Goal: Information Seeking & Learning: Learn about a topic

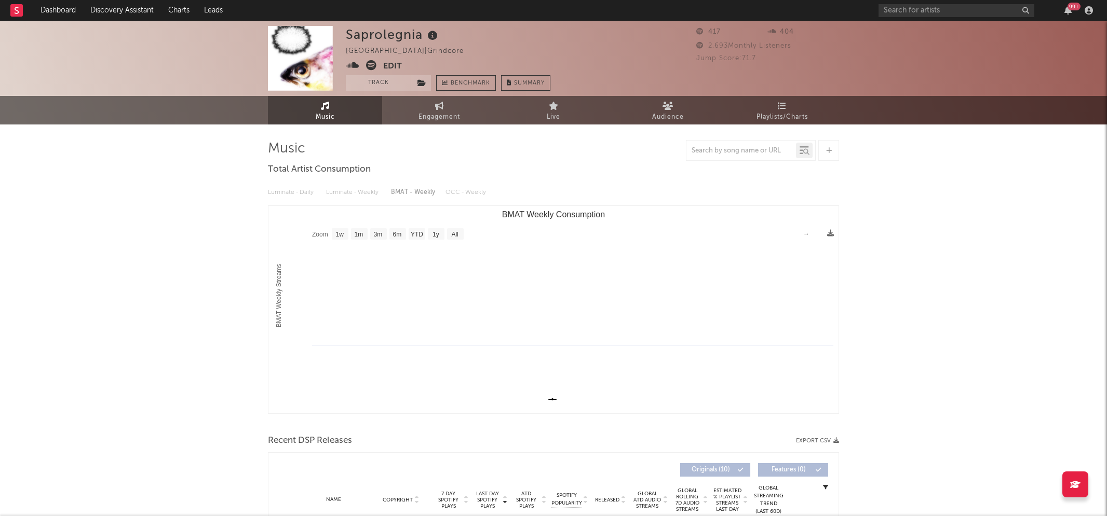
select select "1w"
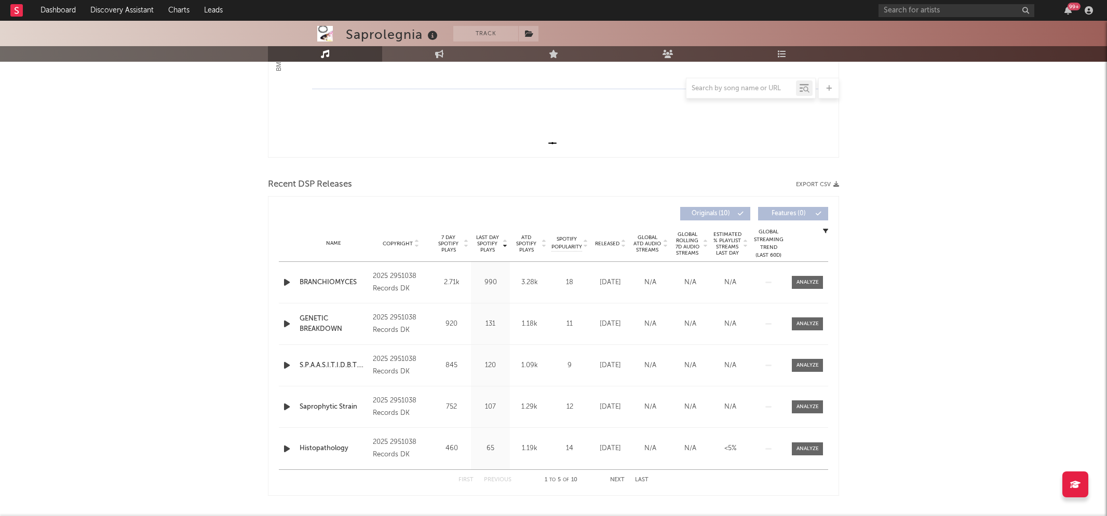
click at [288, 284] on icon "button" at bounding box center [286, 282] width 11 height 13
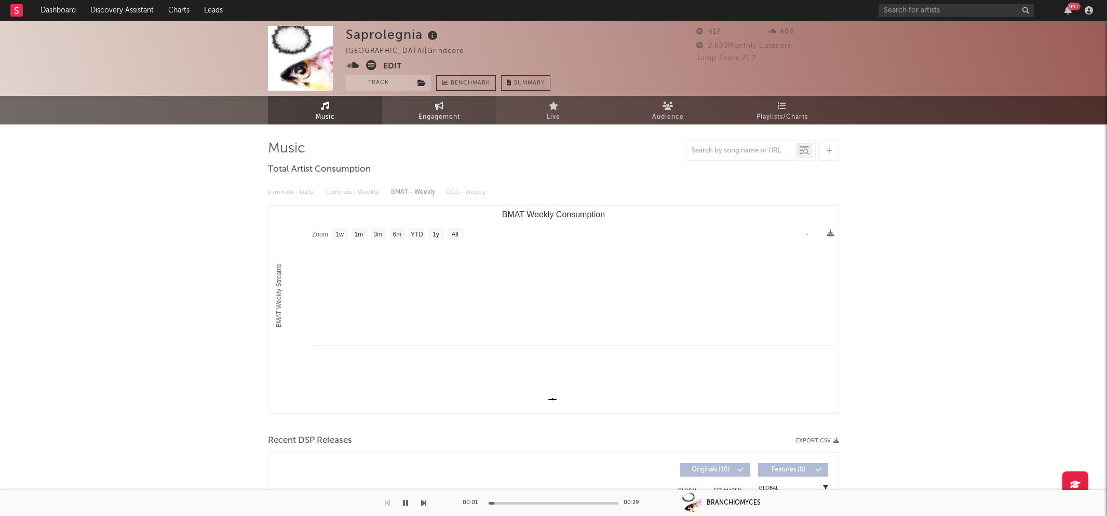
click at [441, 108] on icon at bounding box center [439, 106] width 9 height 8
select select "1w"
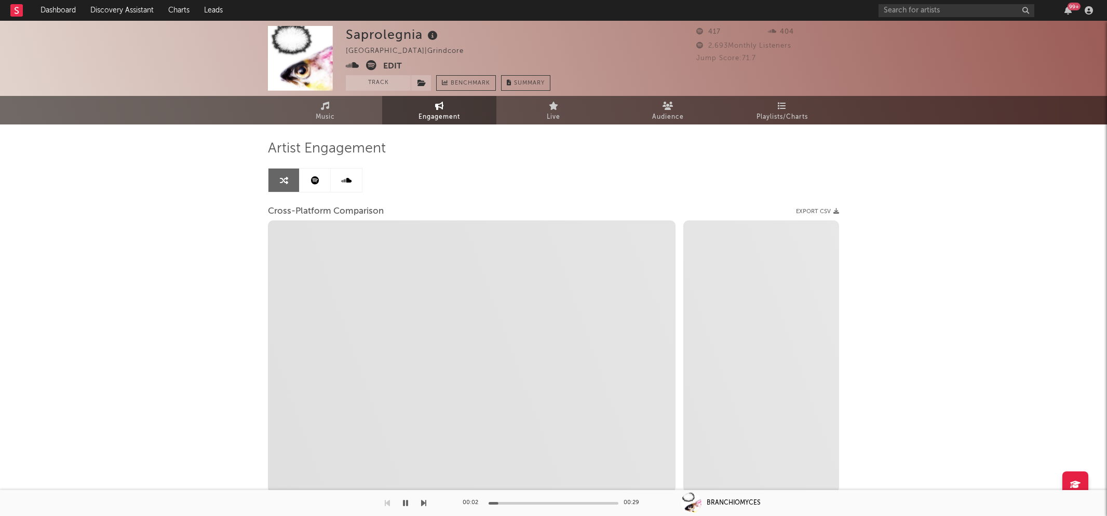
select select "1m"
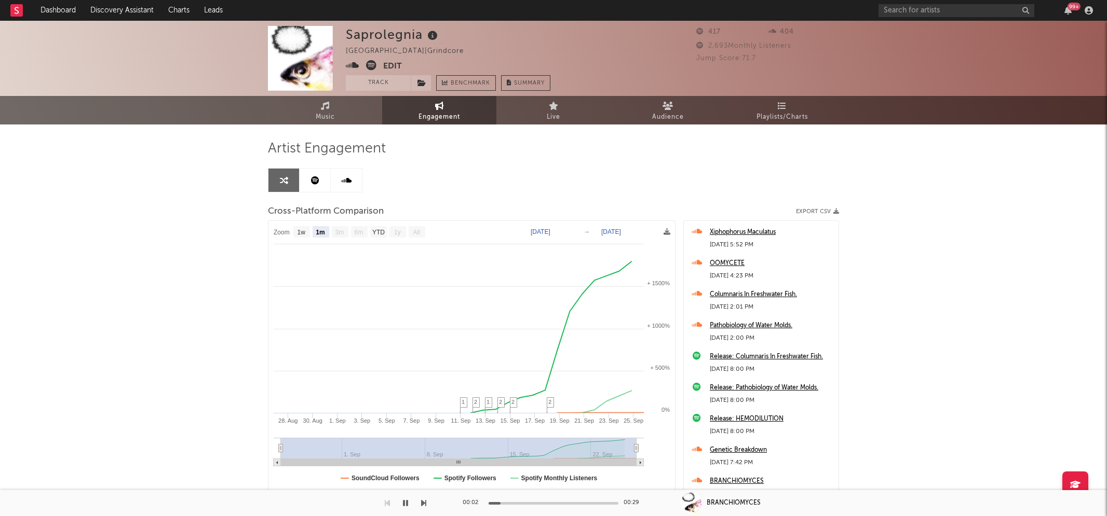
click at [351, 61] on icon at bounding box center [352, 65] width 13 height 10
click at [404, 504] on icon "button" at bounding box center [405, 503] width 5 height 8
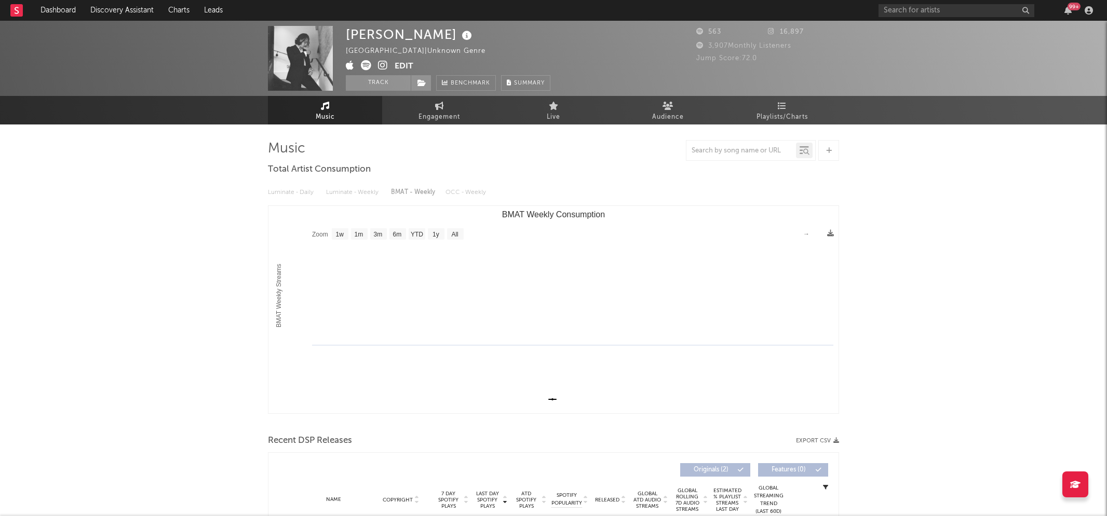
select select "1w"
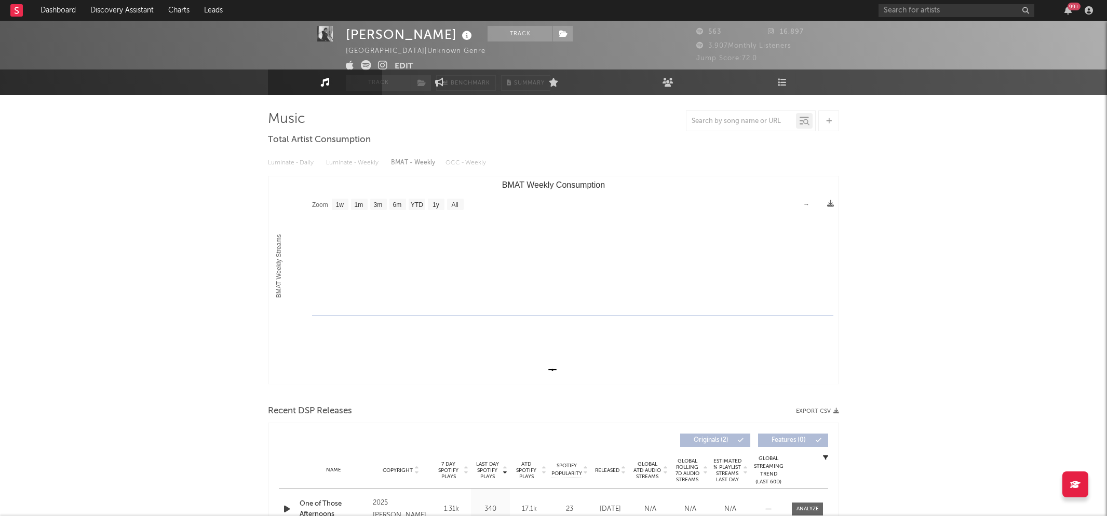
scroll to position [152, 0]
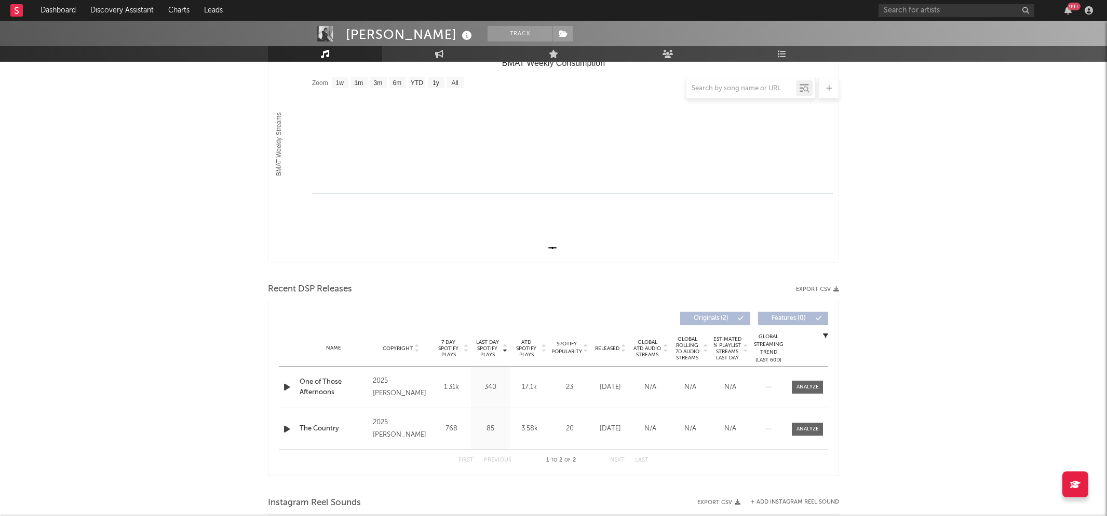
click at [289, 386] on icon "button" at bounding box center [286, 387] width 11 height 13
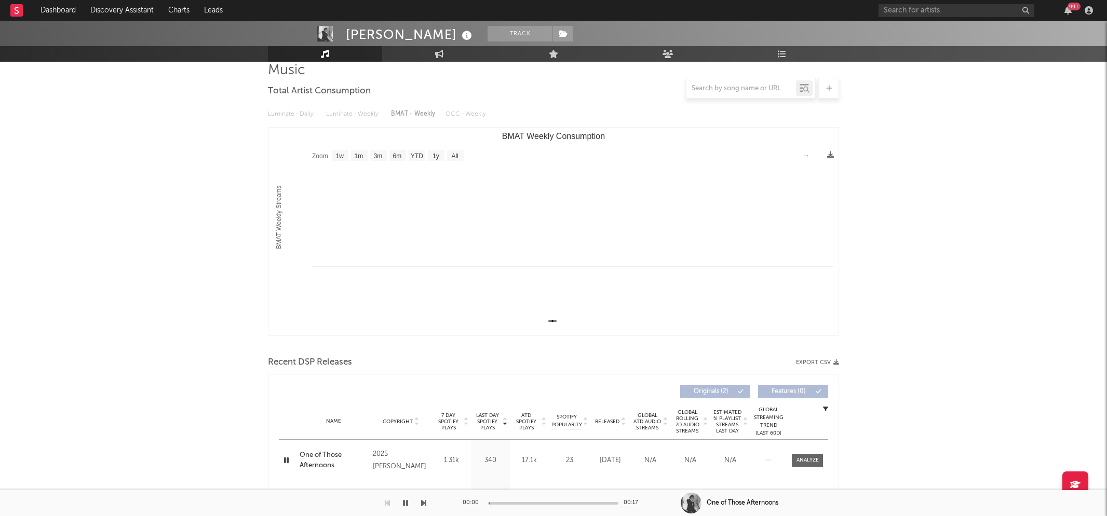
scroll to position [0, 0]
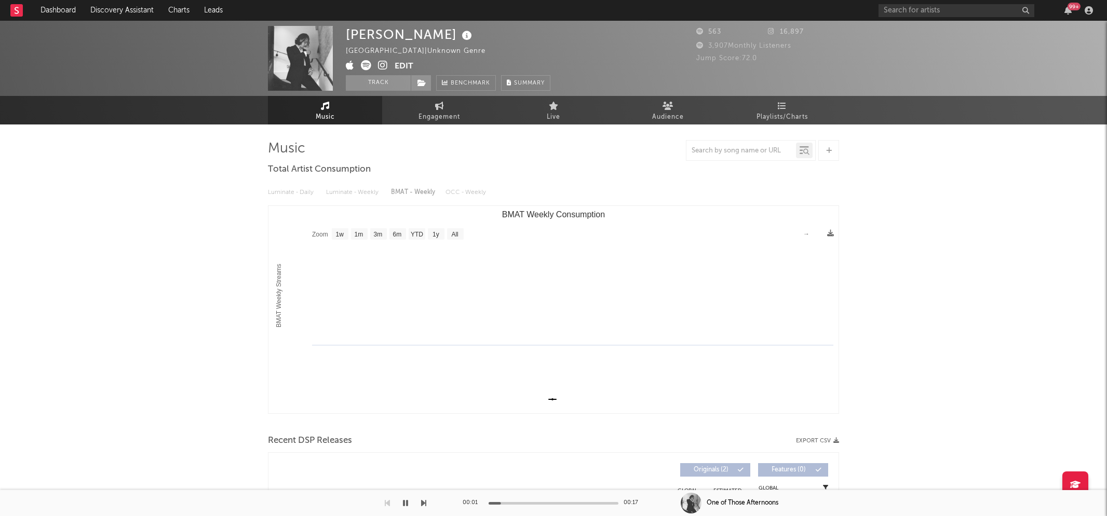
click at [382, 67] on icon at bounding box center [383, 65] width 10 height 10
click at [438, 108] on icon at bounding box center [439, 106] width 9 height 8
select select "1w"
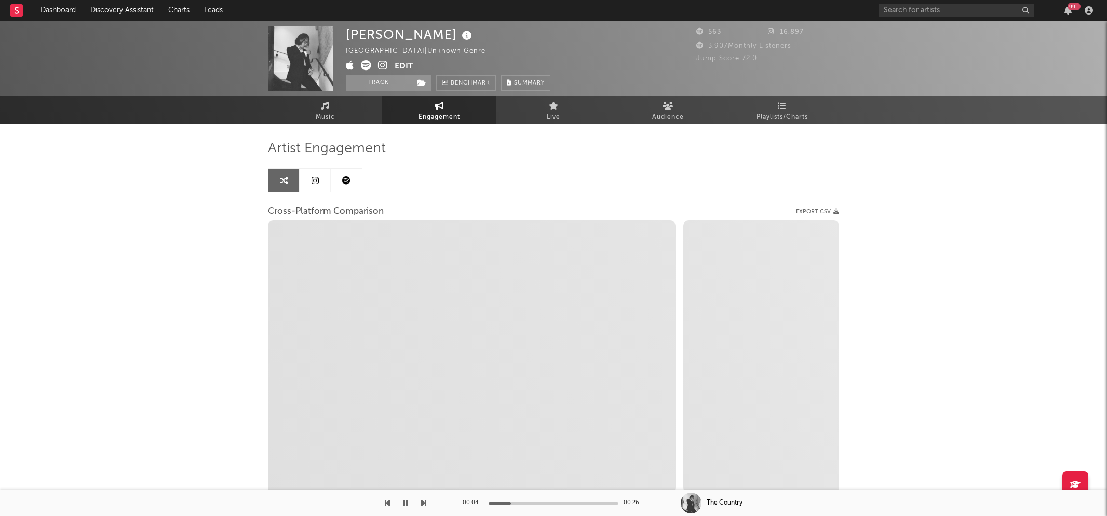
click at [379, 64] on icon at bounding box center [383, 65] width 10 height 10
select select "1m"
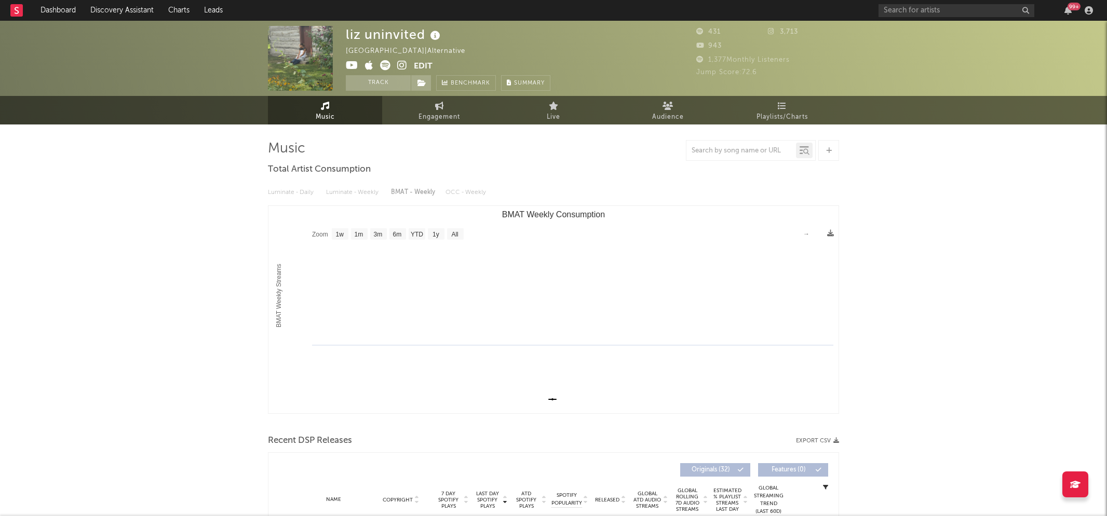
select select "1w"
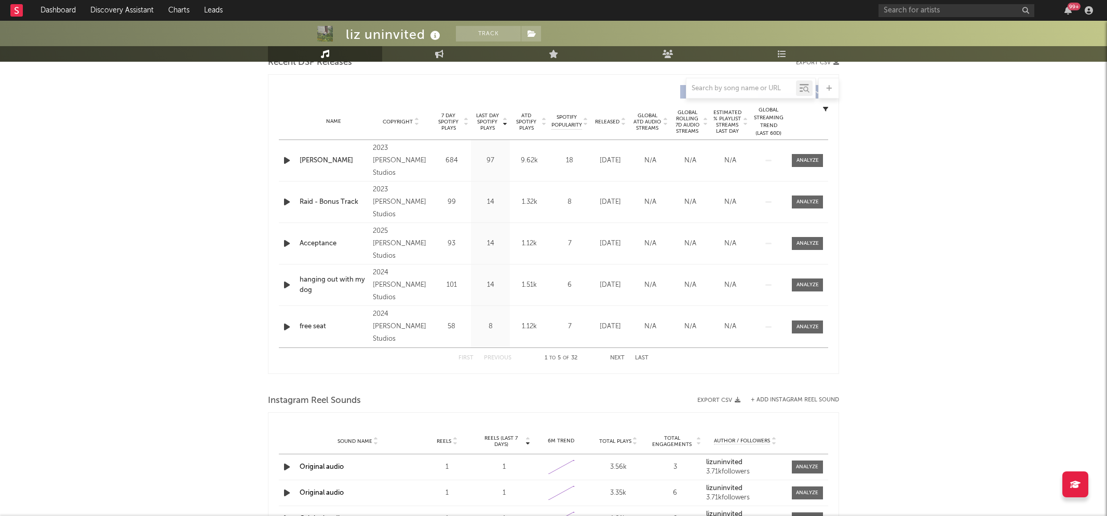
scroll to position [386, 0]
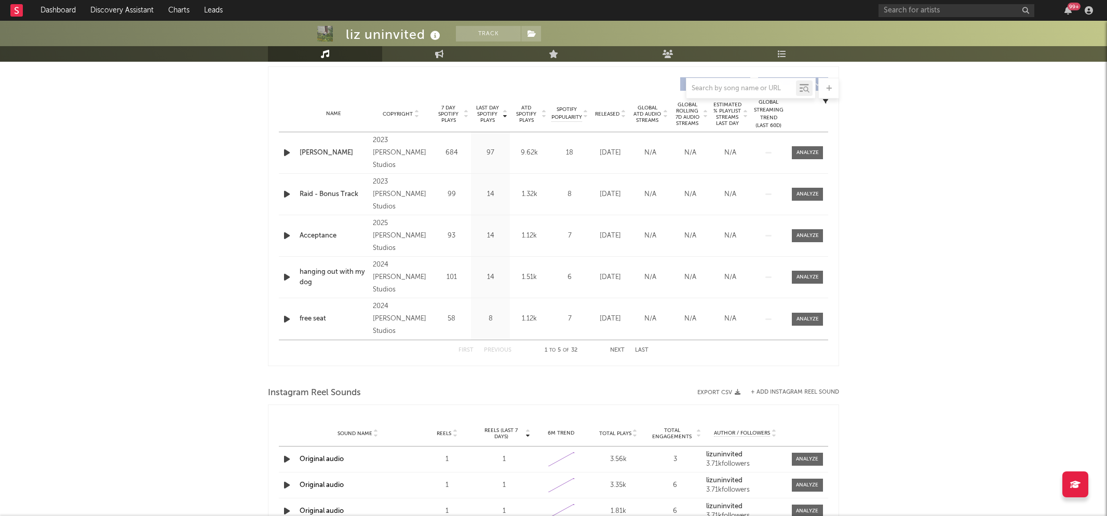
click at [288, 155] on icon "button" at bounding box center [286, 152] width 11 height 13
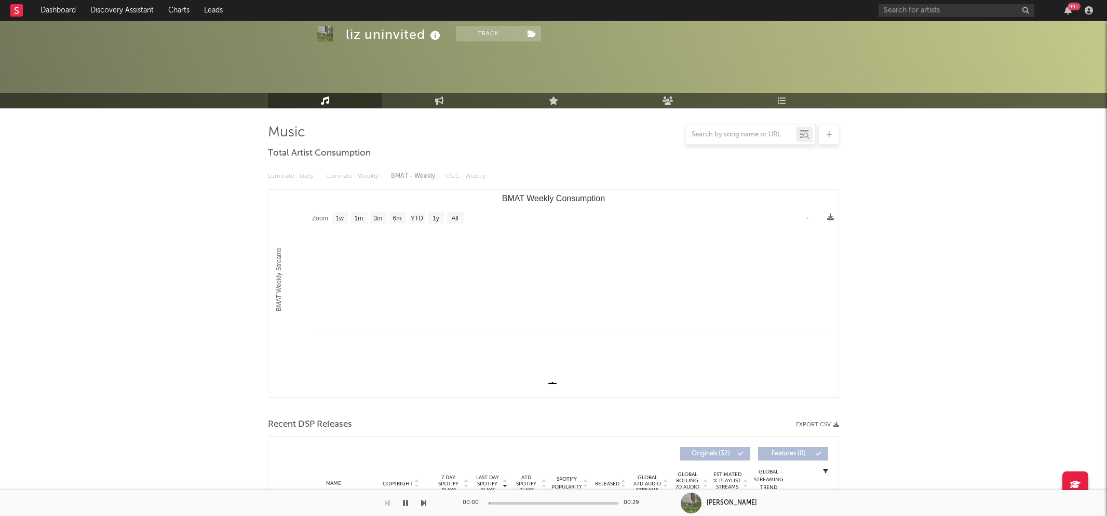
scroll to position [0, 0]
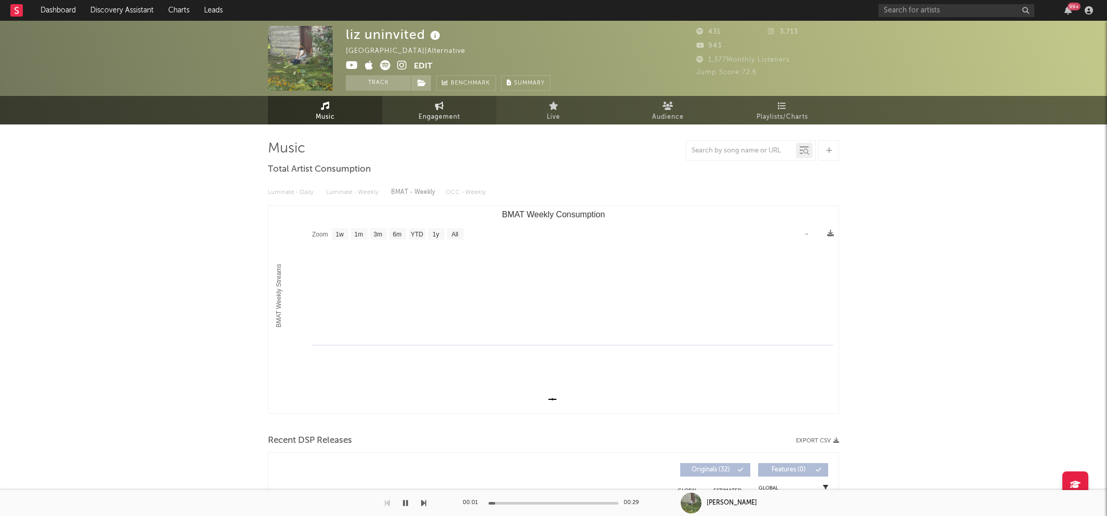
click at [423, 112] on span "Engagement" at bounding box center [439, 117] width 42 height 12
select select "1w"
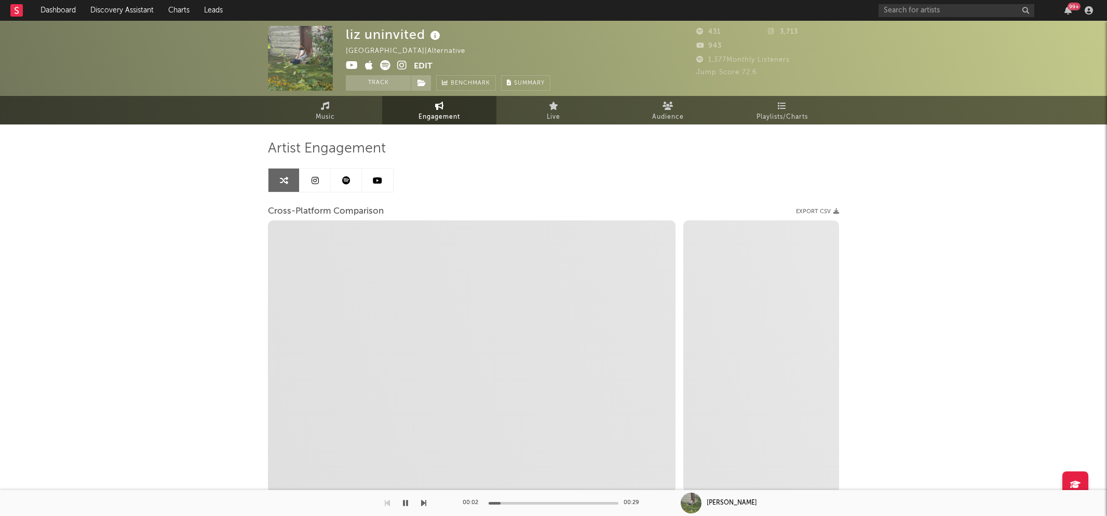
click at [404, 65] on icon at bounding box center [402, 65] width 10 height 10
select select "1m"
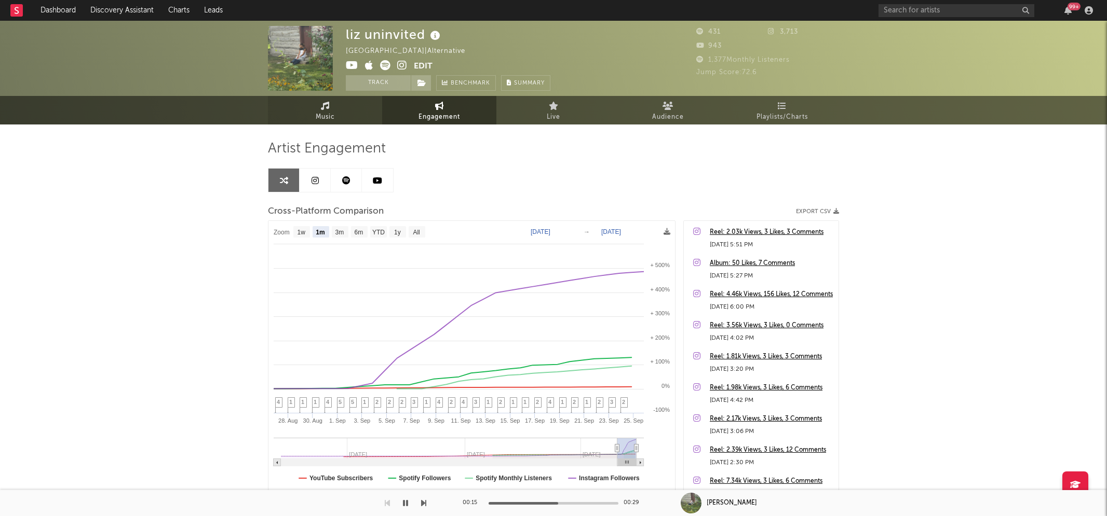
click at [331, 117] on span "Music" at bounding box center [325, 117] width 19 height 12
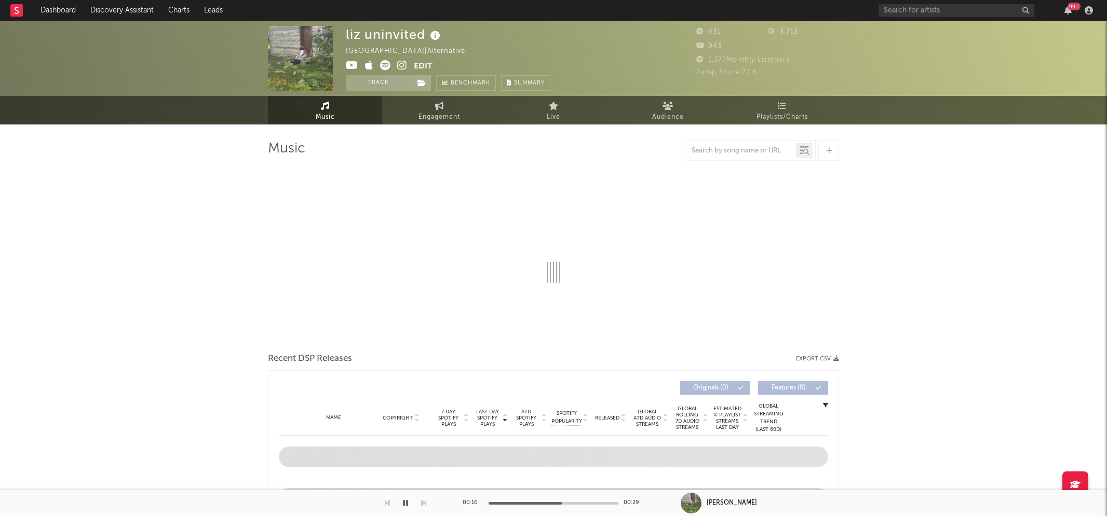
select select "1w"
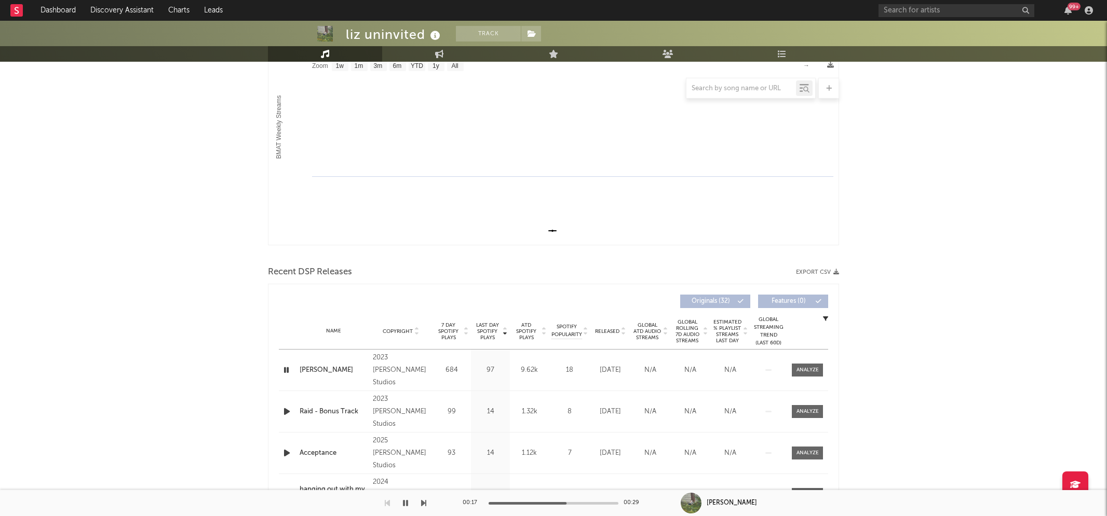
scroll to position [210, 0]
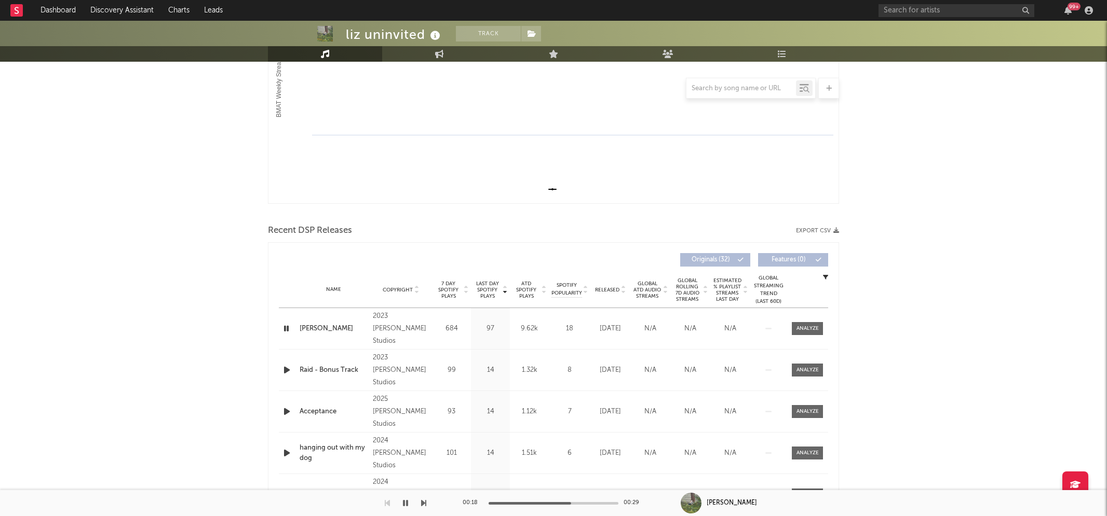
click at [283, 369] on icon "button" at bounding box center [286, 370] width 11 height 13
click at [539, 503] on div at bounding box center [553, 503] width 130 height 3
click at [286, 368] on icon "button" at bounding box center [286, 370] width 10 height 13
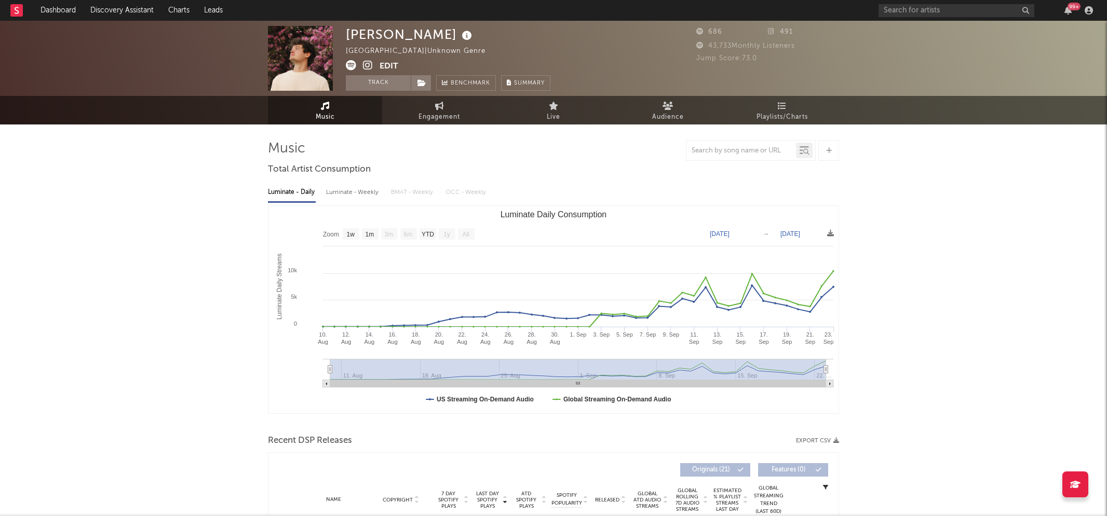
select select "1w"
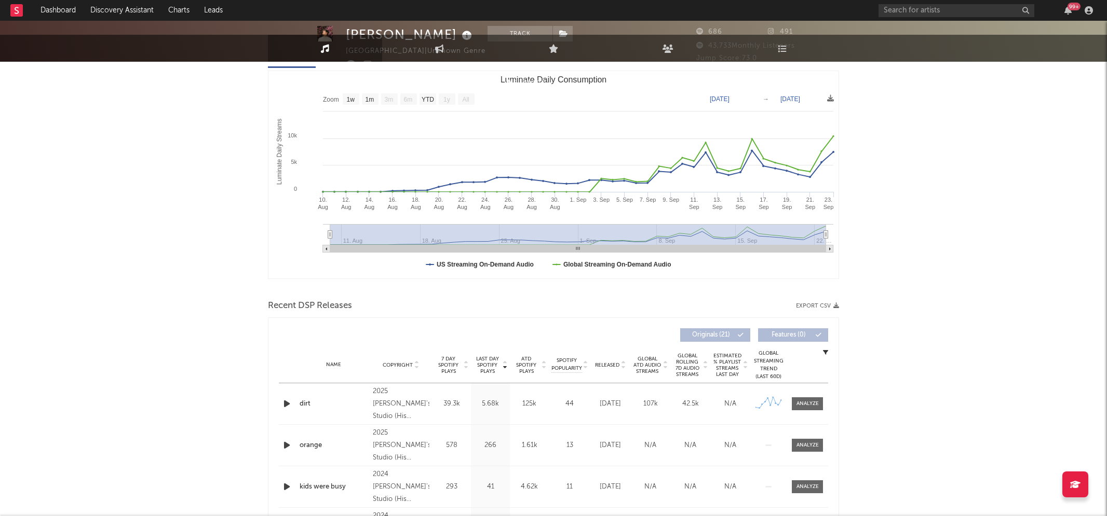
scroll to position [148, 0]
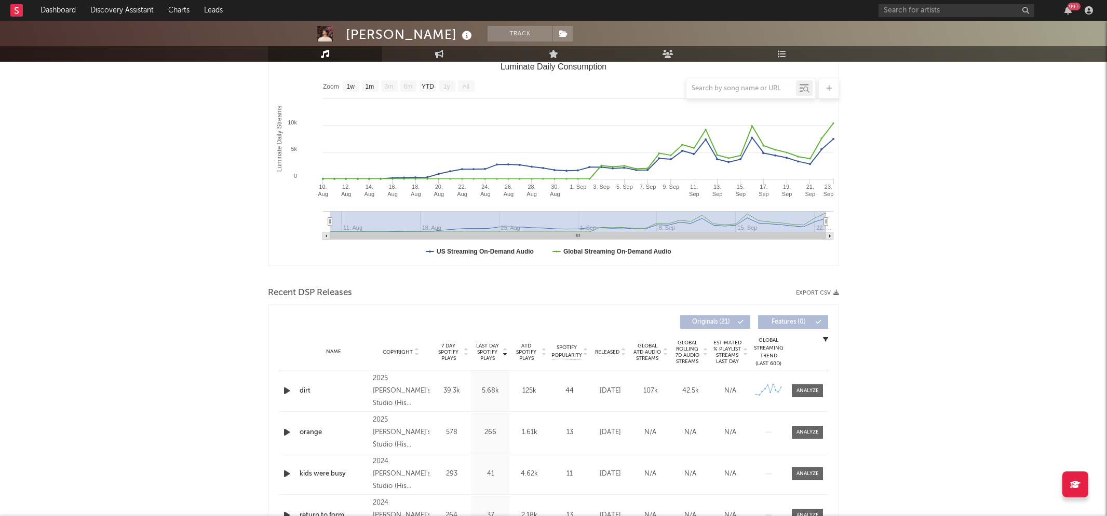
click at [287, 388] on icon "button" at bounding box center [286, 391] width 11 height 13
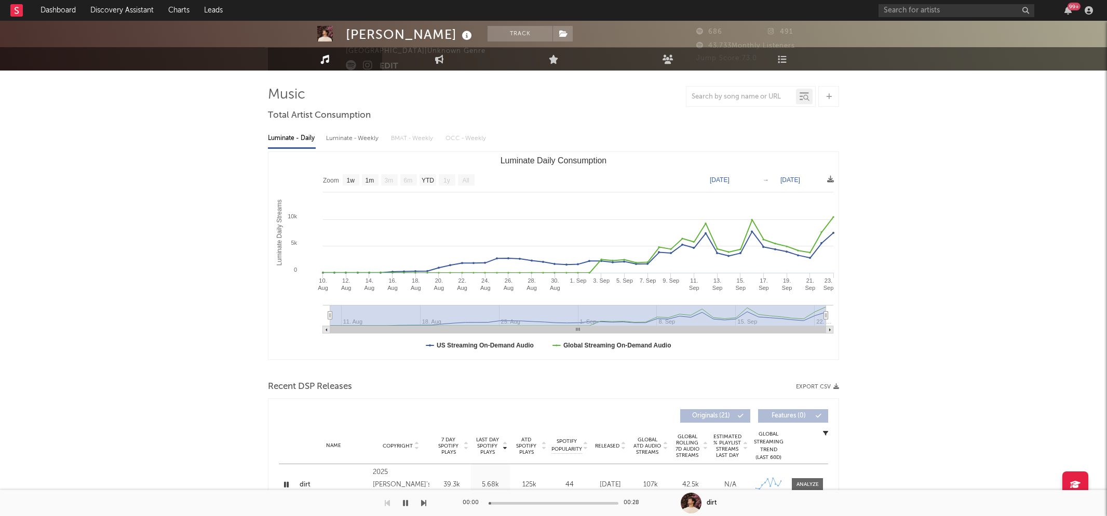
scroll to position [0, 0]
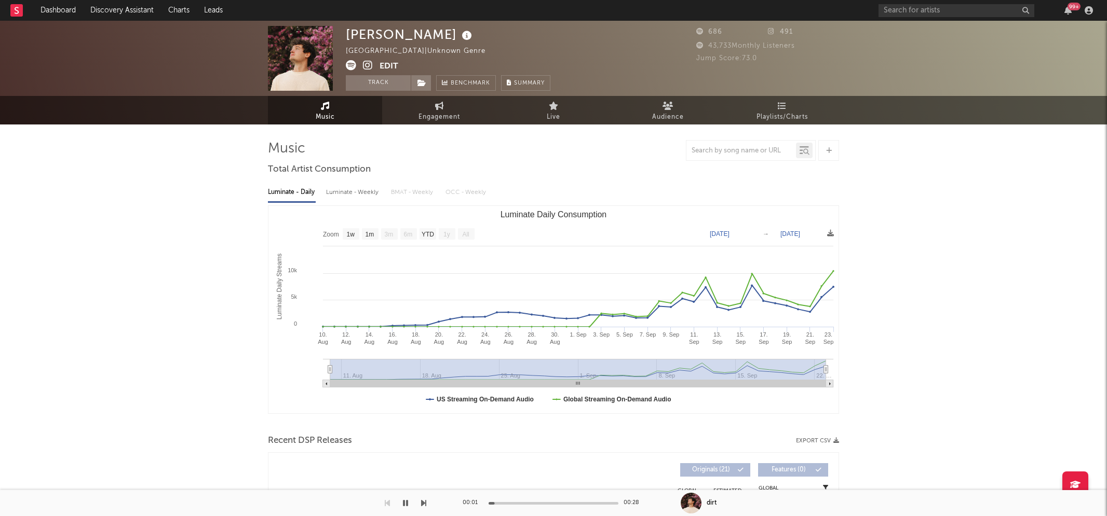
click at [344, 195] on div "Luminate - Weekly" at bounding box center [353, 193] width 55 height 18
select select "1w"
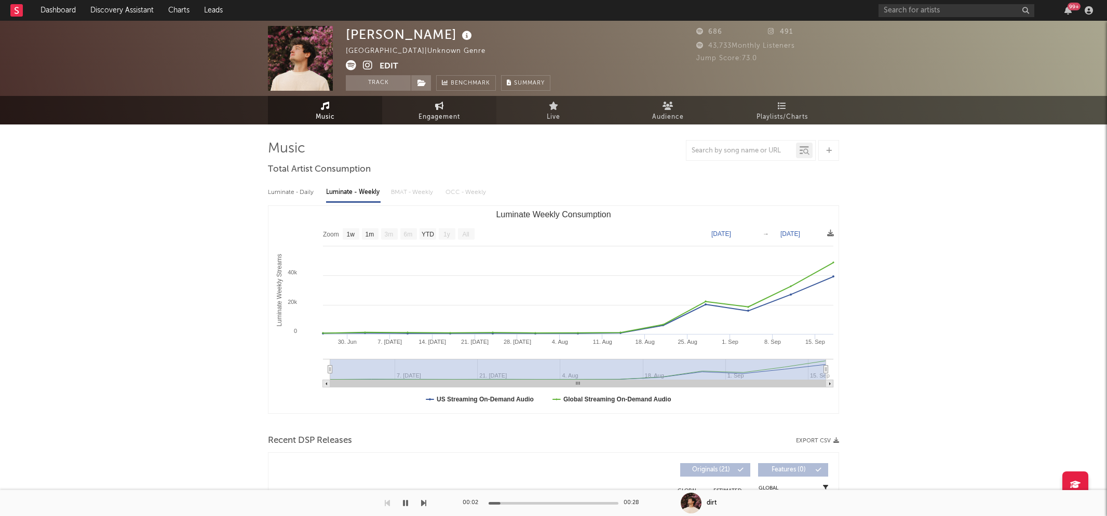
click at [452, 117] on span "Engagement" at bounding box center [439, 117] width 42 height 12
select select "1w"
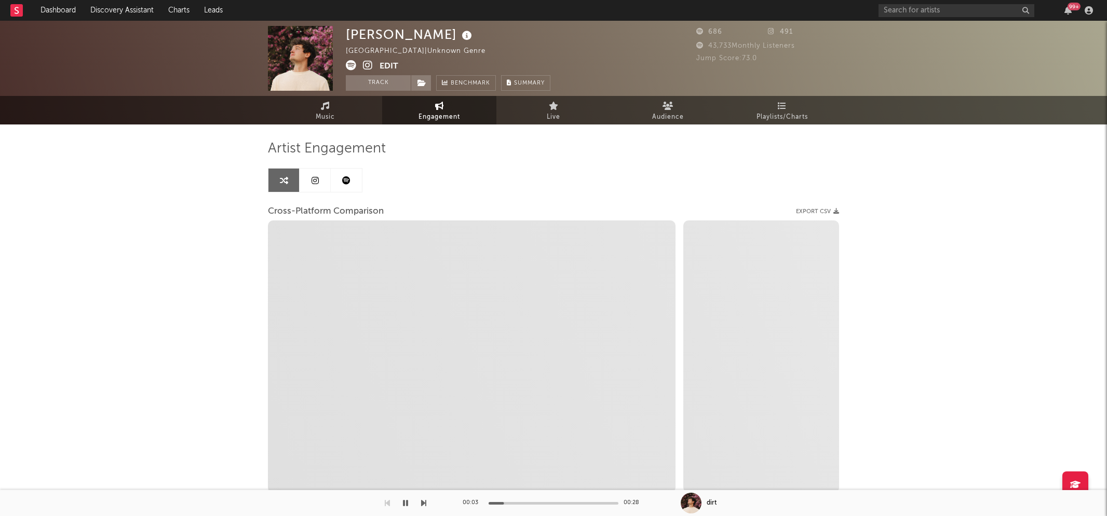
click at [370, 64] on icon at bounding box center [368, 65] width 10 height 10
select select "1m"
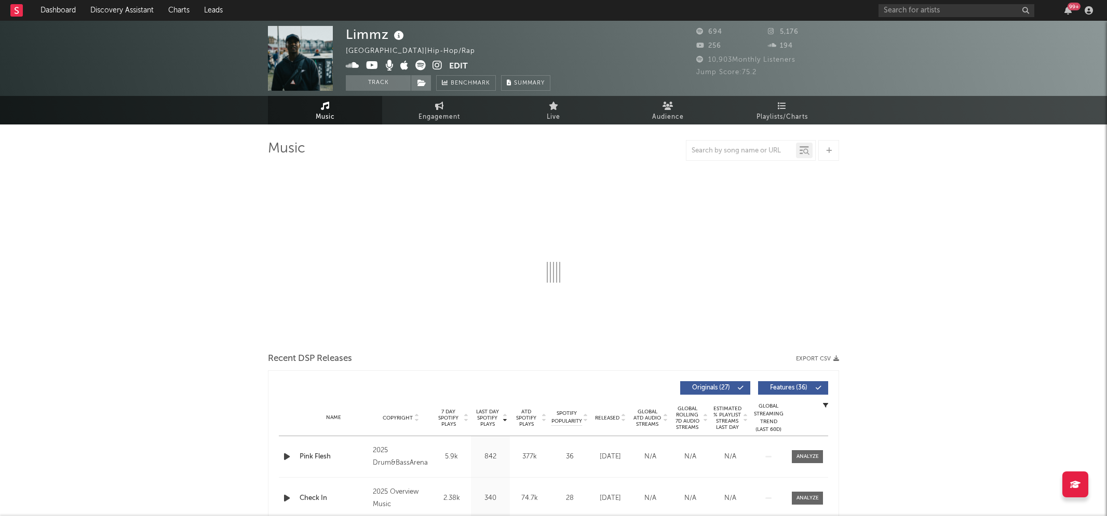
scroll to position [255, 0]
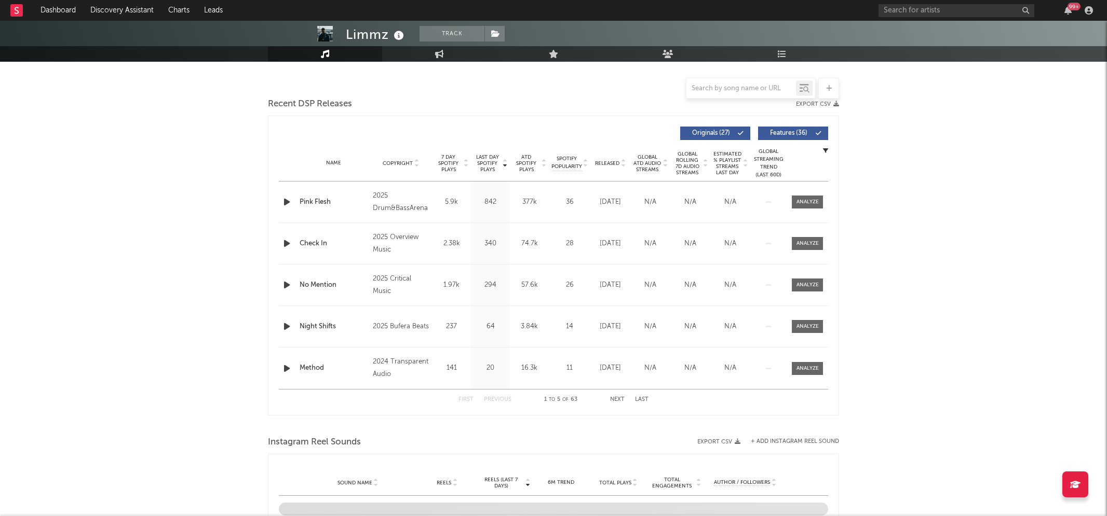
click at [287, 199] on icon "button" at bounding box center [286, 202] width 11 height 13
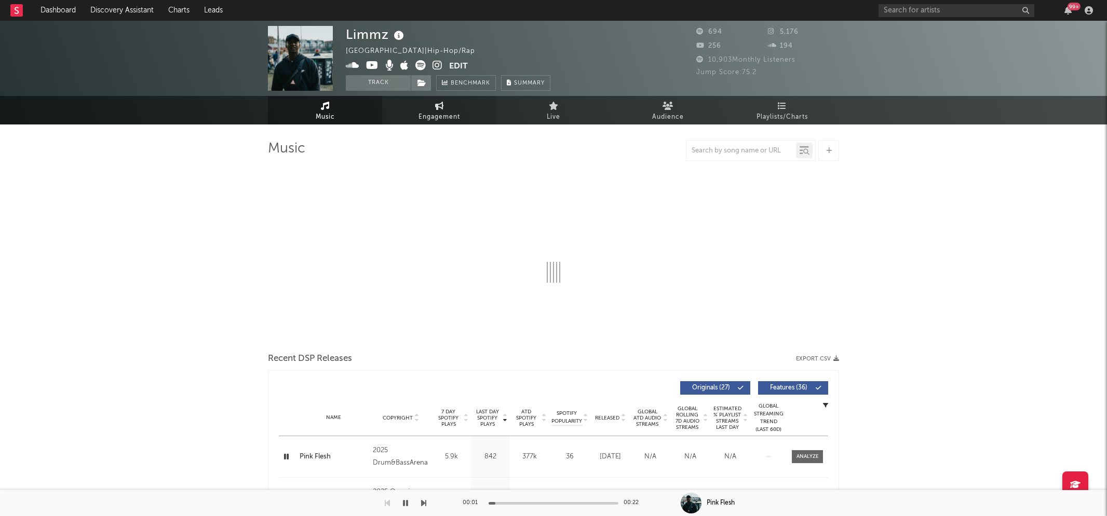
click at [441, 113] on span "Engagement" at bounding box center [439, 117] width 42 height 12
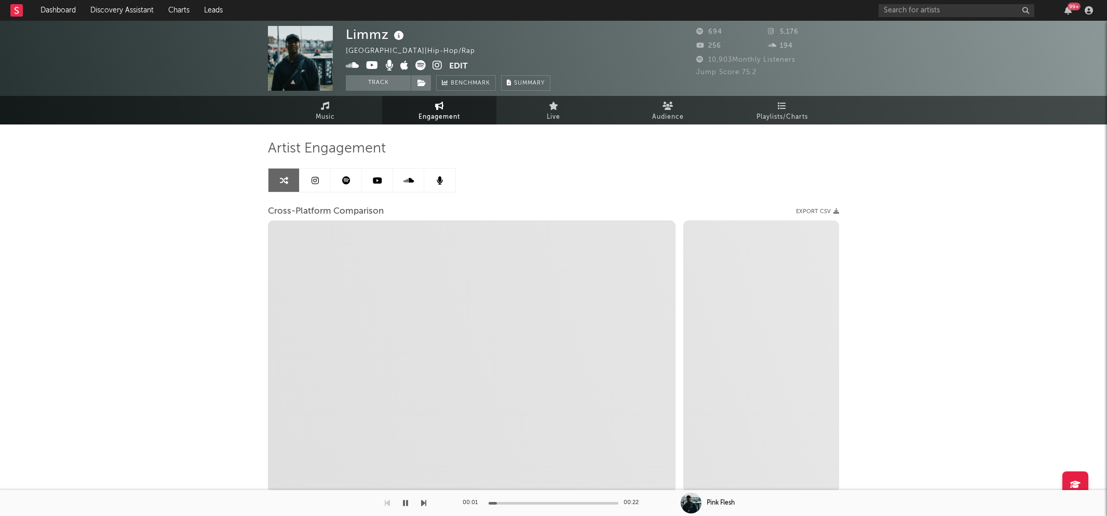
select select "1w"
click at [437, 62] on icon at bounding box center [437, 65] width 10 height 10
select select "1m"
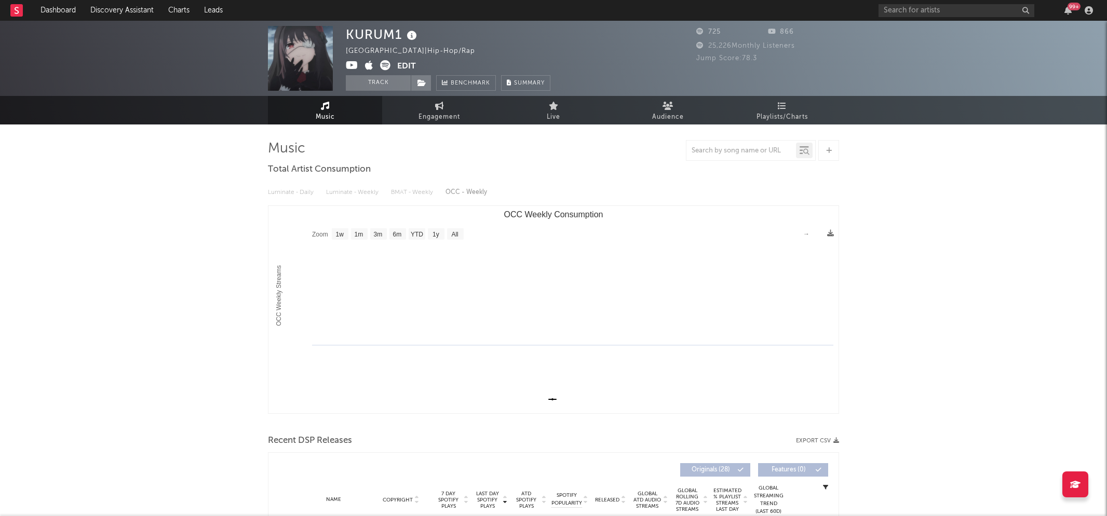
select select "1w"
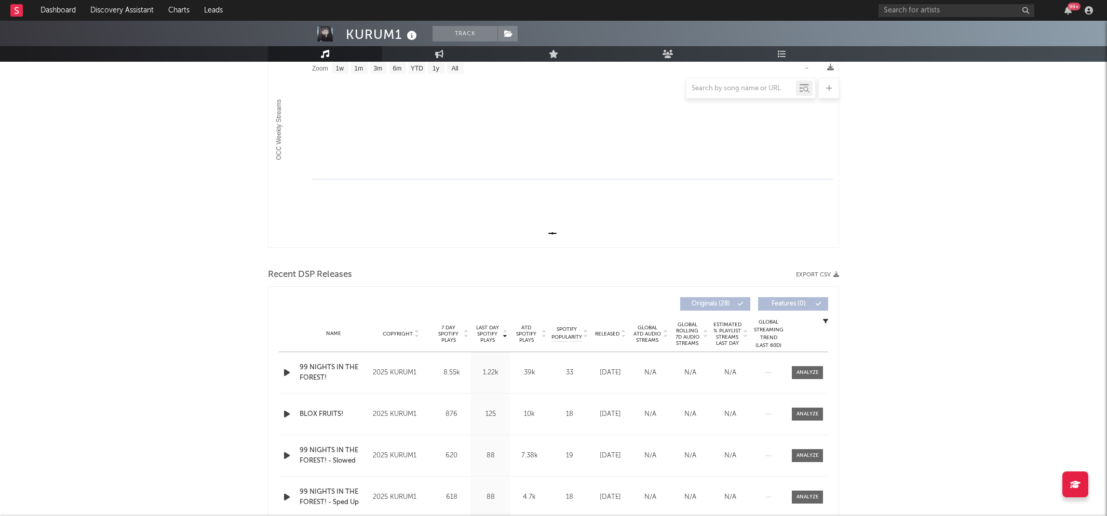
scroll to position [167, 0]
click at [288, 373] on icon "button" at bounding box center [286, 372] width 11 height 13
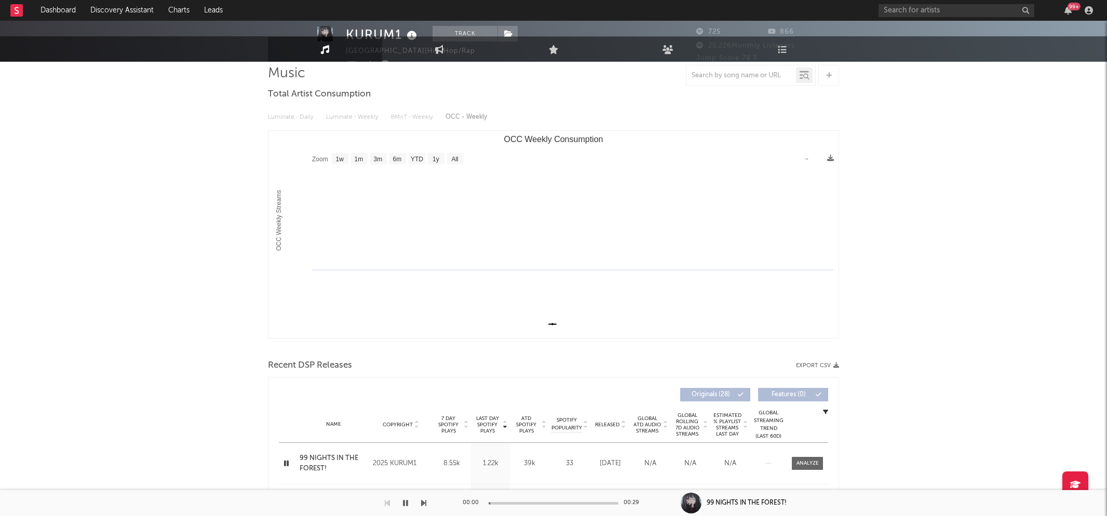
scroll to position [0, 0]
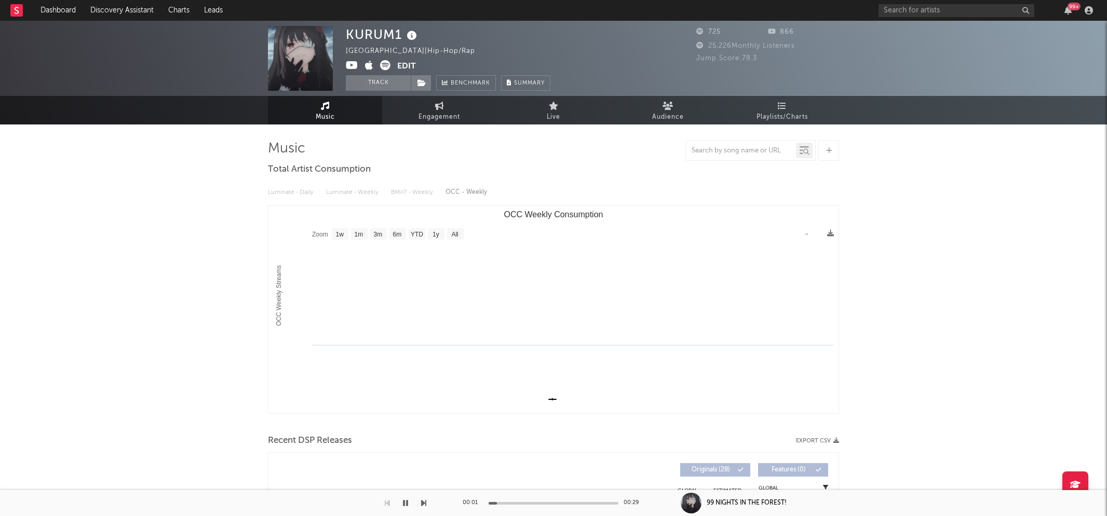
click at [352, 65] on icon at bounding box center [352, 65] width 12 height 10
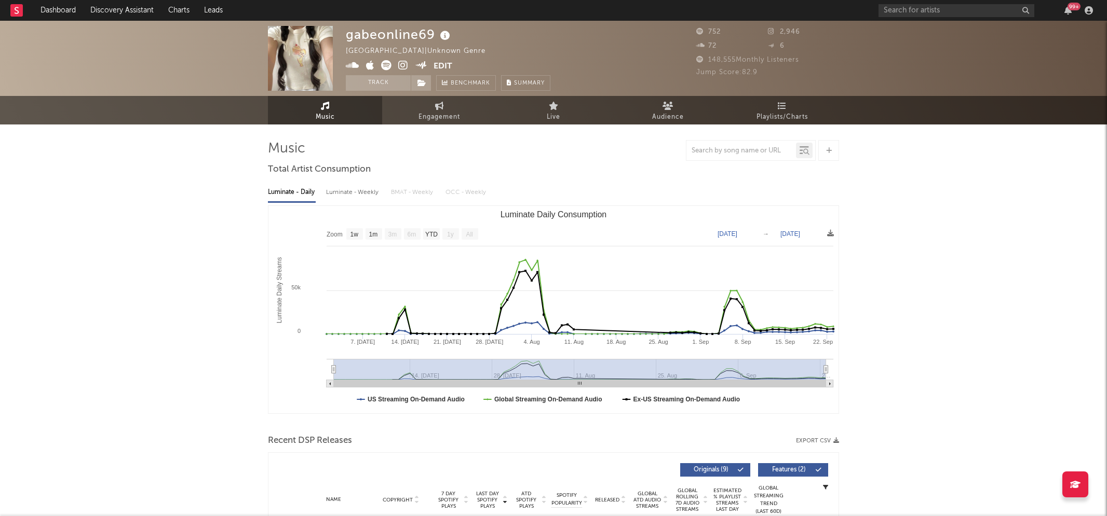
select select "1w"
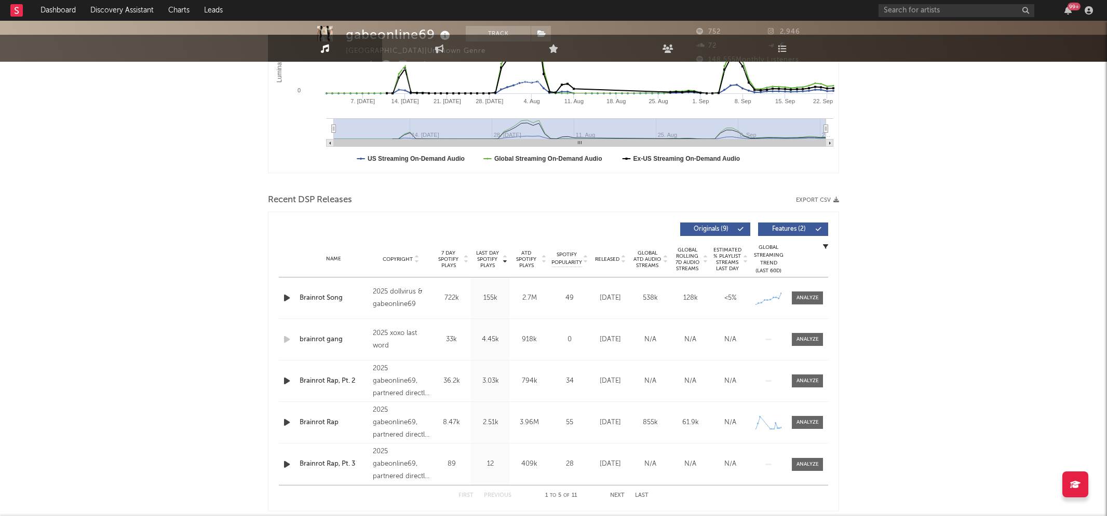
scroll to position [267, 0]
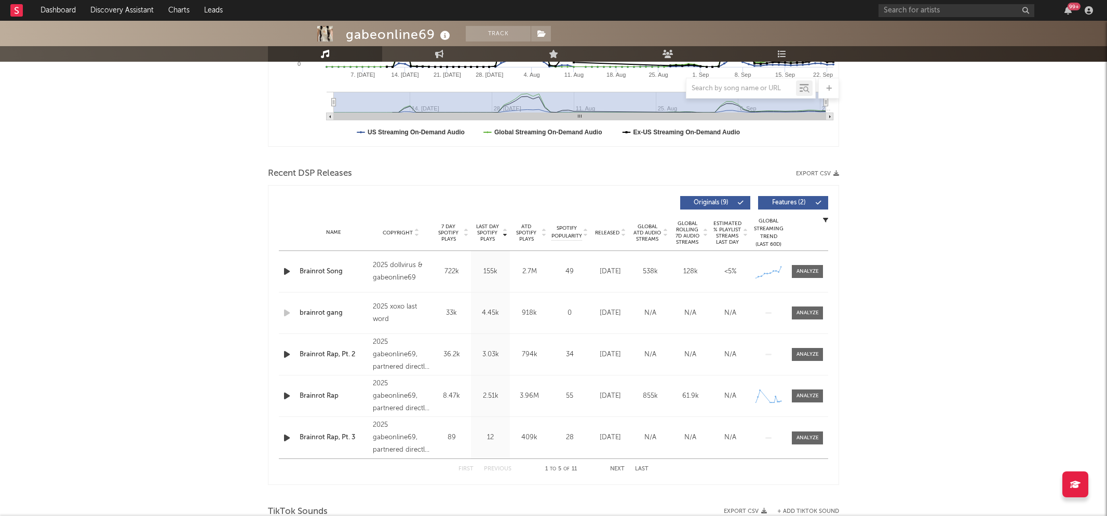
click at [289, 269] on icon "button" at bounding box center [286, 271] width 11 height 13
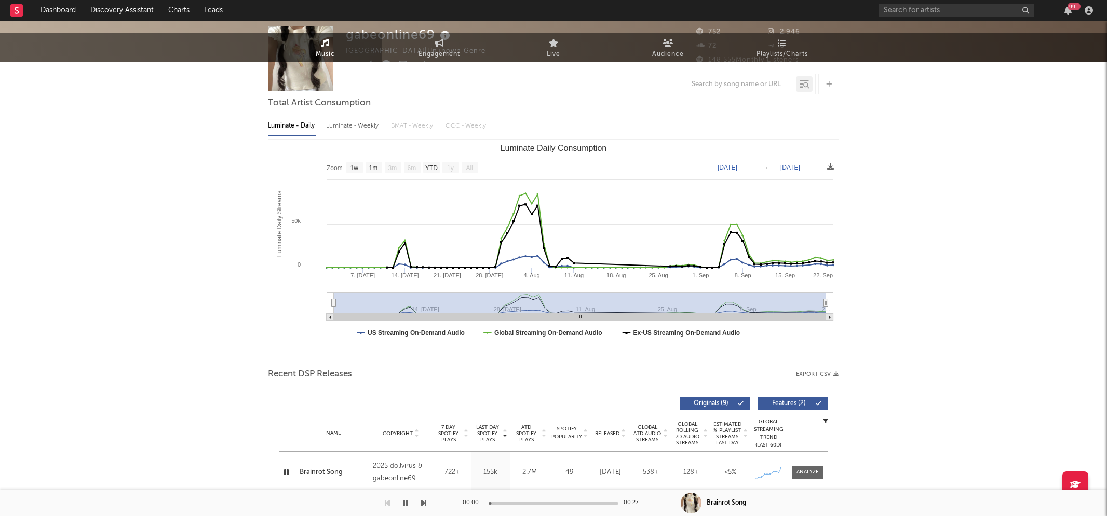
scroll to position [0, 0]
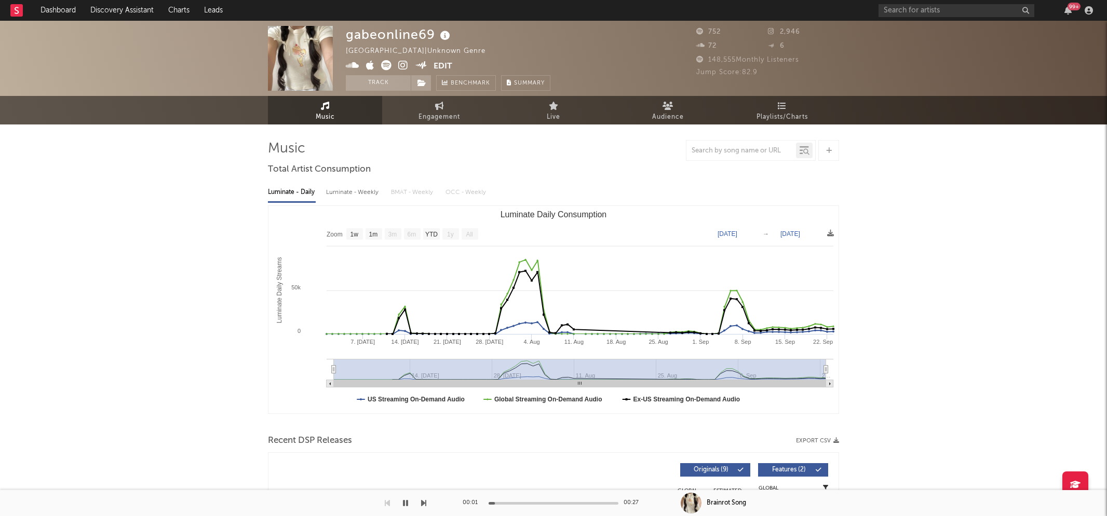
click at [364, 192] on div "Luminate - Weekly" at bounding box center [353, 193] width 55 height 18
select select "1w"
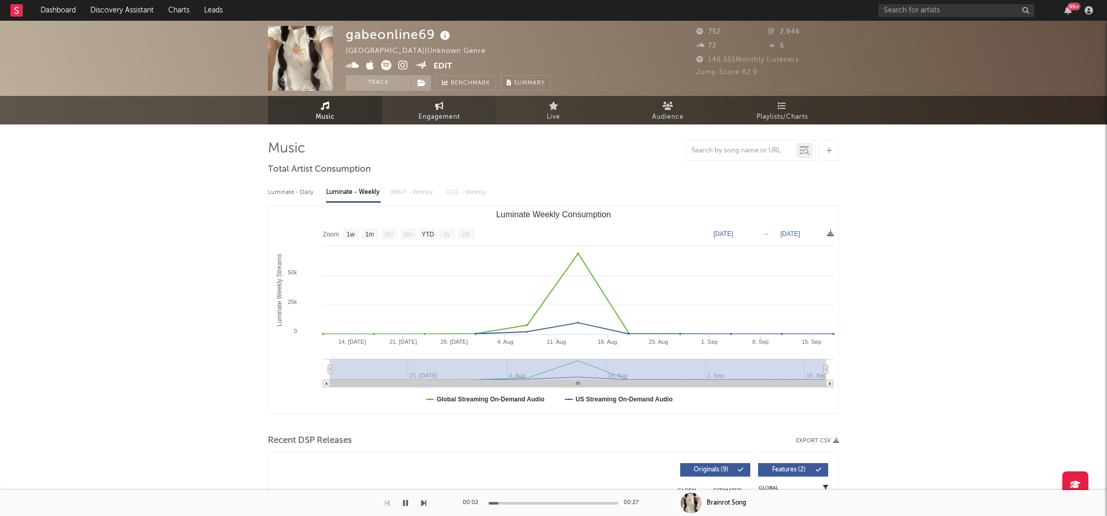
click at [450, 112] on span "Engagement" at bounding box center [439, 117] width 42 height 12
select select "1w"
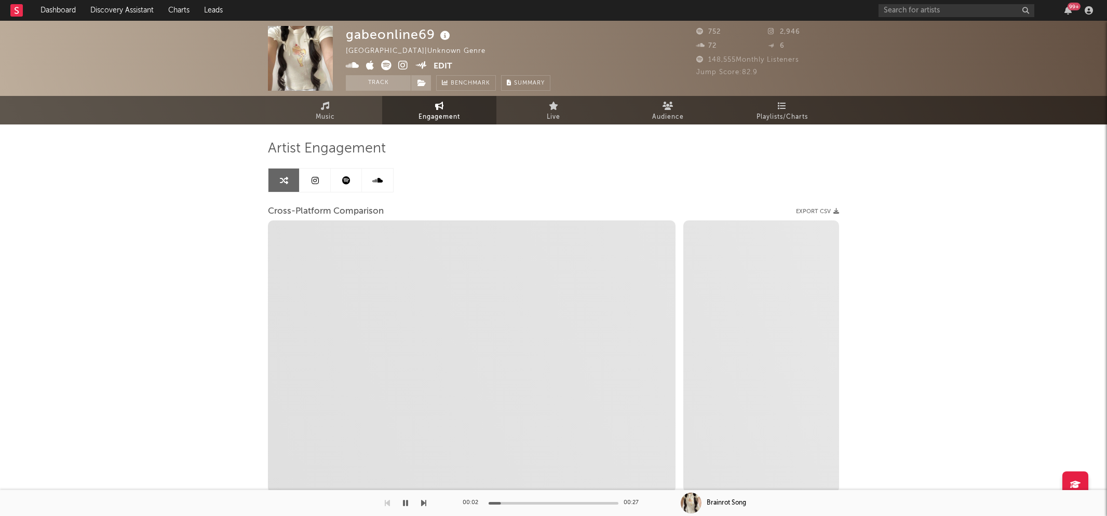
click at [400, 62] on icon at bounding box center [403, 65] width 10 height 10
select select "1m"
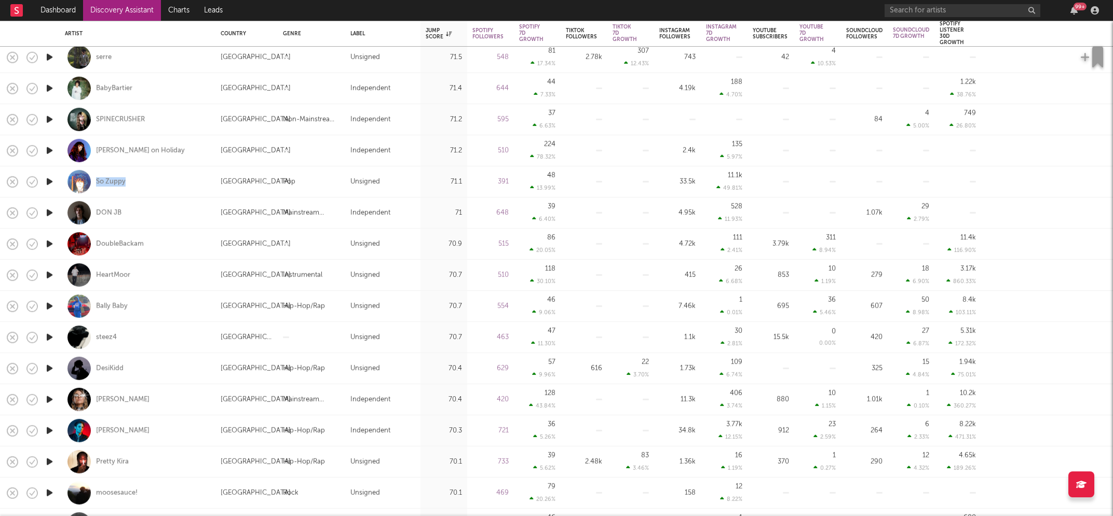
click at [49, 334] on icon "button" at bounding box center [49, 337] width 11 height 13
click at [48, 367] on icon "button" at bounding box center [49, 368] width 11 height 13
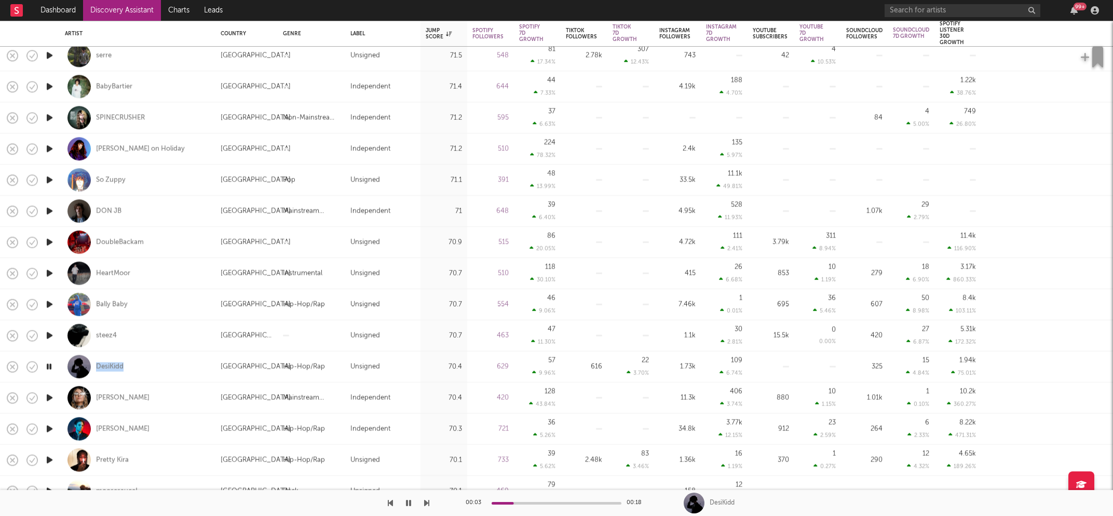
click at [52, 397] on icon "button" at bounding box center [49, 397] width 11 height 13
click at [51, 429] on icon "button" at bounding box center [49, 429] width 11 height 13
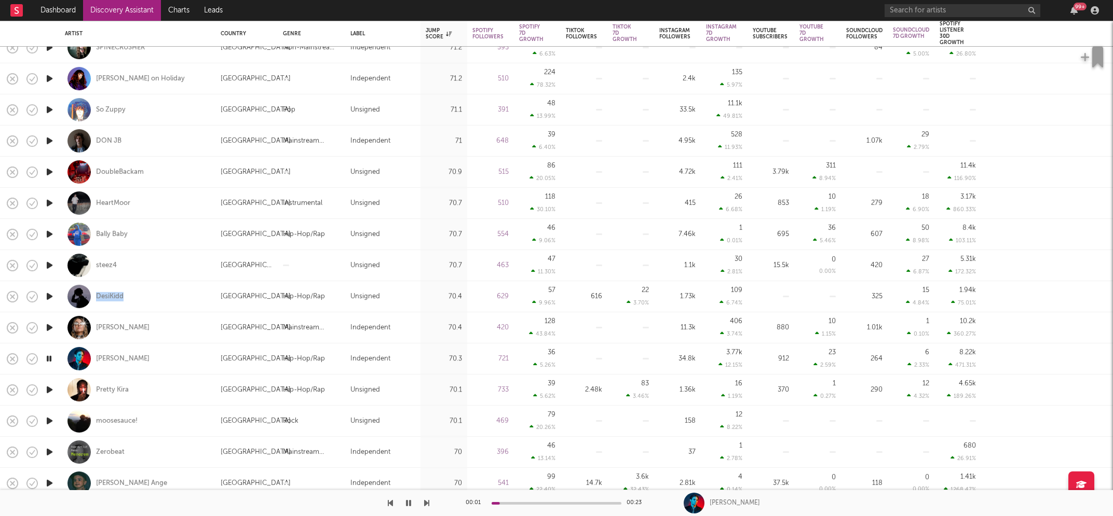
click at [48, 387] on icon "button" at bounding box center [49, 390] width 11 height 13
click at [48, 419] on icon "button" at bounding box center [49, 421] width 11 height 13
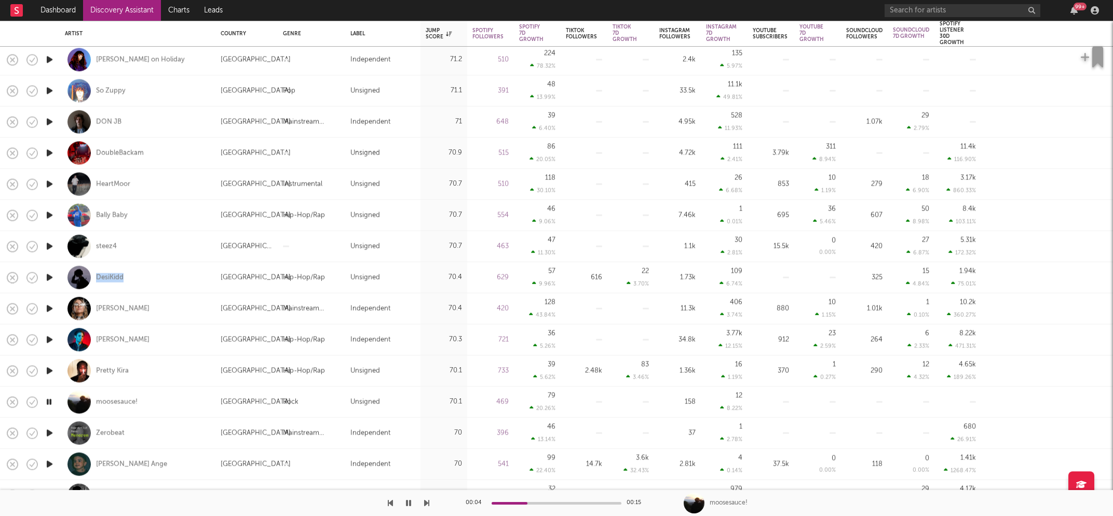
click at [48, 432] on icon "button" at bounding box center [49, 433] width 11 height 13
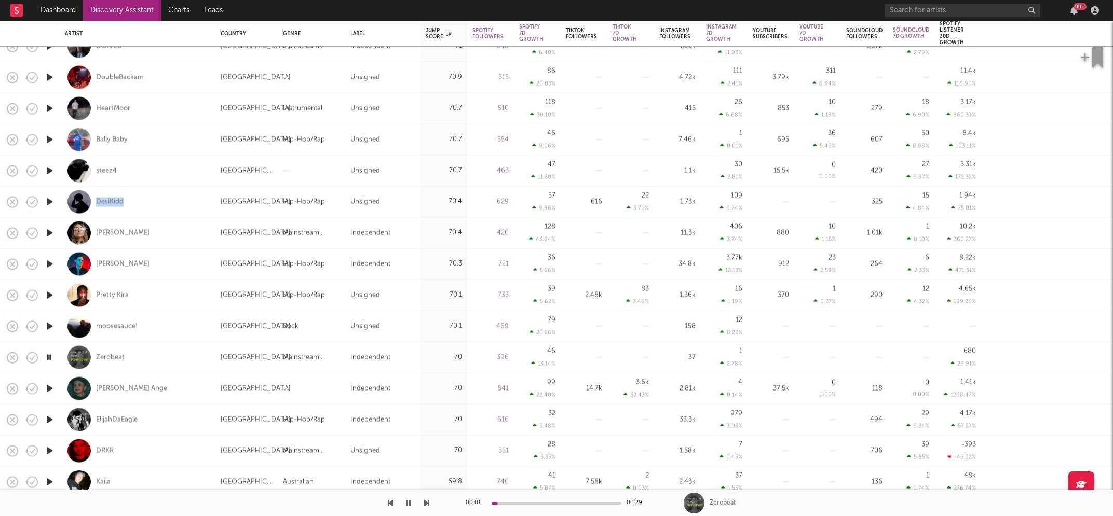
click at [51, 385] on icon "button" at bounding box center [49, 389] width 11 height 13
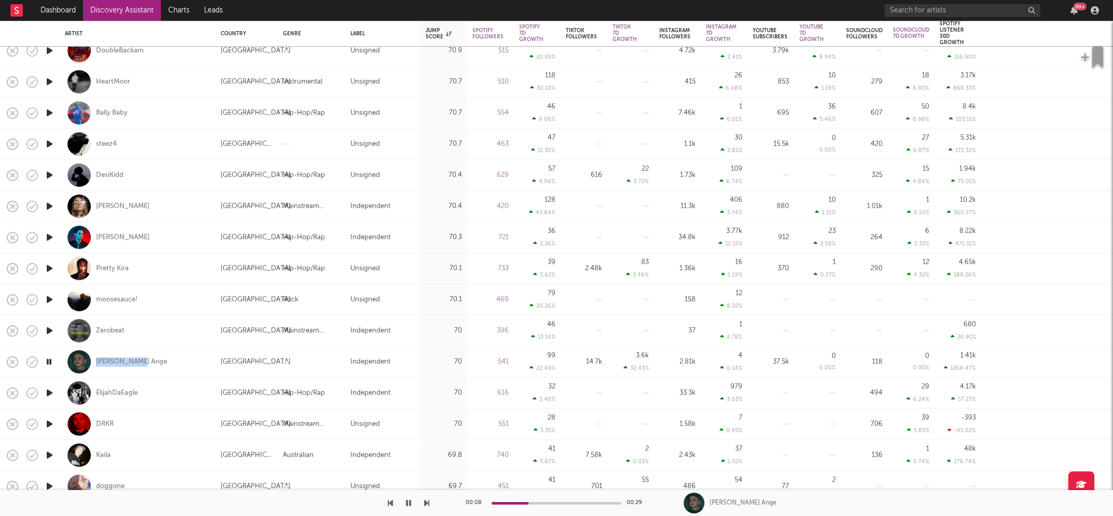
click at [51, 391] on icon "button" at bounding box center [49, 393] width 11 height 13
click at [49, 425] on icon "button" at bounding box center [49, 424] width 11 height 13
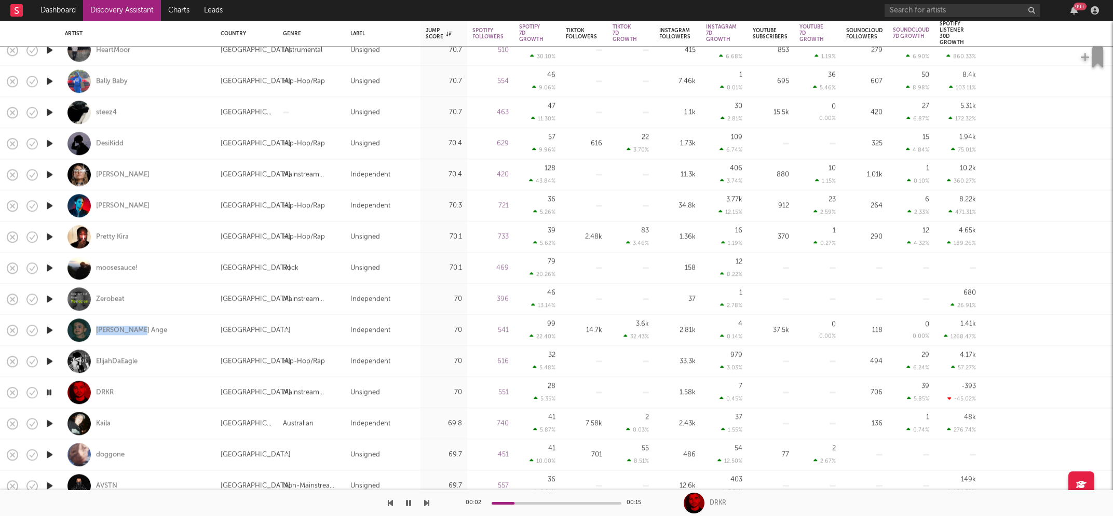
click at [49, 425] on icon "button" at bounding box center [49, 423] width 11 height 13
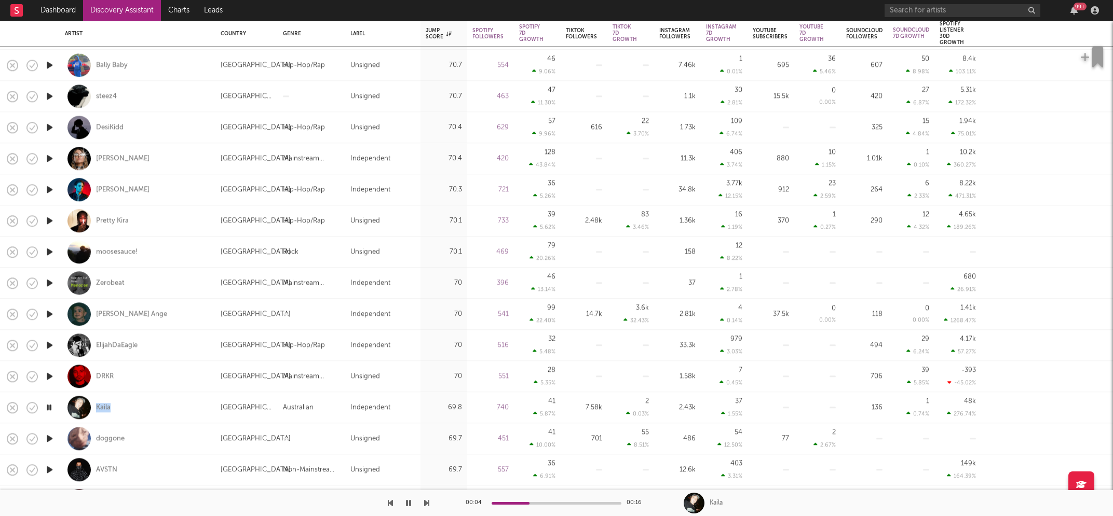
click at [50, 438] on icon "button" at bounding box center [49, 438] width 11 height 13
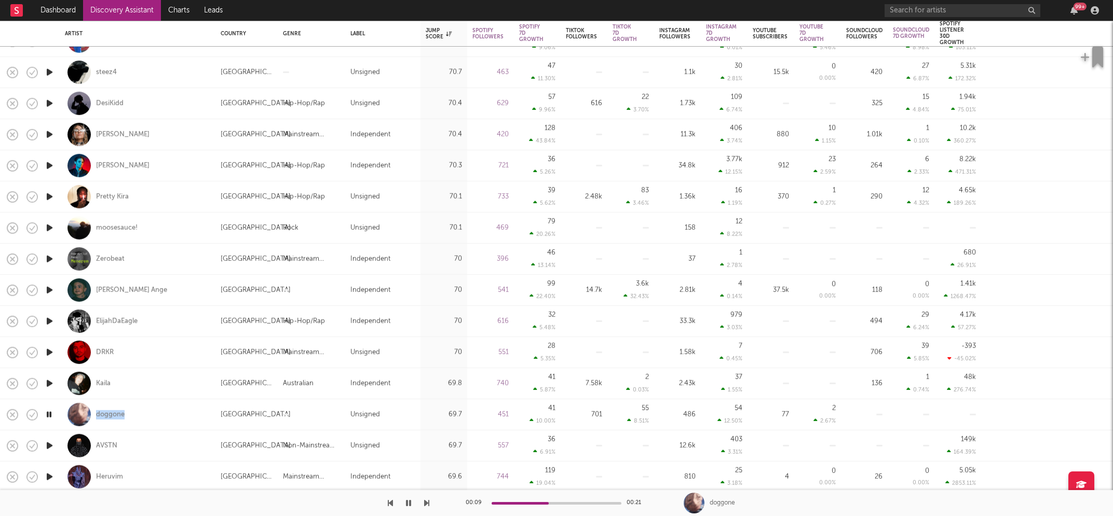
click at [49, 445] on icon "button" at bounding box center [49, 446] width 11 height 13
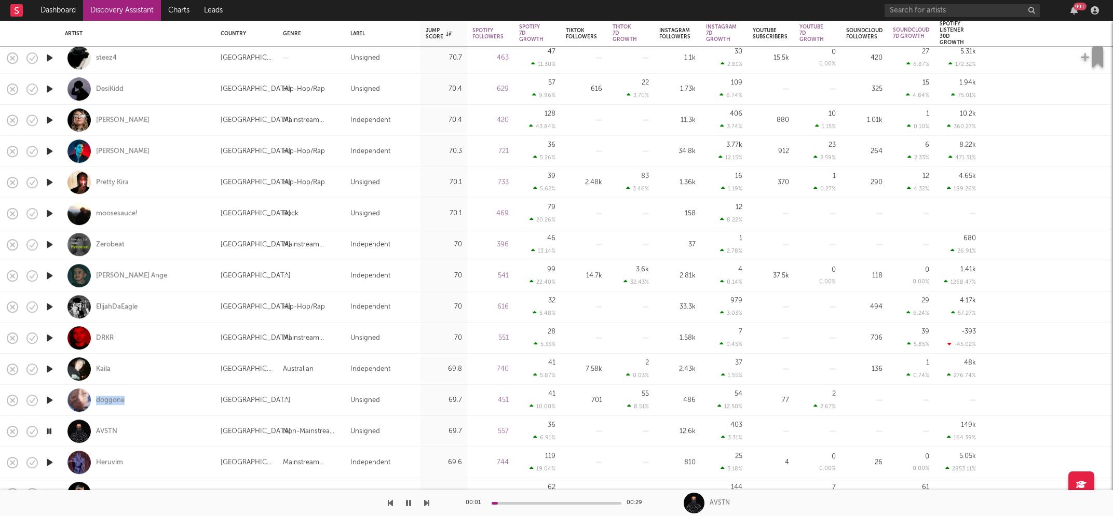
click at [49, 463] on icon "button" at bounding box center [49, 462] width 11 height 13
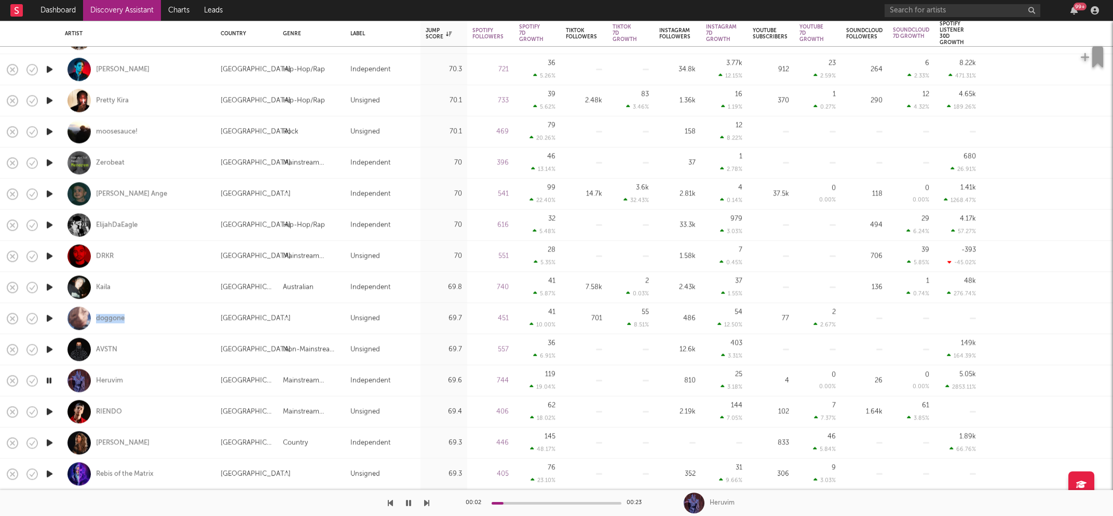
click at [51, 411] on icon "button" at bounding box center [49, 411] width 11 height 13
click at [49, 442] on icon "button" at bounding box center [49, 443] width 11 height 13
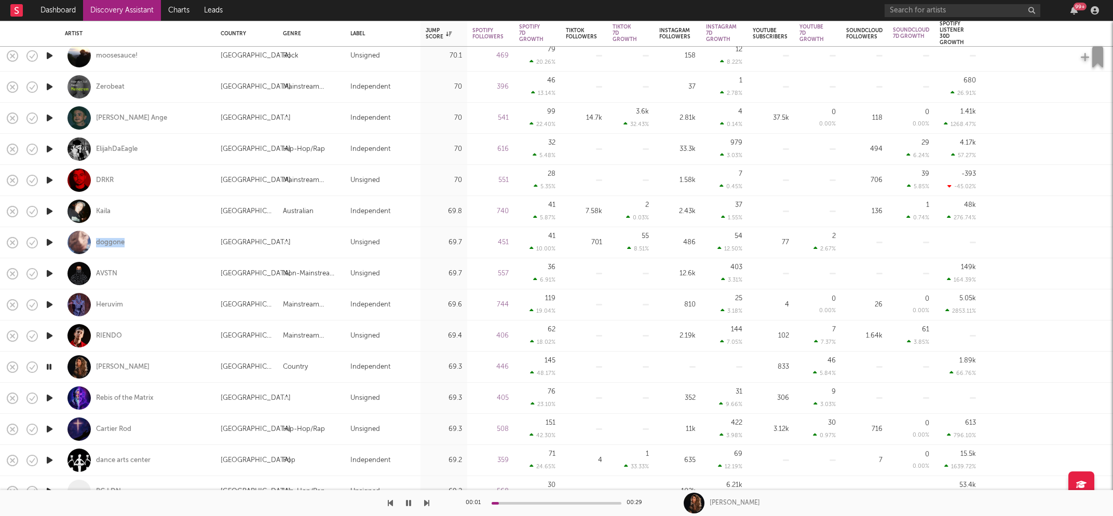
click at [47, 399] on icon "button" at bounding box center [49, 398] width 11 height 13
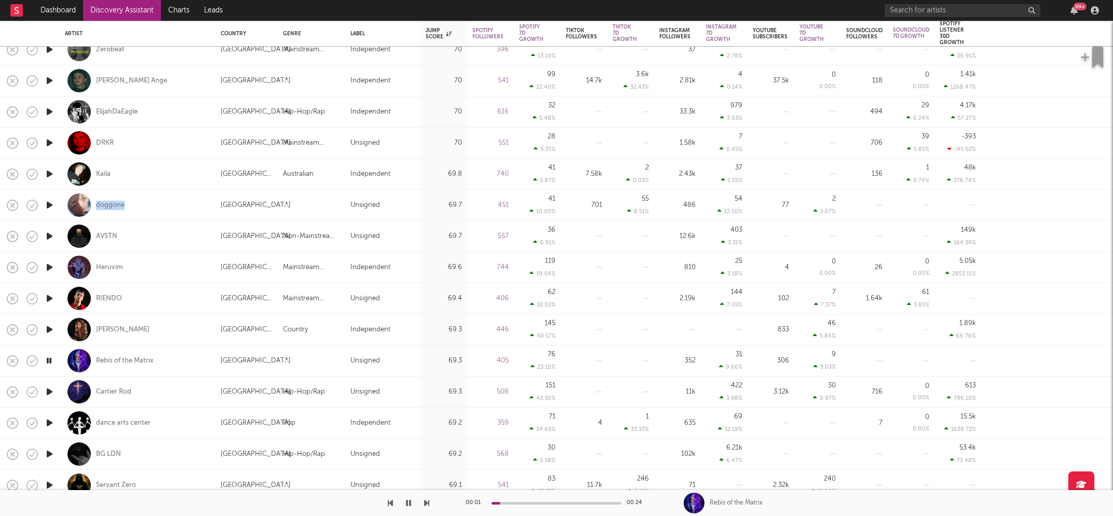
click at [49, 391] on icon "button" at bounding box center [49, 392] width 11 height 13
click at [49, 421] on icon "button" at bounding box center [49, 423] width 11 height 13
click at [48, 454] on icon "button" at bounding box center [49, 454] width 11 height 13
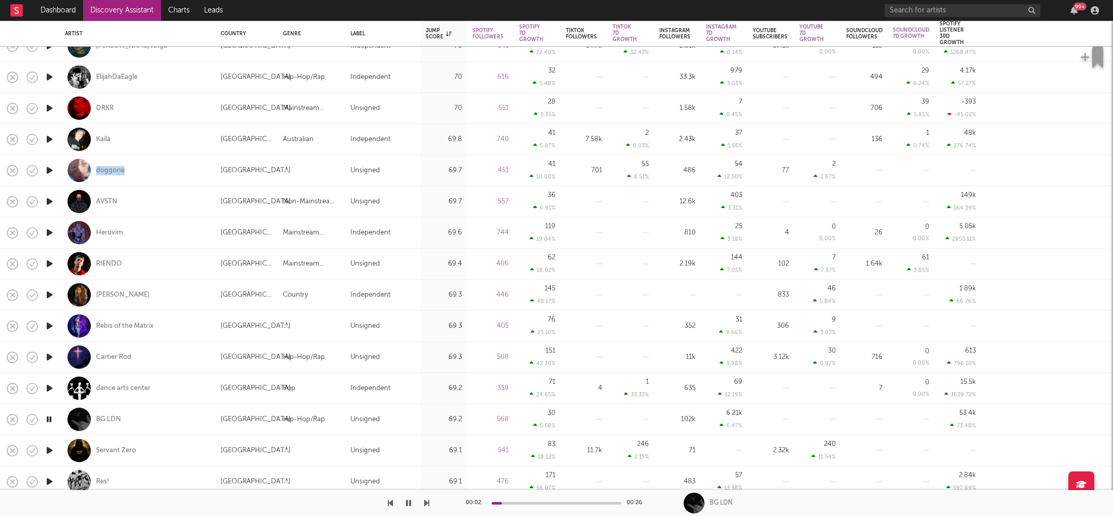
click at [47, 451] on icon "button" at bounding box center [49, 450] width 11 height 13
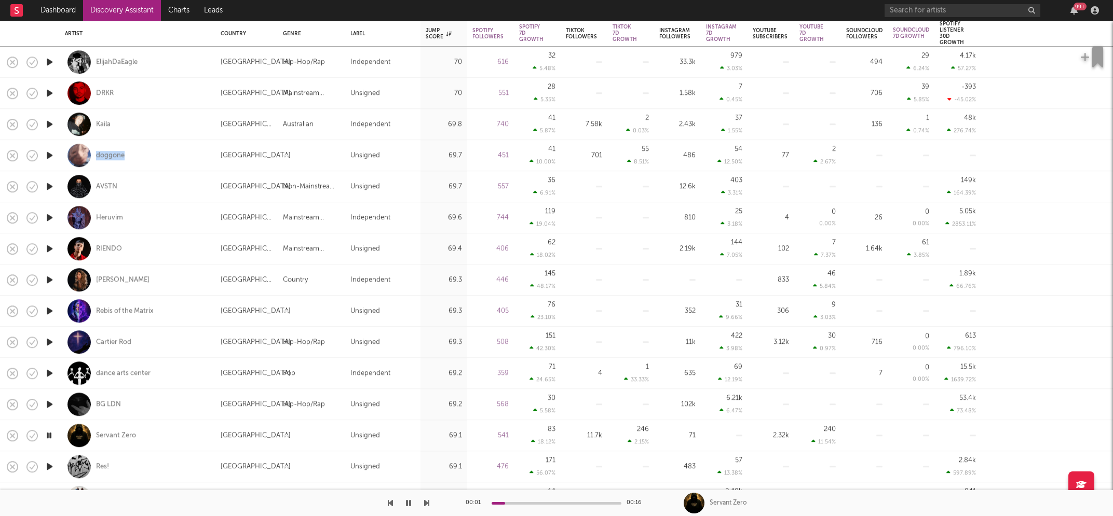
click at [51, 465] on icon "button" at bounding box center [49, 466] width 11 height 13
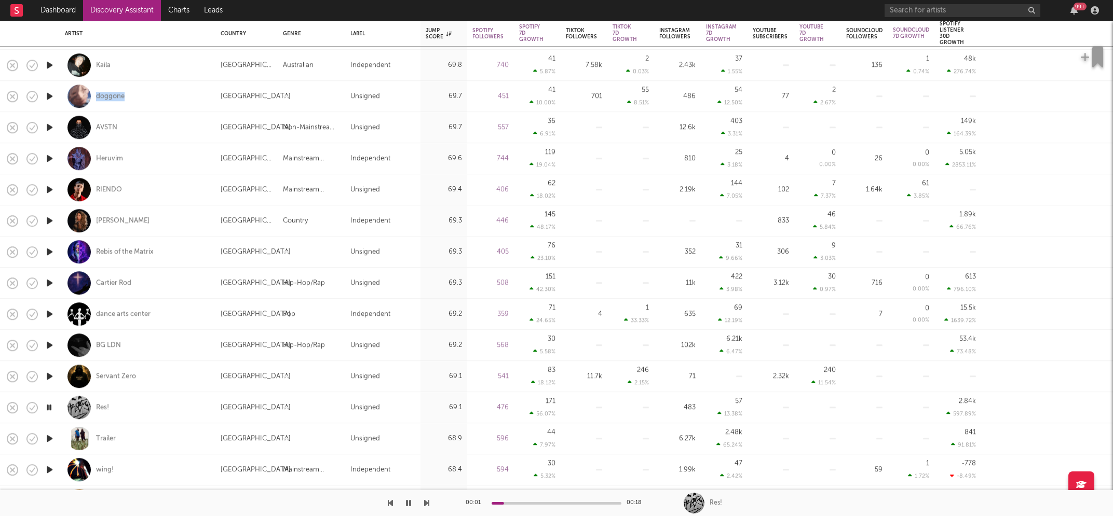
click at [48, 438] on icon "button" at bounding box center [49, 438] width 11 height 13
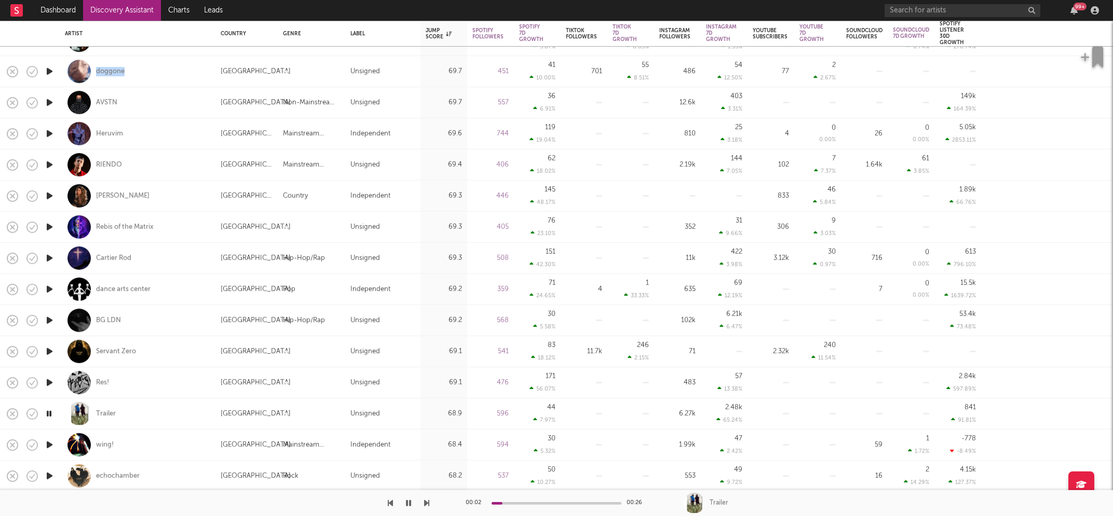
click at [50, 443] on icon "button" at bounding box center [49, 445] width 11 height 13
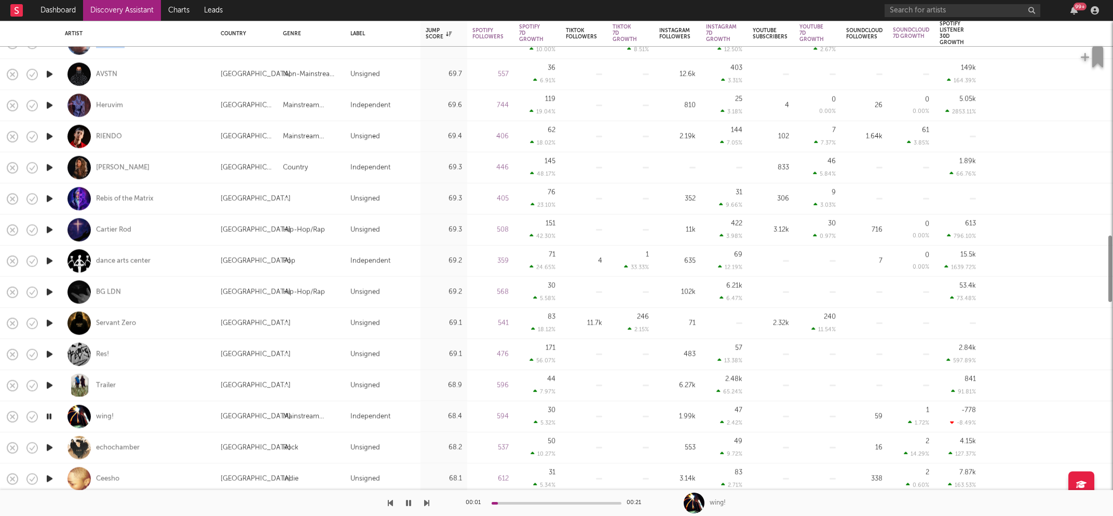
click at [49, 446] on icon "button" at bounding box center [49, 448] width 11 height 13
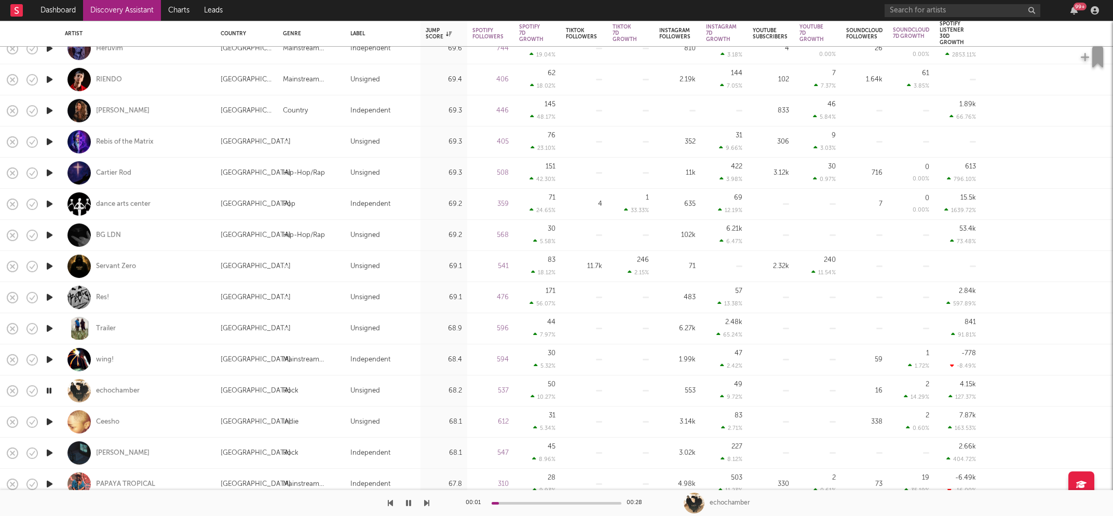
click at [49, 420] on icon "button" at bounding box center [49, 422] width 11 height 13
click at [51, 454] on icon "button" at bounding box center [49, 453] width 11 height 13
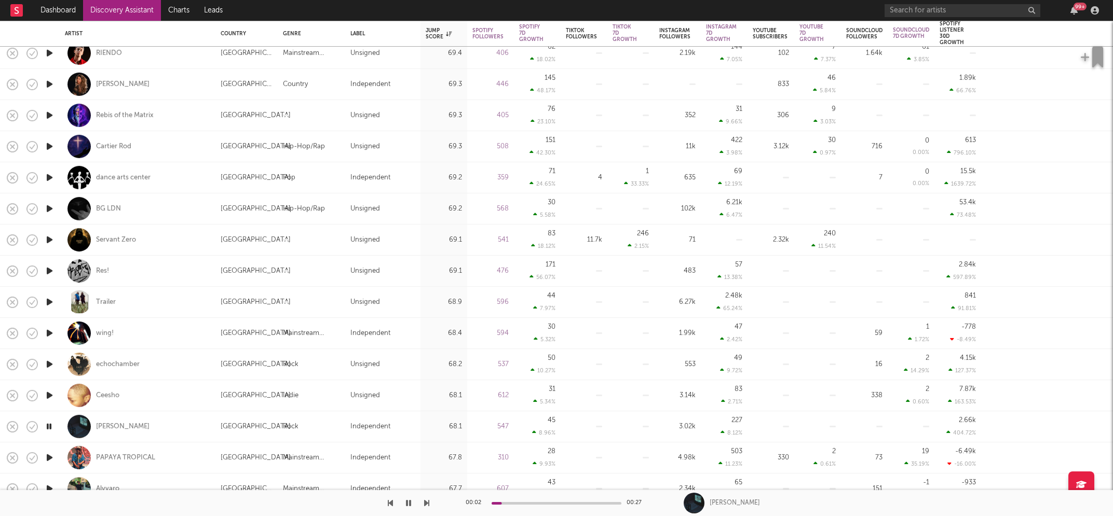
click at [49, 456] on icon "button" at bounding box center [49, 458] width 11 height 13
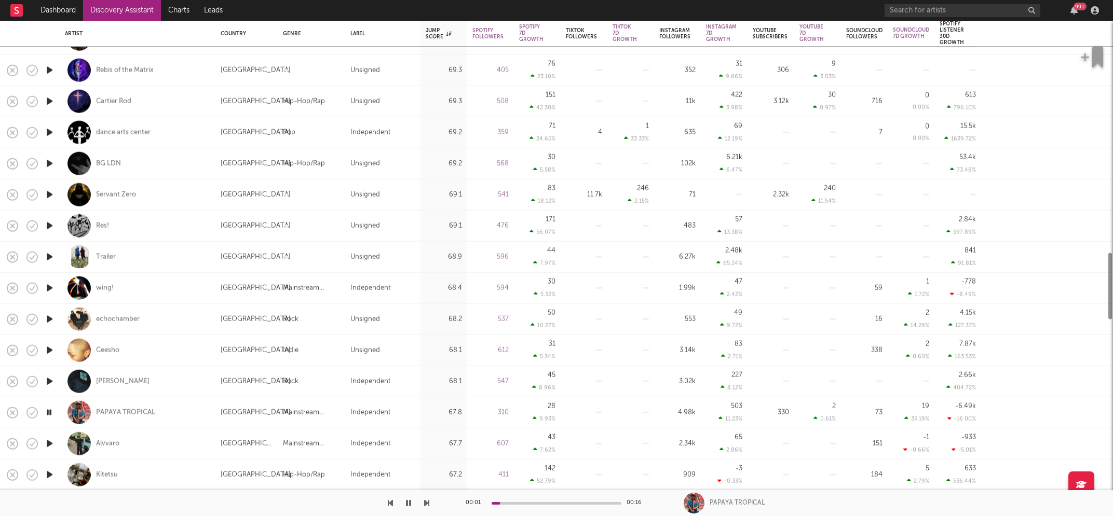
click at [49, 442] on icon "button" at bounding box center [49, 444] width 11 height 13
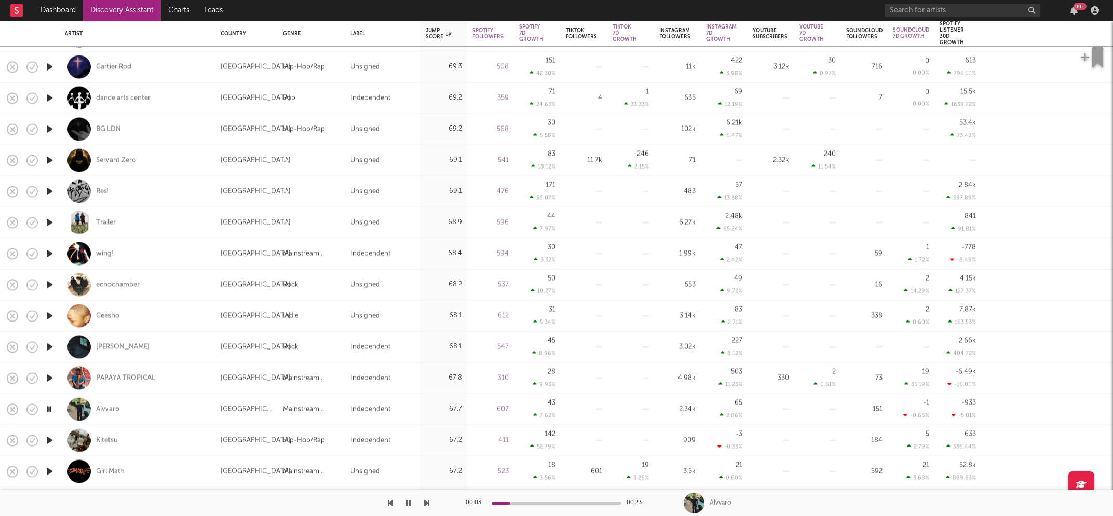
click at [49, 442] on icon "button" at bounding box center [49, 440] width 11 height 13
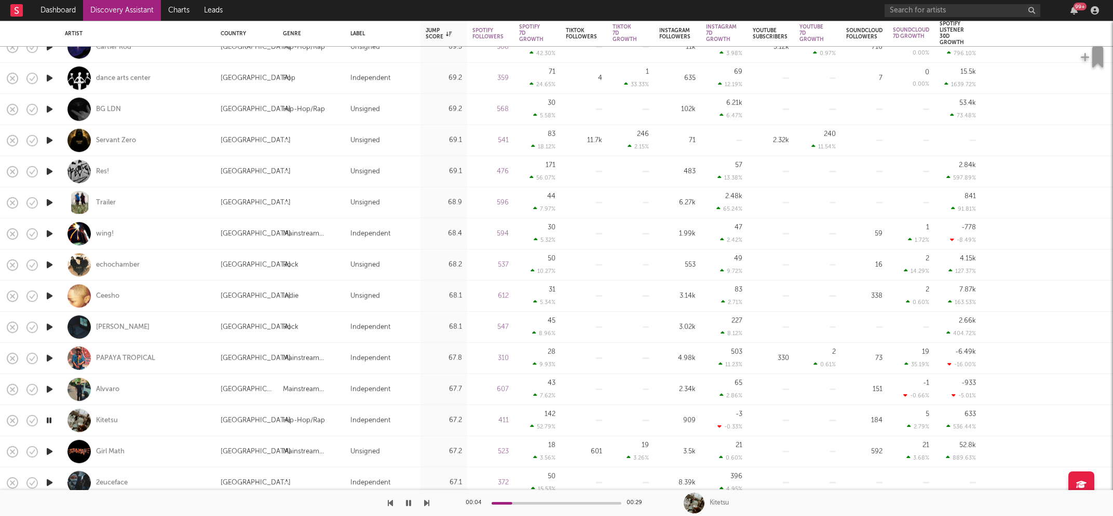
click at [48, 450] on icon "button" at bounding box center [49, 451] width 11 height 13
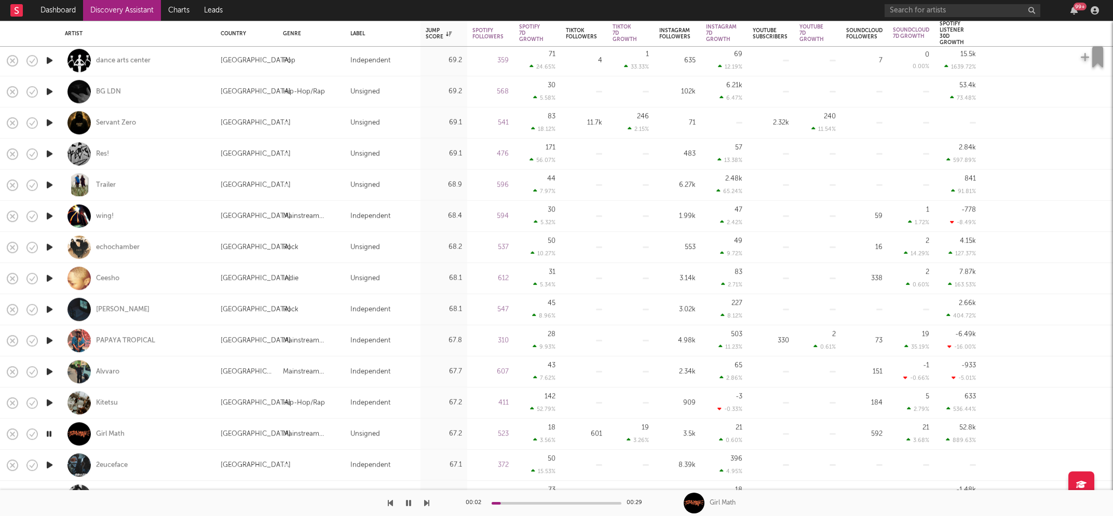
click at [48, 464] on icon "button" at bounding box center [49, 465] width 11 height 13
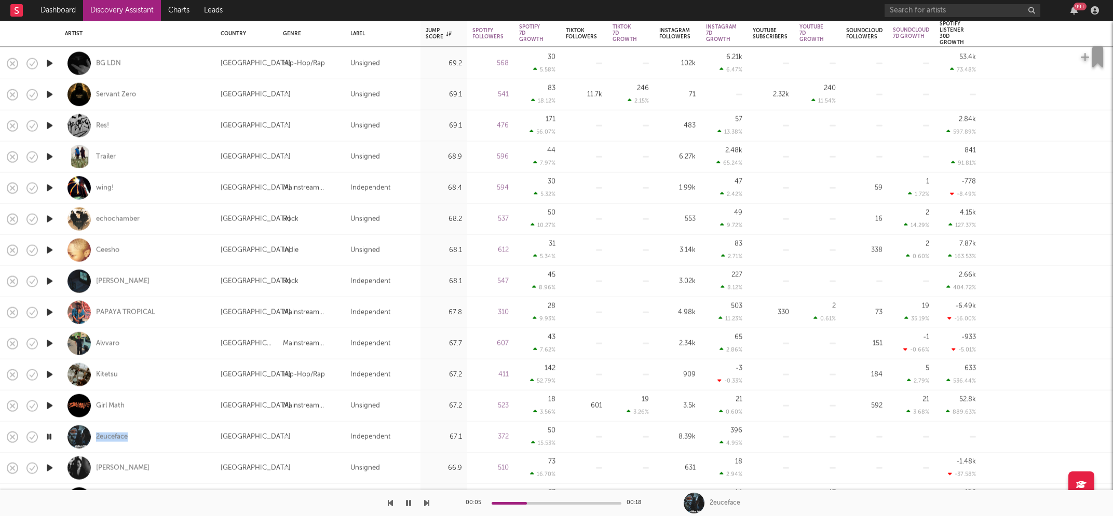
click at [50, 467] on icon "button" at bounding box center [49, 468] width 11 height 13
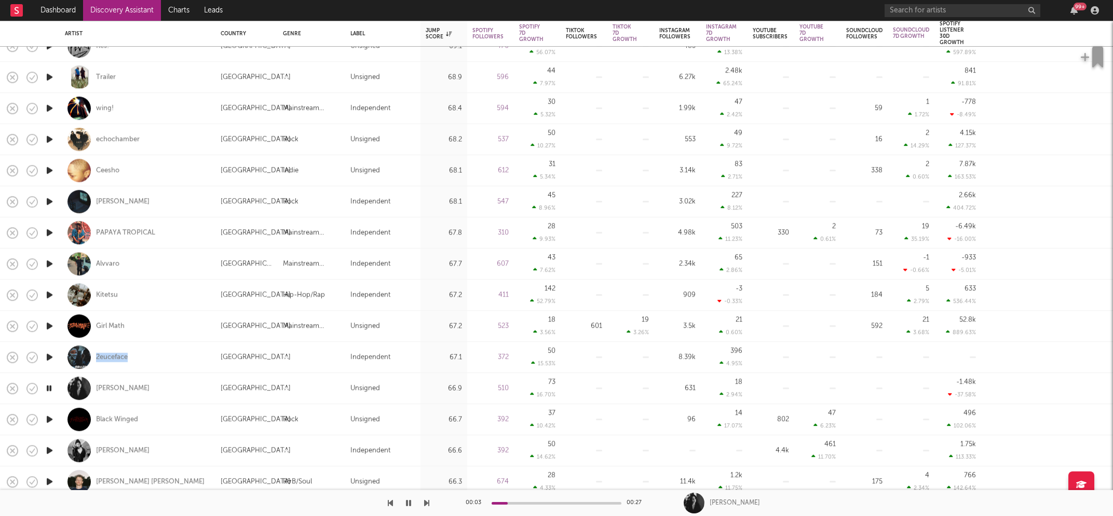
click at [47, 418] on icon "button" at bounding box center [49, 419] width 11 height 13
click at [50, 451] on icon "button" at bounding box center [49, 450] width 11 height 13
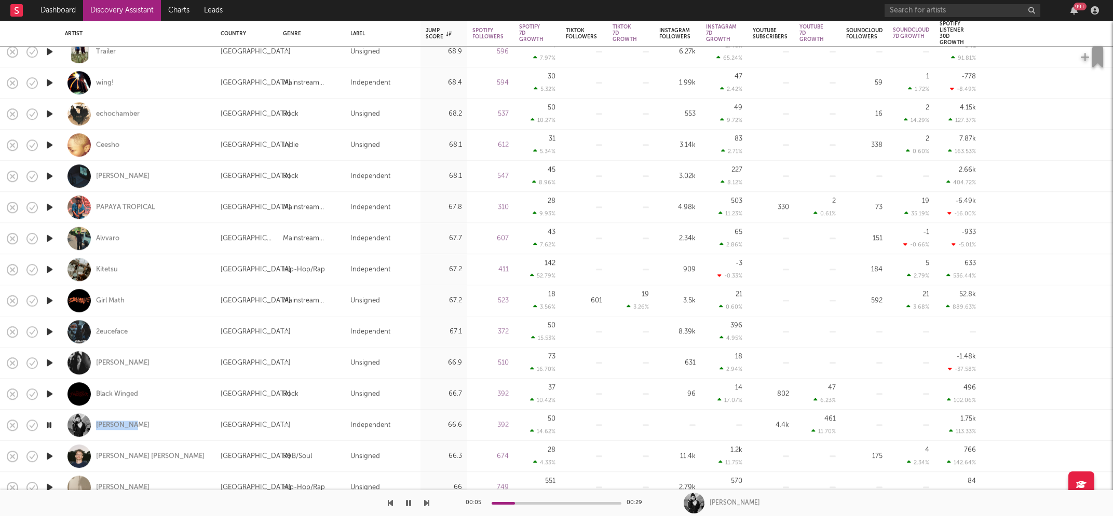
click at [49, 455] on icon "button" at bounding box center [49, 456] width 11 height 13
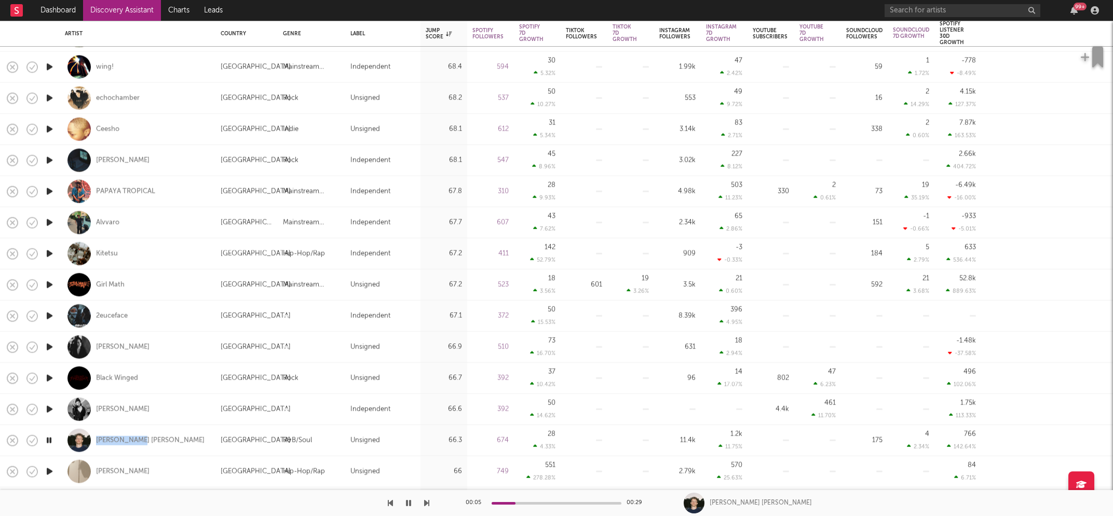
click at [50, 471] on icon "button" at bounding box center [49, 471] width 11 height 13
click at [50, 470] on icon "button" at bounding box center [49, 471] width 10 height 13
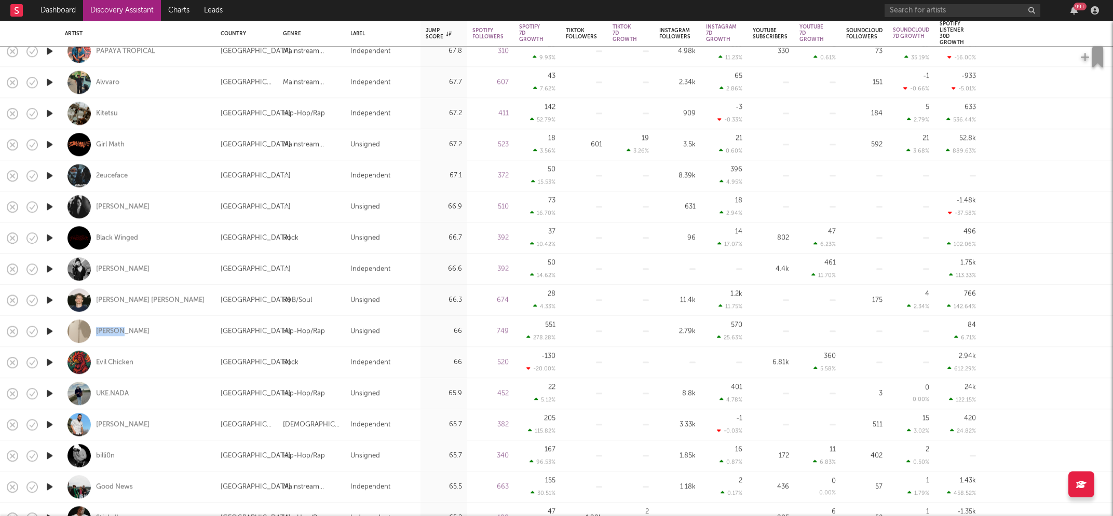
click at [47, 394] on icon "button" at bounding box center [49, 393] width 11 height 13
click at [48, 393] on icon "button" at bounding box center [49, 393] width 10 height 13
click at [50, 423] on icon "button" at bounding box center [49, 424] width 11 height 13
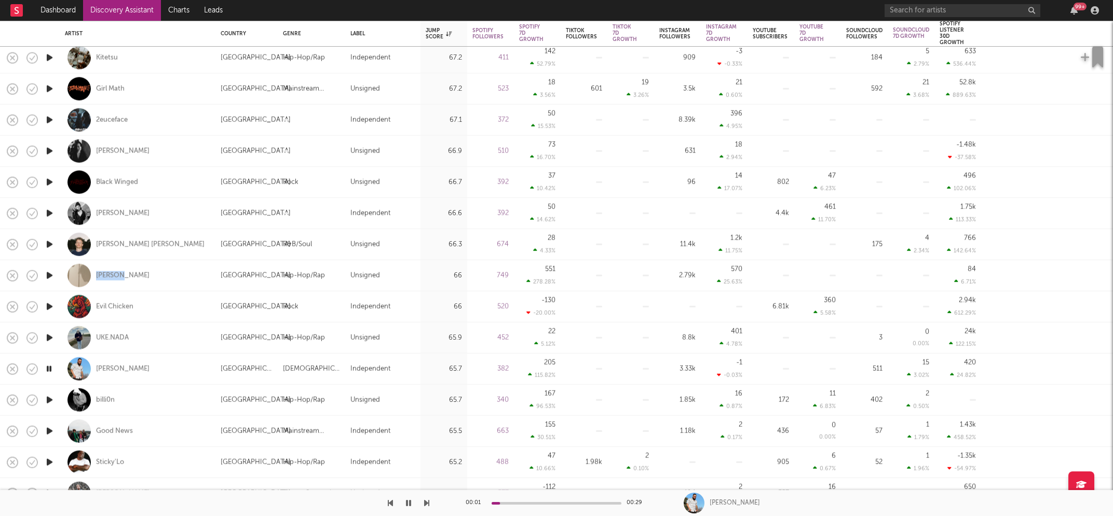
click at [49, 400] on icon "button" at bounding box center [49, 400] width 11 height 13
click at [49, 430] on icon "button" at bounding box center [49, 431] width 11 height 13
click at [49, 430] on icon "button" at bounding box center [49, 431] width 10 height 13
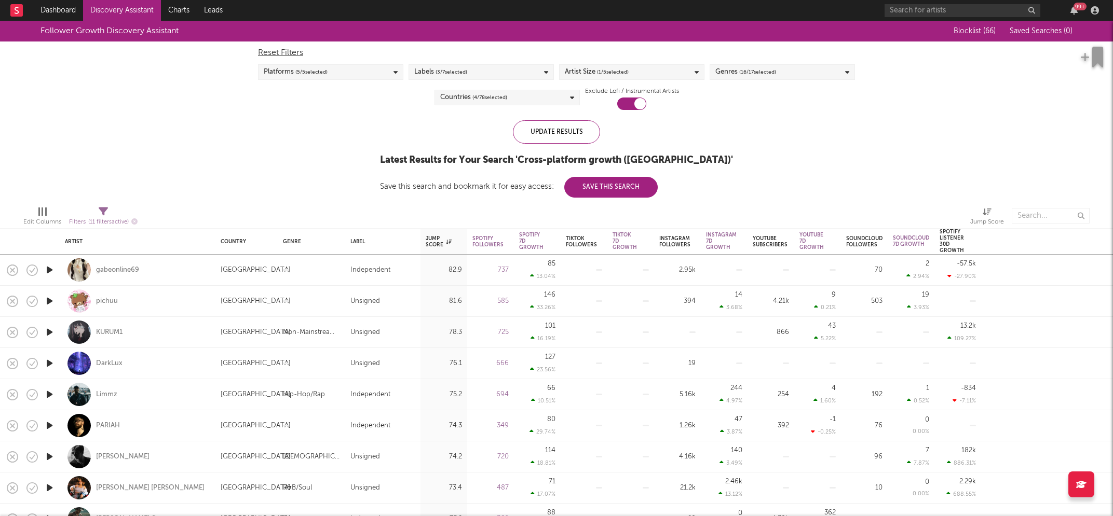
click at [806, 73] on div "Genres ( 16 / 17 selected)" at bounding box center [782, 72] width 145 height 16
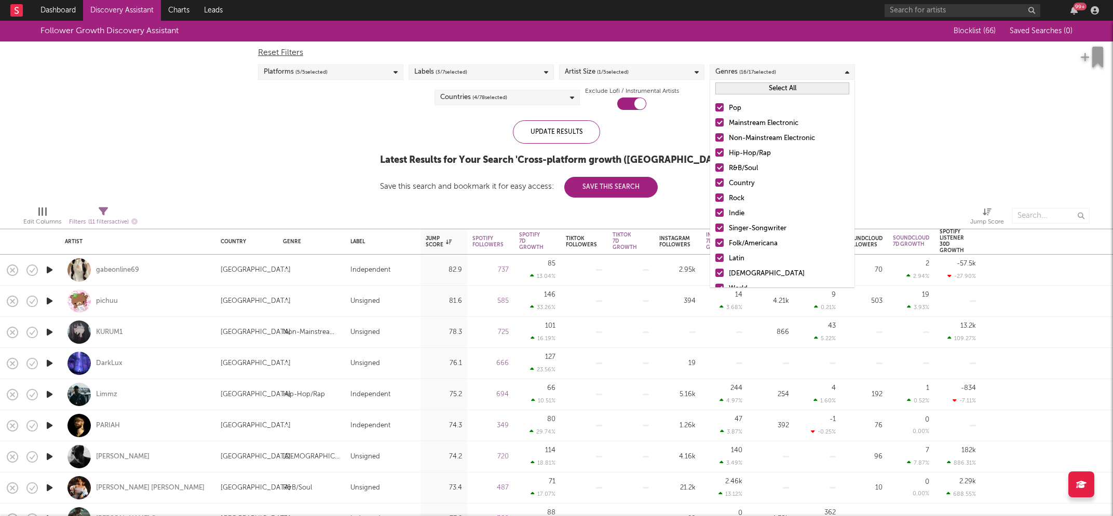
click at [803, 85] on button "Select All" at bounding box center [782, 89] width 134 height 12
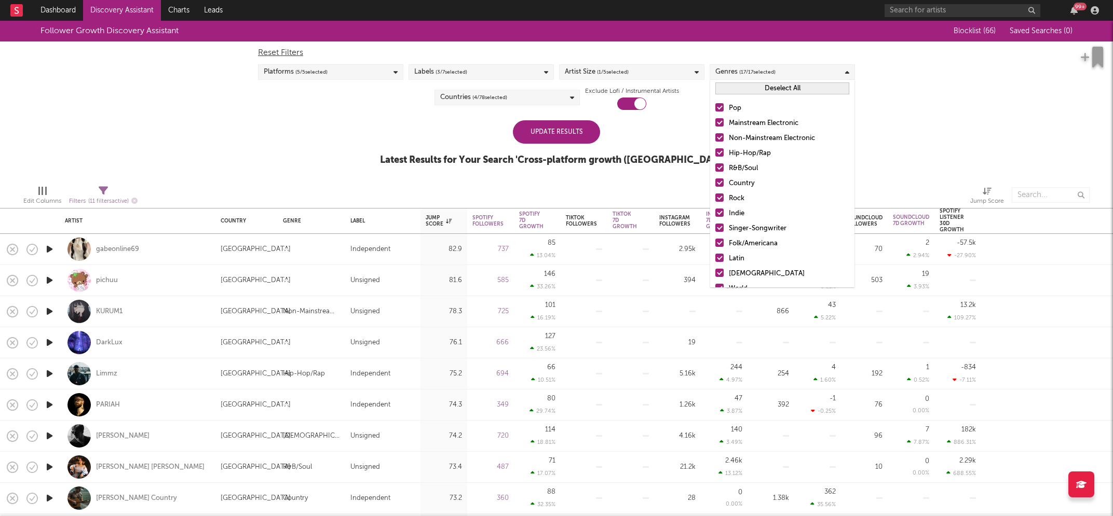
click at [803, 85] on button "Deselect All" at bounding box center [782, 89] width 134 height 12
click at [750, 152] on div "Hip-Hop/Rap" at bounding box center [789, 153] width 120 height 12
click at [715, 152] on input "Hip-Hop/Rap" at bounding box center [715, 153] width 0 height 12
click at [732, 166] on div "R&B/Soul" at bounding box center [789, 168] width 120 height 12
click at [715, 166] on input "R&B/Soul" at bounding box center [715, 168] width 0 height 12
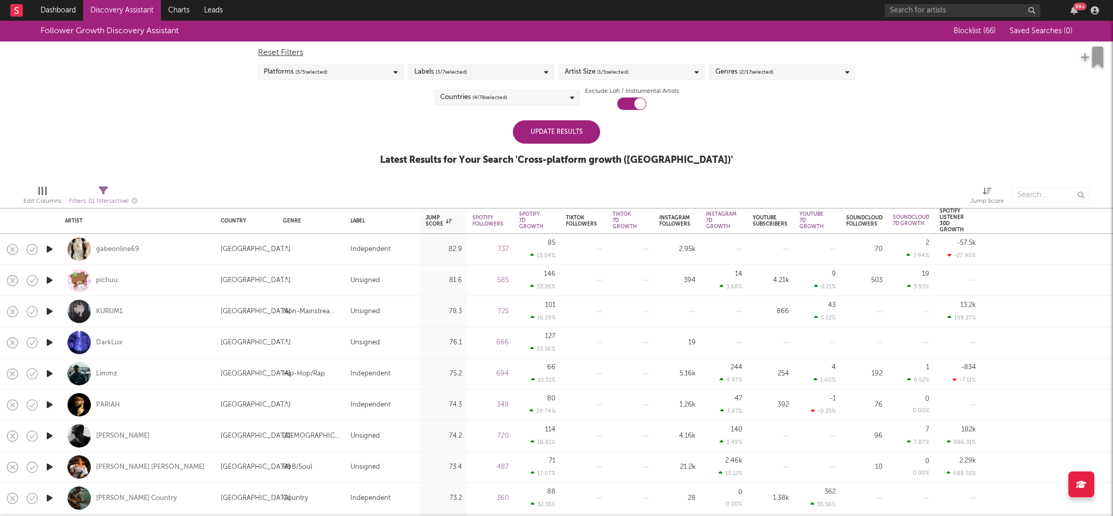
click at [563, 135] on div "Update Results" at bounding box center [556, 131] width 87 height 23
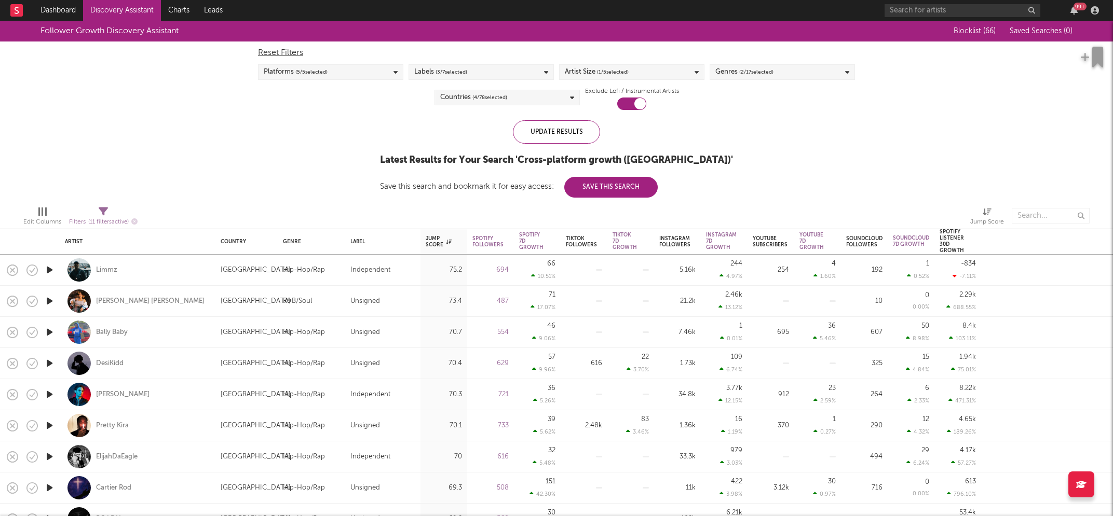
click at [508, 73] on div "Labels ( 3 / 7 selected)" at bounding box center [480, 72] width 145 height 16
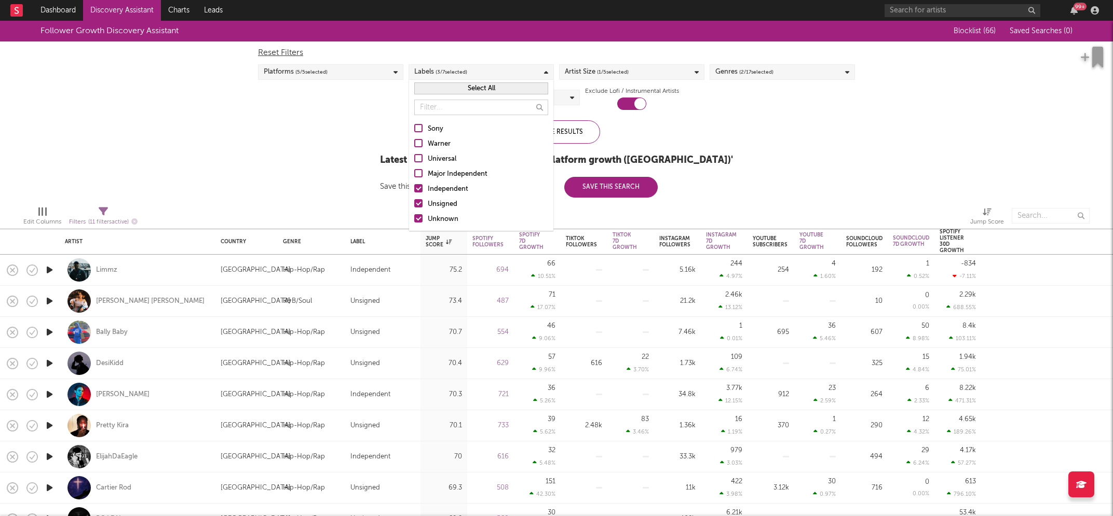
click at [270, 155] on div "Follower Growth Discovery Assistant Blocklist ( 66 ) Saved Searches ( 0 ) Reset…" at bounding box center [556, 109] width 1113 height 177
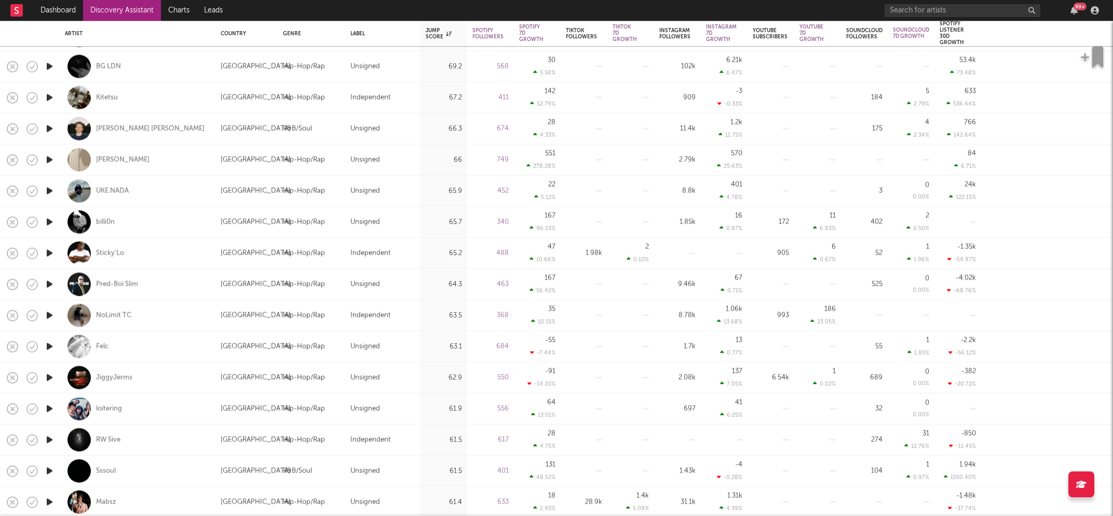
click at [49, 314] on icon "button" at bounding box center [49, 315] width 11 height 13
click at [49, 345] on icon "button" at bounding box center [49, 346] width 11 height 13
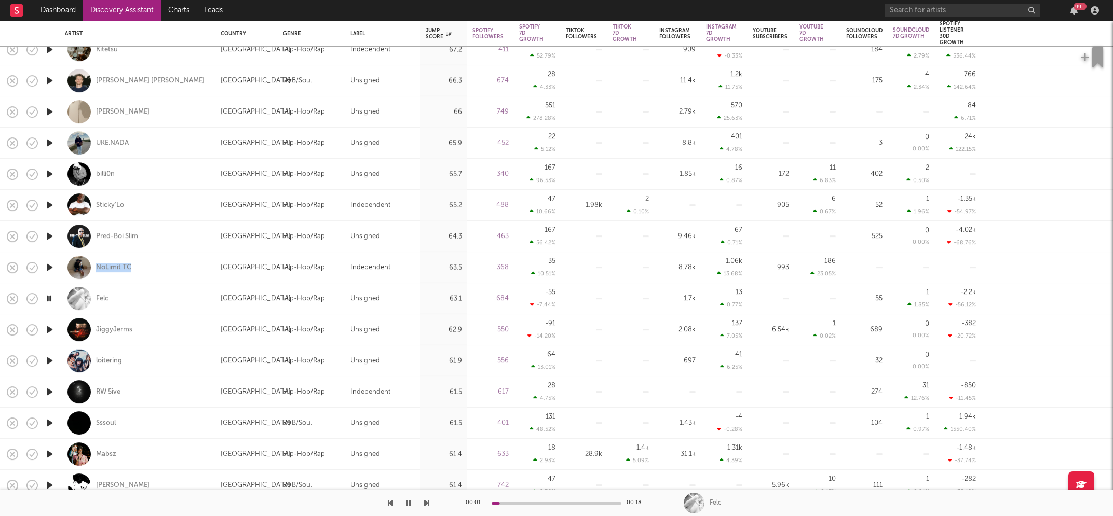
click at [49, 331] on icon "button" at bounding box center [49, 329] width 11 height 13
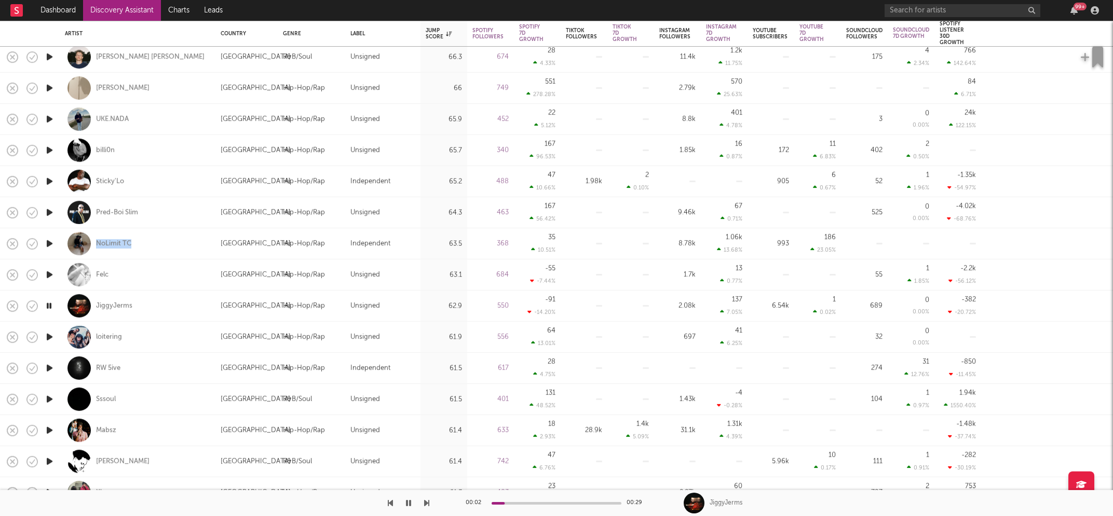
click at [48, 336] on icon "button" at bounding box center [49, 337] width 11 height 13
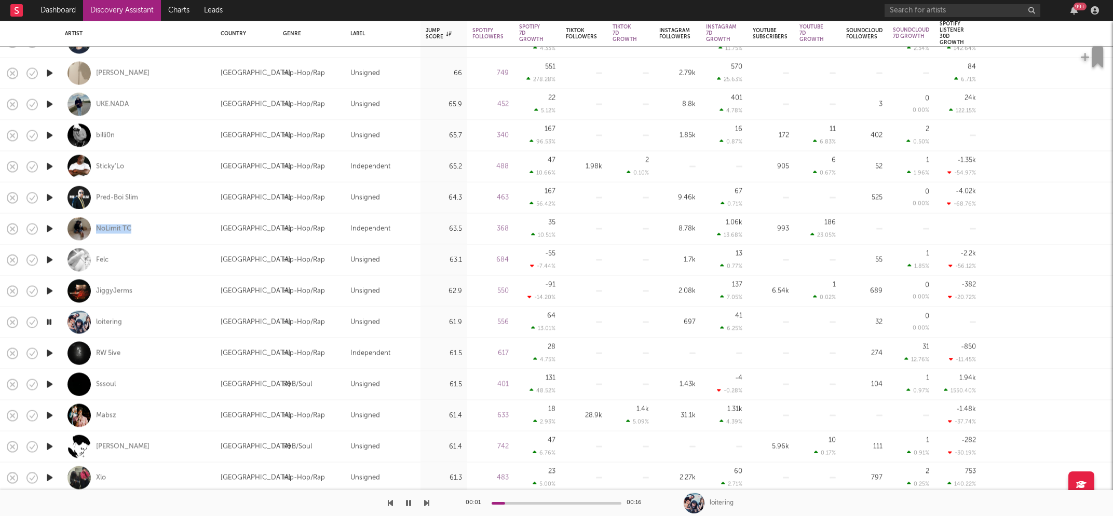
click at [49, 353] on icon "button" at bounding box center [49, 353] width 11 height 13
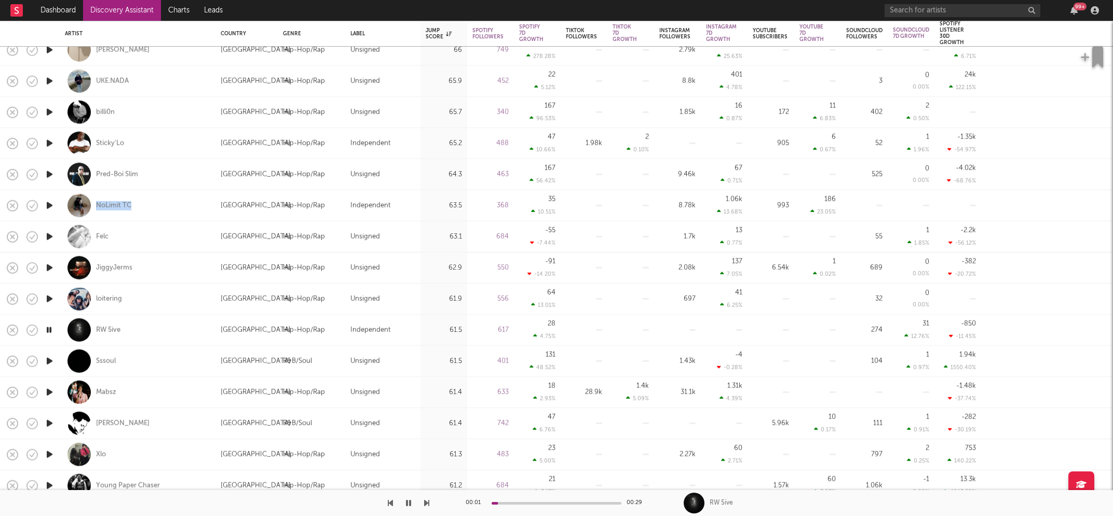
click at [48, 361] on icon "button" at bounding box center [49, 361] width 11 height 13
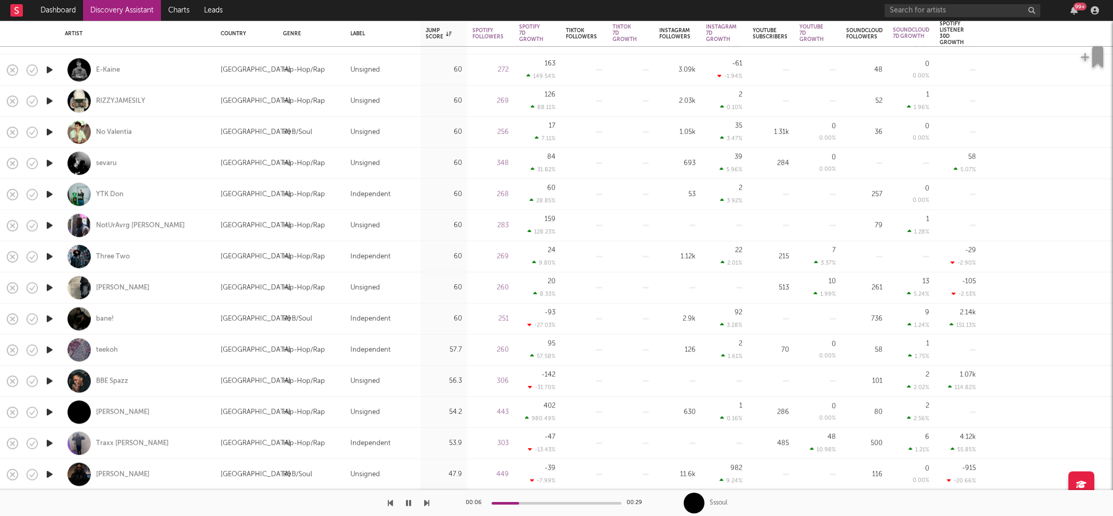
click at [49, 473] on icon "button" at bounding box center [49, 474] width 11 height 13
click at [50, 440] on icon "button" at bounding box center [49, 443] width 11 height 13
click at [49, 411] on icon "button" at bounding box center [49, 412] width 11 height 13
click at [49, 382] on icon "button" at bounding box center [49, 381] width 11 height 13
click at [50, 349] on icon "button" at bounding box center [49, 350] width 11 height 13
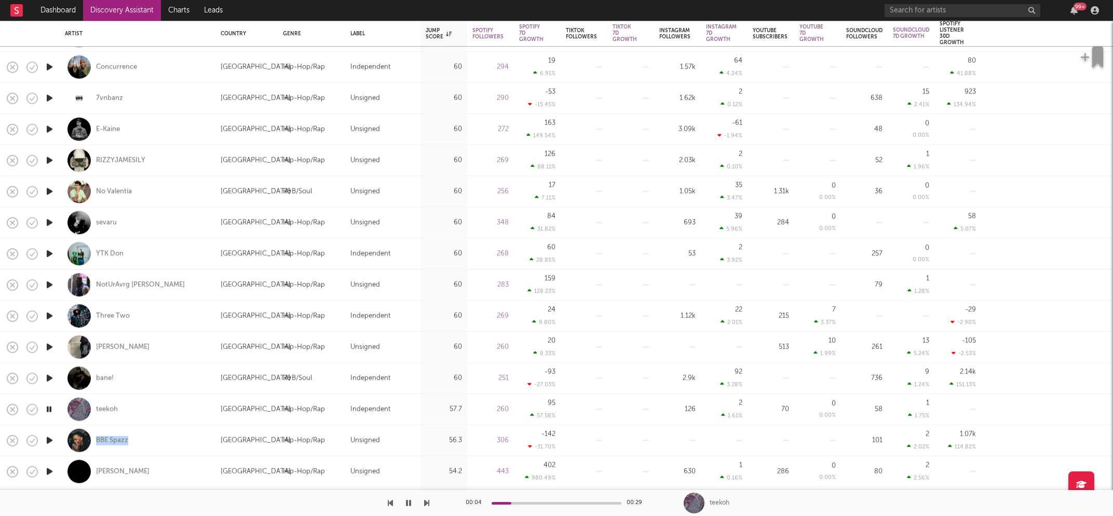
click at [50, 377] on icon "button" at bounding box center [49, 378] width 11 height 13
click at [48, 346] on icon "button" at bounding box center [49, 347] width 11 height 13
click at [49, 314] on icon "button" at bounding box center [49, 316] width 11 height 13
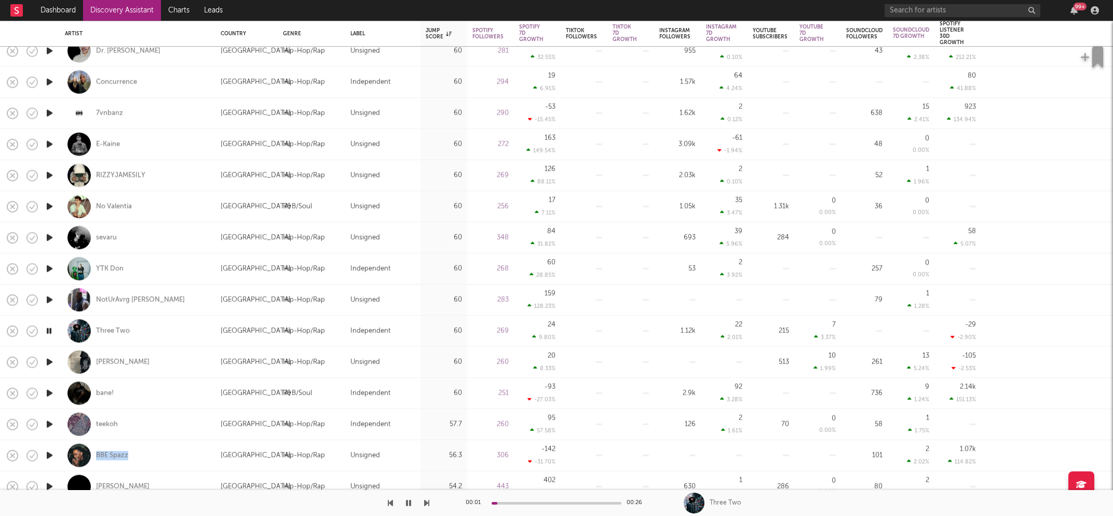
click at [48, 299] on icon "button" at bounding box center [49, 300] width 11 height 13
click at [48, 267] on icon "button" at bounding box center [49, 269] width 11 height 13
click at [49, 238] on icon "button" at bounding box center [49, 237] width 11 height 13
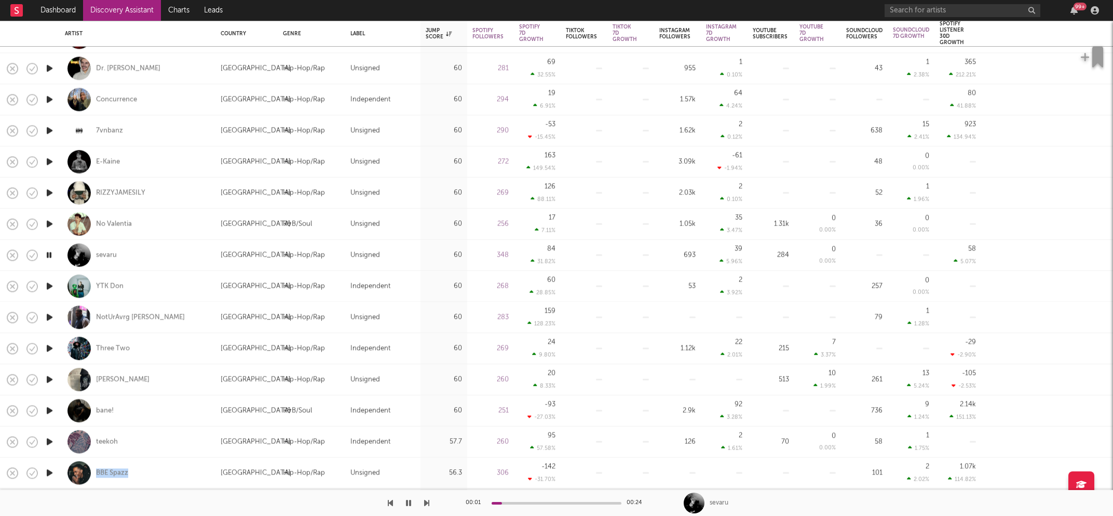
click at [49, 222] on icon "button" at bounding box center [49, 223] width 11 height 13
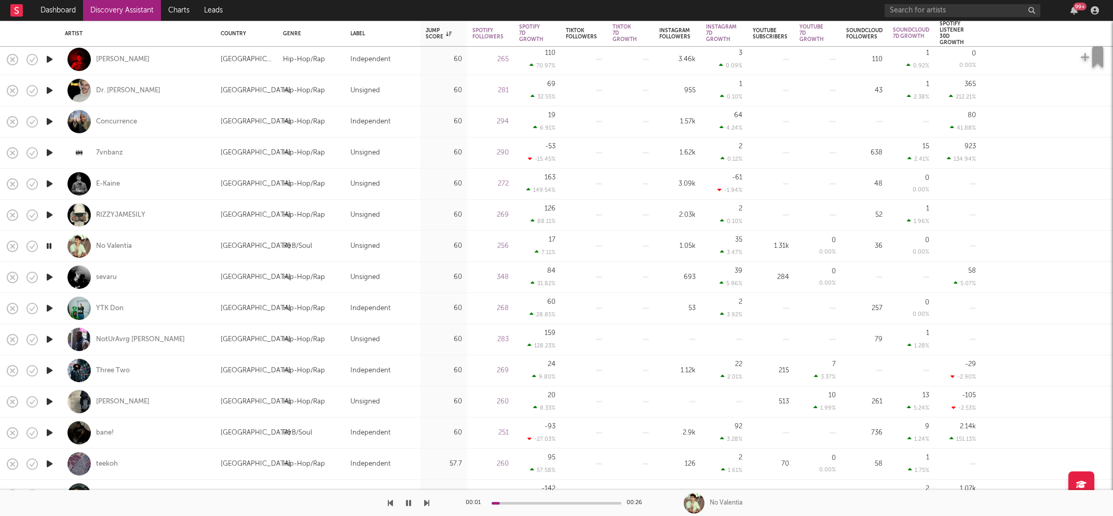
click at [49, 213] on icon "button" at bounding box center [49, 215] width 11 height 13
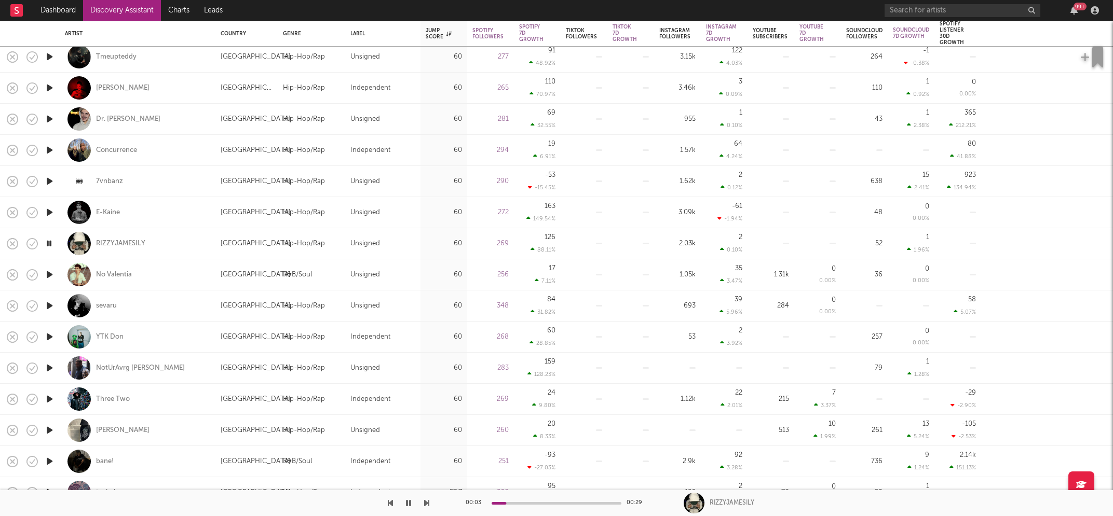
click at [49, 211] on icon "button" at bounding box center [49, 212] width 11 height 13
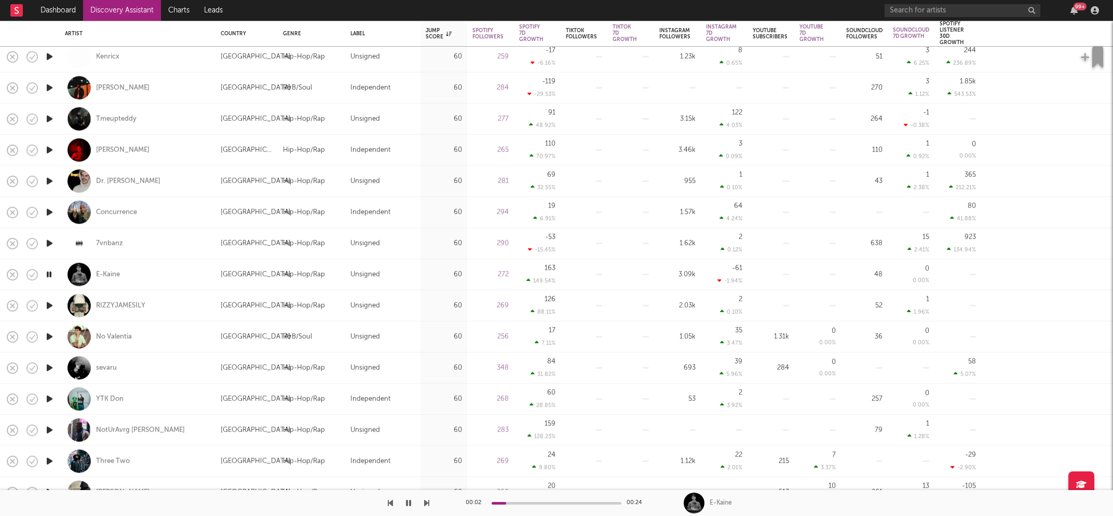
click at [49, 242] on icon "button" at bounding box center [49, 243] width 11 height 13
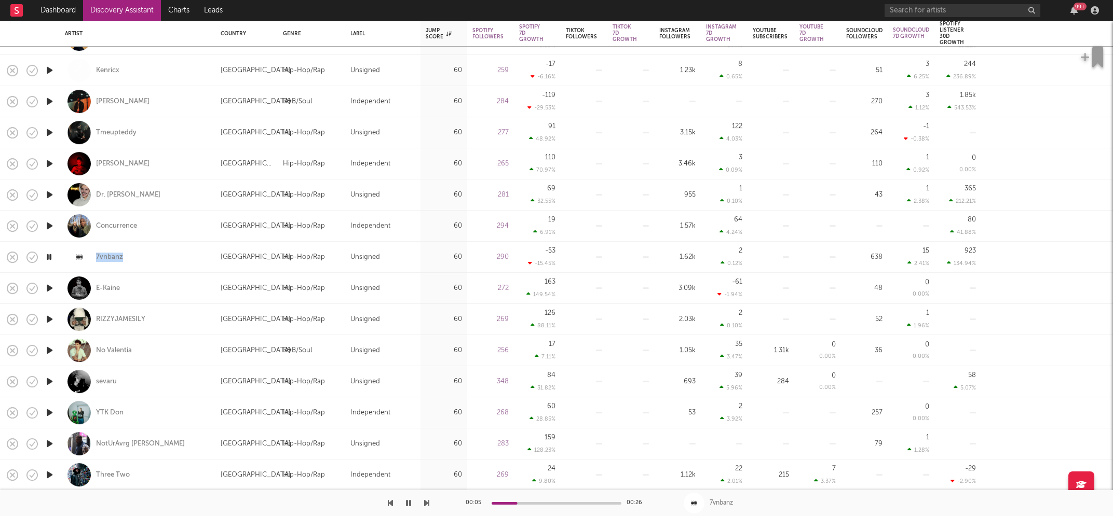
click at [47, 225] on icon "button" at bounding box center [49, 226] width 11 height 13
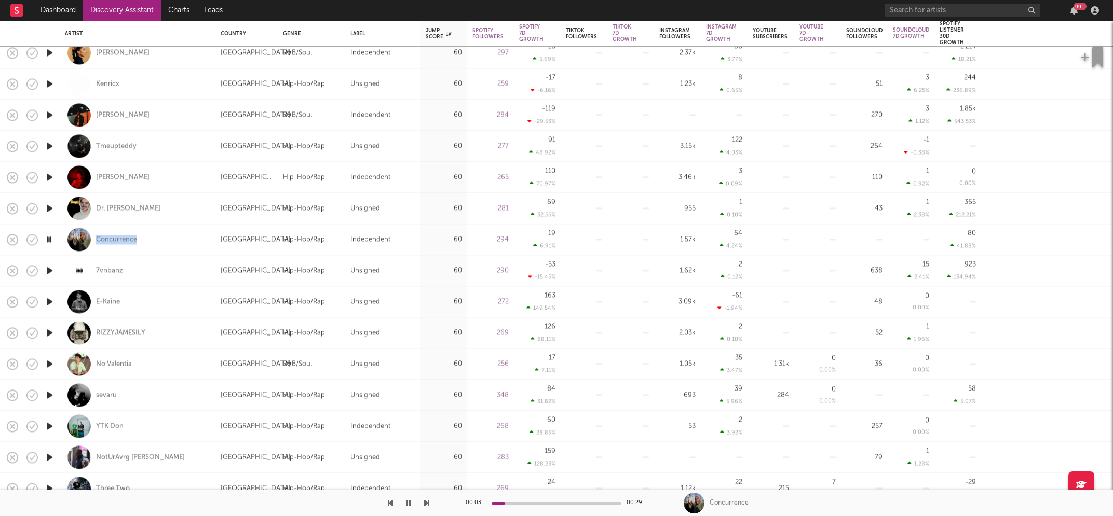
click at [49, 207] on icon "button" at bounding box center [49, 208] width 11 height 13
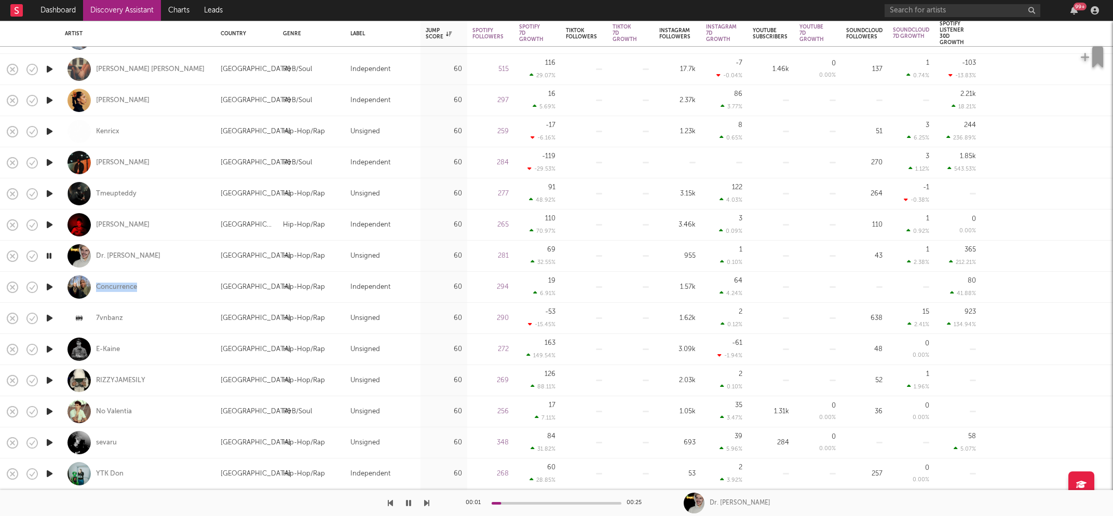
click at [50, 223] on icon "button" at bounding box center [49, 225] width 11 height 13
click at [49, 191] on icon "button" at bounding box center [49, 193] width 11 height 13
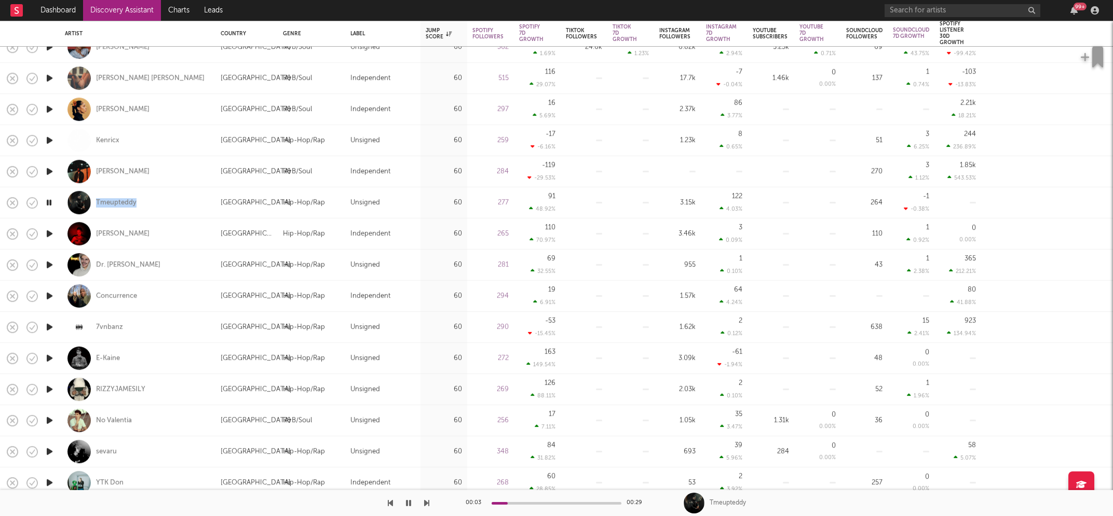
click at [49, 169] on icon "button" at bounding box center [49, 171] width 11 height 13
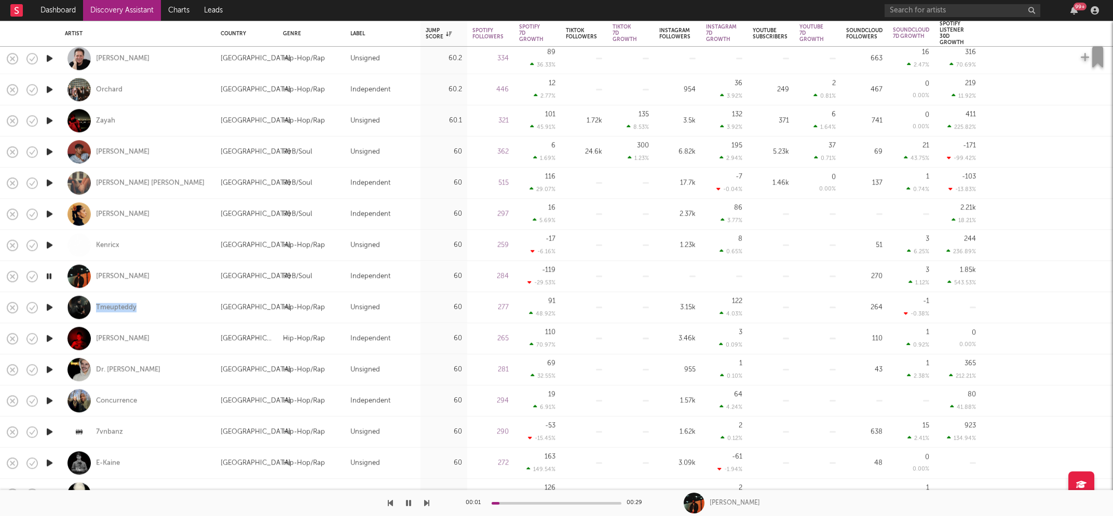
click at [50, 243] on icon "button" at bounding box center [49, 245] width 11 height 13
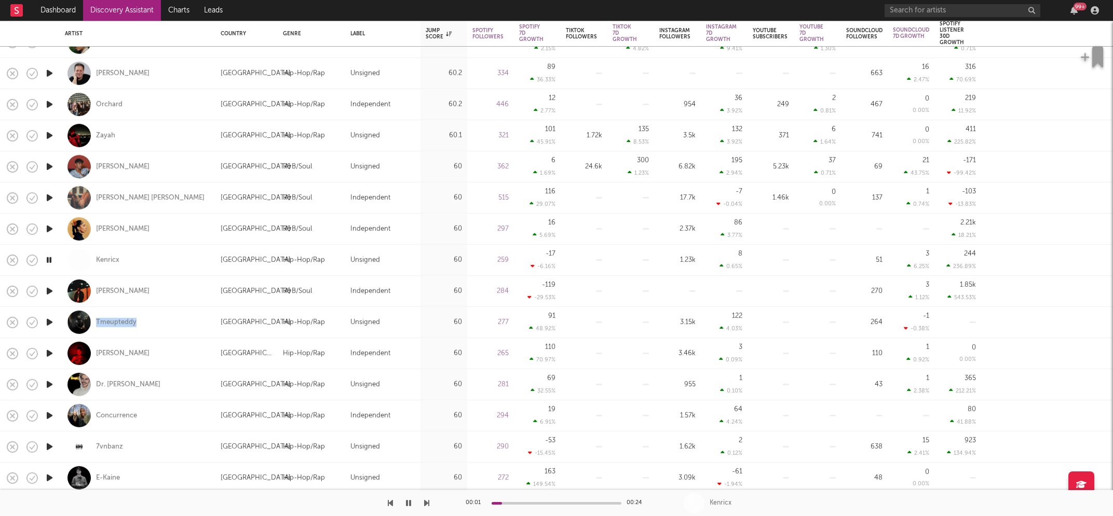
click at [46, 227] on icon "button" at bounding box center [49, 229] width 11 height 13
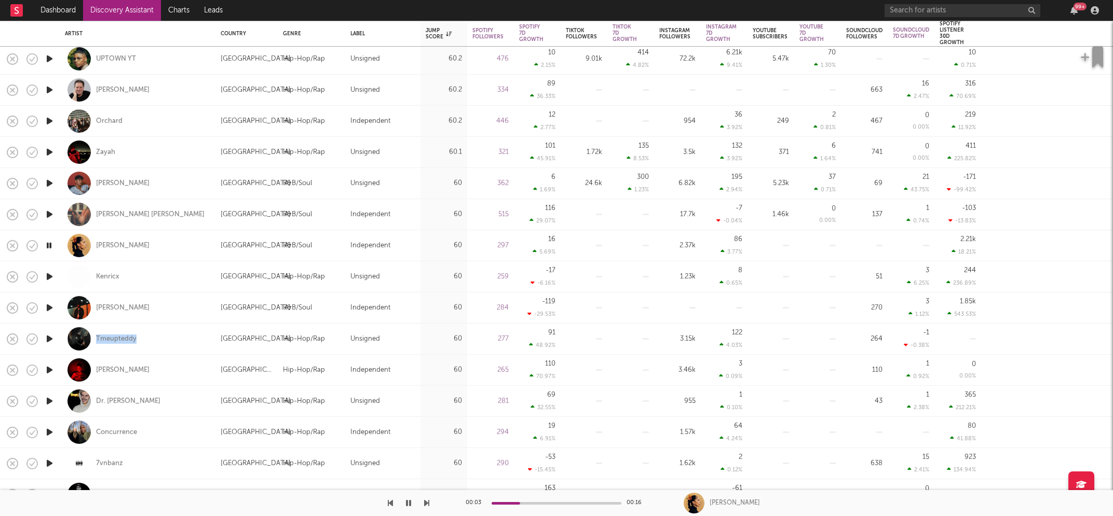
click at [48, 212] on icon "button" at bounding box center [49, 214] width 11 height 13
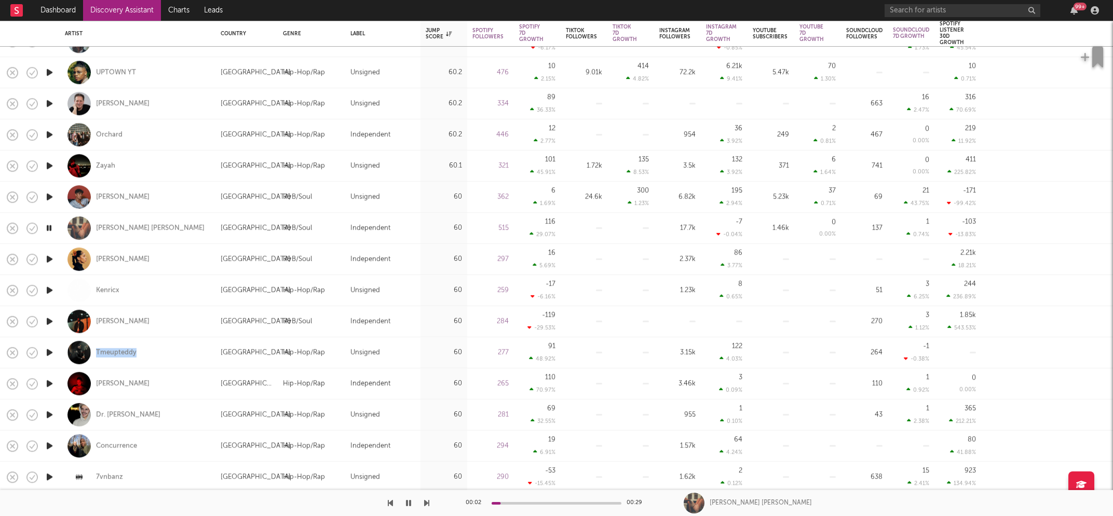
click at [50, 196] on icon "button" at bounding box center [49, 196] width 11 height 13
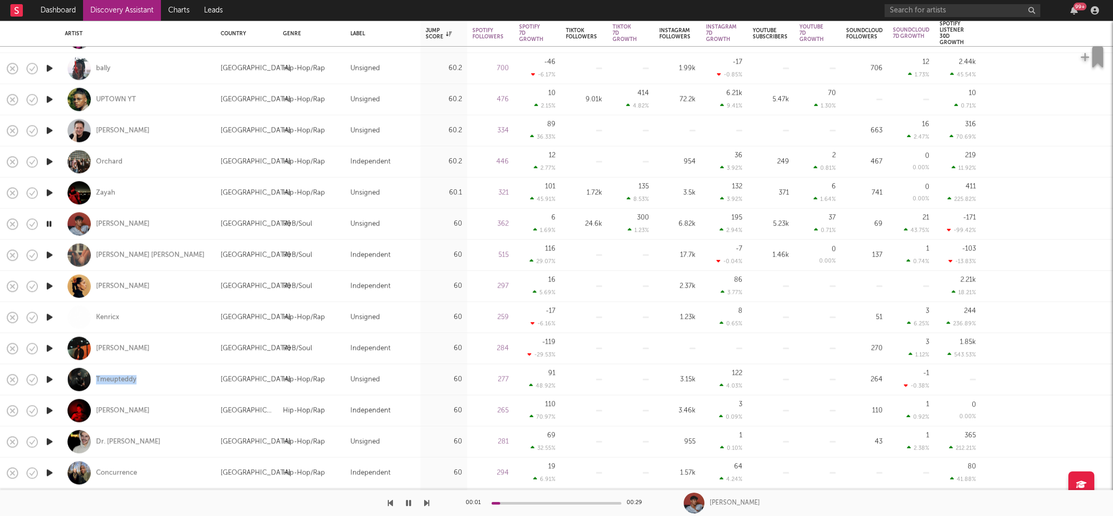
click at [50, 192] on icon "button" at bounding box center [49, 192] width 11 height 13
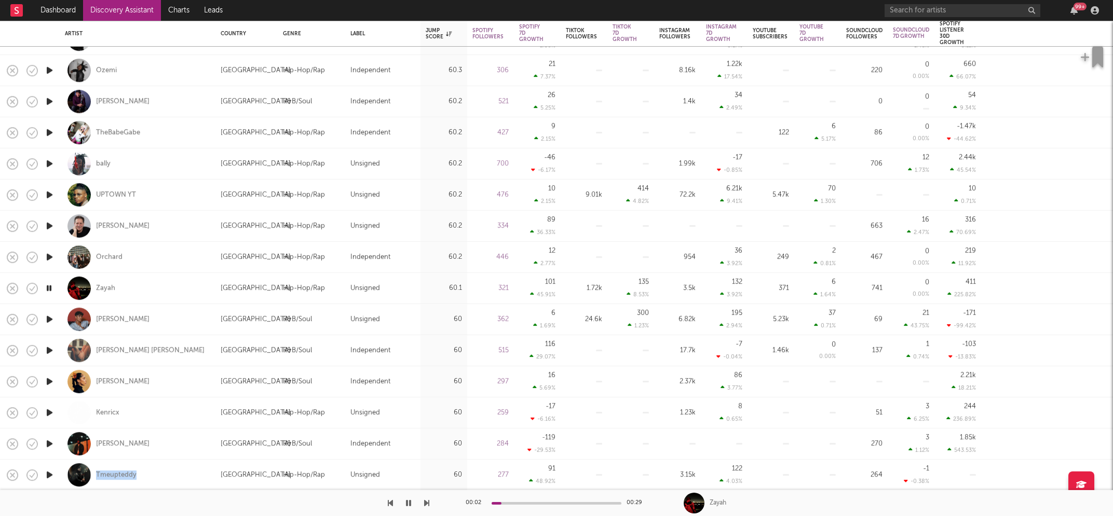
click at [50, 256] on icon "button" at bounding box center [49, 257] width 11 height 13
click at [49, 226] on icon "button" at bounding box center [49, 226] width 11 height 13
click at [48, 194] on icon "button" at bounding box center [49, 194] width 11 height 13
click at [51, 162] on icon "button" at bounding box center [49, 163] width 11 height 13
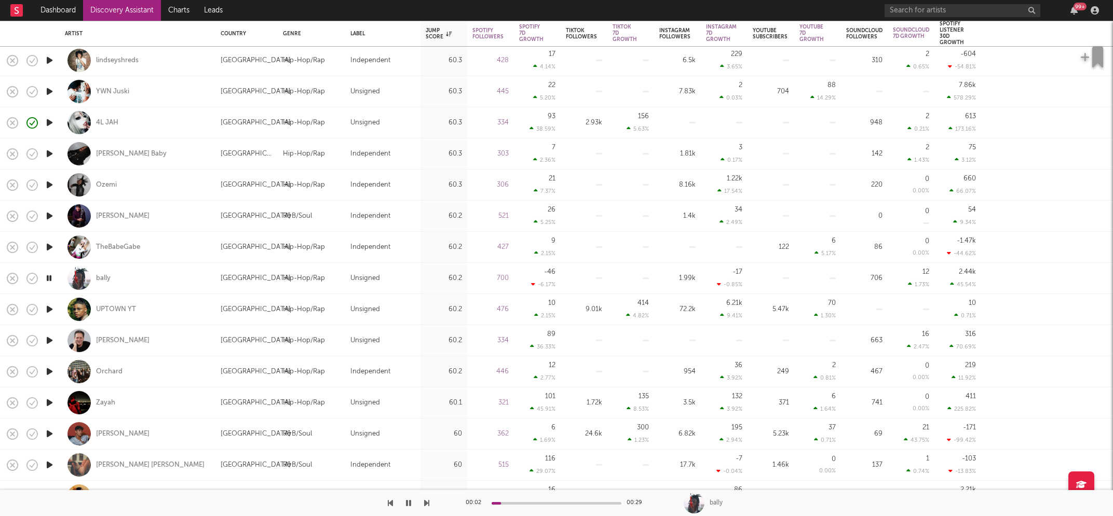
click at [50, 247] on icon "button" at bounding box center [49, 247] width 11 height 13
click at [50, 215] on icon "button" at bounding box center [49, 216] width 11 height 13
click at [49, 184] on icon "button" at bounding box center [49, 185] width 11 height 13
click at [49, 153] on icon "button" at bounding box center [49, 153] width 11 height 13
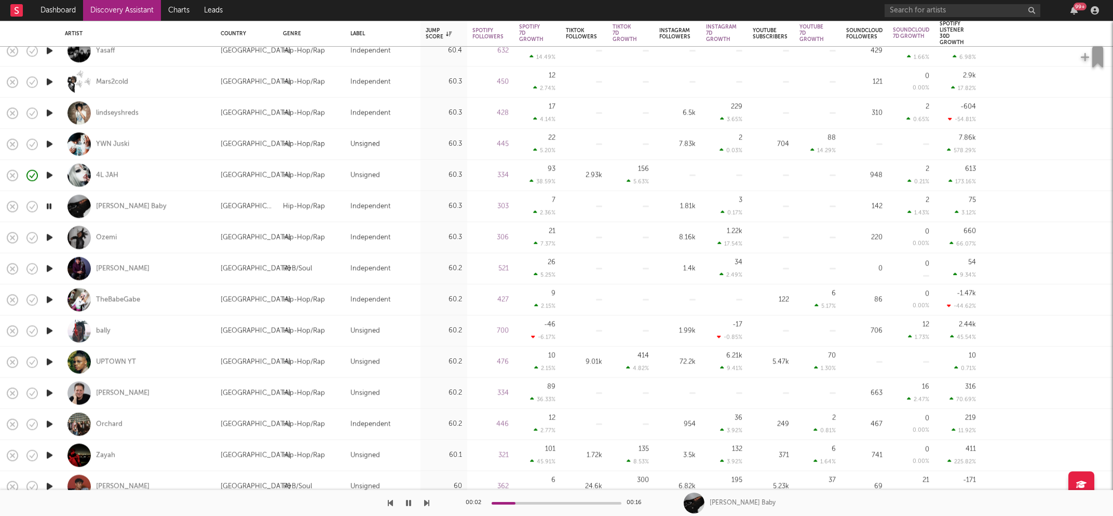
click at [51, 176] on icon "button" at bounding box center [49, 175] width 11 height 13
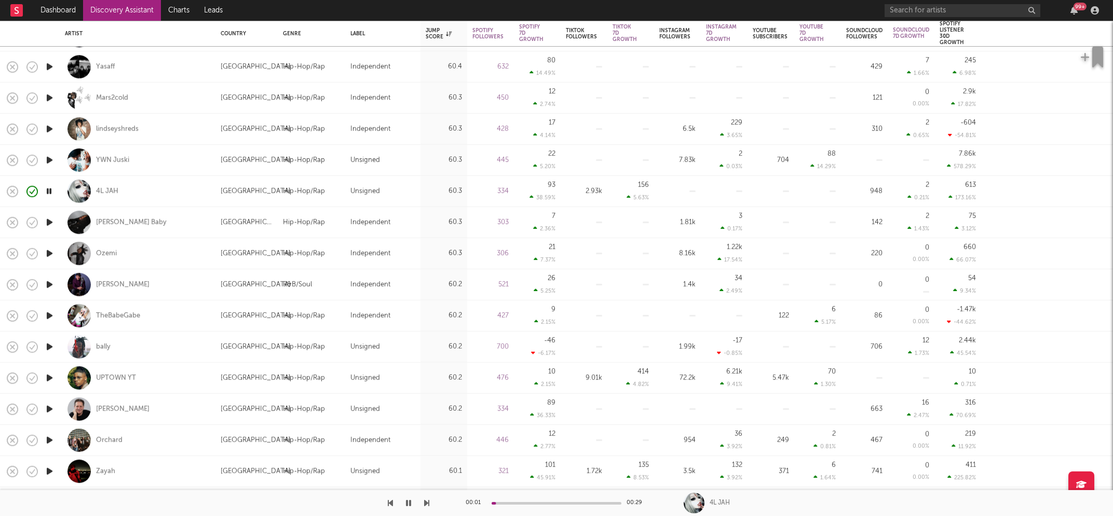
click at [50, 161] on icon "button" at bounding box center [49, 160] width 11 height 13
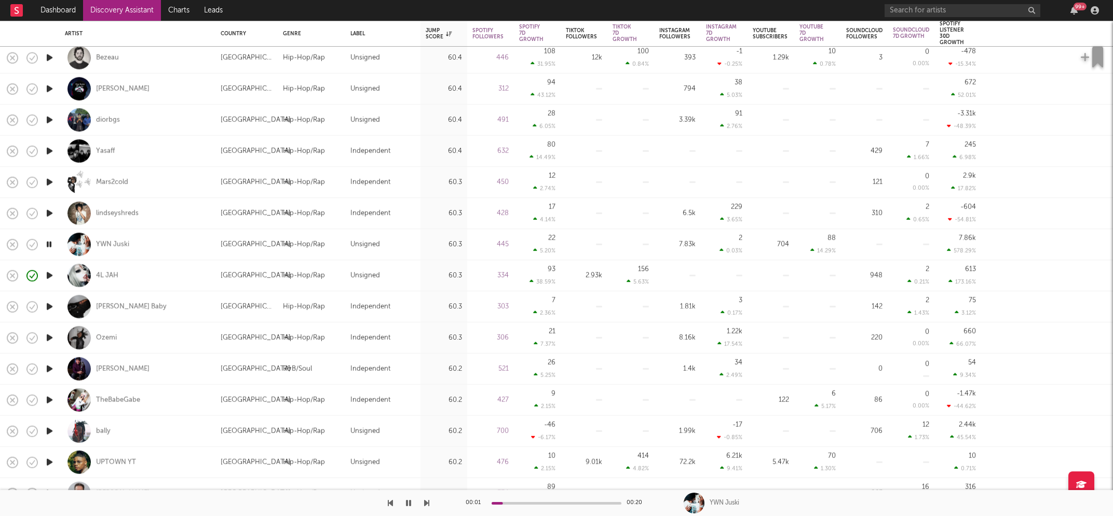
click at [49, 212] on icon "button" at bounding box center [49, 213] width 11 height 13
click at [49, 181] on icon "button" at bounding box center [49, 182] width 11 height 13
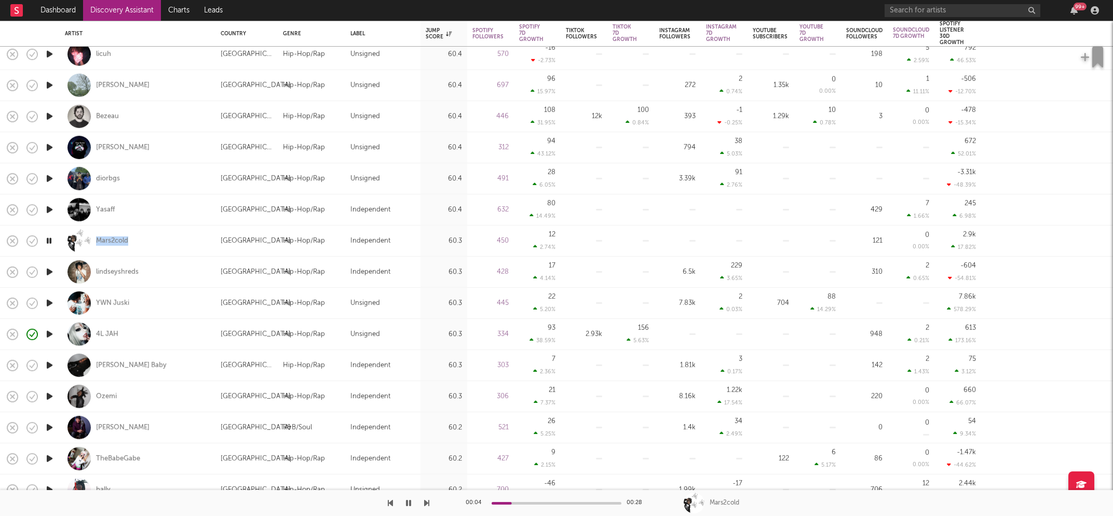
click at [49, 209] on icon "button" at bounding box center [49, 209] width 11 height 13
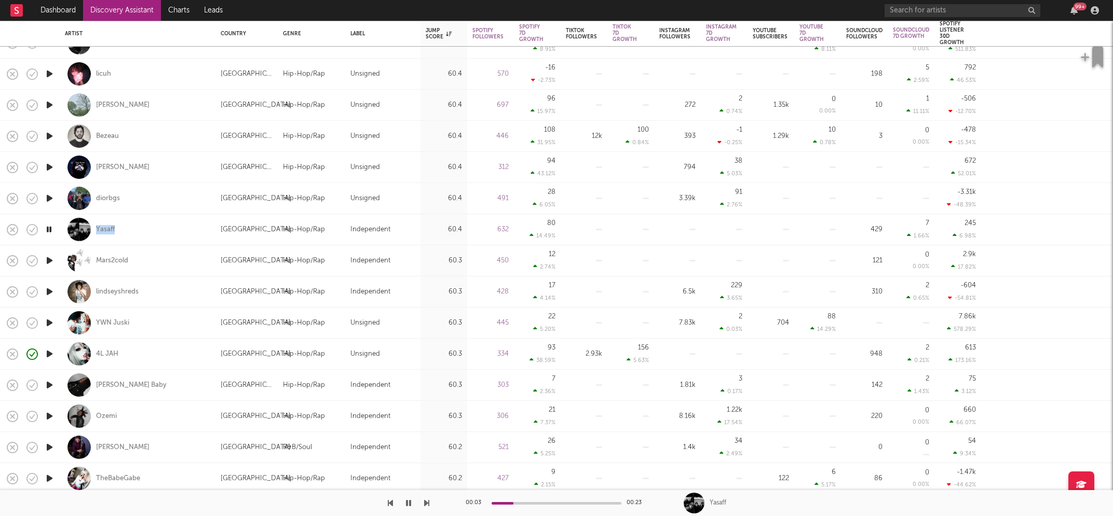
click at [49, 199] on icon "button" at bounding box center [49, 198] width 11 height 13
click at [48, 165] on icon "button" at bounding box center [49, 167] width 11 height 13
click at [49, 137] on icon "button" at bounding box center [49, 136] width 11 height 13
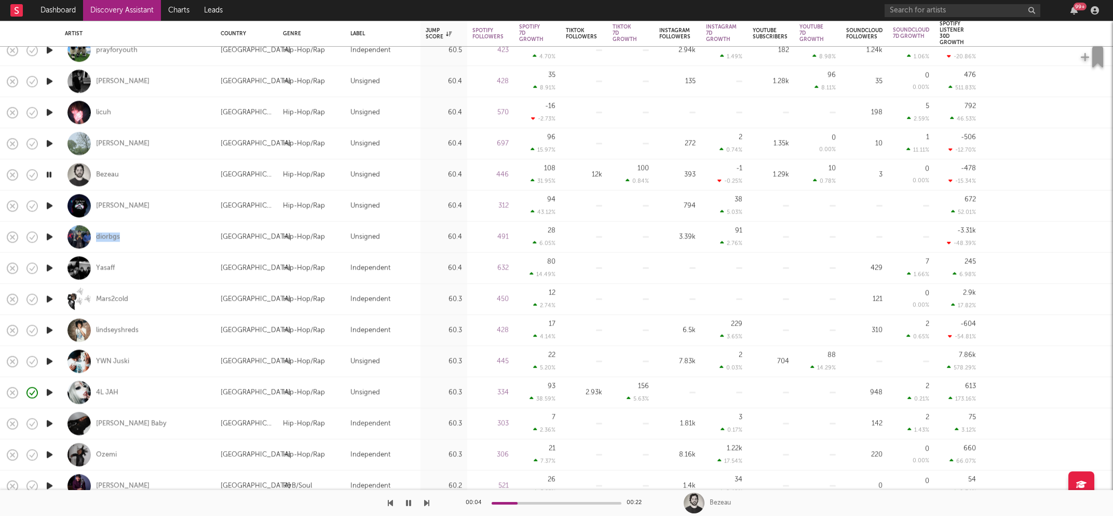
click at [49, 143] on icon "button" at bounding box center [49, 143] width 11 height 13
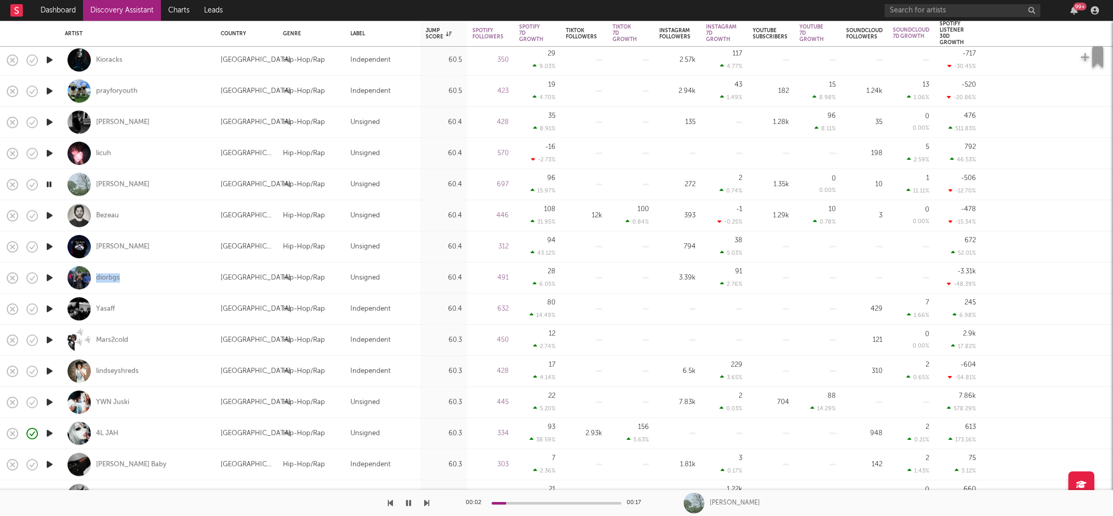
click at [48, 150] on icon "button" at bounding box center [49, 153] width 11 height 13
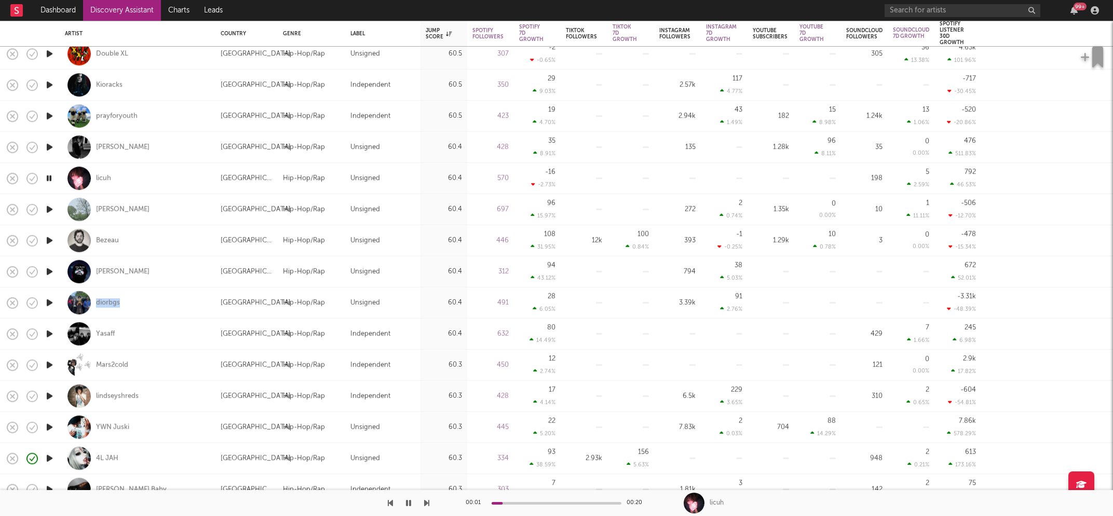
click at [49, 144] on icon "button" at bounding box center [49, 147] width 11 height 13
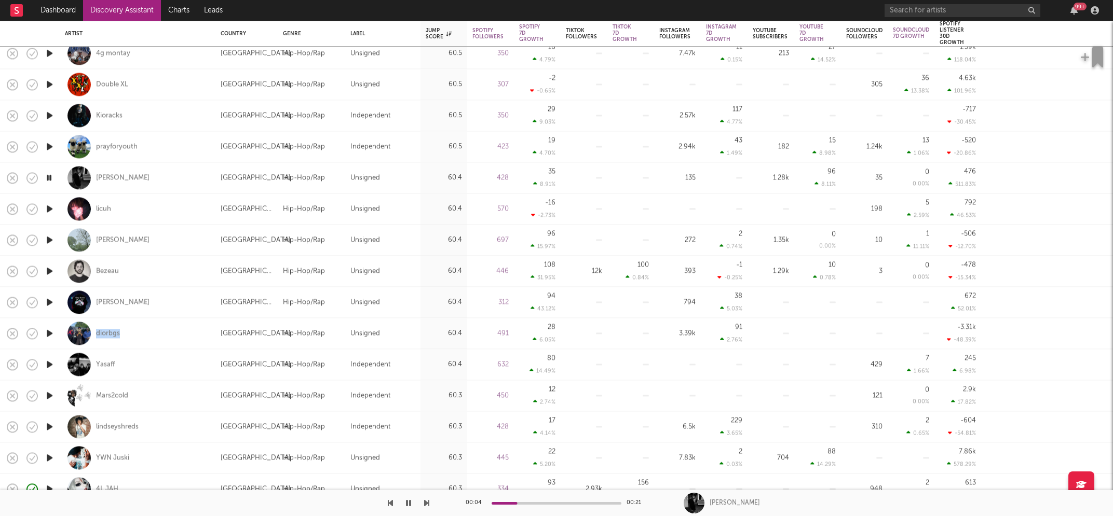
click at [47, 143] on icon "button" at bounding box center [49, 146] width 11 height 13
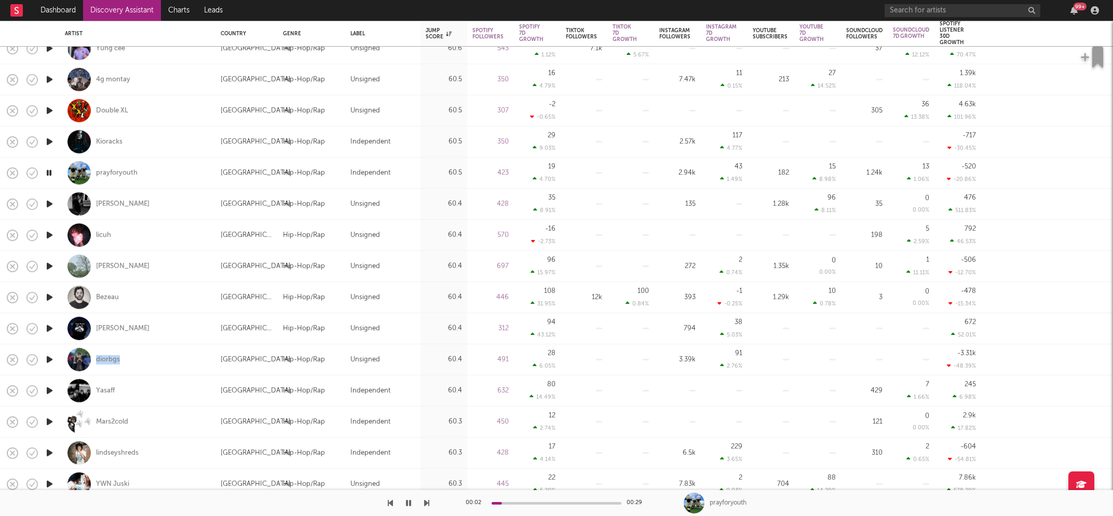
click at [47, 141] on icon "button" at bounding box center [49, 141] width 11 height 13
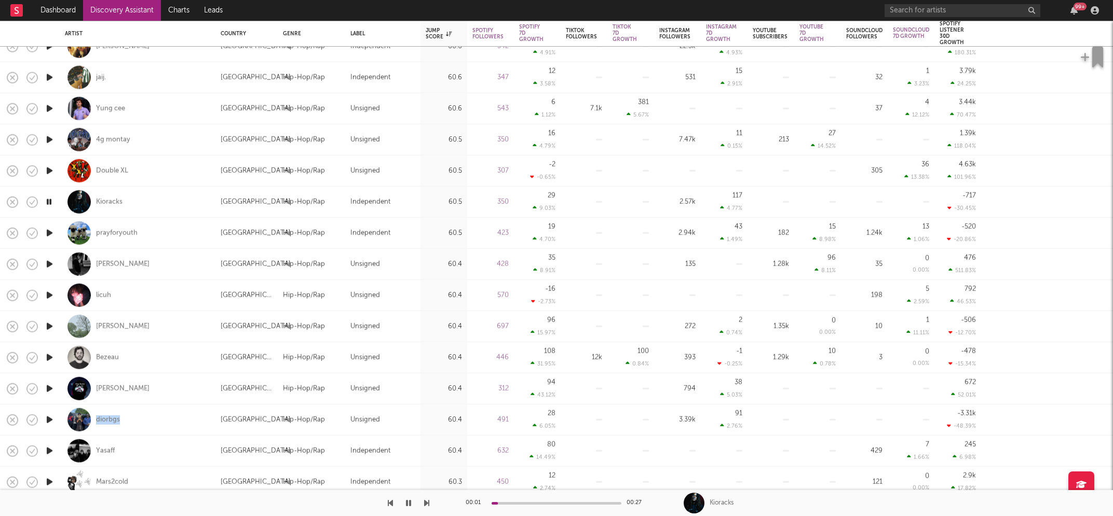
click at [49, 169] on icon "button" at bounding box center [49, 171] width 11 height 13
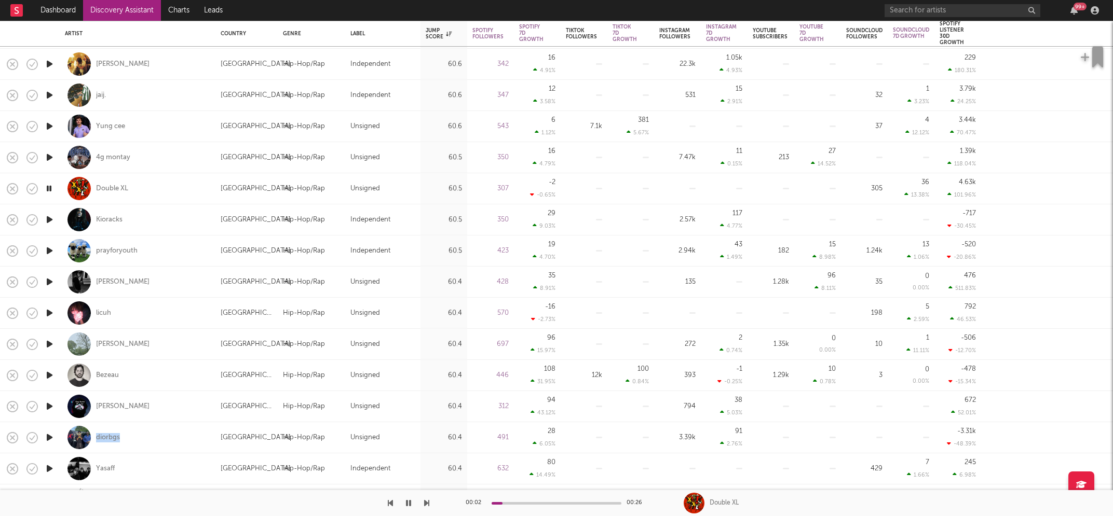
click at [50, 155] on icon "button" at bounding box center [49, 157] width 11 height 13
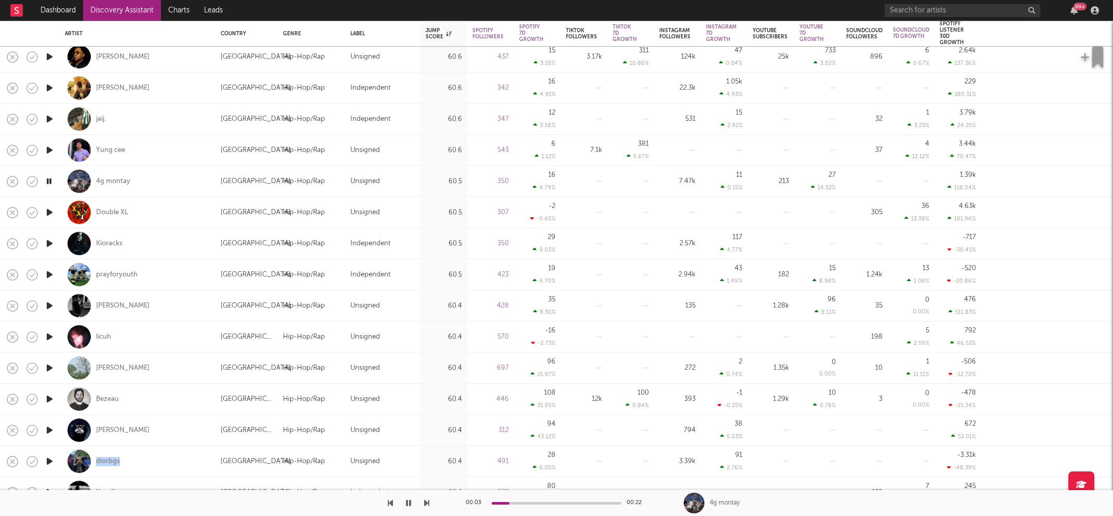
click at [51, 150] on icon "button" at bounding box center [49, 150] width 11 height 13
click at [51, 150] on icon "button" at bounding box center [49, 150] width 10 height 13
click at [49, 117] on icon "button" at bounding box center [49, 119] width 11 height 13
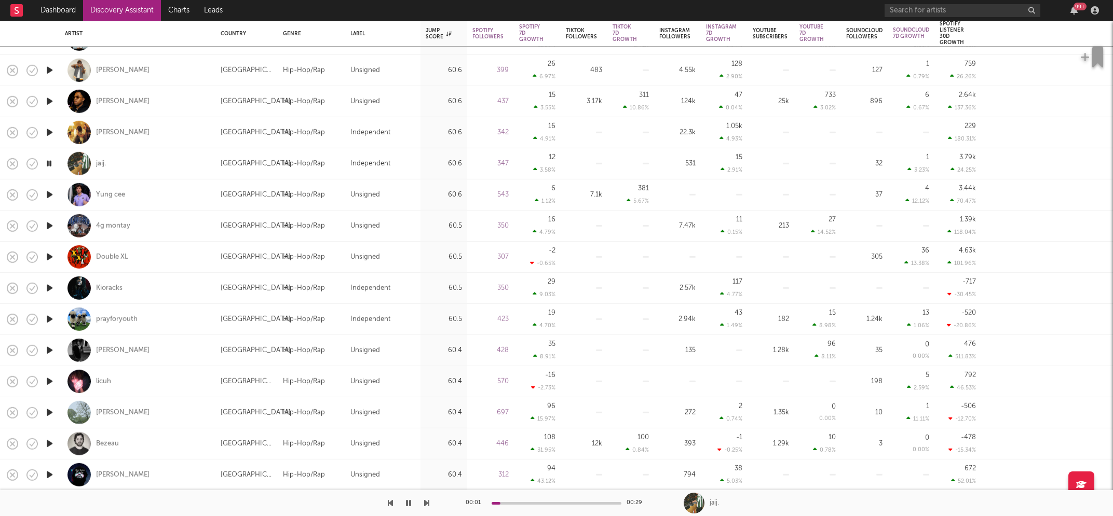
click at [48, 130] on icon "button" at bounding box center [49, 132] width 11 height 13
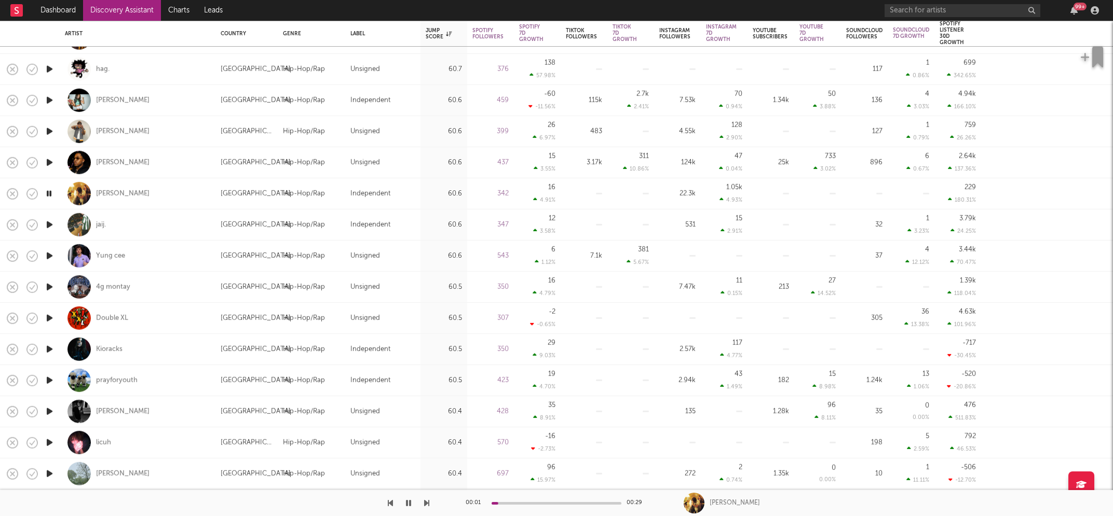
click at [50, 161] on icon "button" at bounding box center [49, 162] width 11 height 13
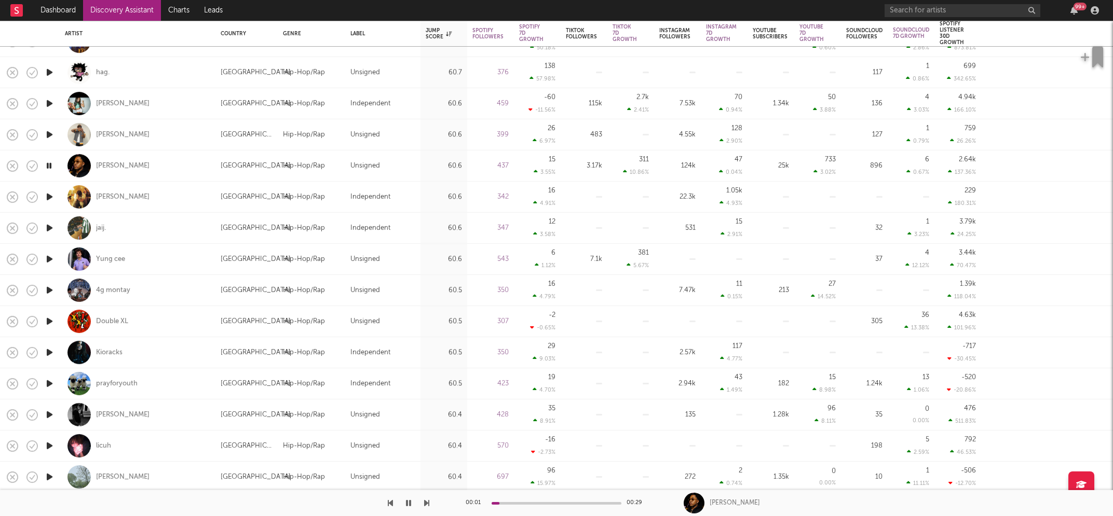
click at [49, 133] on icon "button" at bounding box center [49, 134] width 11 height 13
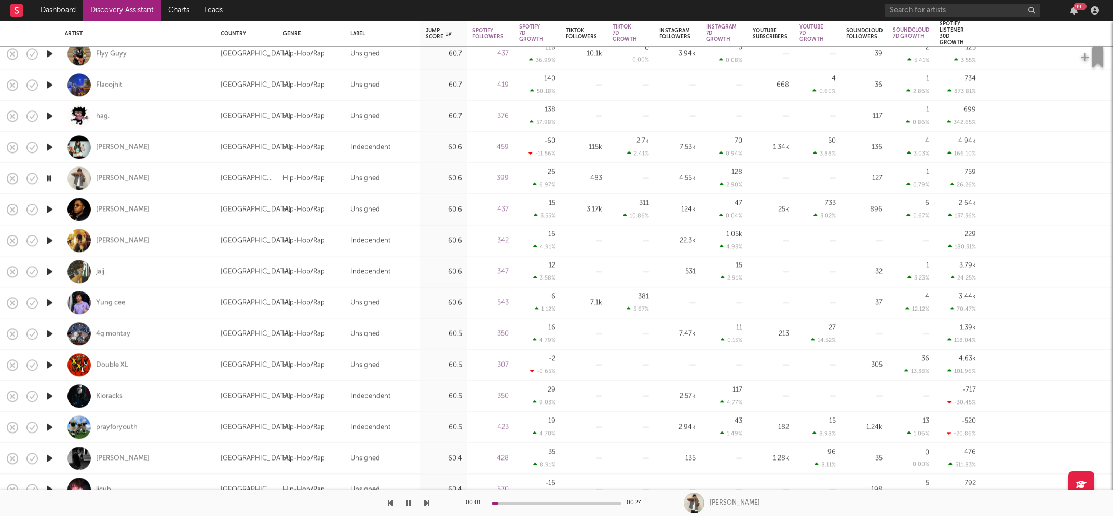
click at [51, 145] on icon "button" at bounding box center [49, 147] width 11 height 13
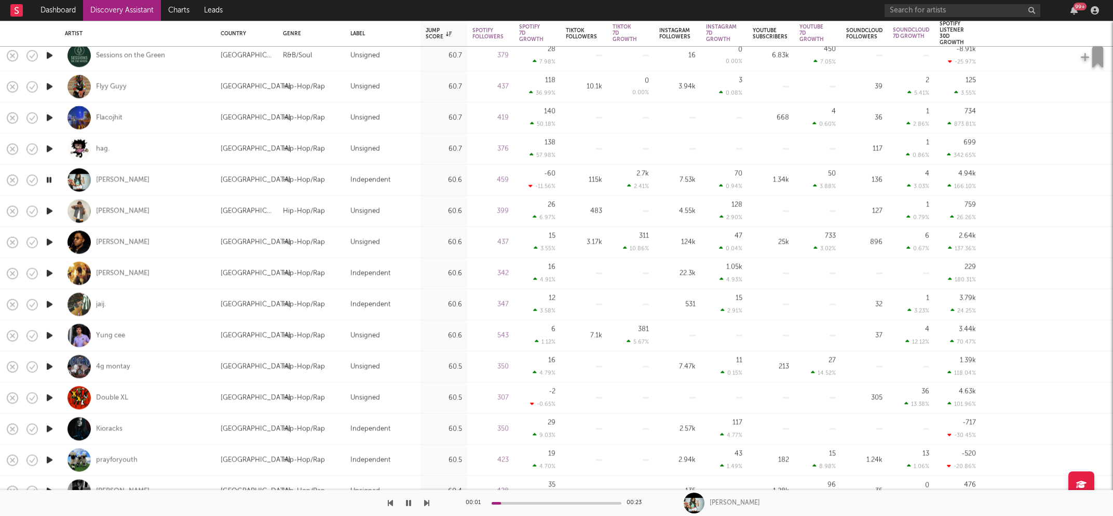
click at [50, 146] on icon "button" at bounding box center [49, 148] width 11 height 13
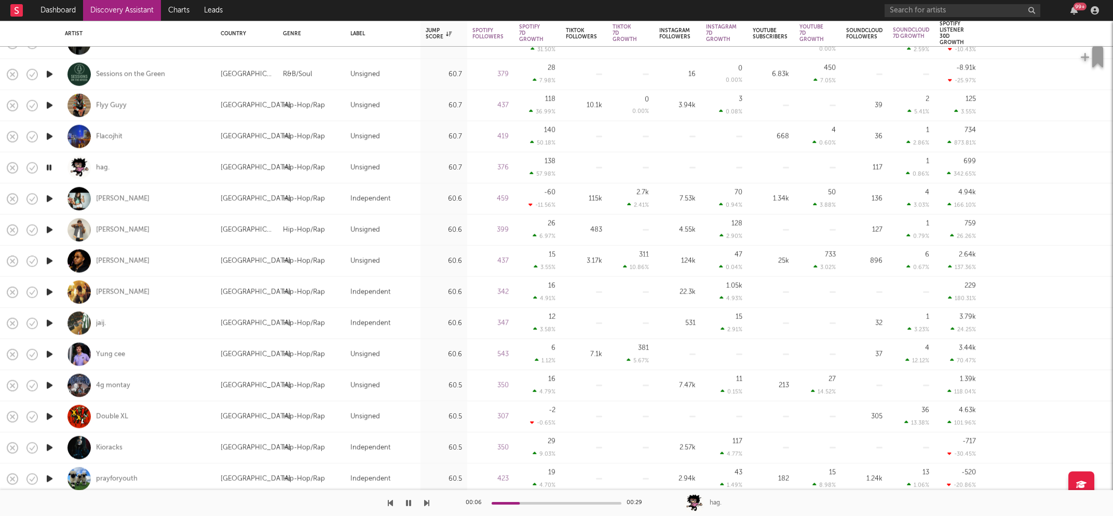
click at [47, 137] on icon "button" at bounding box center [49, 136] width 11 height 13
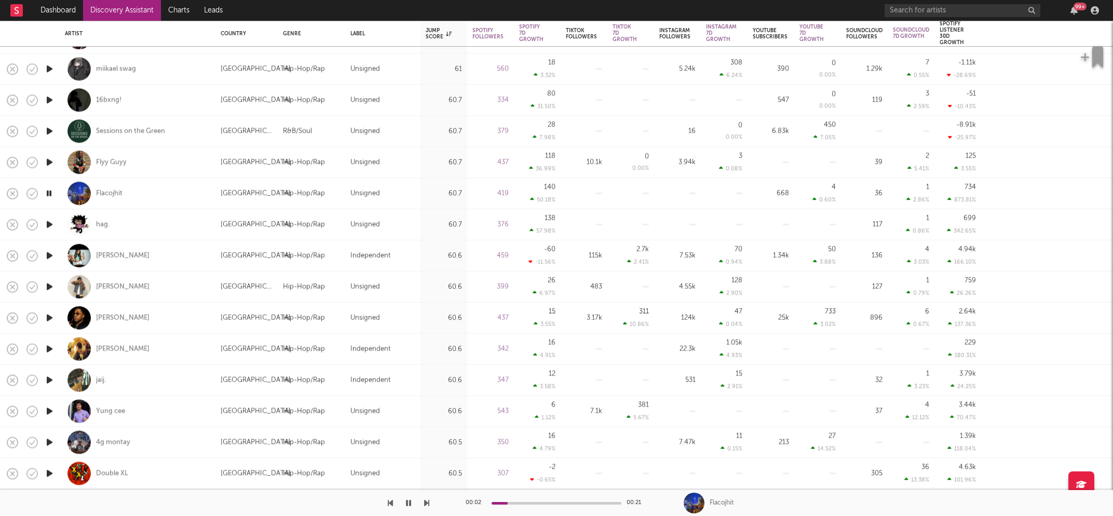
click at [48, 162] on icon "button" at bounding box center [49, 162] width 11 height 13
click at [48, 191] on icon "button" at bounding box center [49, 193] width 11 height 13
click at [48, 162] on icon "button" at bounding box center [49, 162] width 11 height 13
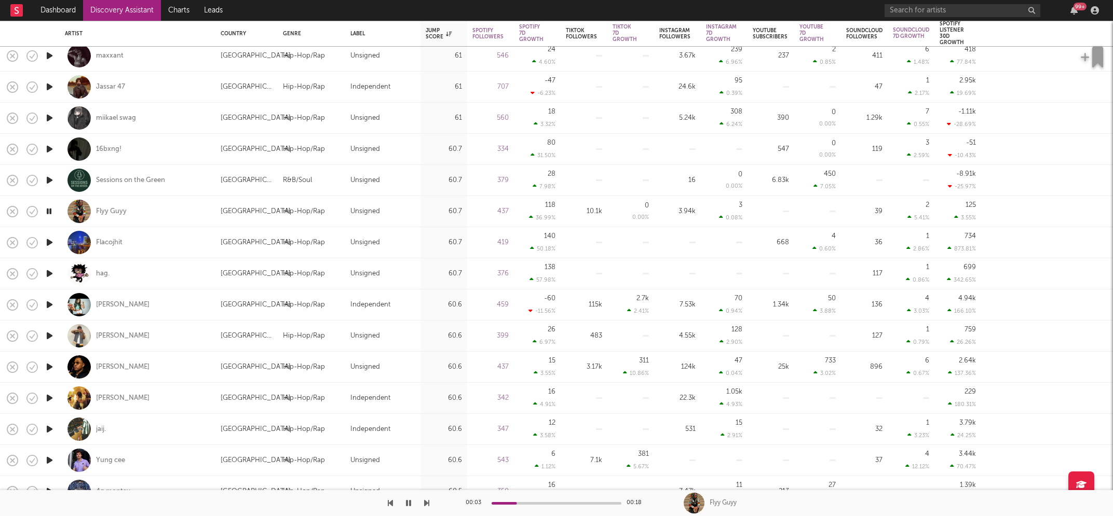
click at [48, 147] on icon "button" at bounding box center [49, 149] width 11 height 13
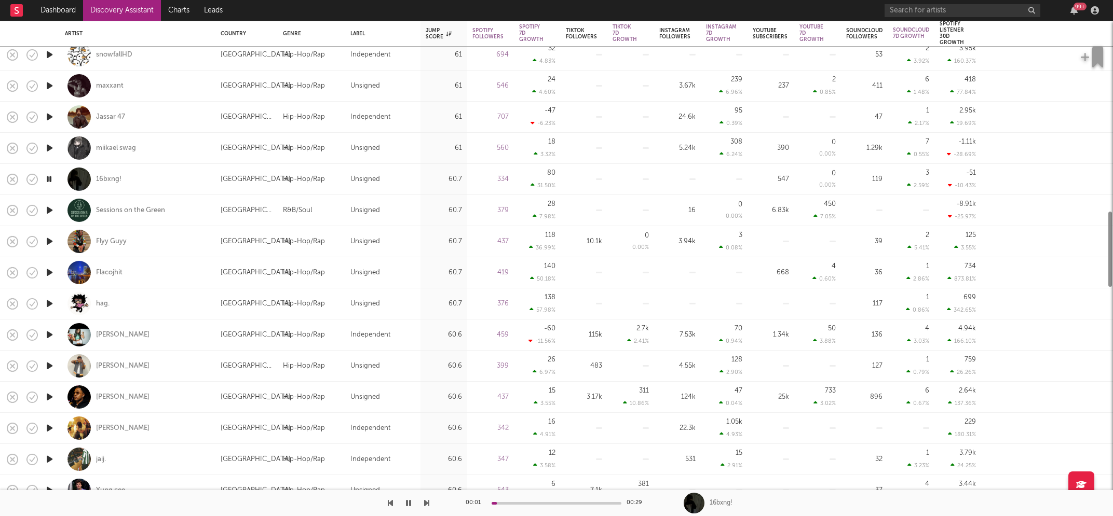
click at [49, 147] on icon "button" at bounding box center [49, 148] width 11 height 13
click at [50, 117] on icon "button" at bounding box center [49, 117] width 11 height 13
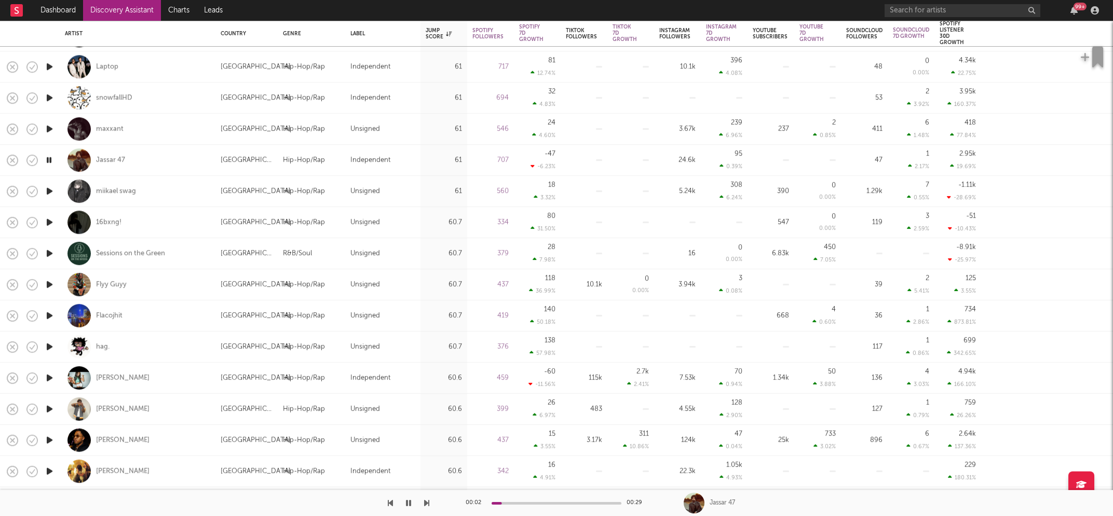
click at [49, 129] on icon "button" at bounding box center [49, 128] width 11 height 13
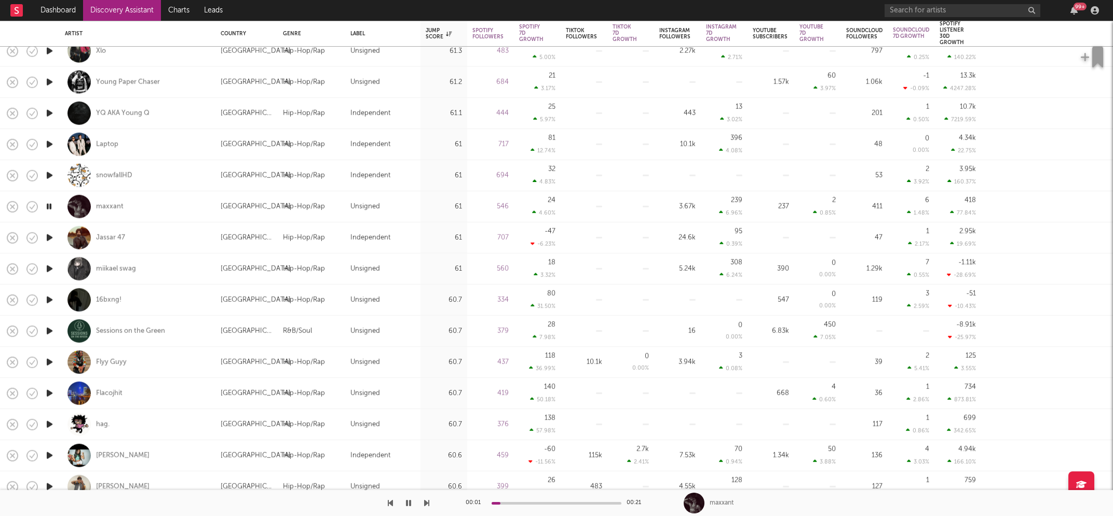
click at [48, 142] on icon "button" at bounding box center [49, 144] width 11 height 13
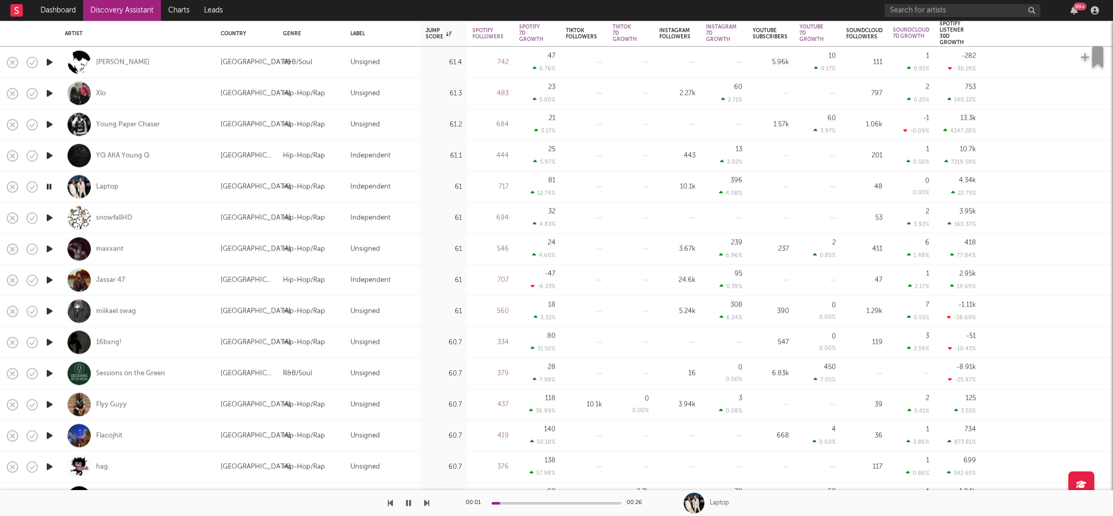
click at [47, 153] on icon "button" at bounding box center [49, 155] width 11 height 13
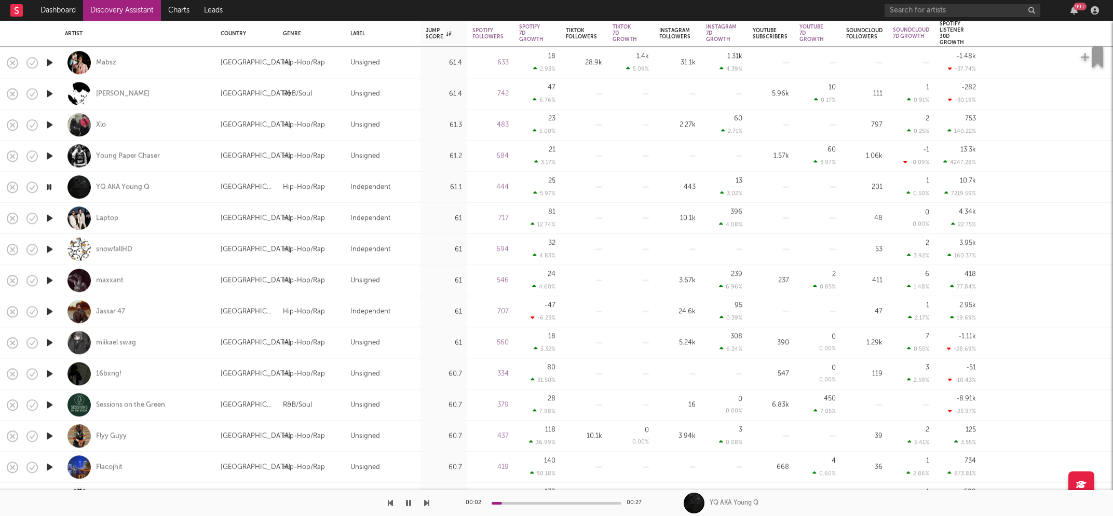
click at [48, 156] on icon "button" at bounding box center [49, 155] width 11 height 13
click at [47, 124] on icon "button" at bounding box center [49, 124] width 11 height 13
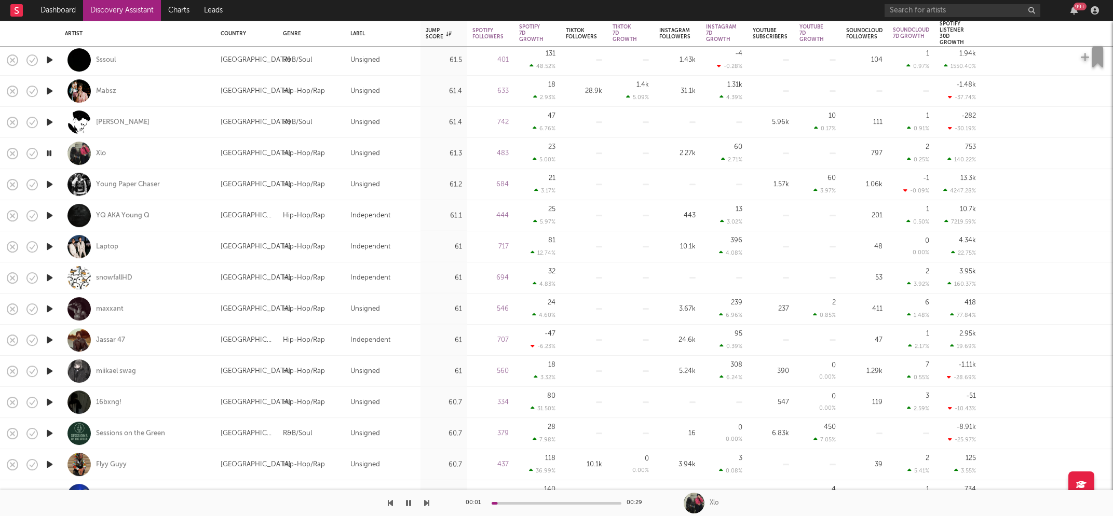
click at [48, 117] on icon "button" at bounding box center [49, 122] width 11 height 13
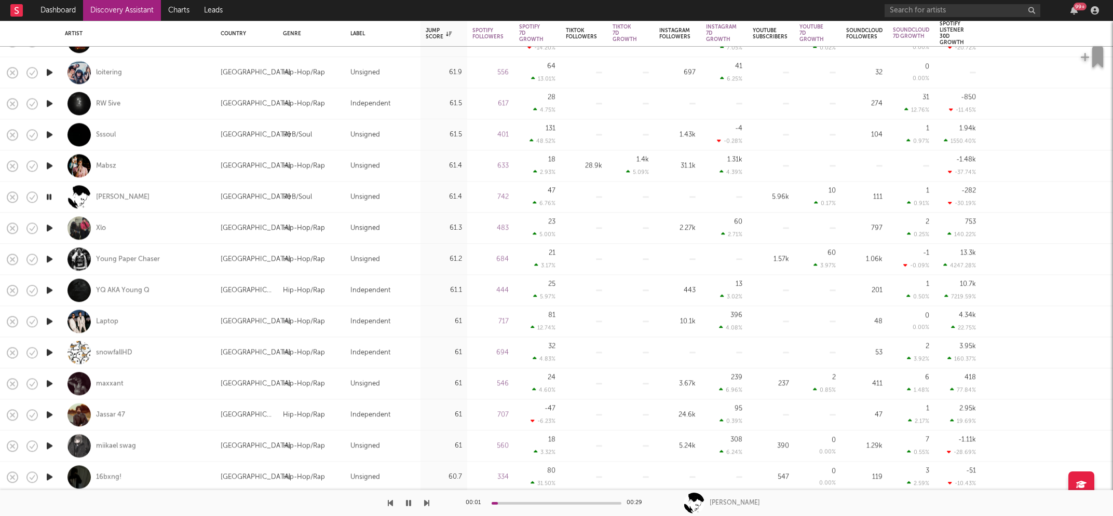
click at [49, 164] on icon "button" at bounding box center [49, 165] width 11 height 13
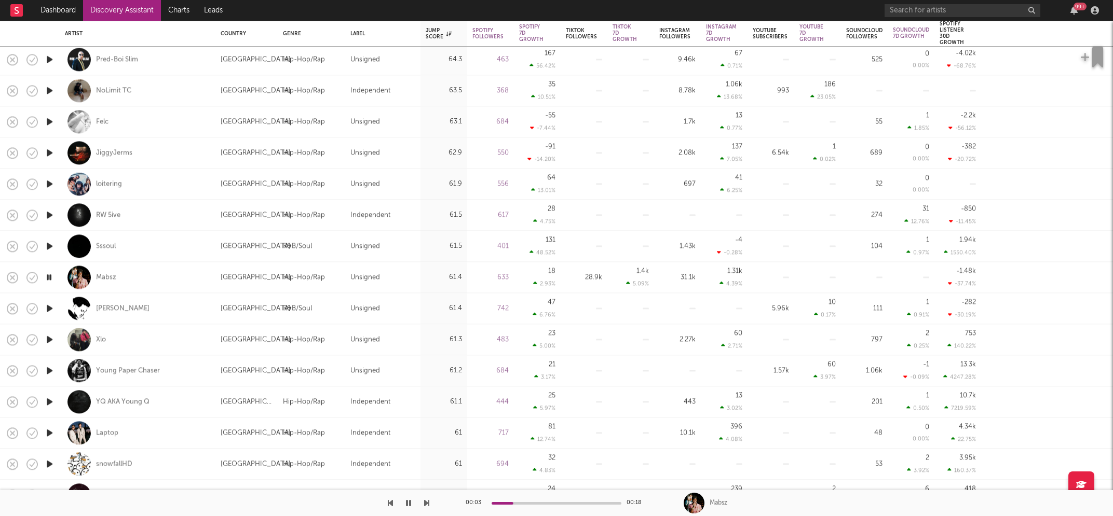
click at [50, 278] on icon "button" at bounding box center [49, 277] width 10 height 13
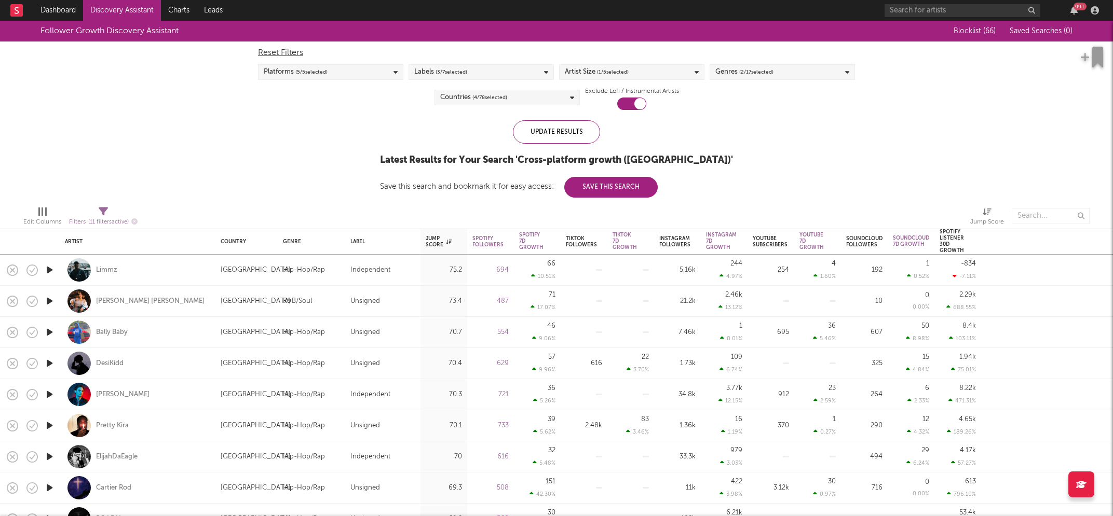
click at [790, 73] on div "Genres ( 2 / 17 selected)" at bounding box center [782, 72] width 145 height 16
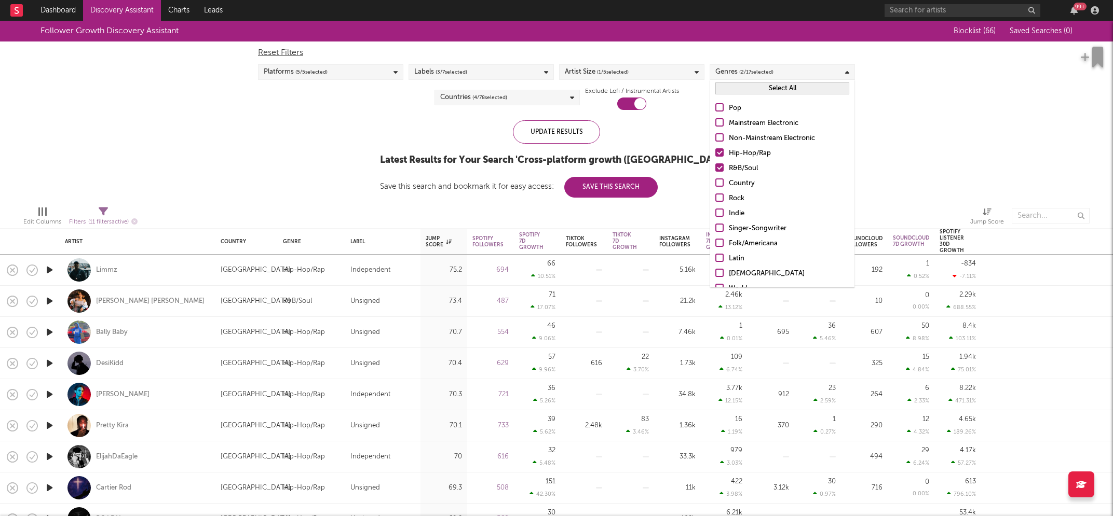
click at [774, 91] on button "Select All" at bounding box center [782, 89] width 134 height 12
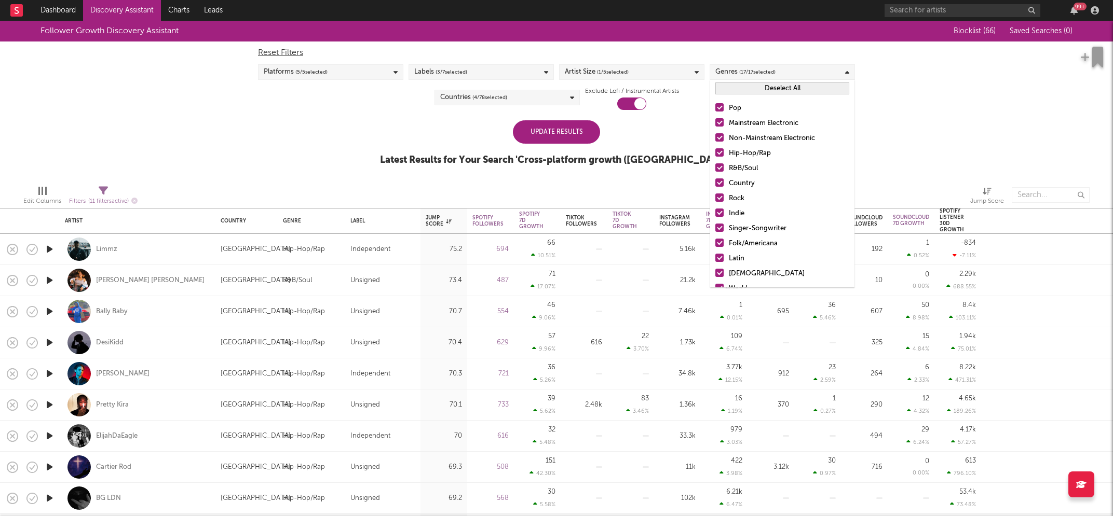
click at [774, 90] on button "Deselect All" at bounding box center [782, 89] width 134 height 12
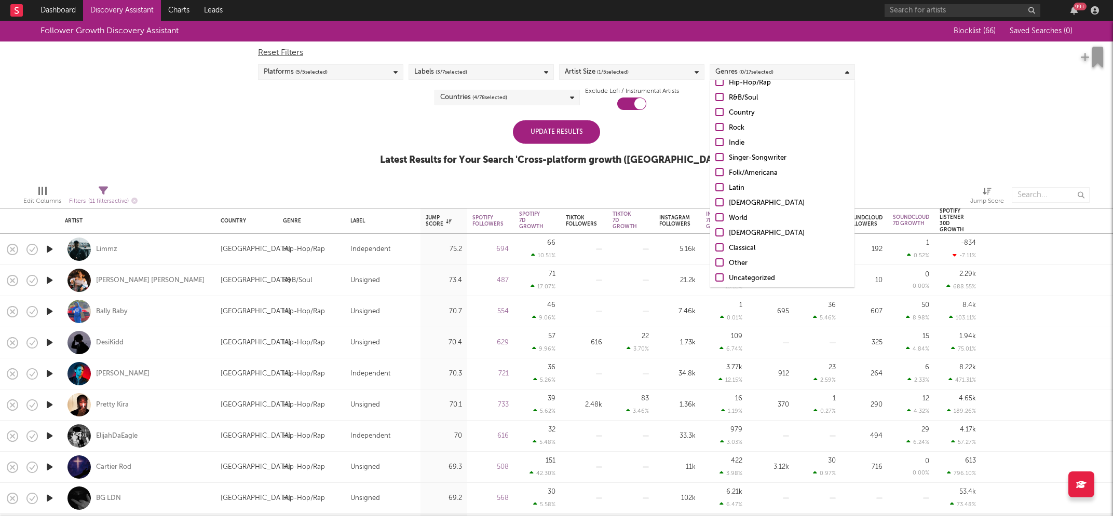
scroll to position [73, 0]
click at [745, 275] on div "Uncategorized" at bounding box center [789, 276] width 120 height 12
click at [715, 275] on input "Uncategorized" at bounding box center [715, 276] width 0 height 12
click at [740, 261] on div "Other" at bounding box center [789, 261] width 120 height 12
click at [715, 261] on input "Other" at bounding box center [715, 261] width 0 height 12
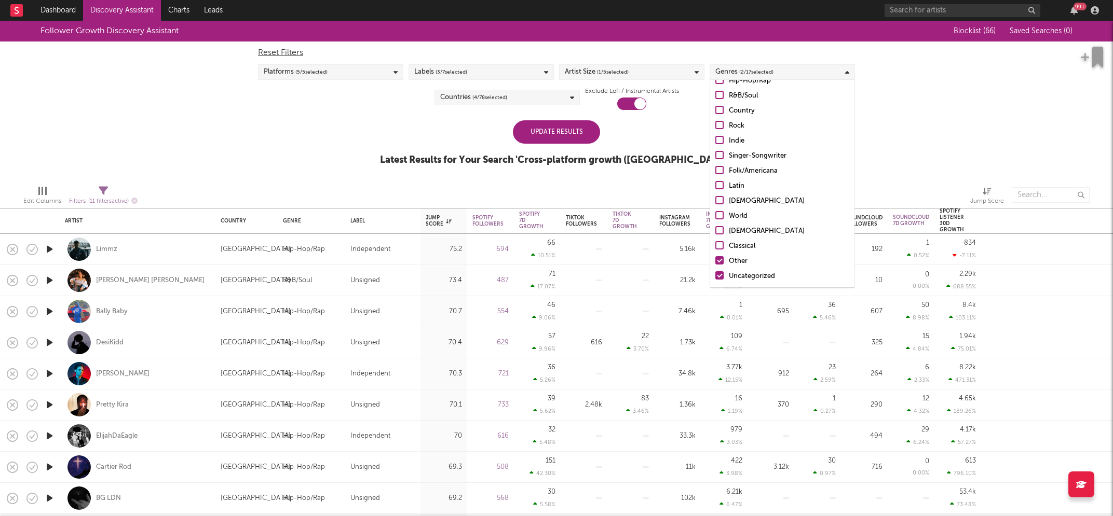
click at [563, 139] on div "Update Results" at bounding box center [556, 131] width 87 height 23
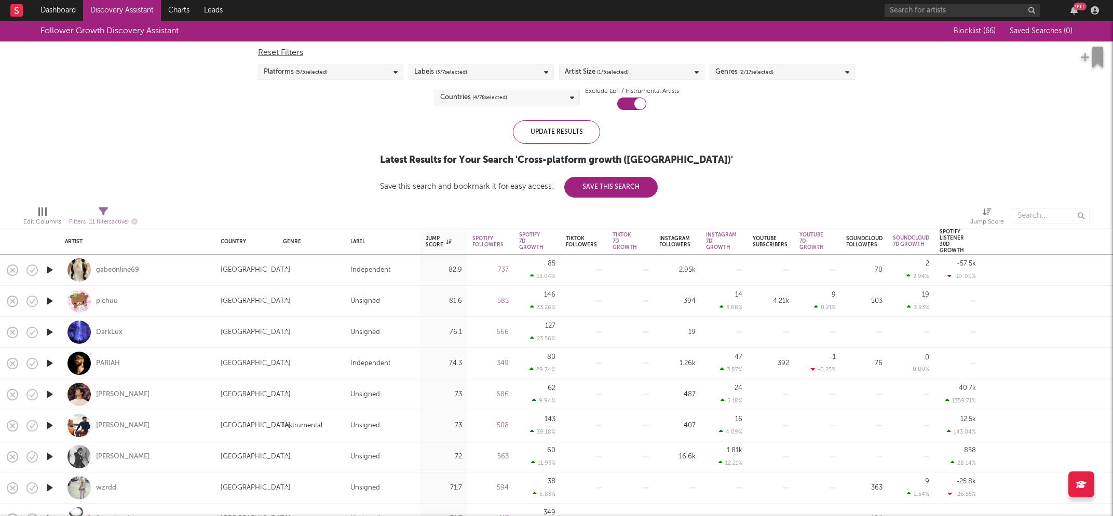
click at [544, 98] on div "Countries ( 4 / 78 selected)" at bounding box center [506, 98] width 145 height 16
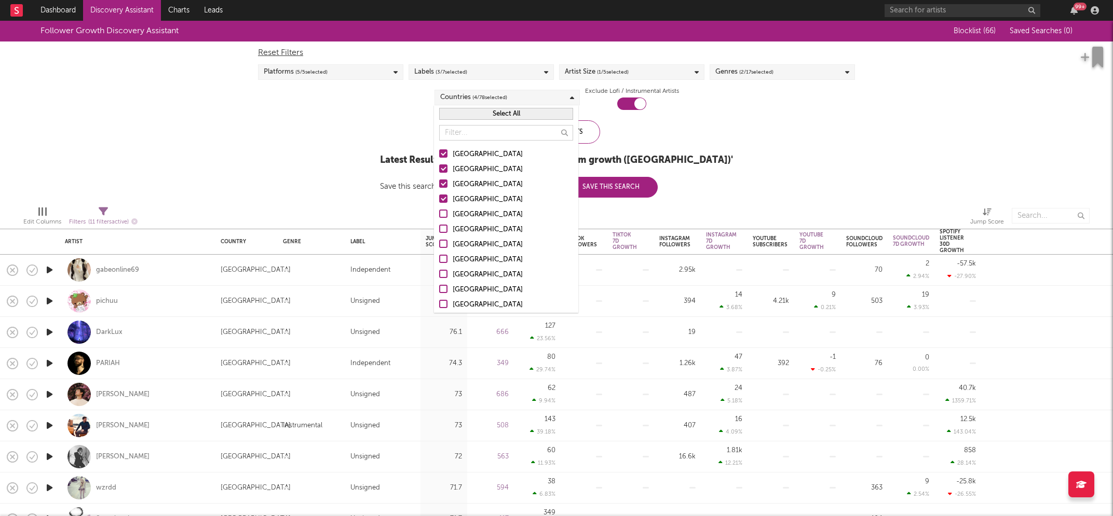
click at [501, 112] on button "Select All" at bounding box center [506, 114] width 134 height 12
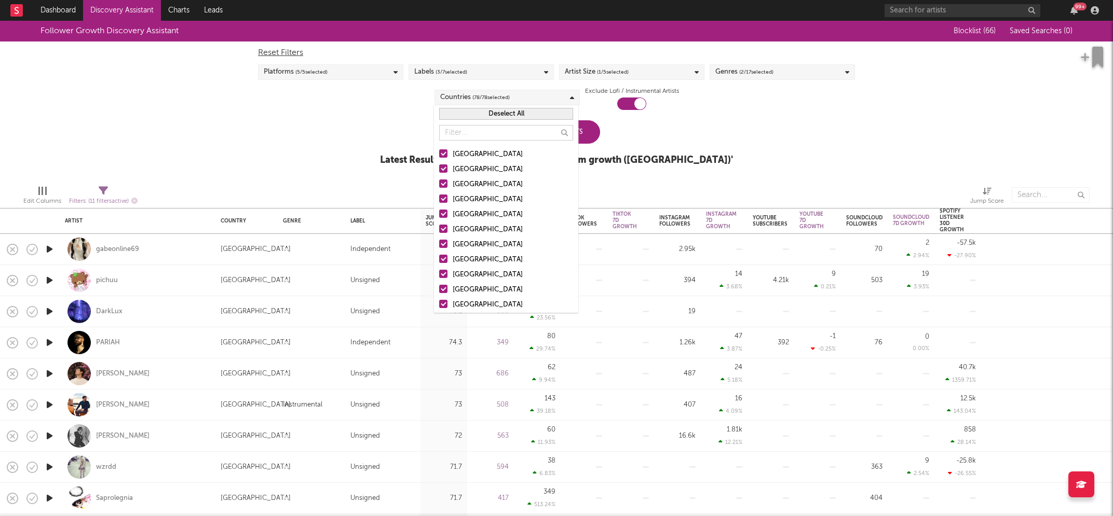
click at [753, 126] on div "Follower Growth Discovery Assistant Blocklist ( 66 ) Saved Searches ( 0 ) Reset…" at bounding box center [556, 99] width 1113 height 156
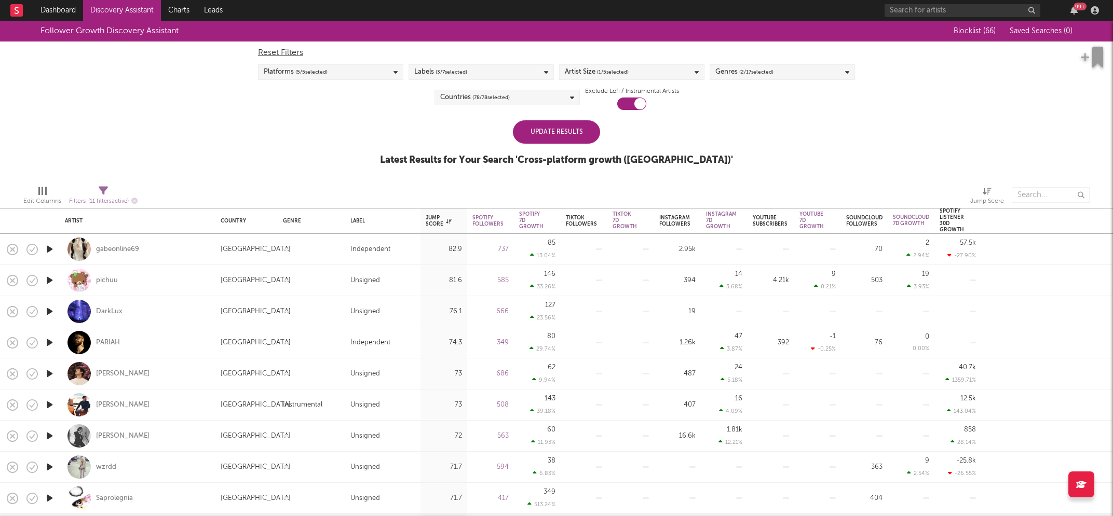
click at [804, 73] on div "Genres ( 2 / 17 selected)" at bounding box center [782, 72] width 145 height 16
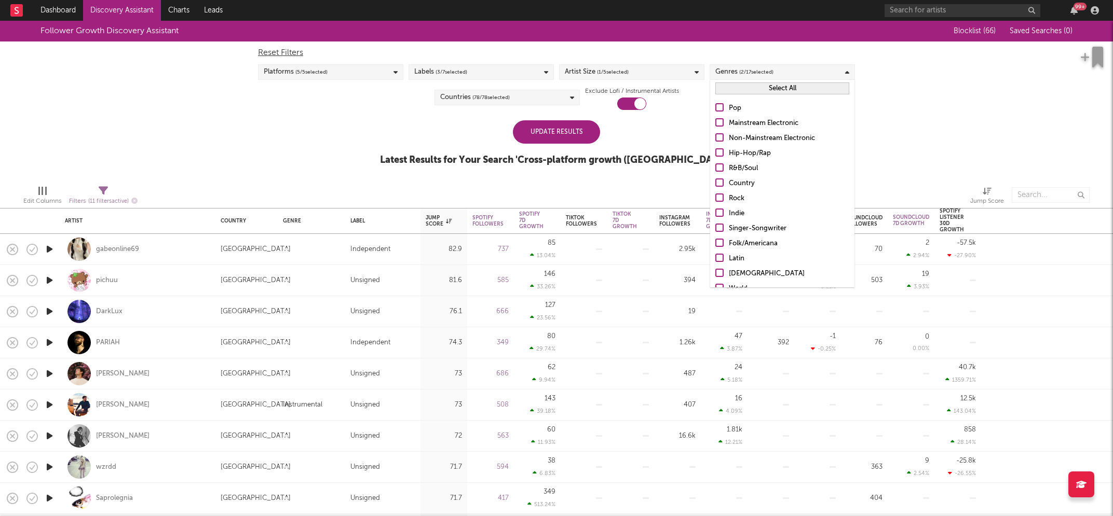
click at [789, 86] on button "Select All" at bounding box center [782, 89] width 134 height 12
click at [662, 122] on div "Update Results Latest Results for Your Search ' Cross-platform growth (US) '" at bounding box center [556, 148] width 353 height 57
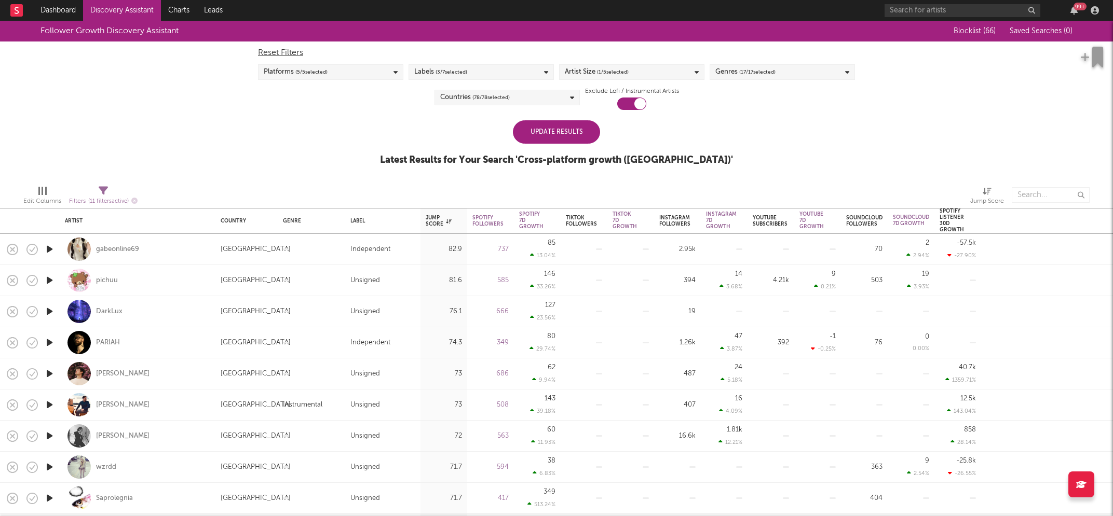
click at [559, 127] on div "Update Results" at bounding box center [556, 131] width 87 height 23
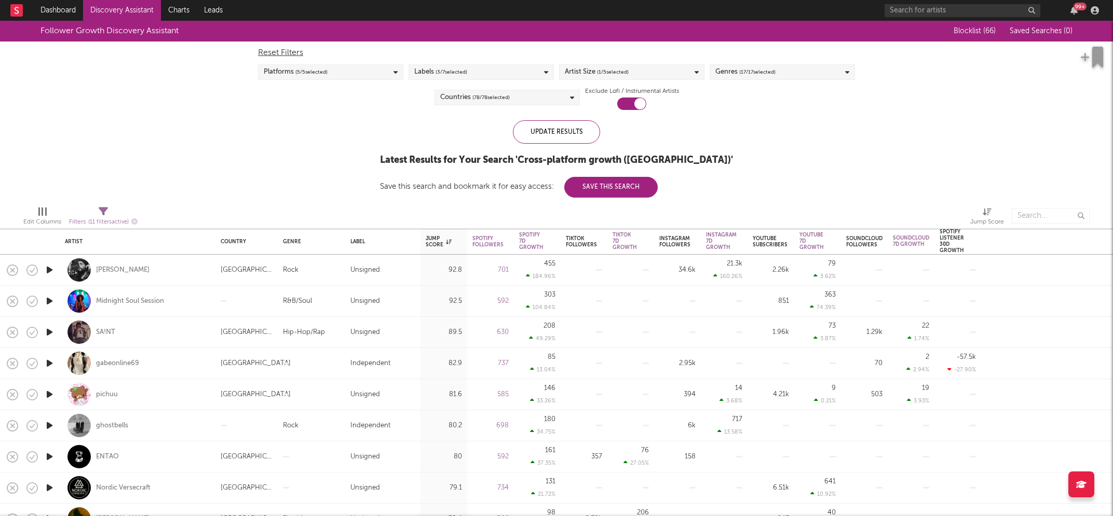
click at [49, 299] on icon "button" at bounding box center [49, 301] width 11 height 13
click at [48, 300] on icon "button" at bounding box center [49, 301] width 10 height 13
click at [47, 269] on icon "button" at bounding box center [49, 270] width 11 height 13
click at [47, 269] on icon "button" at bounding box center [49, 270] width 10 height 13
click at [48, 333] on icon "button" at bounding box center [49, 332] width 11 height 13
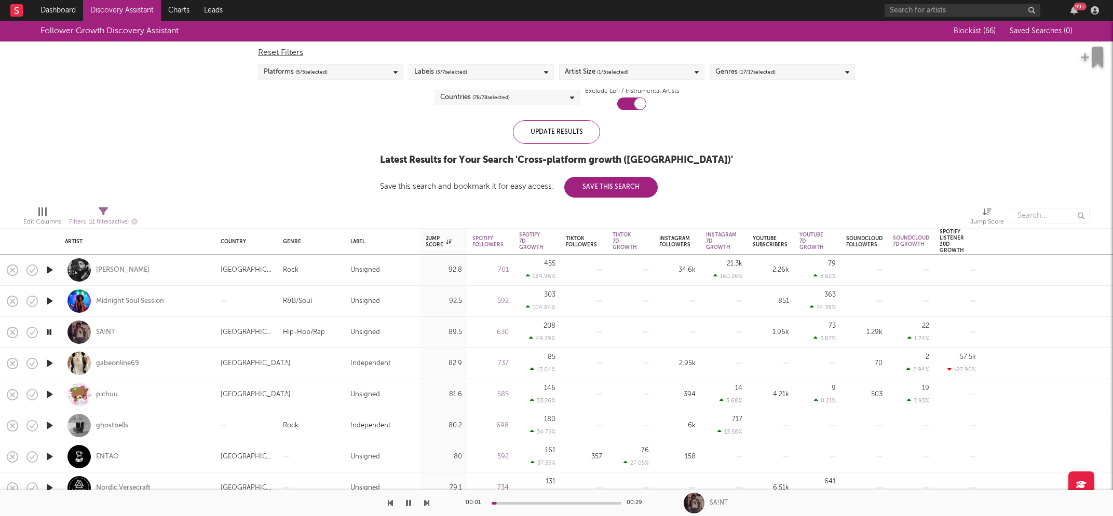
click at [48, 333] on icon "button" at bounding box center [49, 332] width 10 height 13
click at [50, 425] on icon "button" at bounding box center [49, 425] width 11 height 13
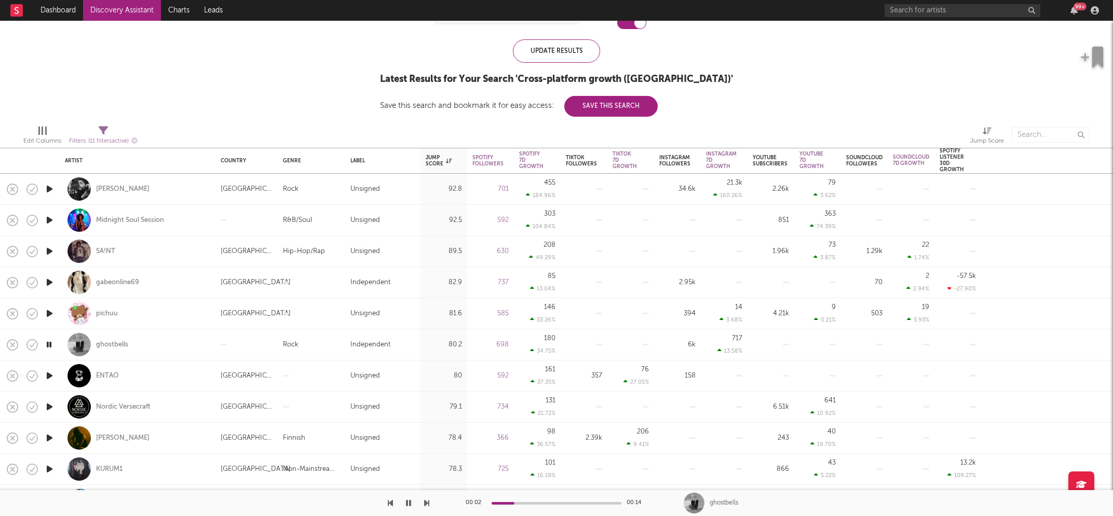
click at [50, 345] on icon "button" at bounding box center [49, 344] width 10 height 13
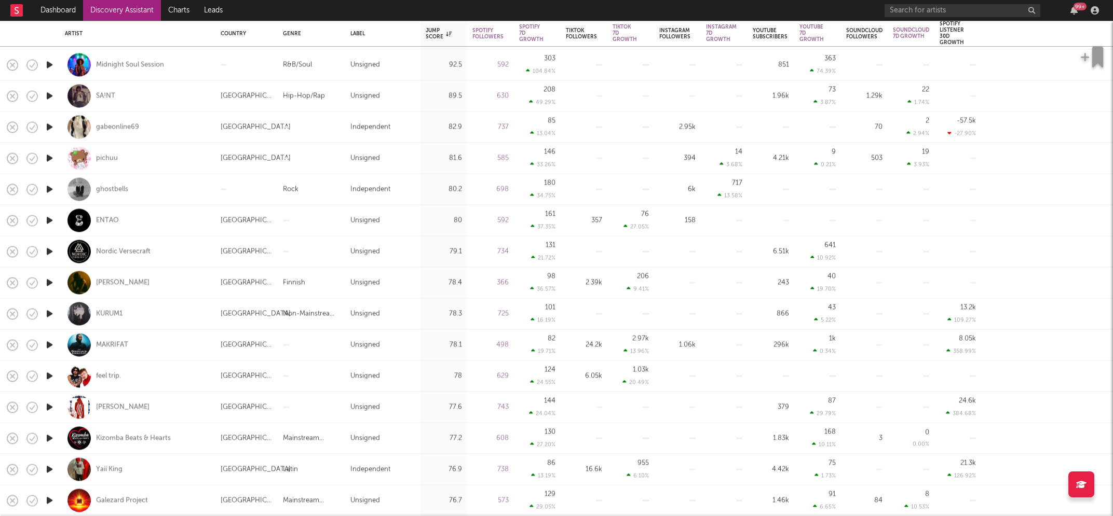
click at [46, 375] on icon "button" at bounding box center [49, 376] width 11 height 13
click at [48, 375] on icon "button" at bounding box center [49, 376] width 10 height 13
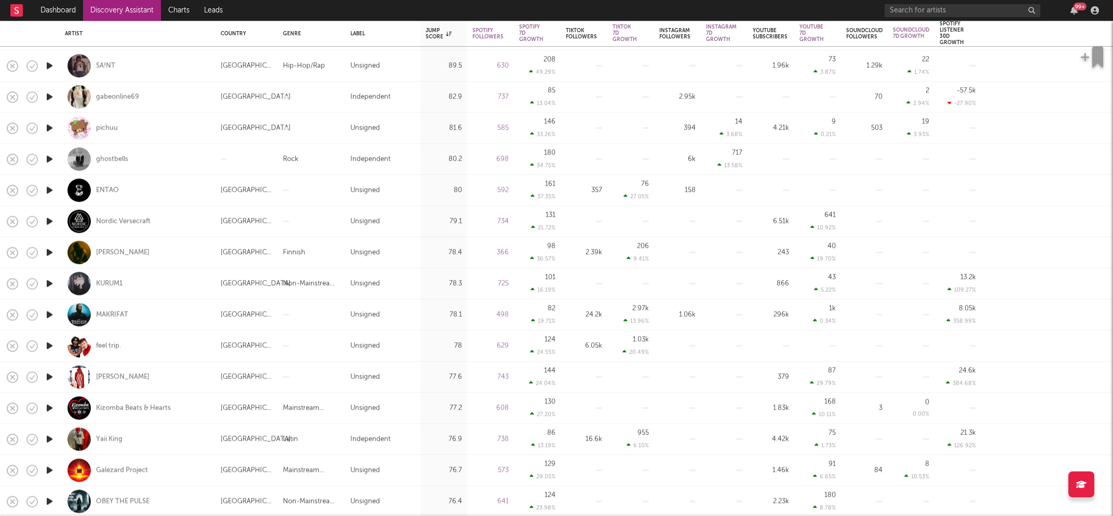
click at [51, 438] on icon "button" at bounding box center [49, 439] width 11 height 13
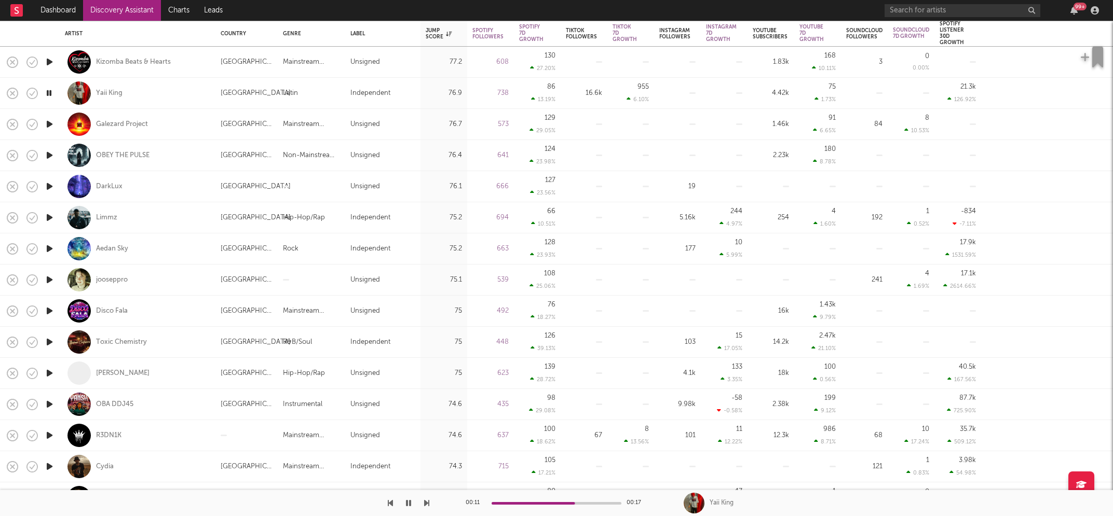
click at [51, 372] on icon "button" at bounding box center [49, 373] width 11 height 13
click at [49, 403] on icon "button" at bounding box center [49, 404] width 11 height 13
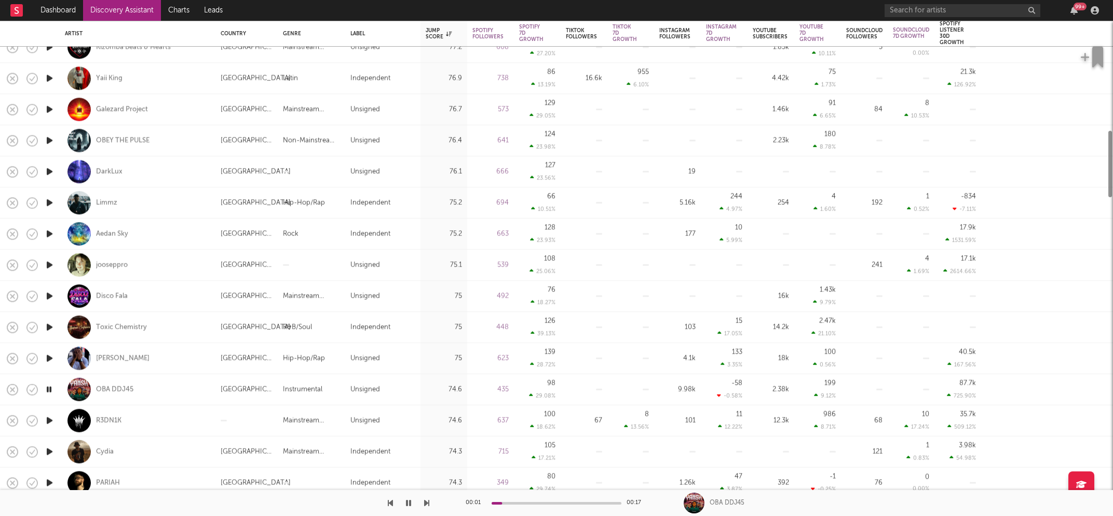
click at [50, 418] on icon "button" at bounding box center [49, 420] width 11 height 13
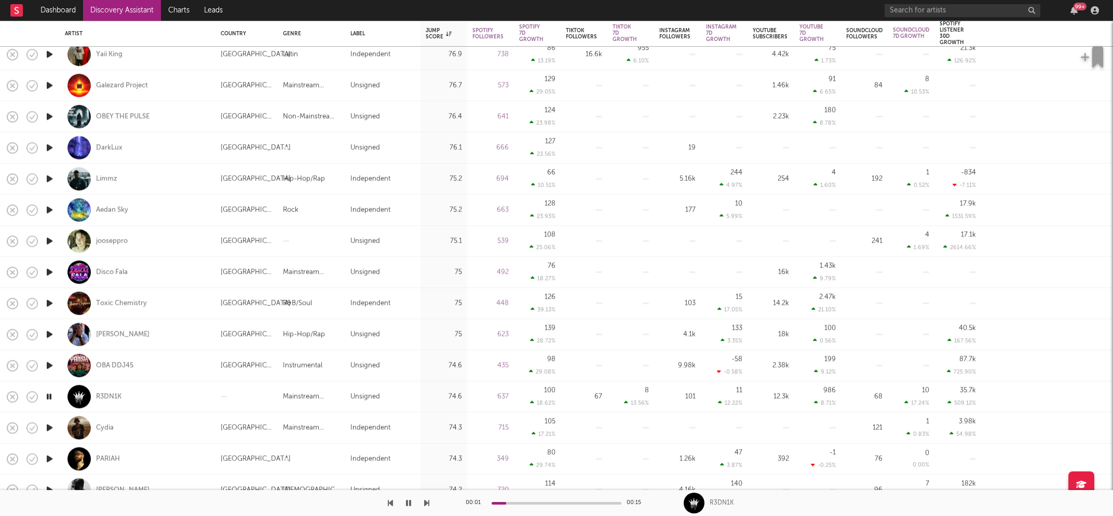
click at [50, 428] on icon "button" at bounding box center [49, 427] width 11 height 13
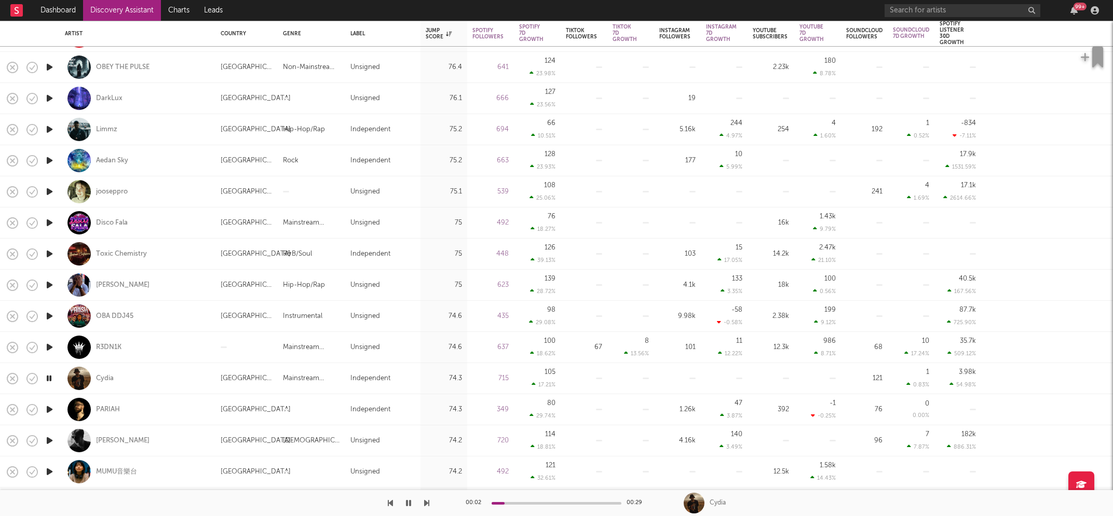
click at [50, 410] on icon "button" at bounding box center [49, 409] width 11 height 13
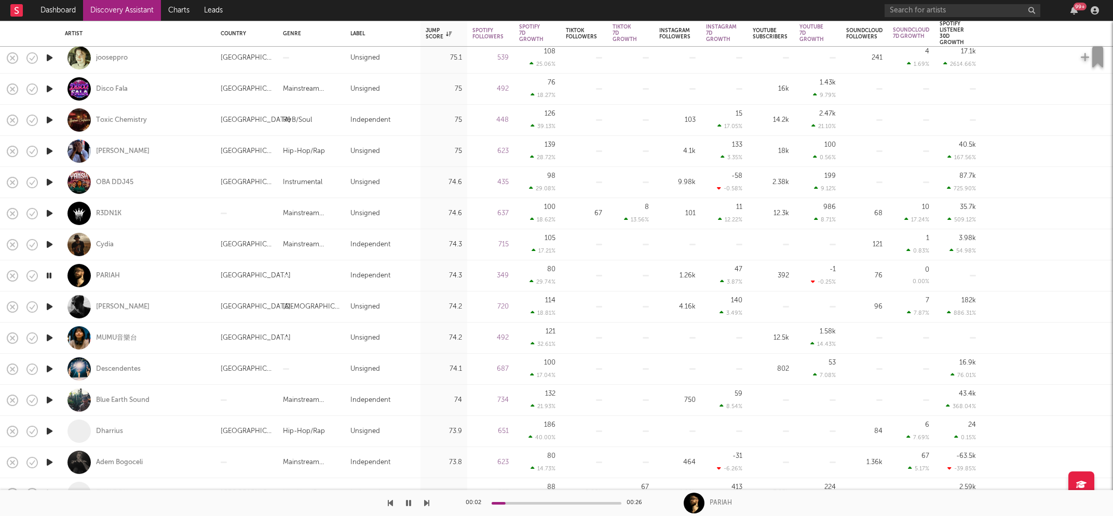
click at [51, 399] on icon "button" at bounding box center [49, 400] width 11 height 13
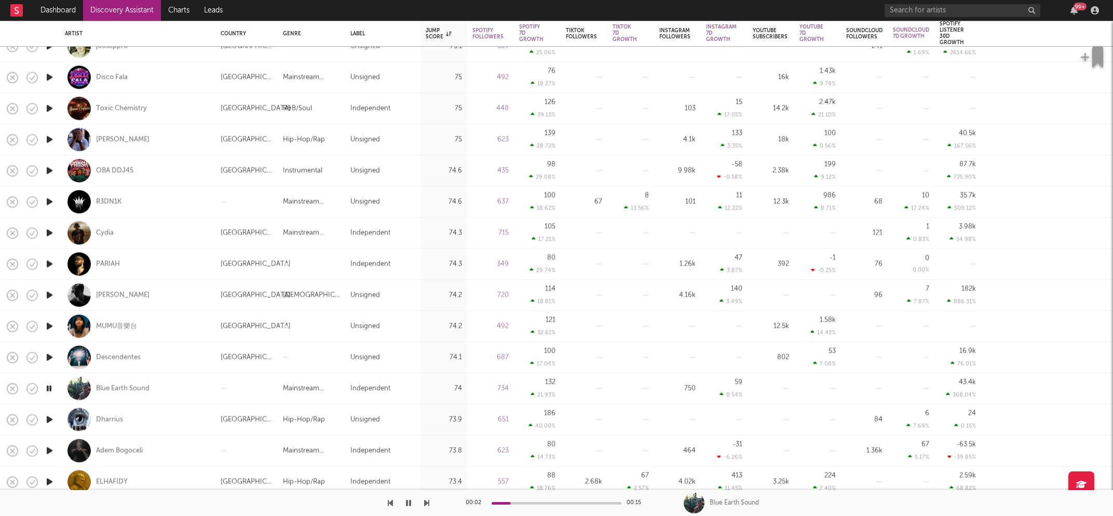
click at [49, 418] on icon "button" at bounding box center [49, 420] width 11 height 13
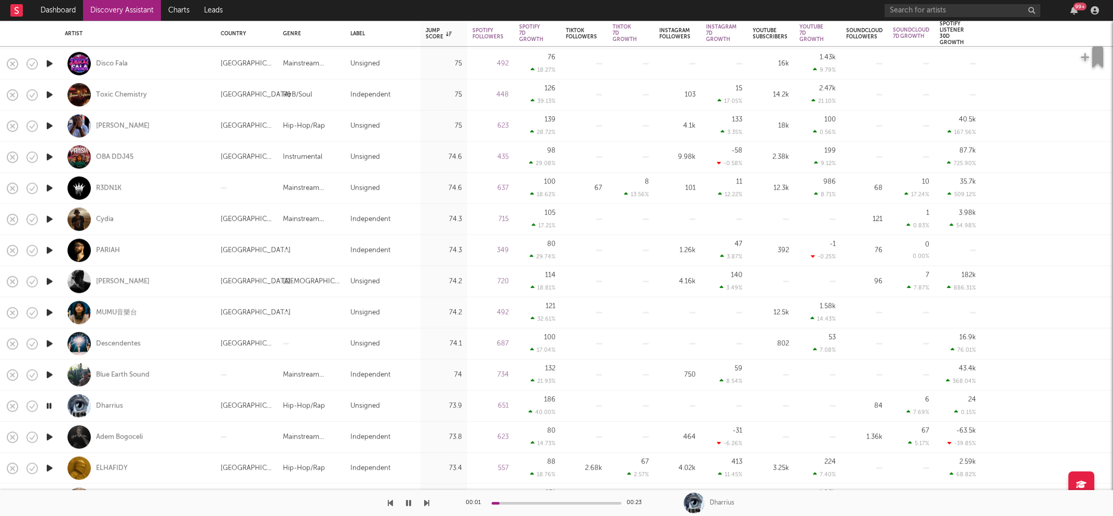
click at [48, 437] on icon "button" at bounding box center [49, 437] width 11 height 13
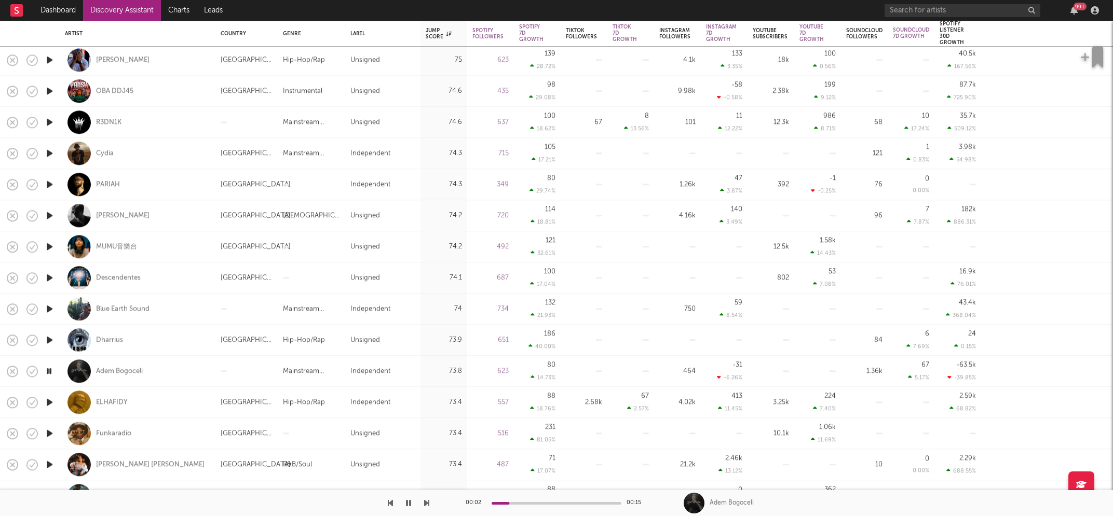
click at [49, 403] on icon "button" at bounding box center [49, 402] width 11 height 13
click at [51, 433] on icon "button" at bounding box center [49, 433] width 11 height 13
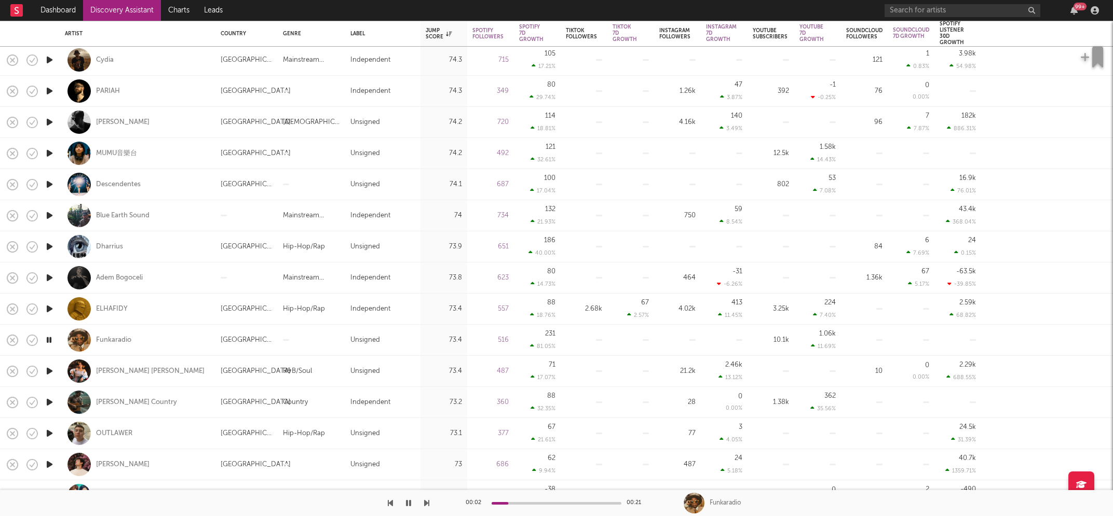
click at [51, 433] on icon "button" at bounding box center [49, 433] width 11 height 13
click at [51, 433] on icon "button" at bounding box center [49, 433] width 10 height 13
click at [51, 433] on icon "button" at bounding box center [49, 433] width 11 height 13
click at [51, 433] on icon "button" at bounding box center [49, 433] width 10 height 13
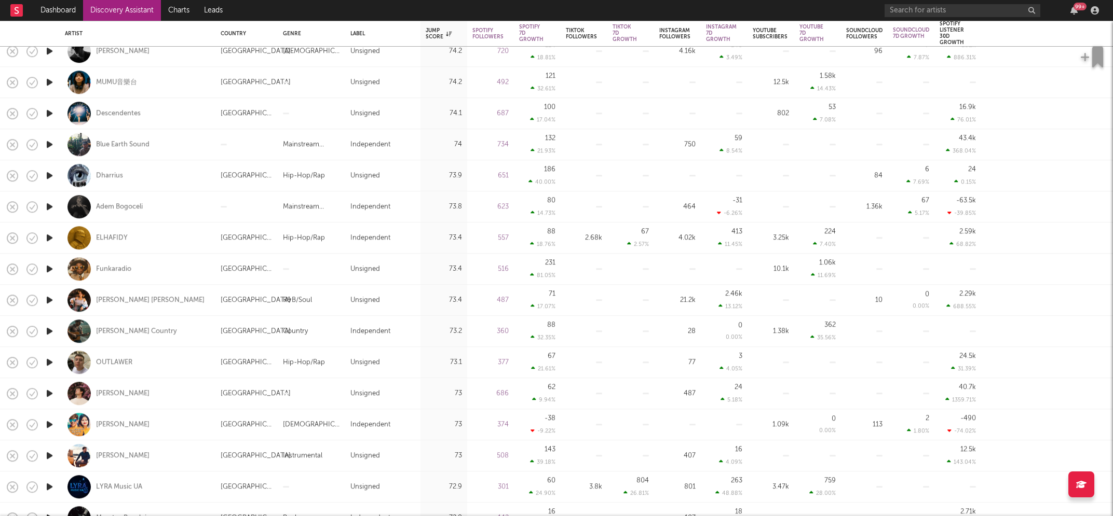
click at [47, 425] on icon "button" at bounding box center [49, 424] width 11 height 13
click at [47, 425] on icon "button" at bounding box center [49, 424] width 10 height 13
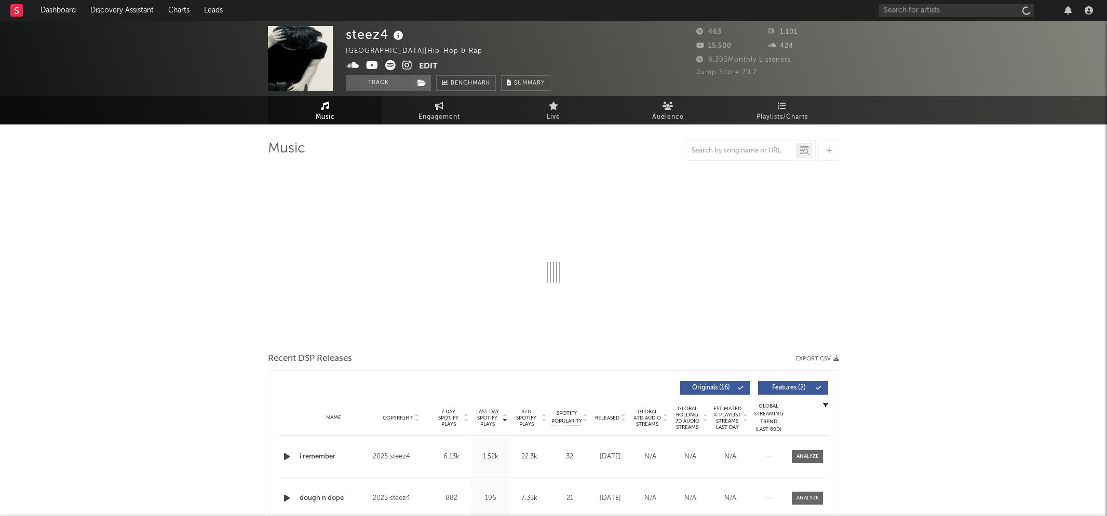
select select "1w"
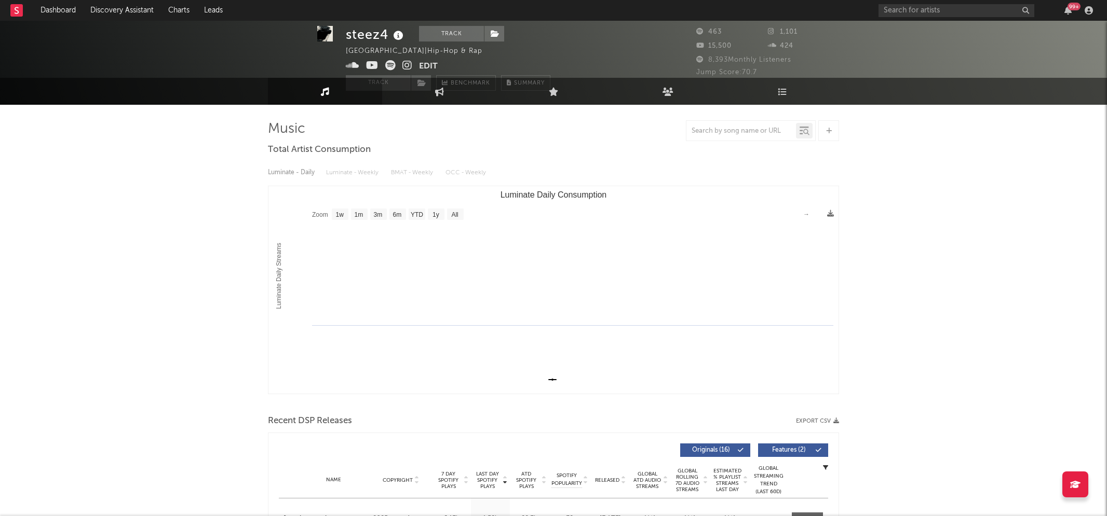
scroll to position [257, 0]
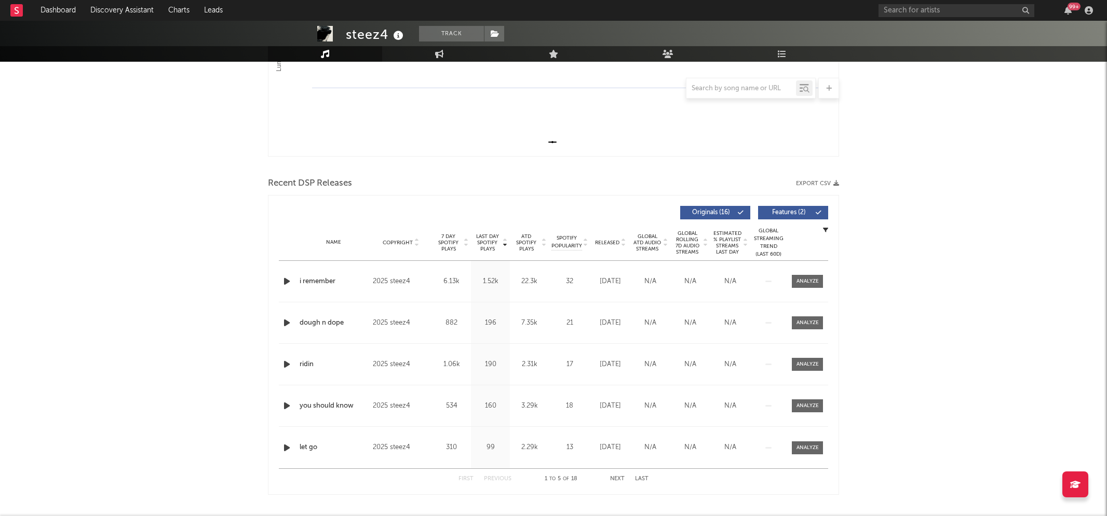
click at [285, 277] on icon "button" at bounding box center [286, 281] width 11 height 13
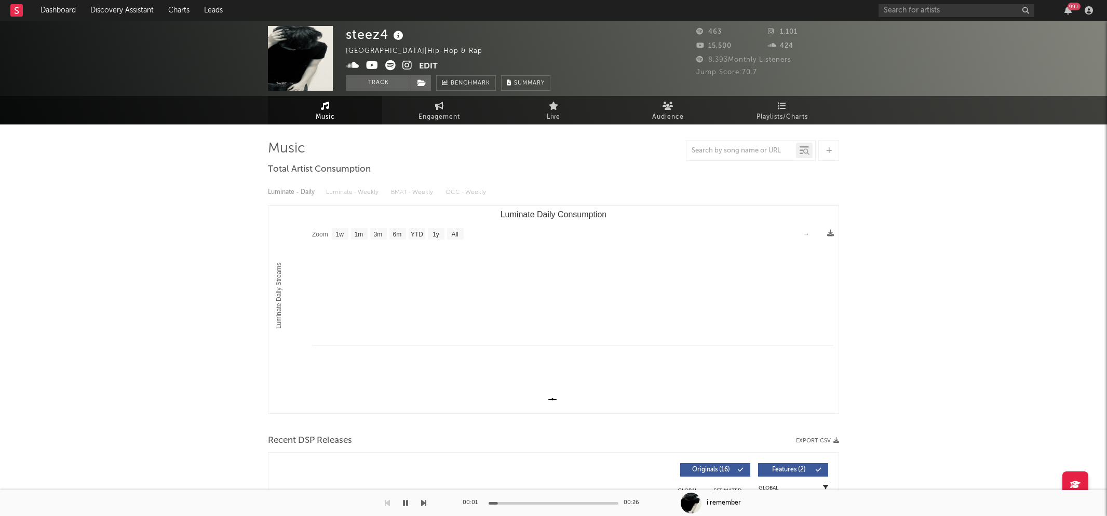
click at [409, 65] on icon at bounding box center [407, 65] width 10 height 10
click at [442, 107] on icon at bounding box center [439, 106] width 9 height 8
select select "1w"
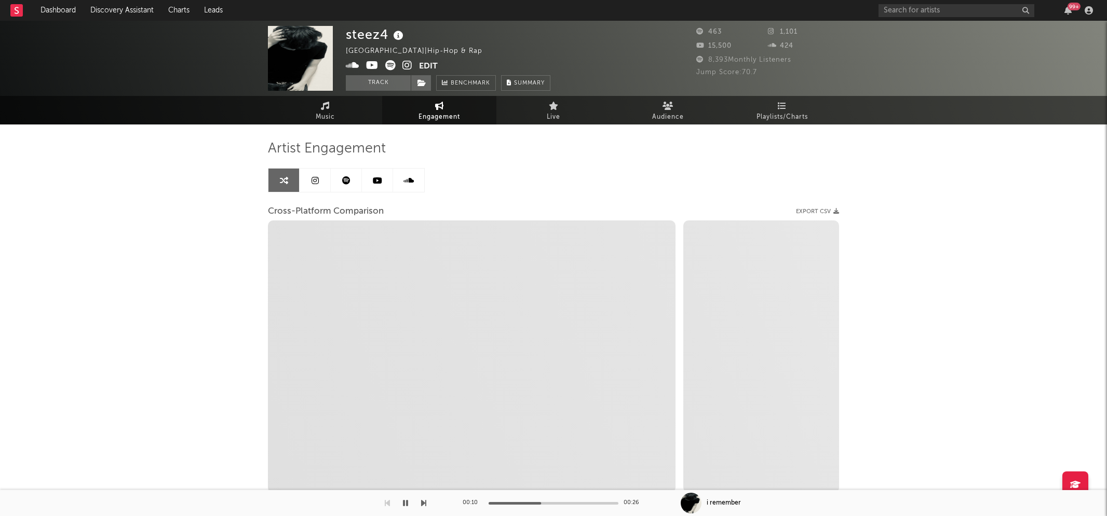
select select "1m"
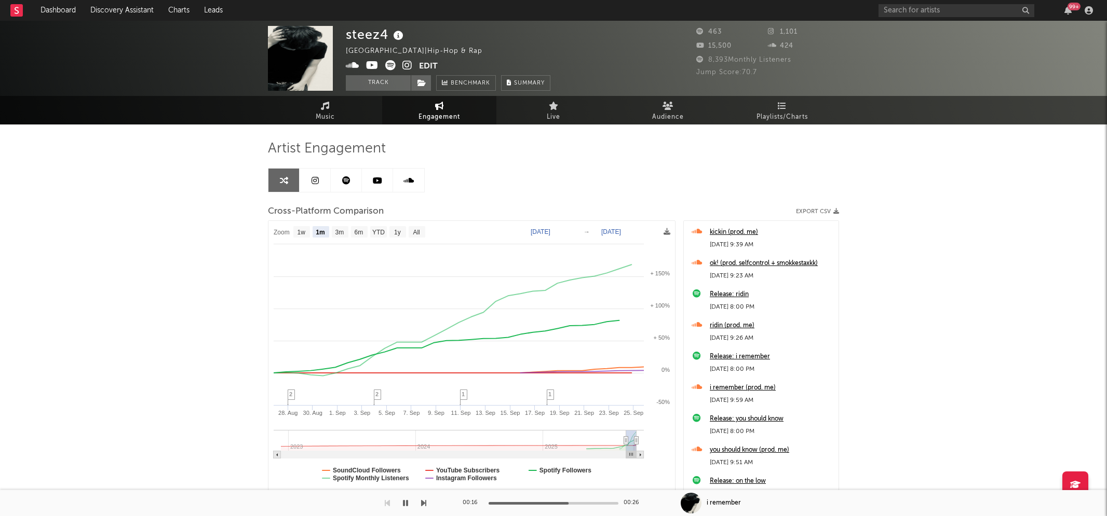
click at [404, 500] on icon "button" at bounding box center [405, 503] width 5 height 8
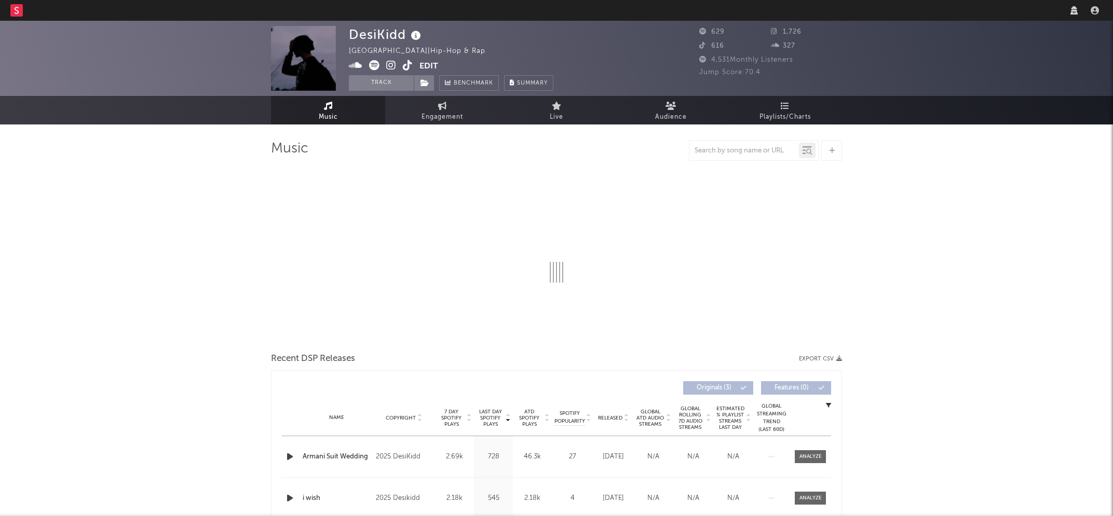
select select "1w"
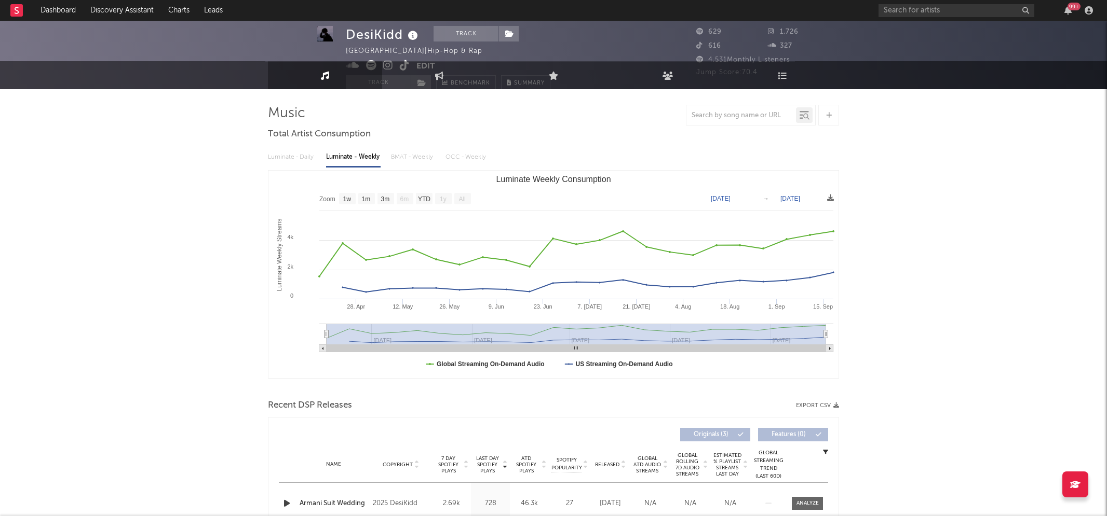
scroll to position [155, 0]
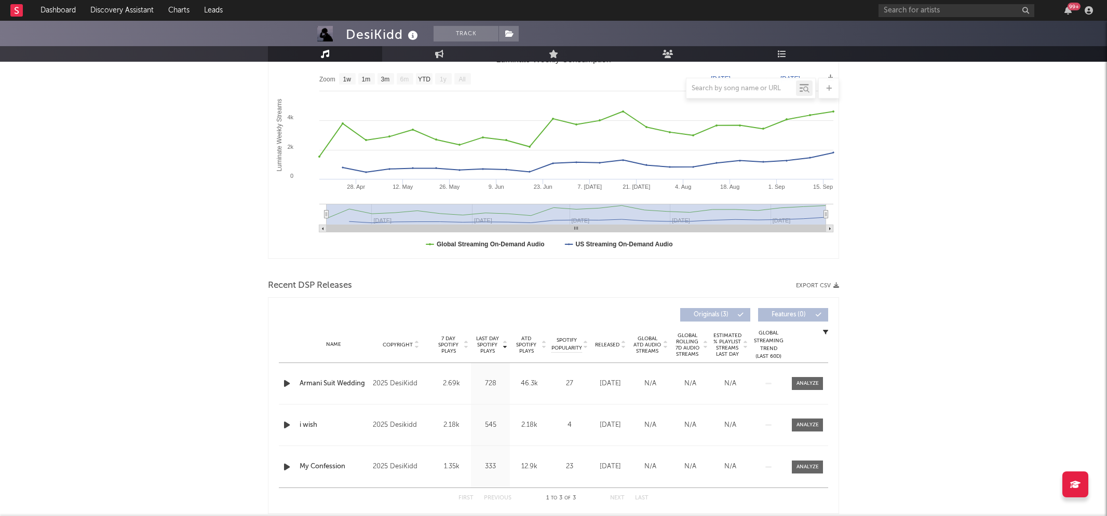
click at [284, 384] on icon "button" at bounding box center [286, 383] width 11 height 13
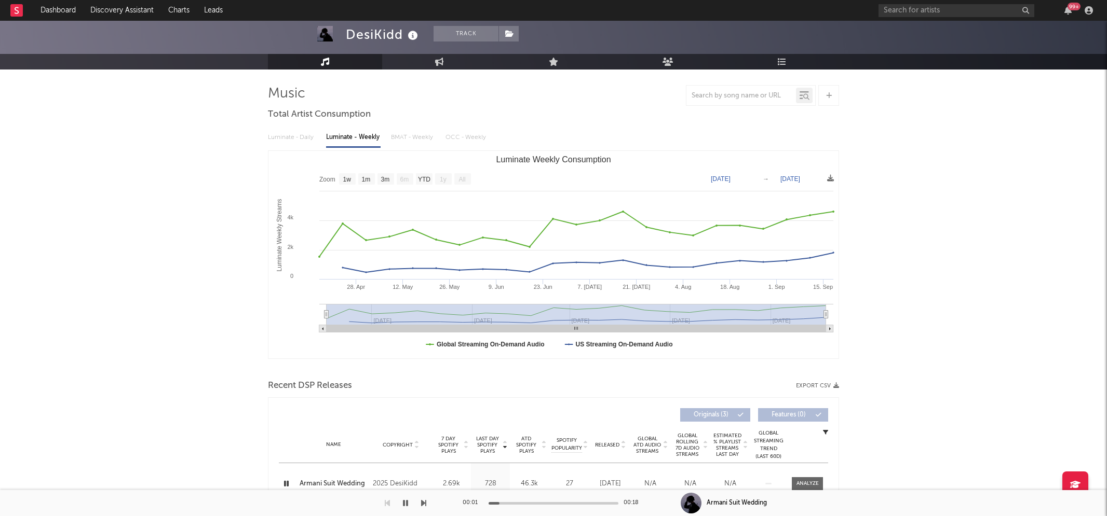
scroll to position [0, 0]
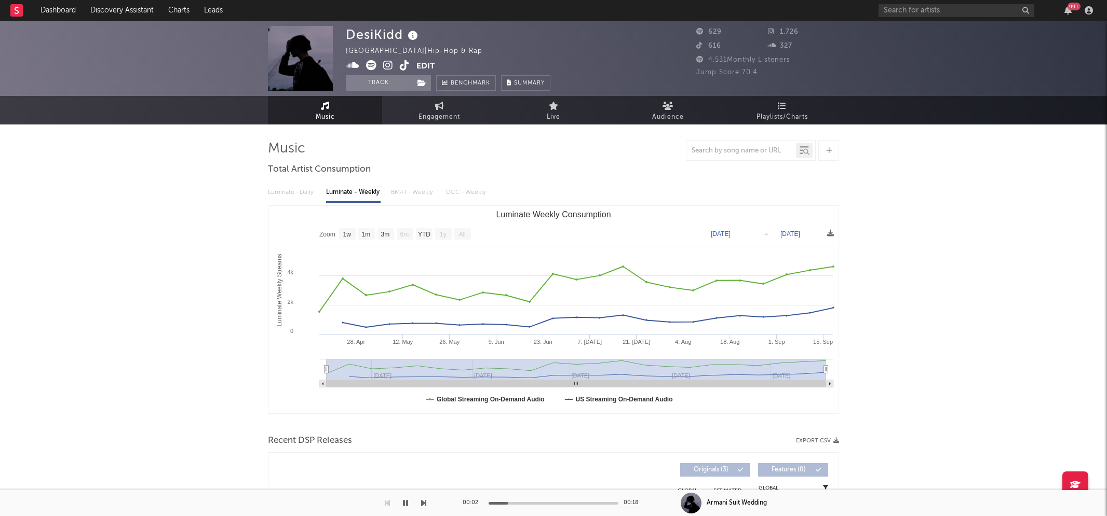
click at [389, 62] on icon at bounding box center [388, 65] width 10 height 10
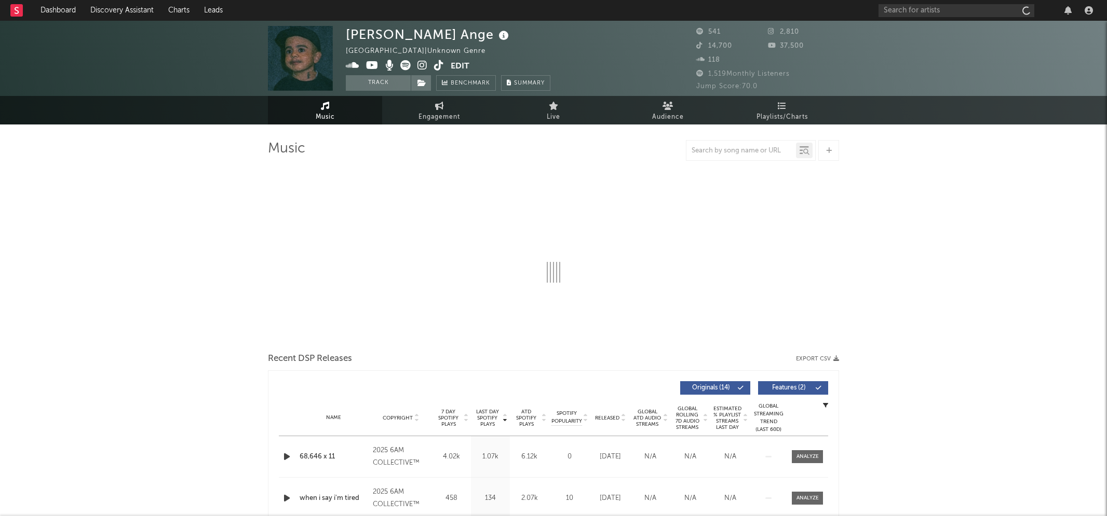
select select "1w"
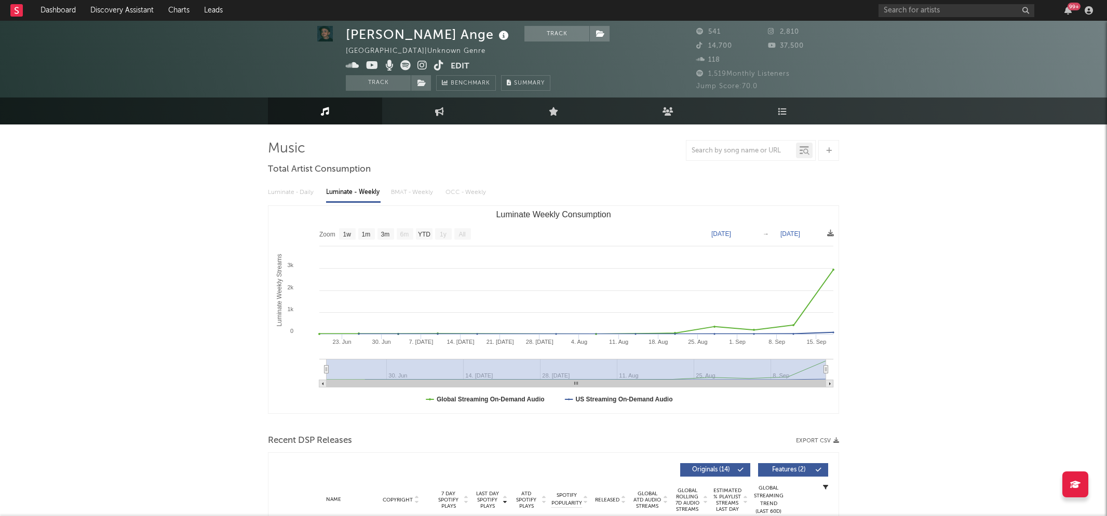
scroll to position [265, 0]
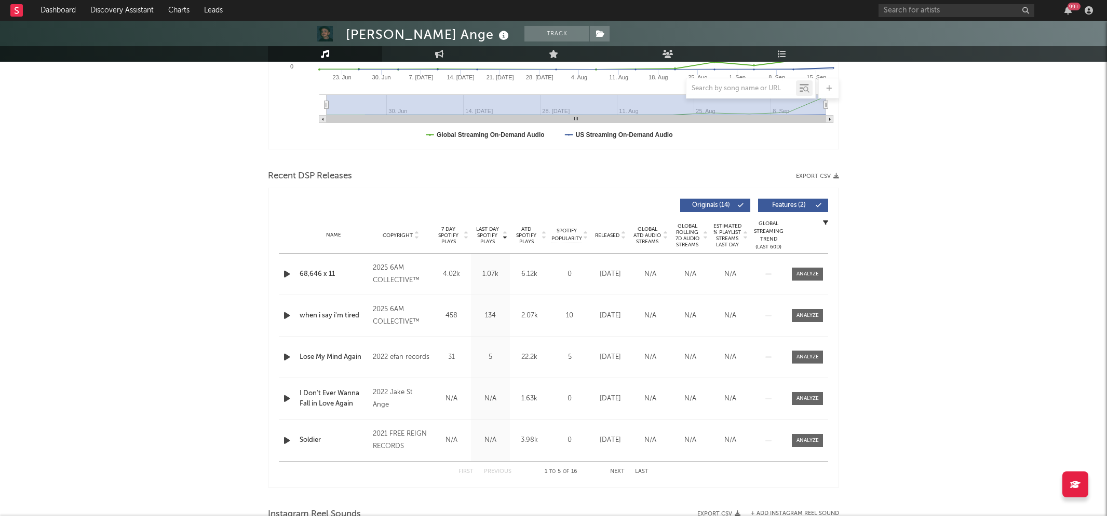
click at [285, 269] on icon "button" at bounding box center [286, 274] width 11 height 13
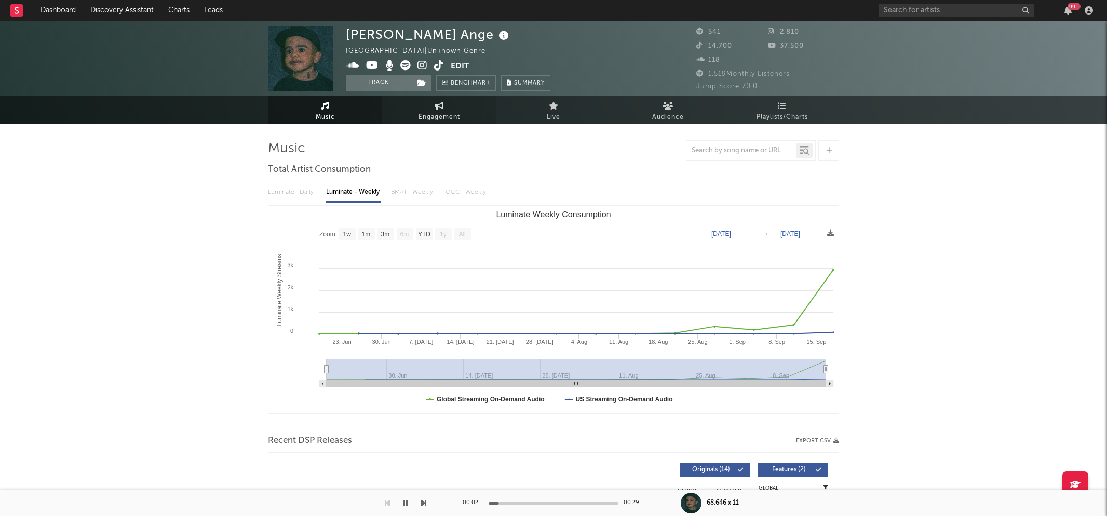
click at [432, 110] on link "Engagement" at bounding box center [439, 110] width 114 height 29
select select "1w"
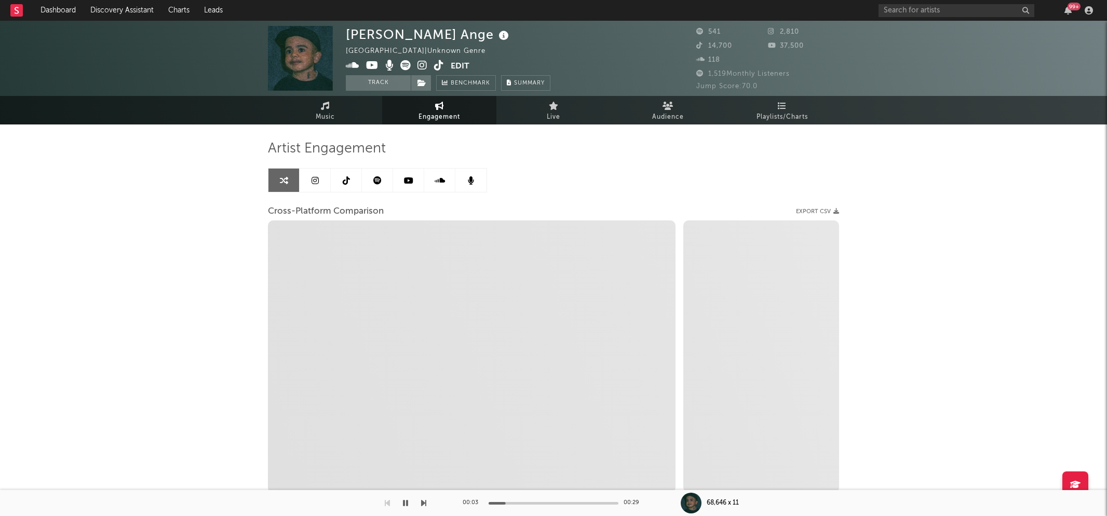
click at [421, 63] on icon at bounding box center [422, 65] width 10 height 10
select select "1m"
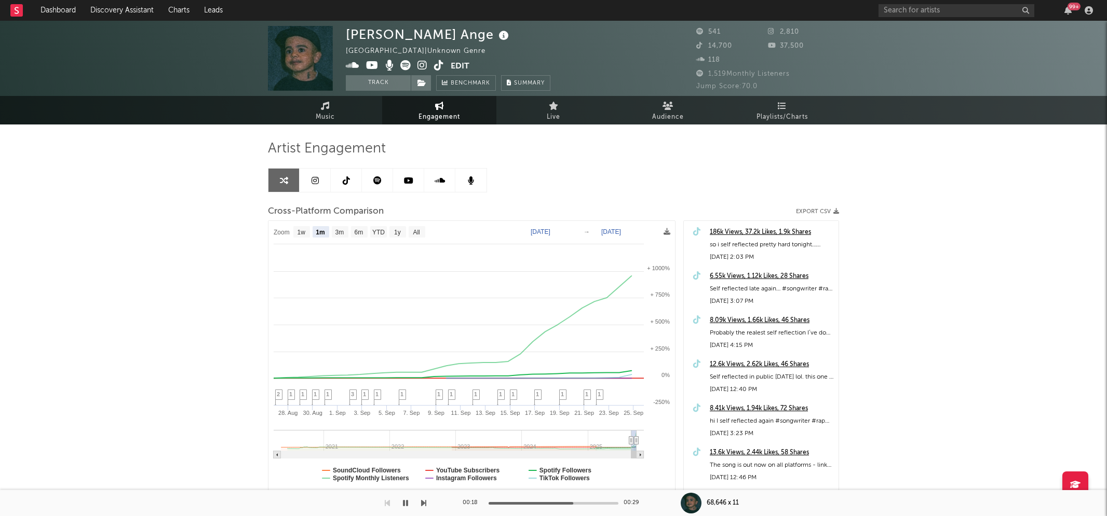
click at [374, 66] on icon at bounding box center [372, 65] width 12 height 10
click at [327, 111] on span "Music" at bounding box center [325, 117] width 19 height 12
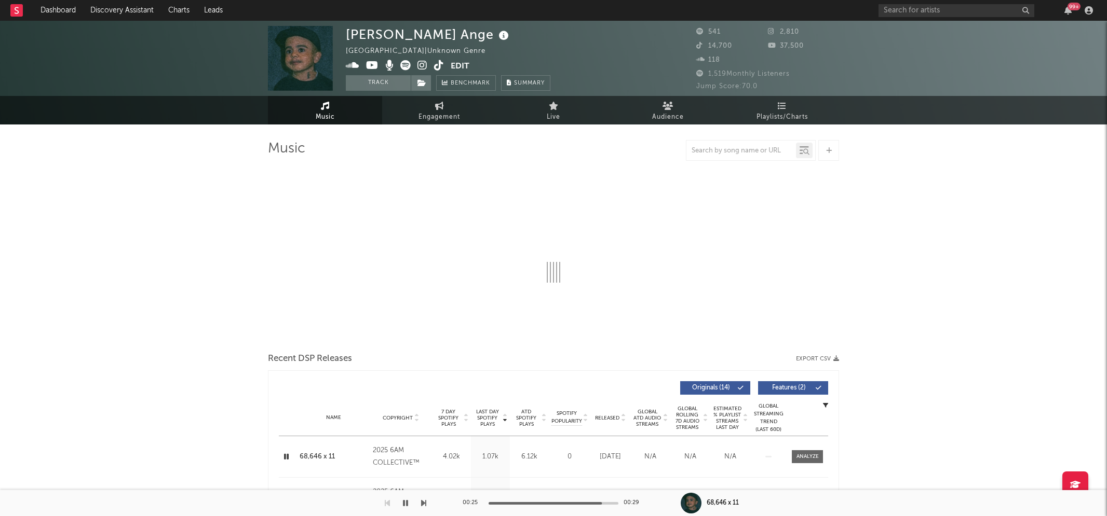
select select "1w"
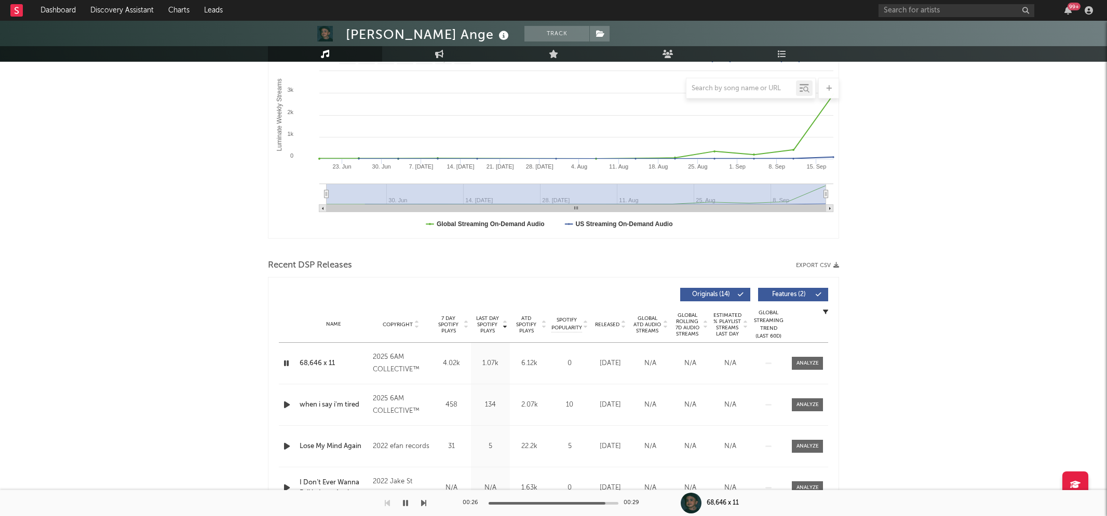
scroll to position [231, 0]
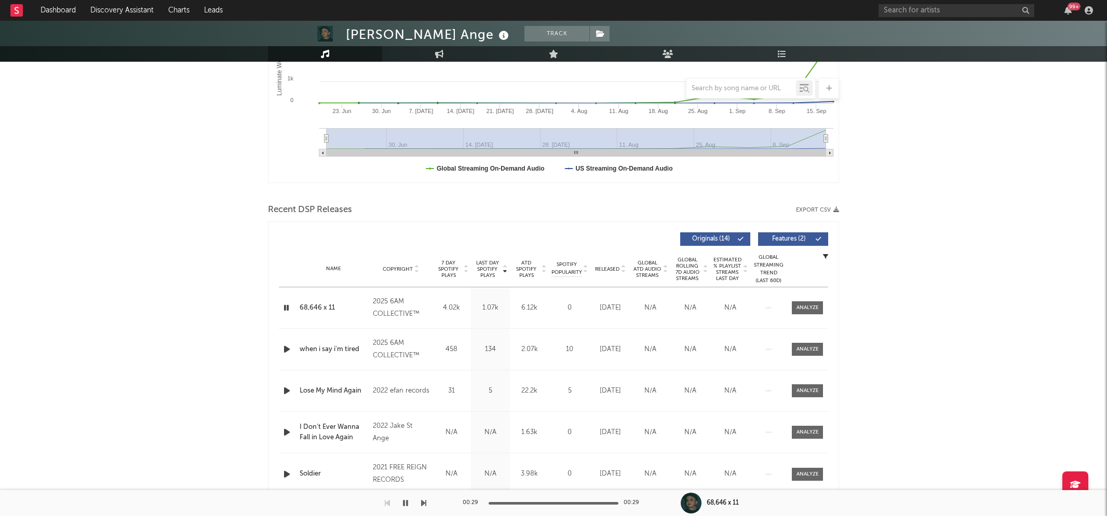
click at [404, 503] on icon "button" at bounding box center [405, 503] width 5 height 8
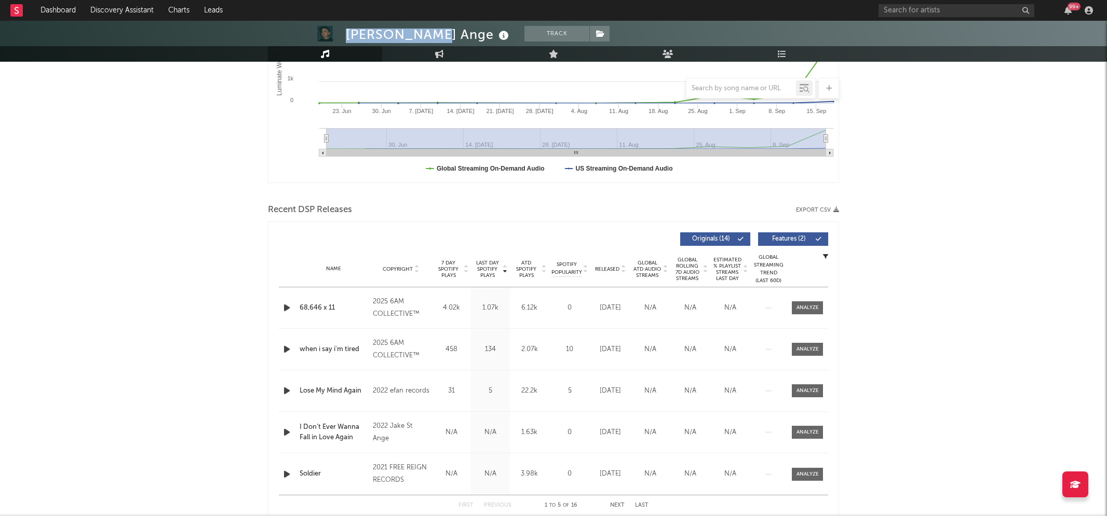
drag, startPoint x: 346, startPoint y: 32, endPoint x: 429, endPoint y: 37, distance: 82.7
click at [429, 37] on div "Jake St Ange" at bounding box center [429, 34] width 166 height 17
copy div "Jake St Ange"
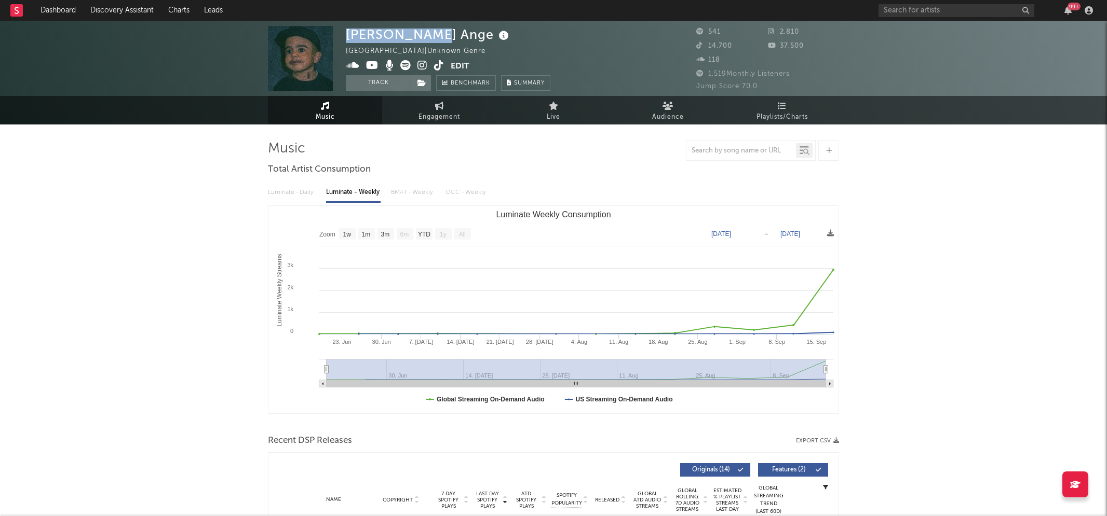
click at [354, 35] on div "Jake St Ange" at bounding box center [429, 34] width 166 height 17
drag, startPoint x: 347, startPoint y: 33, endPoint x: 425, endPoint y: 34, distance: 78.4
click at [425, 34] on div "Jake St Ange" at bounding box center [429, 34] width 166 height 17
copy div "Jake St Ange"
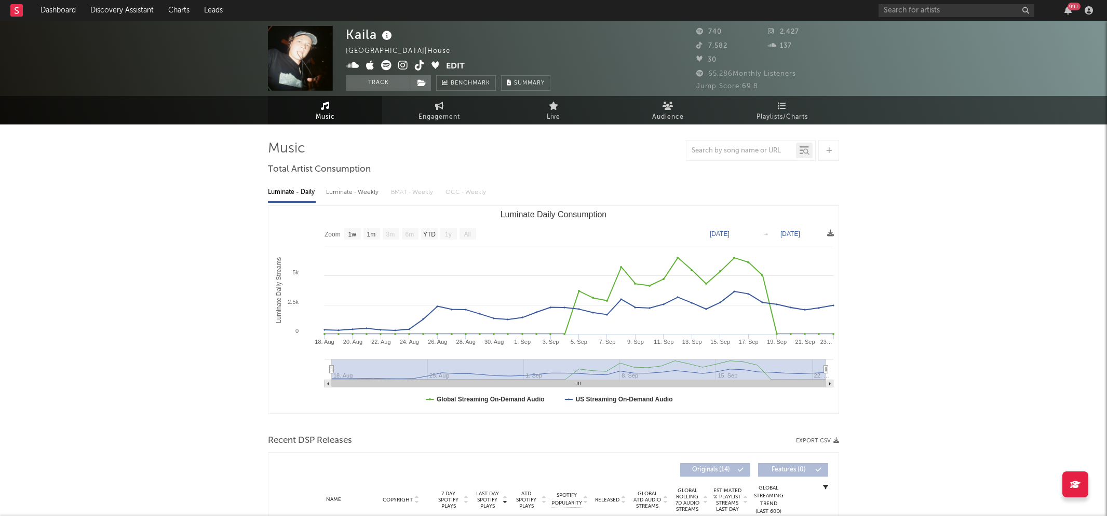
select select "1w"
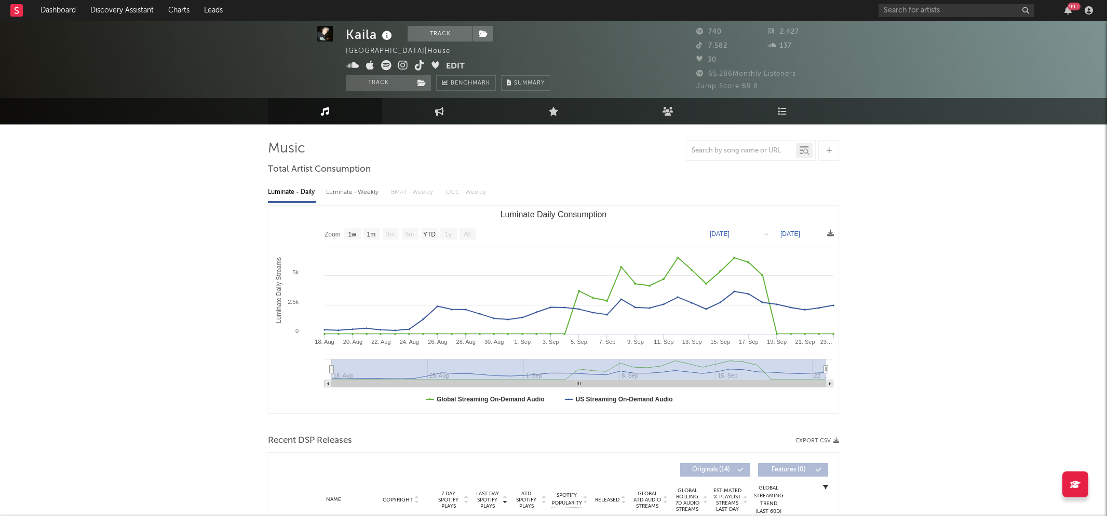
scroll to position [235, 0]
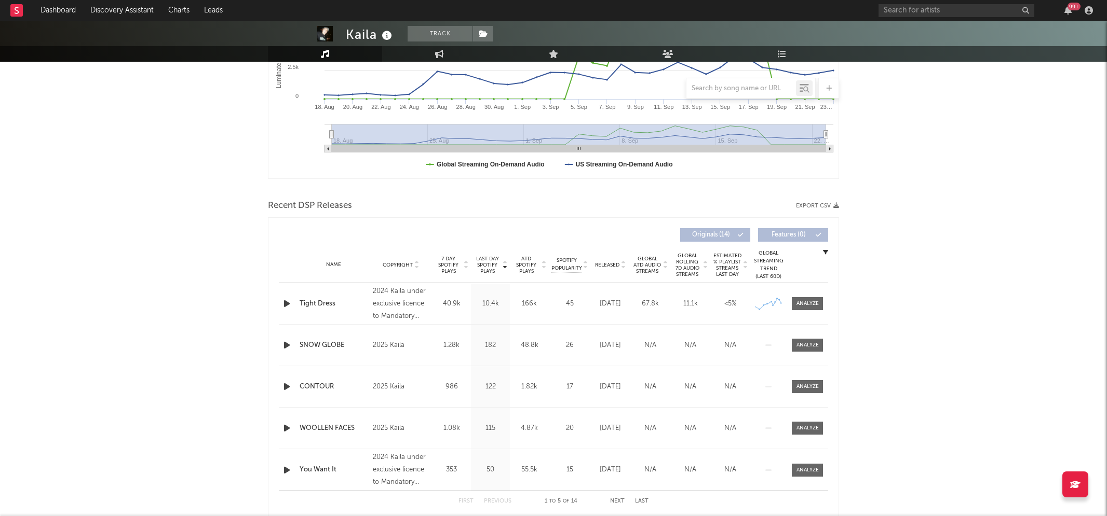
click at [285, 302] on icon "button" at bounding box center [286, 303] width 11 height 13
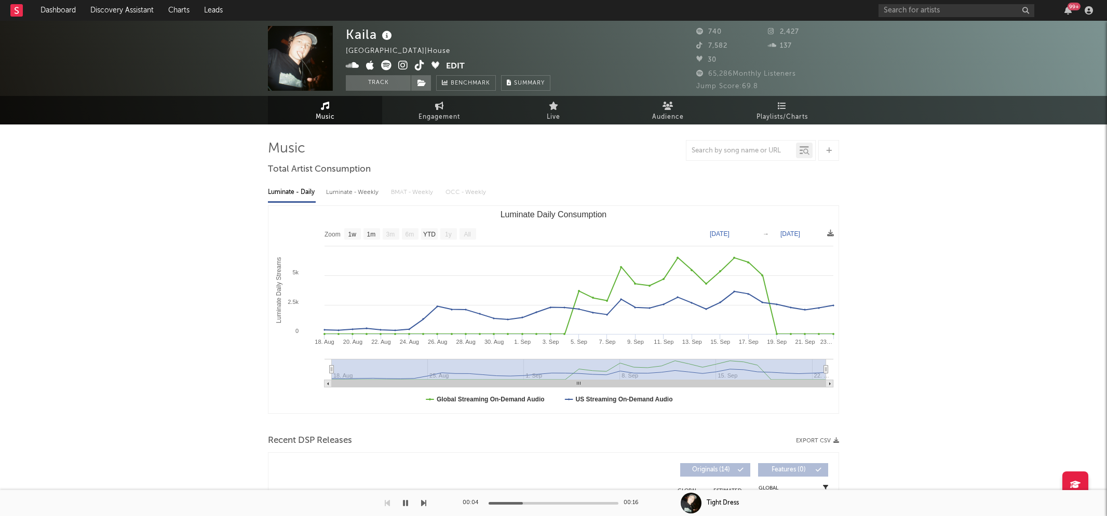
click at [402, 64] on icon at bounding box center [403, 65] width 10 height 10
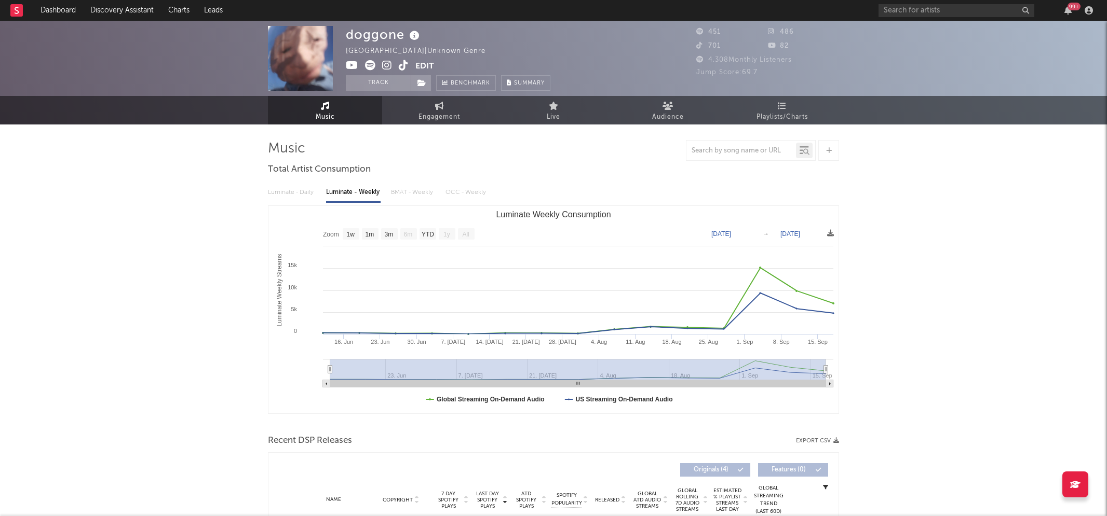
select select "1w"
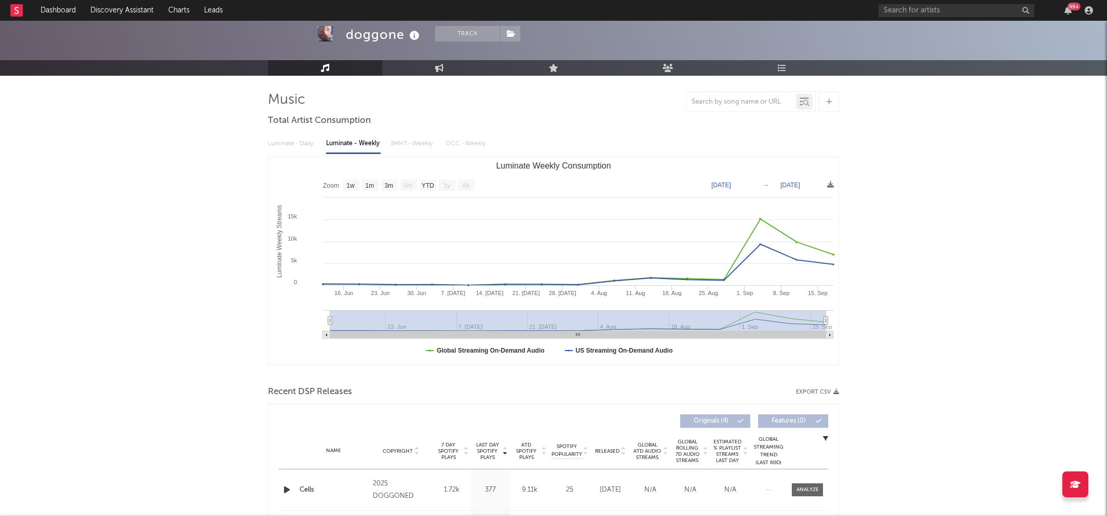
scroll to position [164, 0]
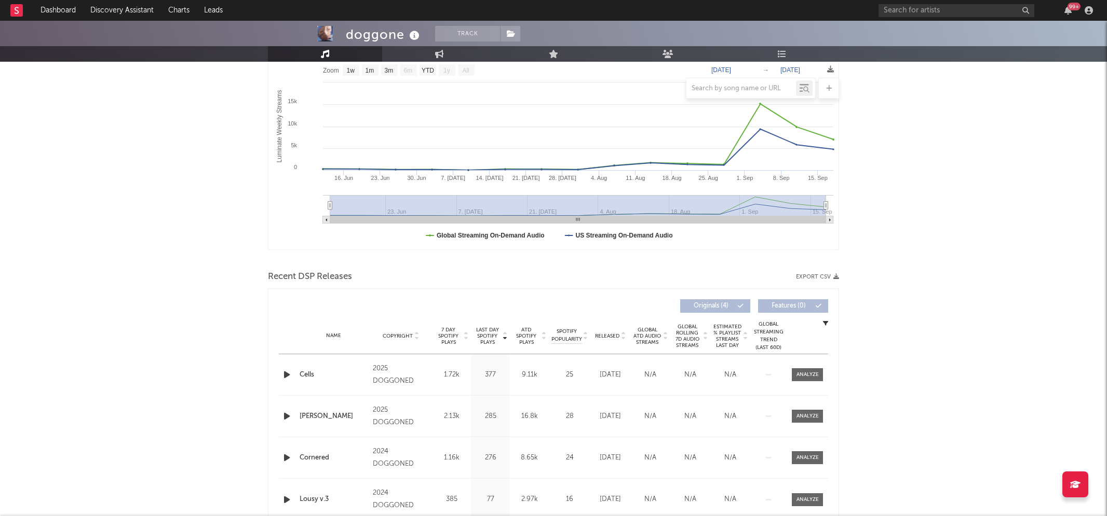
click at [289, 374] on icon "button" at bounding box center [286, 375] width 11 height 13
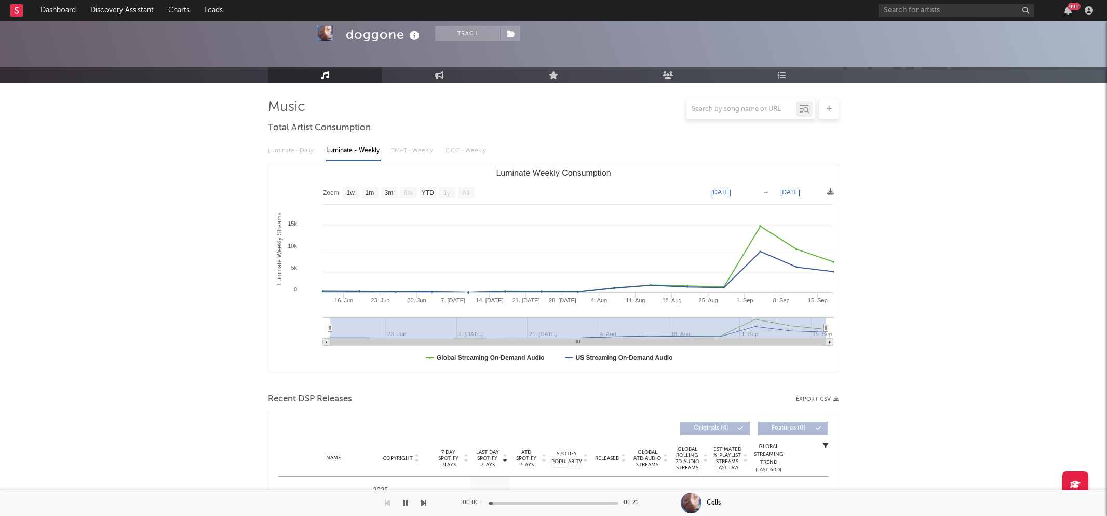
scroll to position [0, 0]
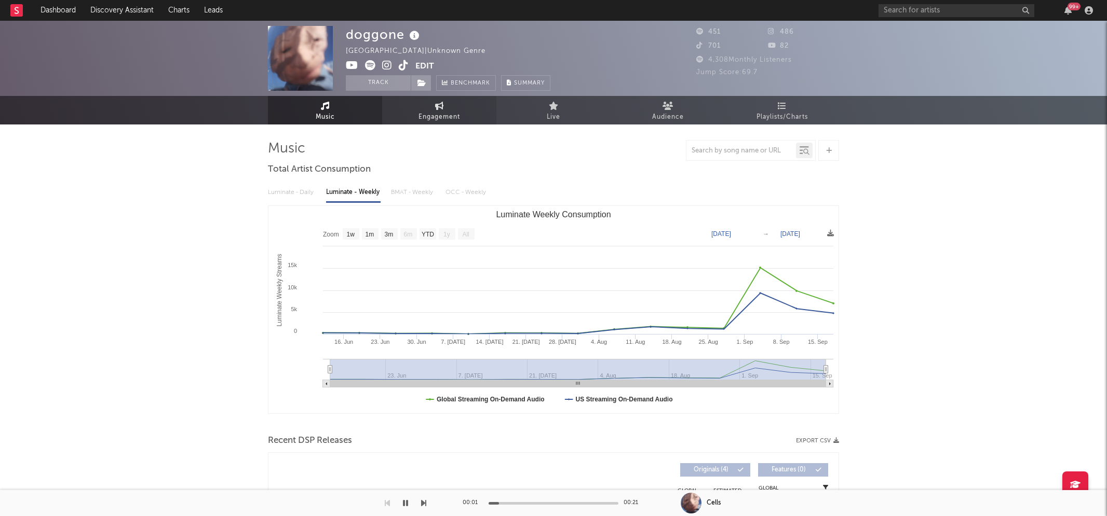
click at [460, 110] on link "Engagement" at bounding box center [439, 110] width 114 height 29
select select "1w"
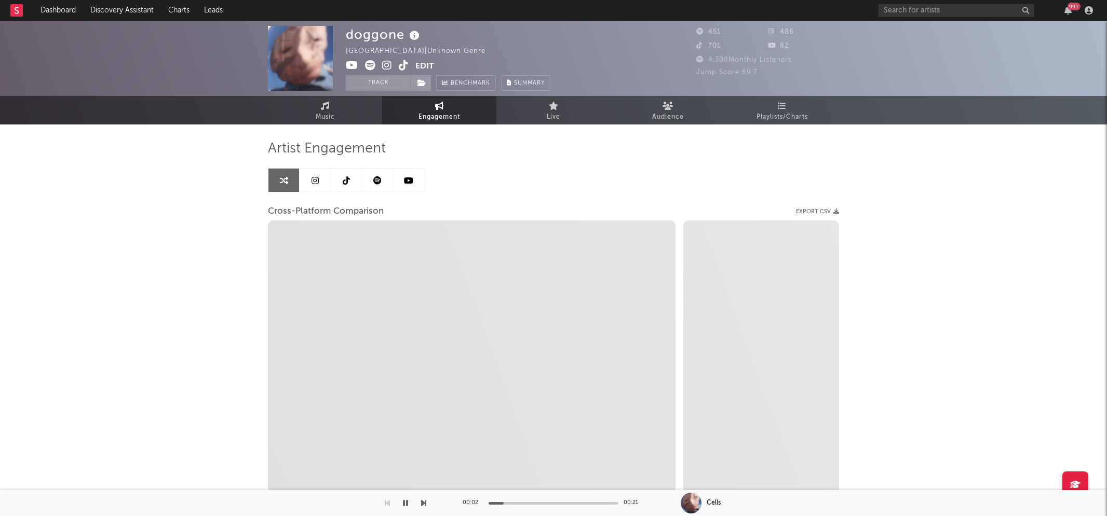
select select "1m"
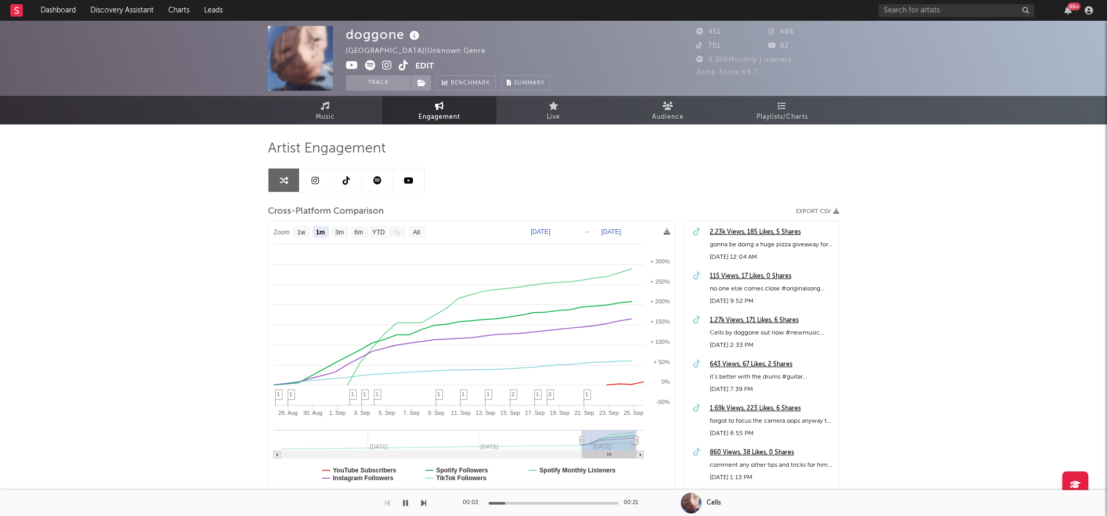
click at [387, 65] on icon at bounding box center [387, 65] width 10 height 10
click at [349, 63] on icon at bounding box center [352, 65] width 12 height 10
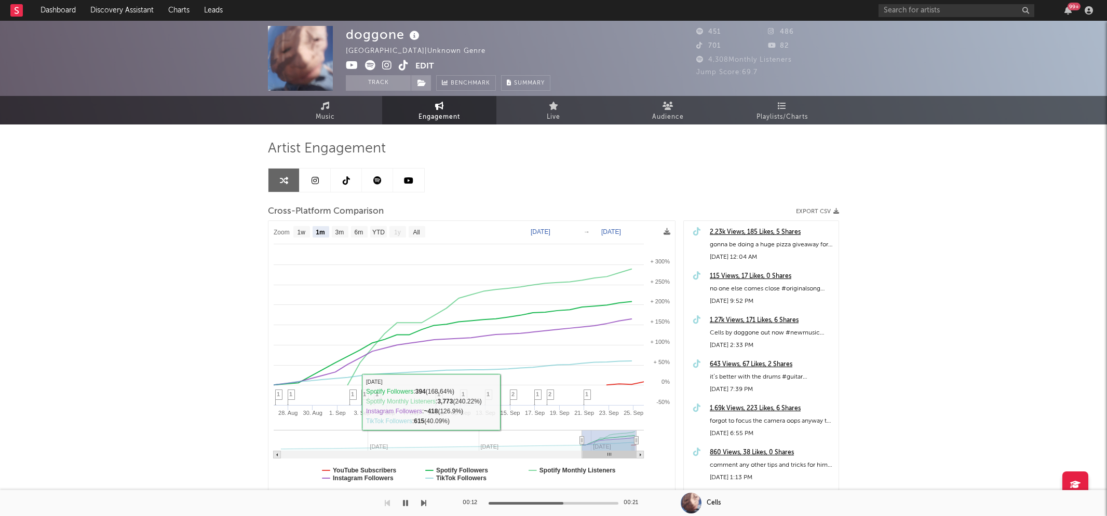
click at [403, 499] on icon "button" at bounding box center [405, 503] width 5 height 8
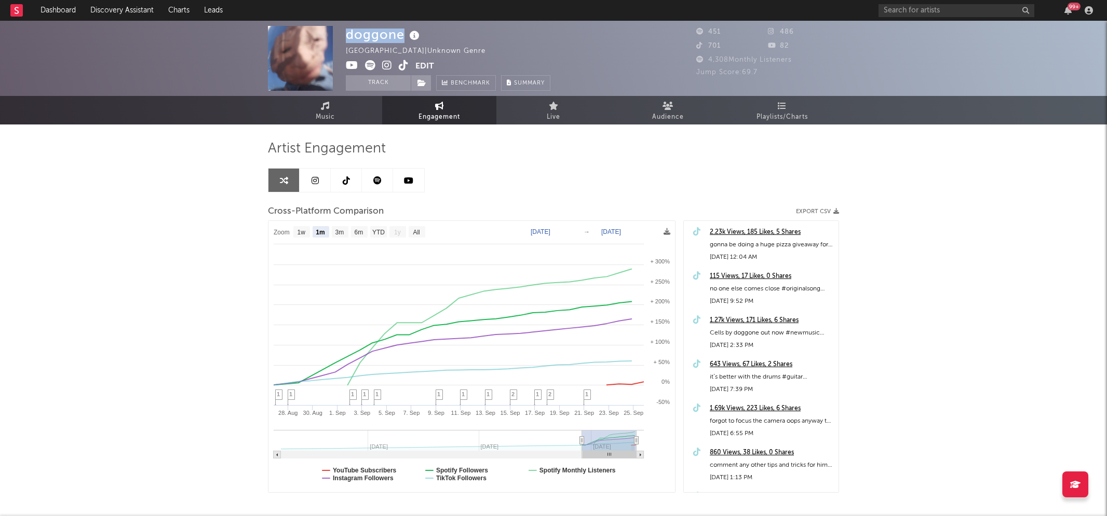
drag, startPoint x: 346, startPoint y: 36, endPoint x: 401, endPoint y: 35, distance: 54.5
click at [401, 35] on div "doggone" at bounding box center [384, 34] width 76 height 17
copy div "doggone"
click at [354, 65] on icon at bounding box center [352, 65] width 12 height 10
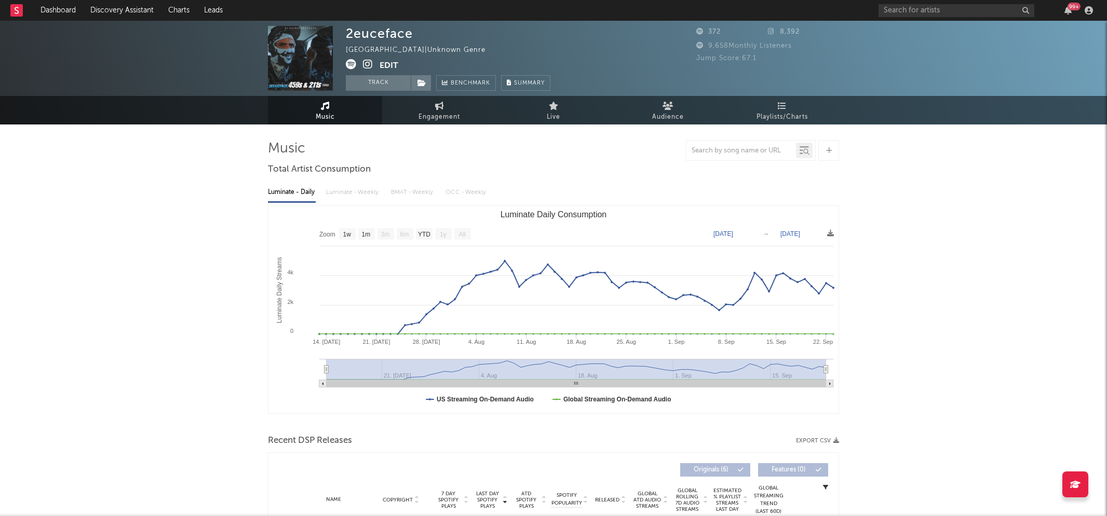
select select "1w"
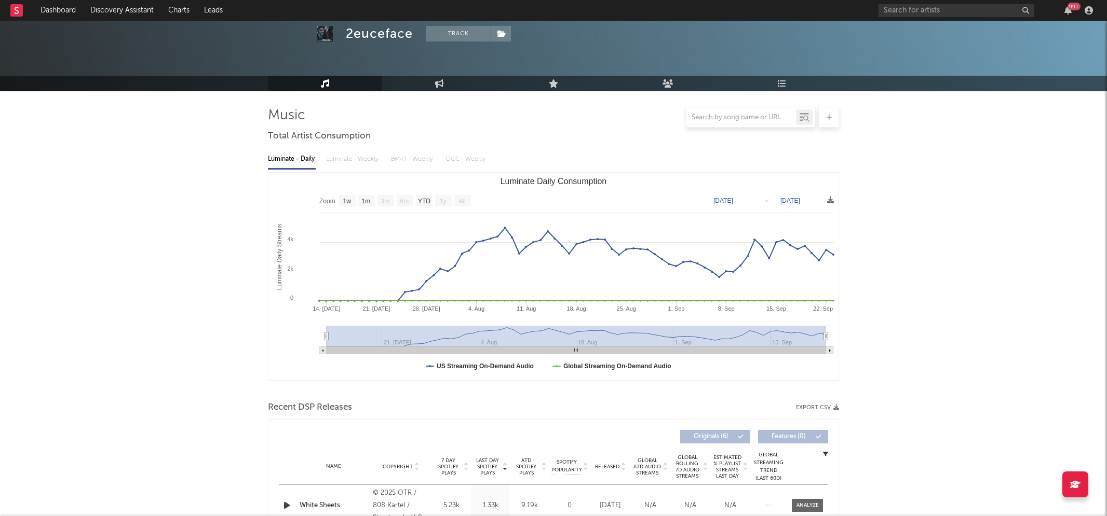
scroll to position [167, 0]
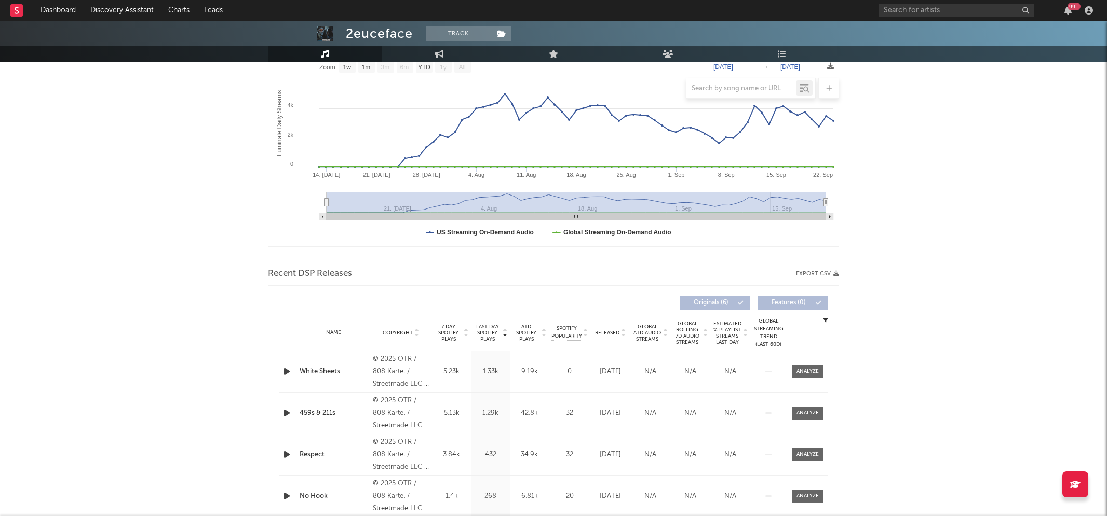
click at [284, 370] on icon "button" at bounding box center [286, 371] width 11 height 13
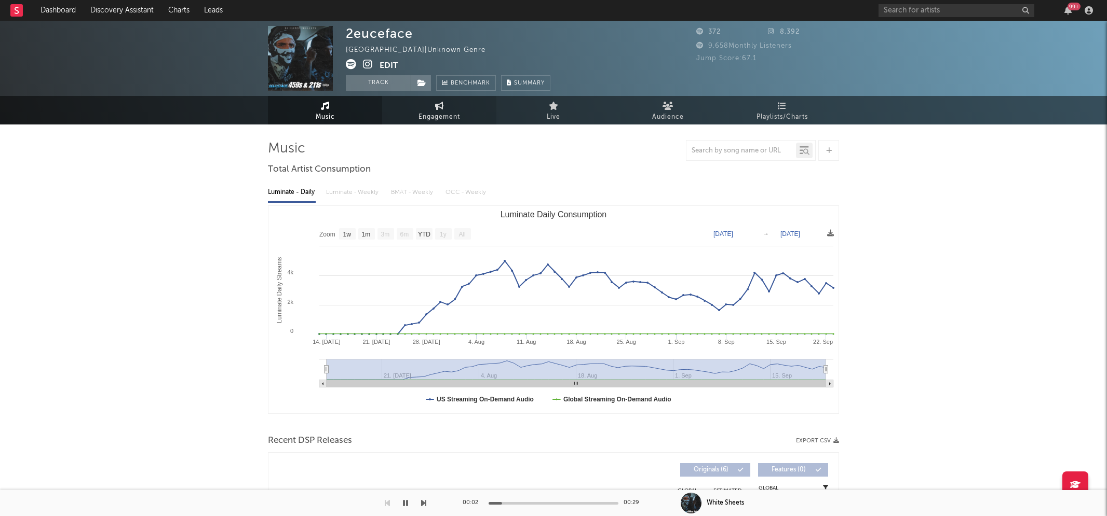
click at [450, 114] on span "Engagement" at bounding box center [439, 117] width 42 height 12
select select "1w"
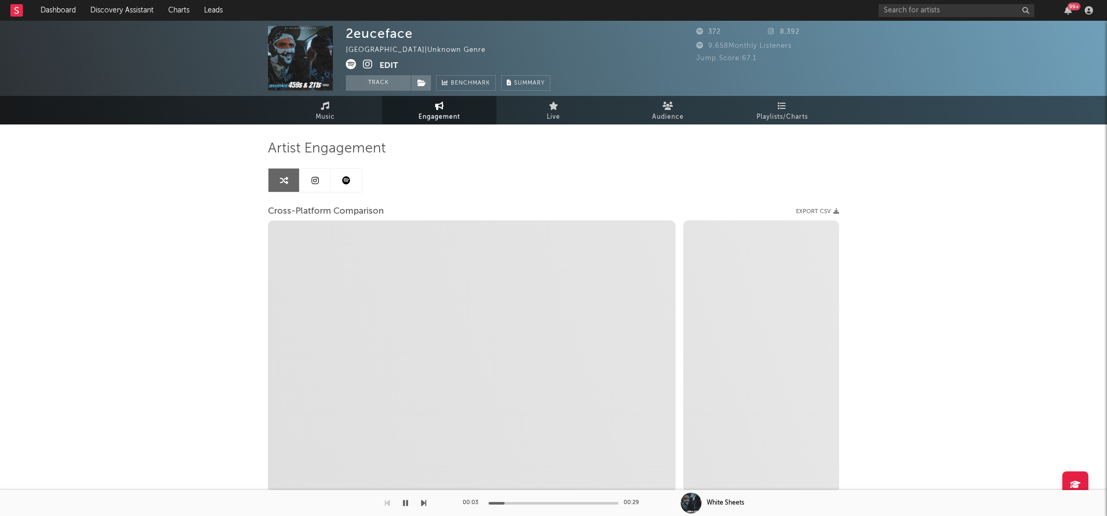
click at [370, 64] on icon at bounding box center [368, 64] width 10 height 10
select select "1m"
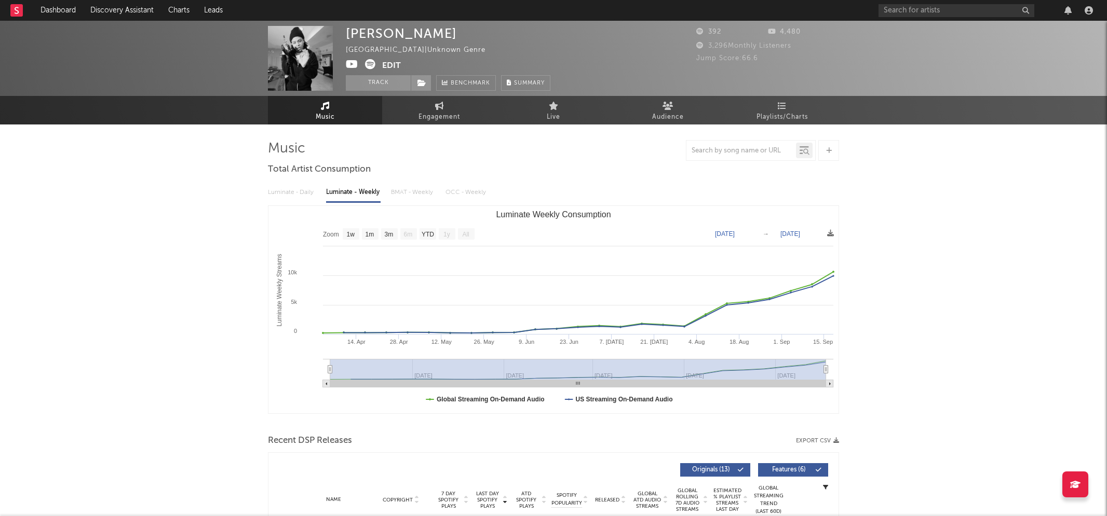
select select "1w"
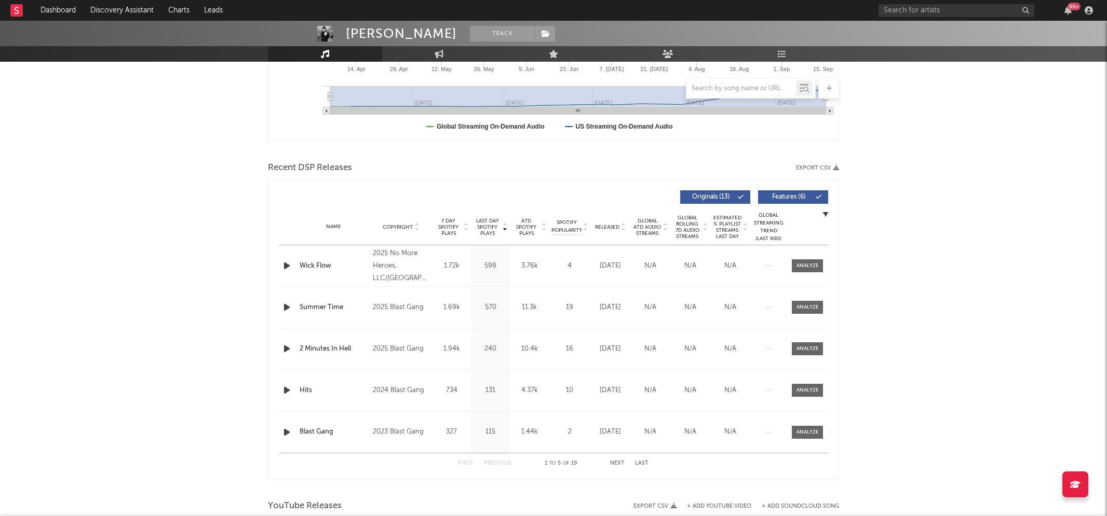
scroll to position [338, 0]
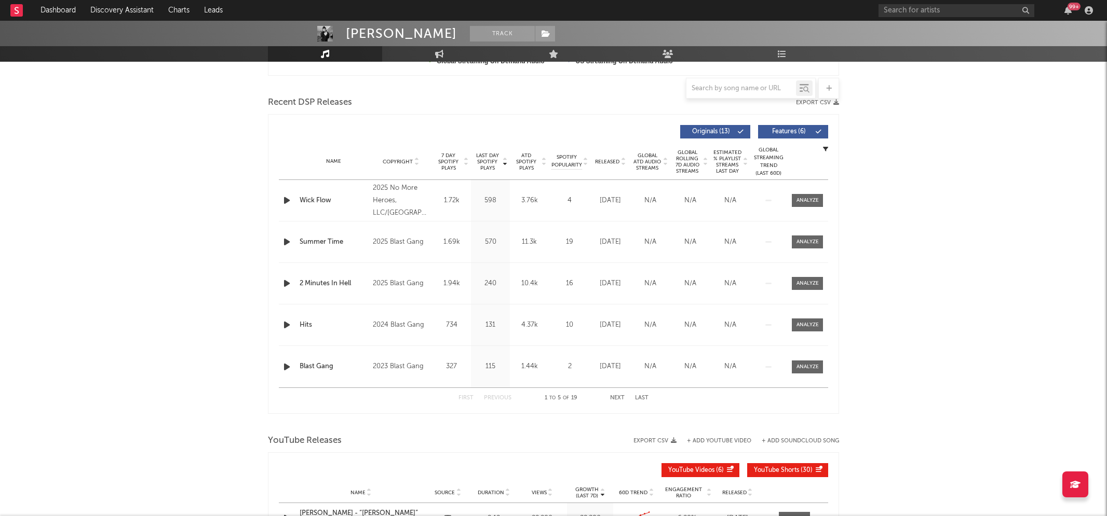
click at [285, 202] on icon "button" at bounding box center [286, 200] width 11 height 13
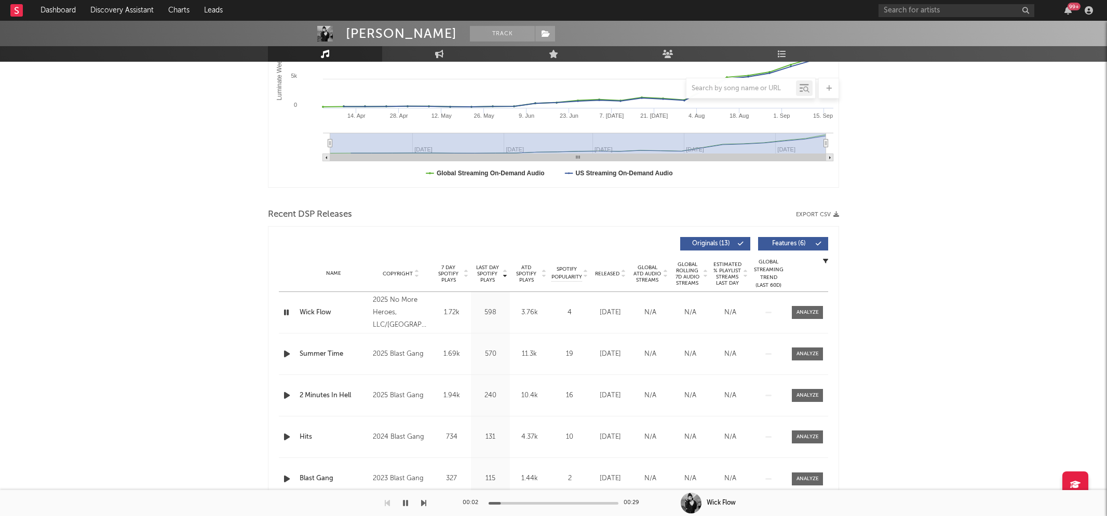
scroll to position [0, 0]
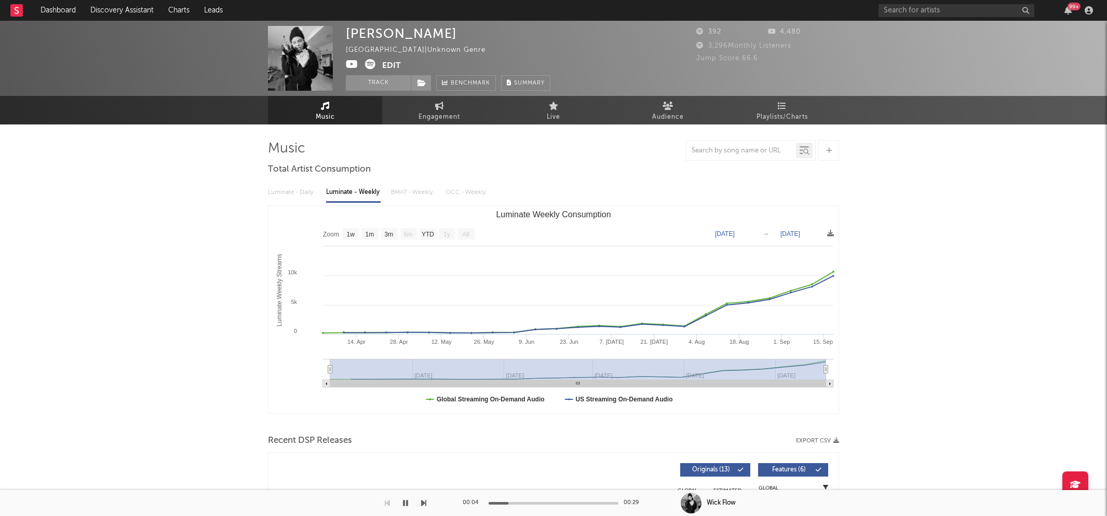
click at [350, 65] on icon at bounding box center [352, 64] width 12 height 10
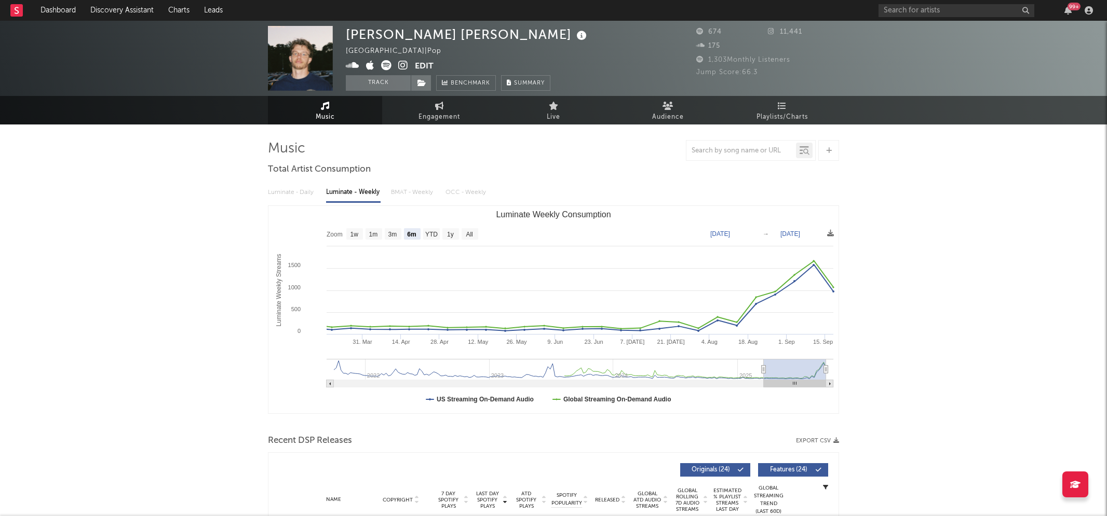
select select "6m"
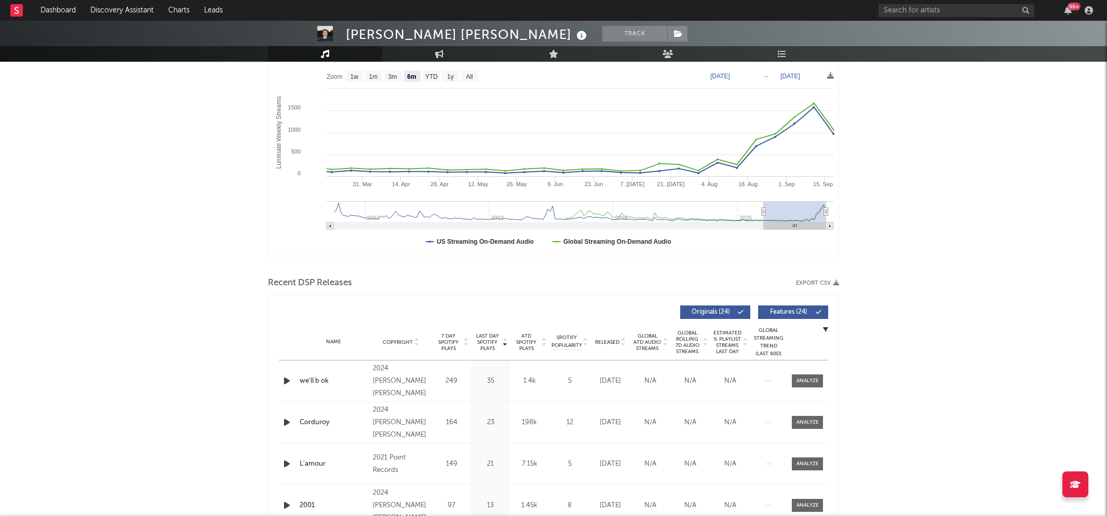
scroll to position [158, 0]
click at [287, 381] on icon "button" at bounding box center [286, 381] width 11 height 13
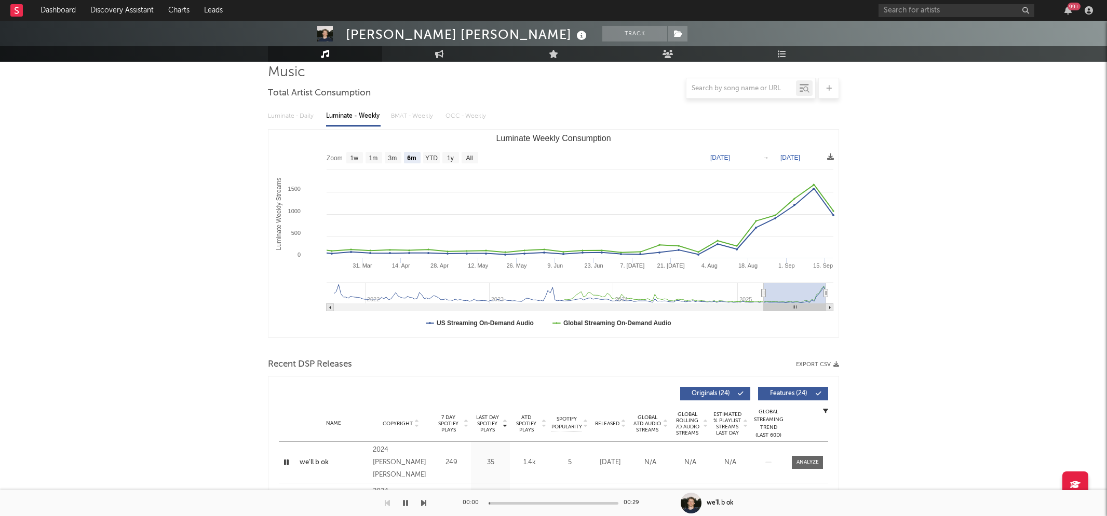
scroll to position [0, 0]
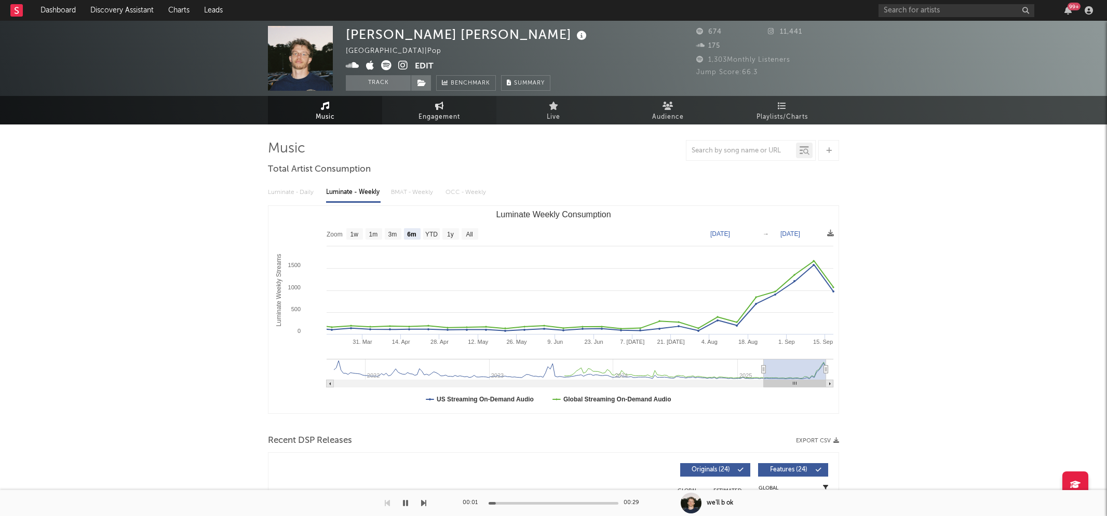
click at [458, 120] on span "Engagement" at bounding box center [439, 117] width 42 height 12
select select "1w"
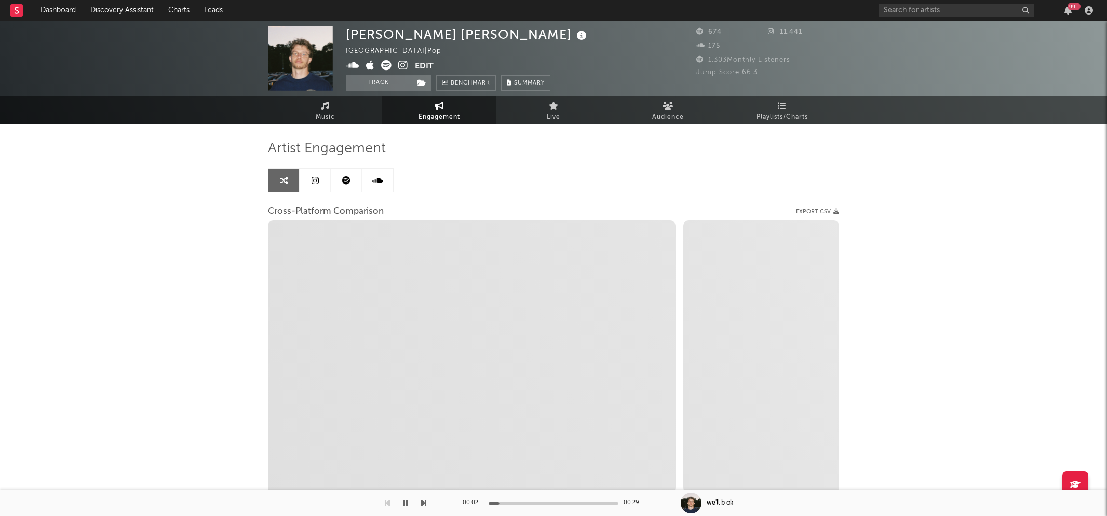
select select "1m"
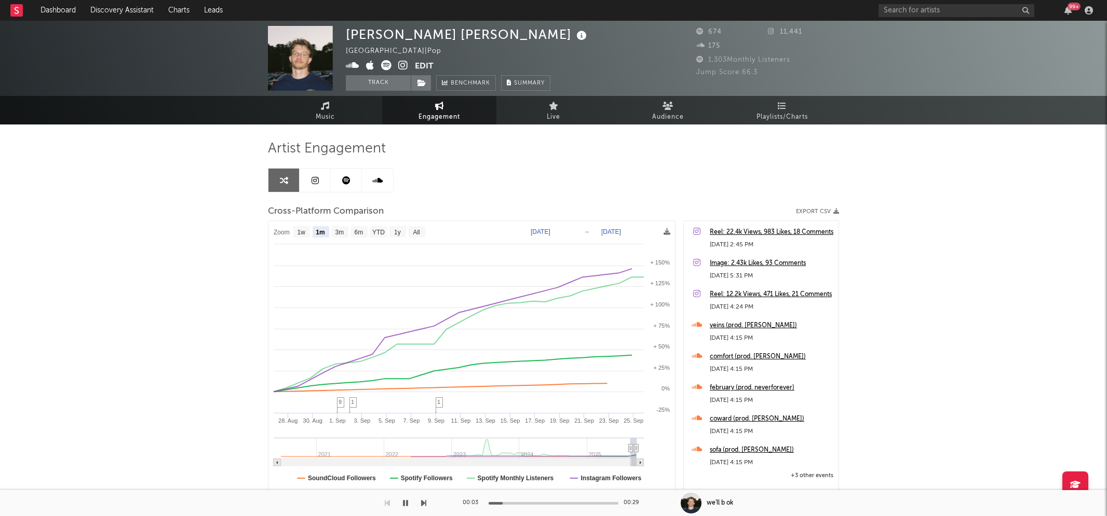
click at [405, 65] on icon at bounding box center [403, 65] width 10 height 10
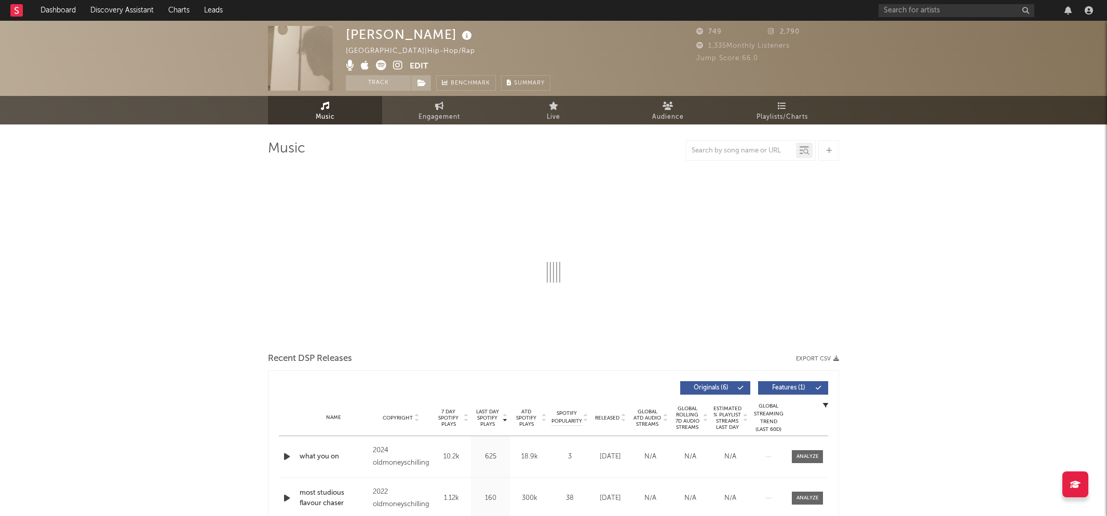
select select "6m"
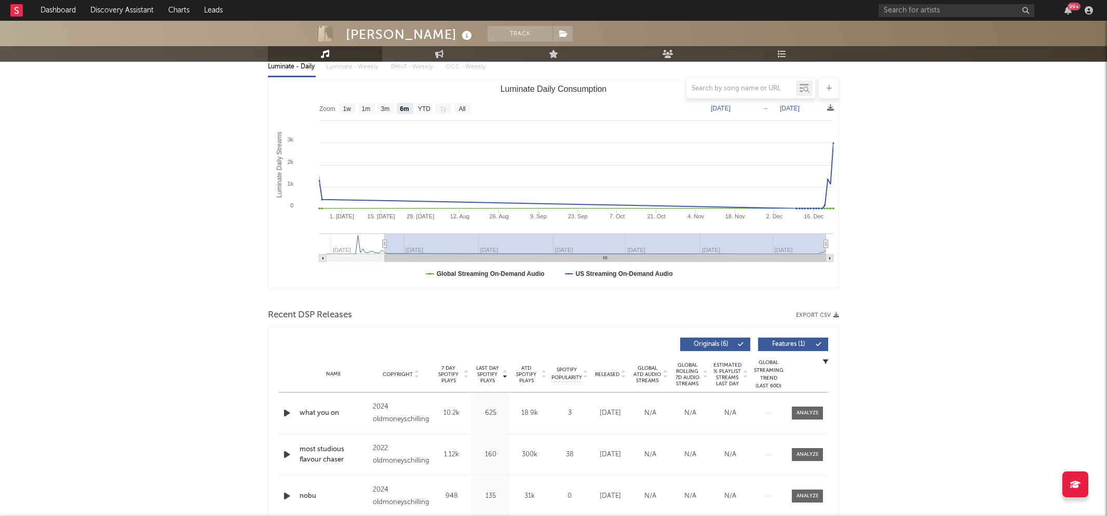
scroll to position [127, 0]
click at [289, 410] on icon "button" at bounding box center [286, 412] width 11 height 13
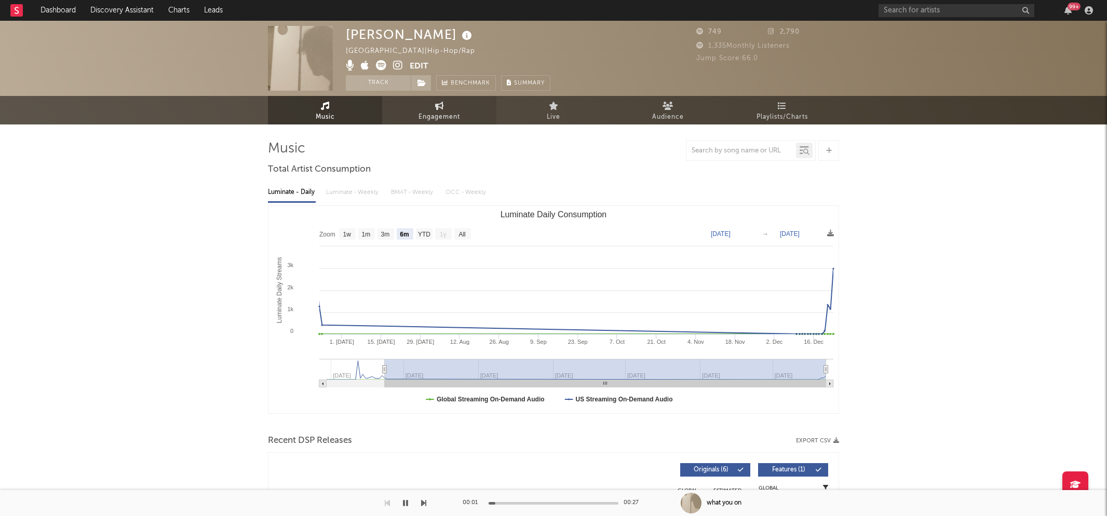
click at [447, 110] on link "Engagement" at bounding box center [439, 110] width 114 height 29
select select "1w"
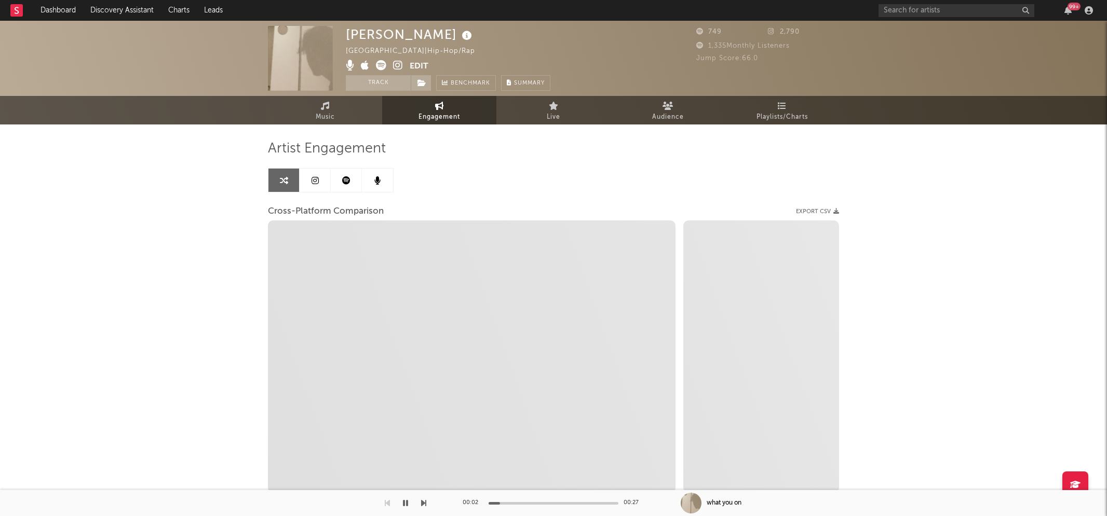
click at [397, 62] on icon at bounding box center [398, 65] width 10 height 10
select select "1m"
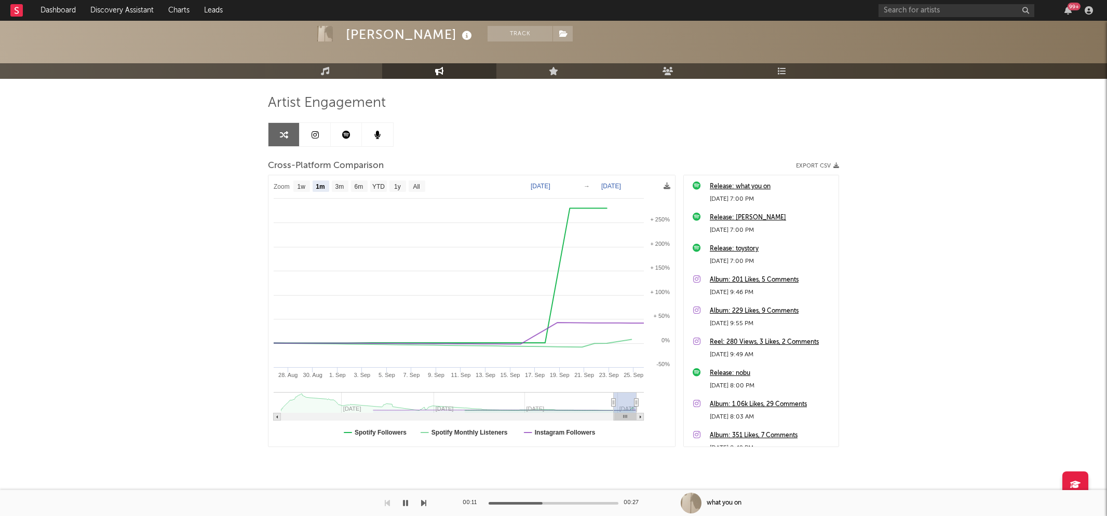
scroll to position [49, 0]
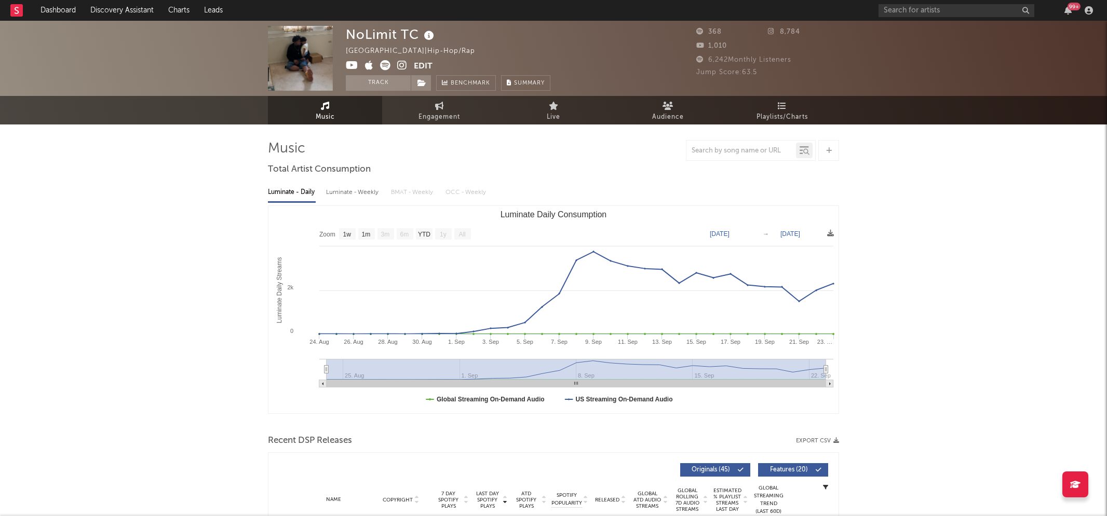
select select "1w"
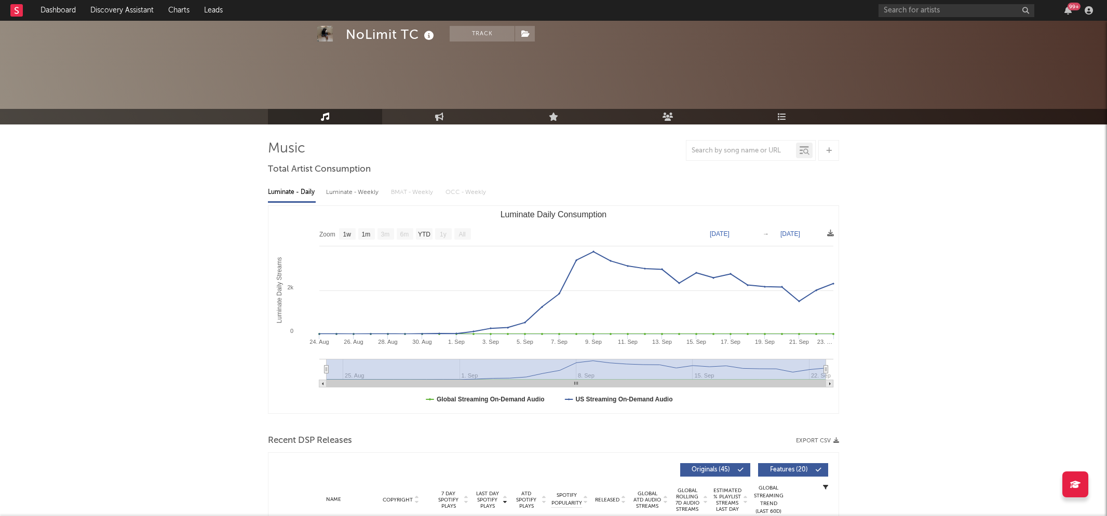
scroll to position [258, 0]
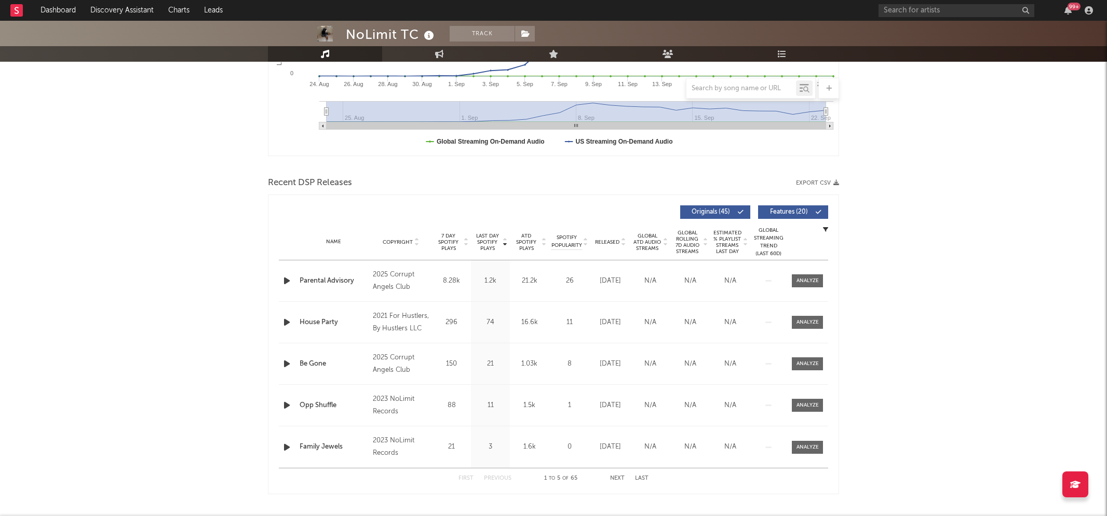
click at [284, 279] on icon "button" at bounding box center [286, 281] width 11 height 13
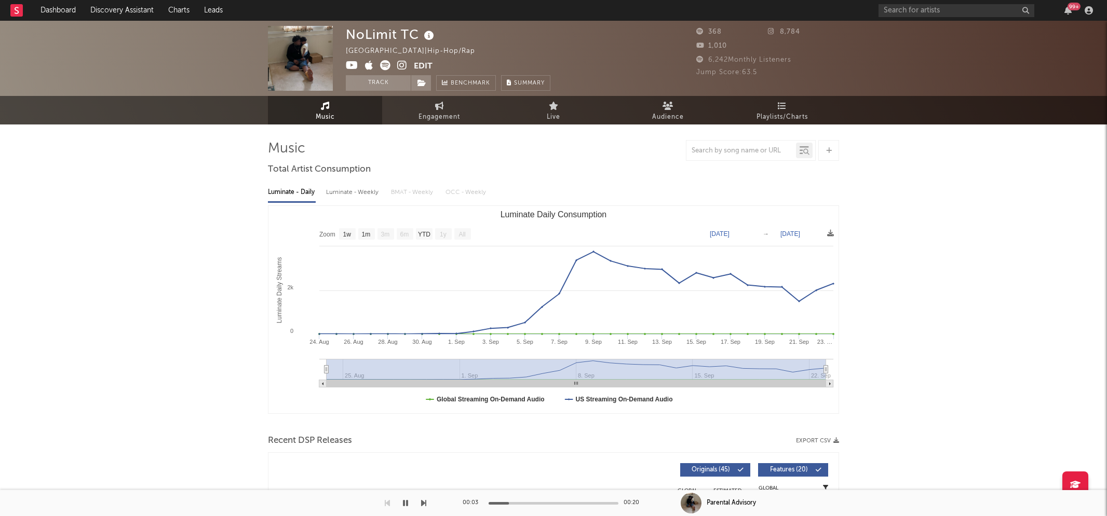
click at [400, 62] on icon at bounding box center [402, 65] width 10 height 10
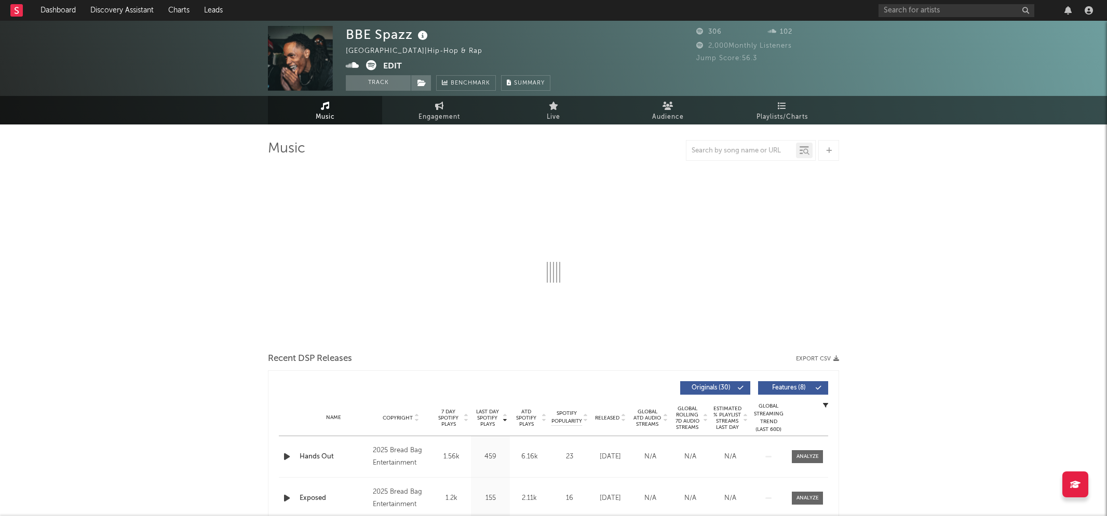
select select "1w"
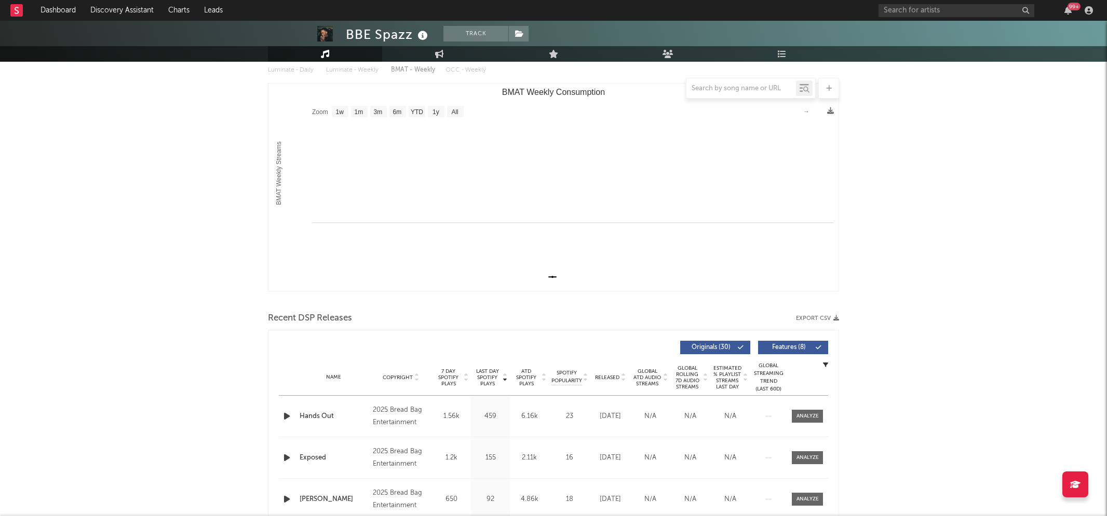
scroll to position [137, 0]
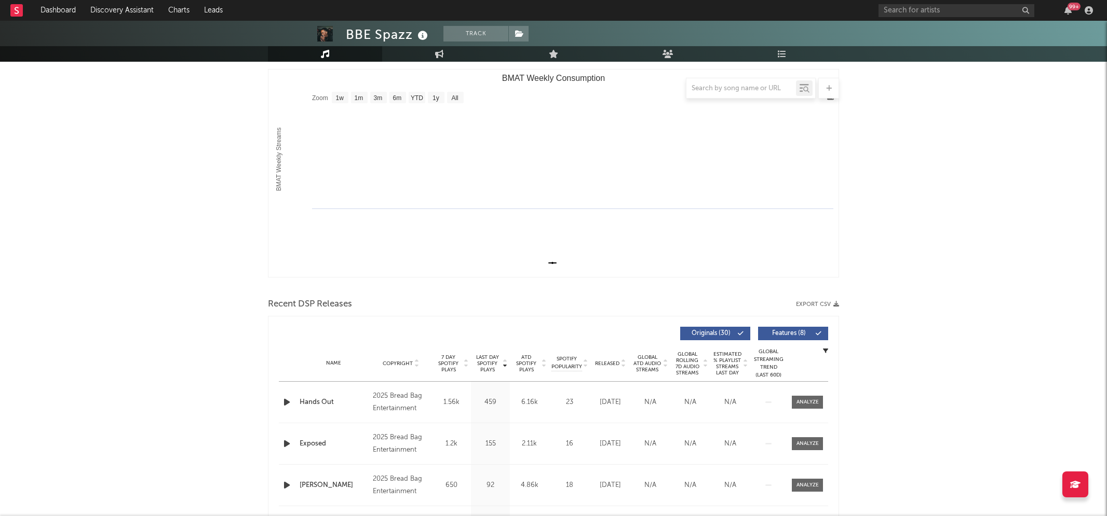
click at [287, 399] on icon "button" at bounding box center [286, 402] width 11 height 13
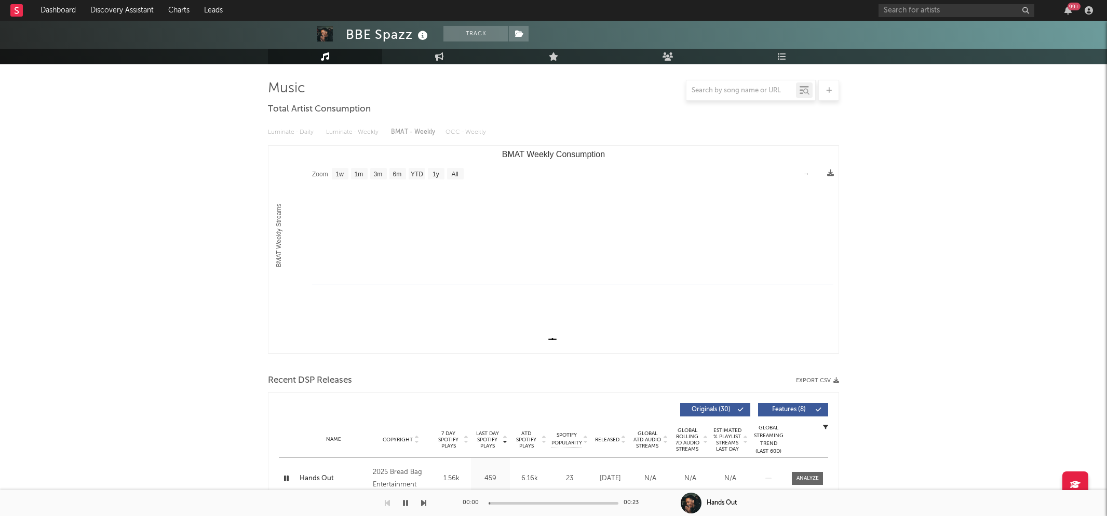
scroll to position [0, 0]
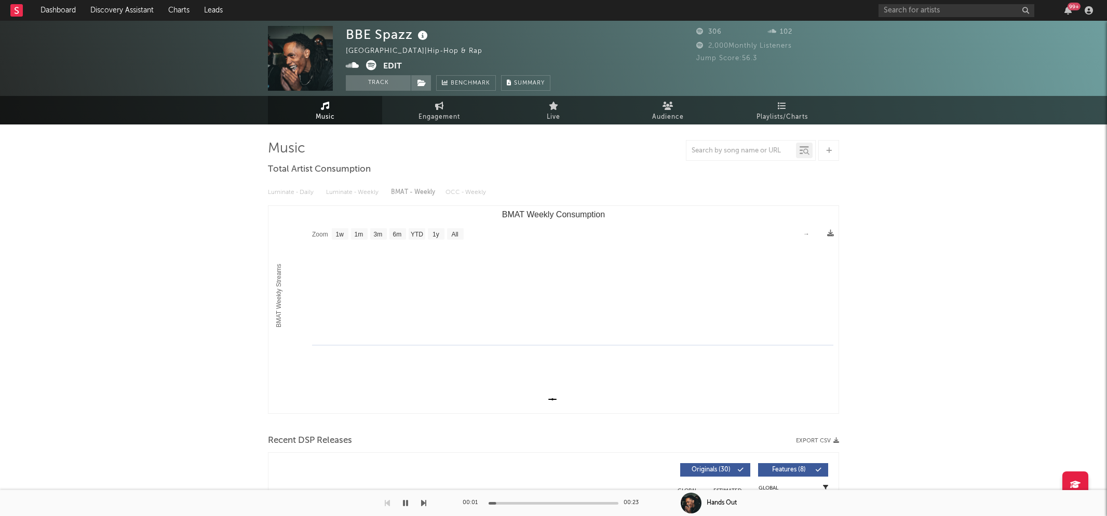
click at [353, 66] on icon at bounding box center [352, 65] width 13 height 10
drag, startPoint x: 348, startPoint y: 32, endPoint x: 410, endPoint y: 33, distance: 61.8
click at [410, 33] on div "BBE Spazz" at bounding box center [388, 34] width 85 height 17
copy div "BBE Spazz"
drag, startPoint x: 406, startPoint y: 503, endPoint x: 437, endPoint y: 470, distance: 44.8
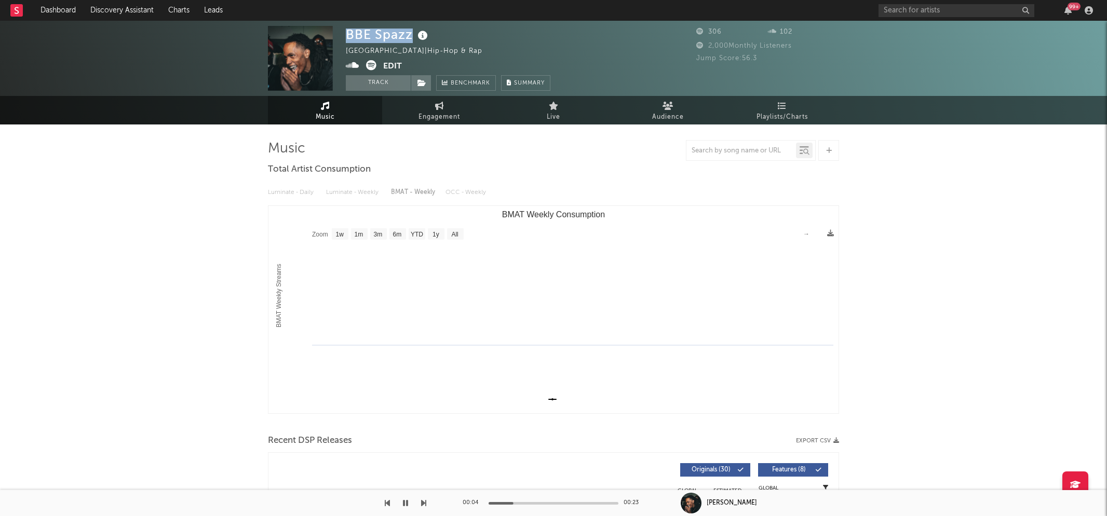
click at [406, 502] on icon "button" at bounding box center [405, 503] width 5 height 8
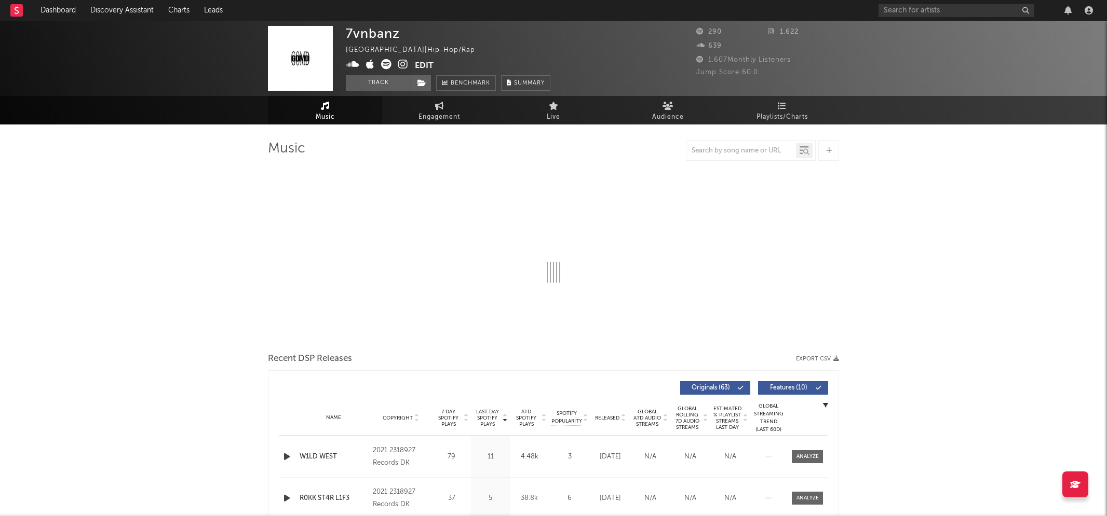
select select "1w"
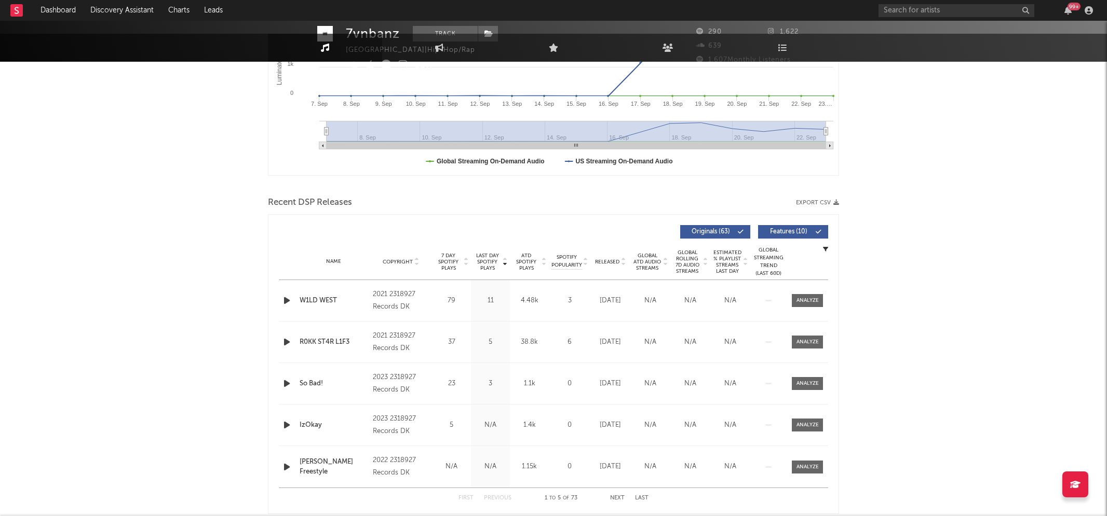
scroll to position [239, 0]
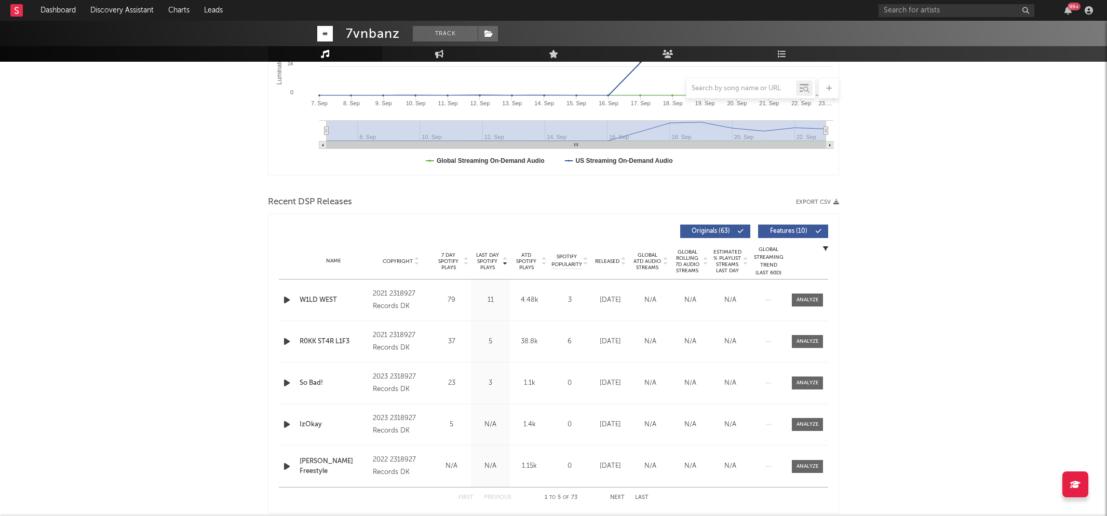
click at [287, 303] on icon "button" at bounding box center [286, 300] width 11 height 13
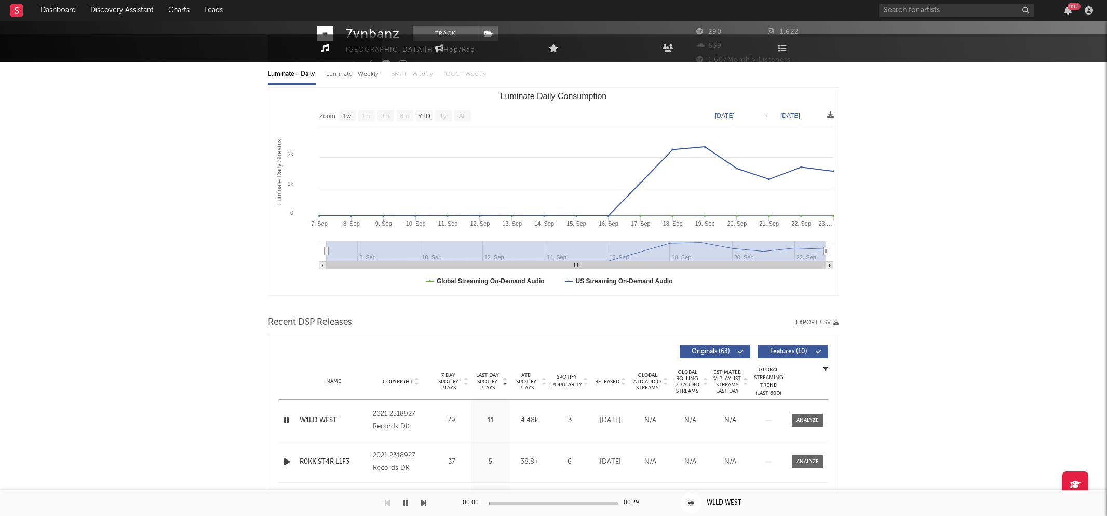
scroll to position [0, 0]
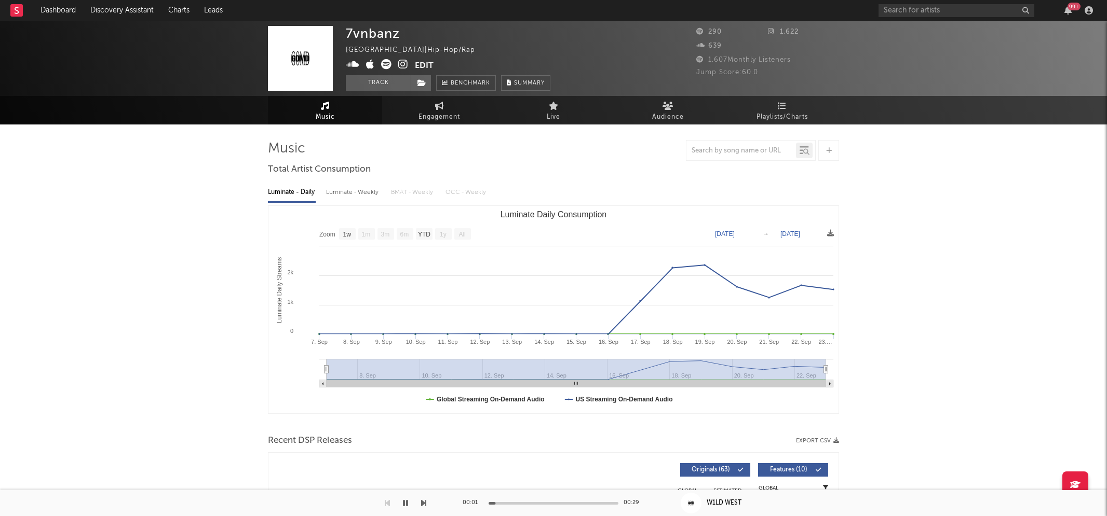
click at [352, 196] on div "Luminate - Weekly" at bounding box center [353, 193] width 55 height 18
select select "6m"
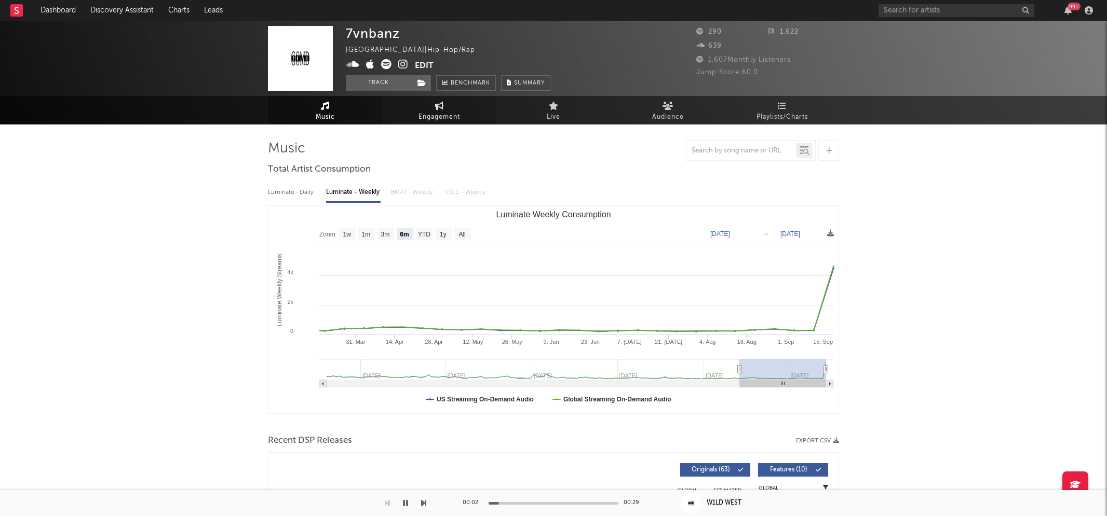
click at [453, 113] on span "Engagement" at bounding box center [439, 117] width 42 height 12
select select "1w"
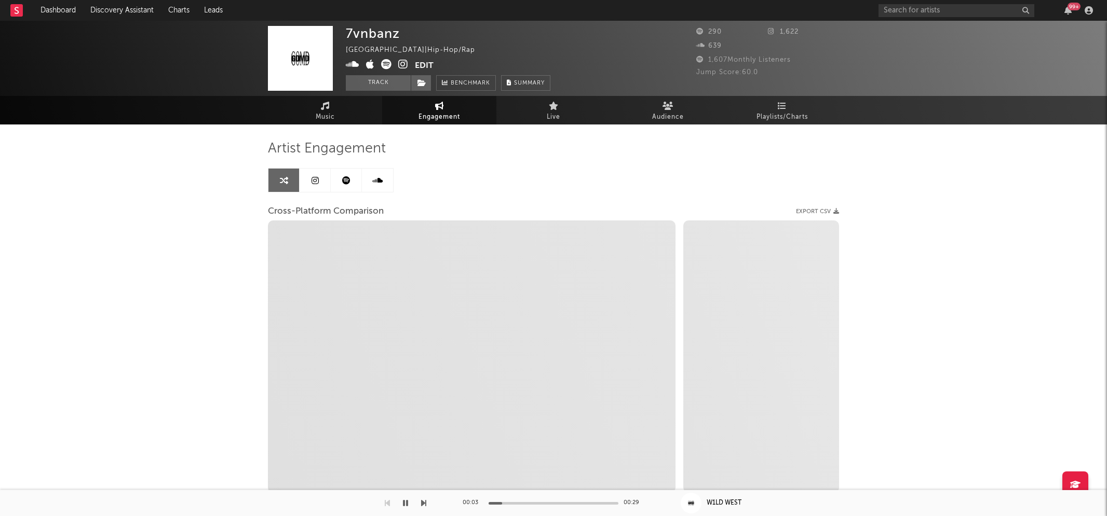
click at [402, 63] on icon at bounding box center [403, 64] width 10 height 10
select select "1m"
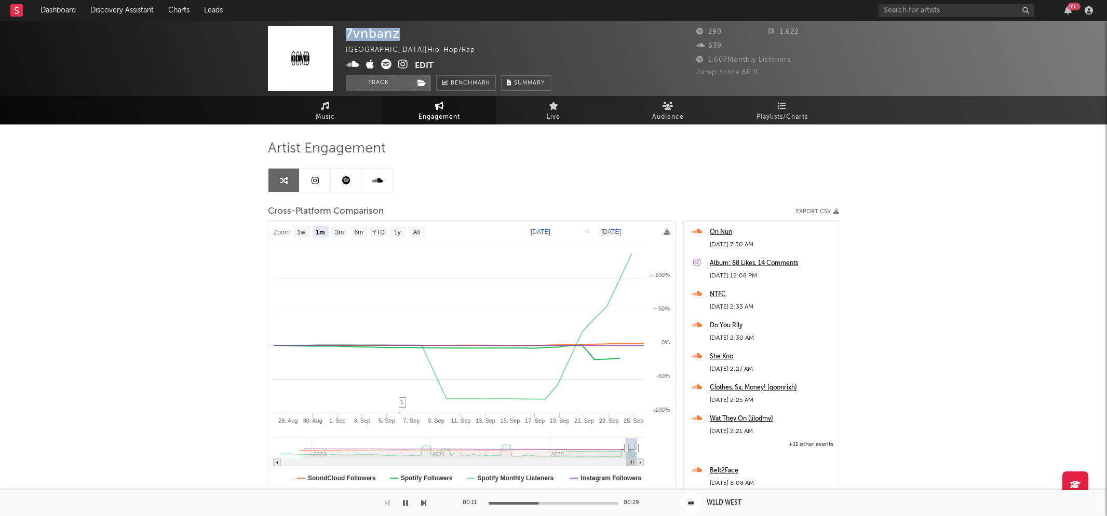
drag, startPoint x: 345, startPoint y: 30, endPoint x: 401, endPoint y: 31, distance: 55.5
click at [401, 31] on div "7vnbanz United States | Hip-Hop/Rap Edit Track Benchmark Summary" at bounding box center [448, 58] width 205 height 65
copy div "7vnbanz"
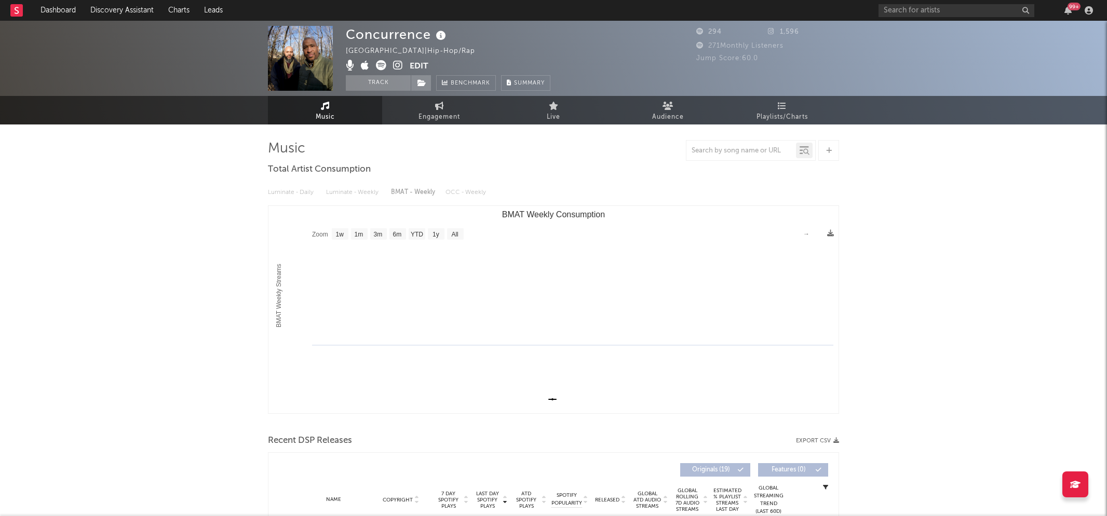
select select "1w"
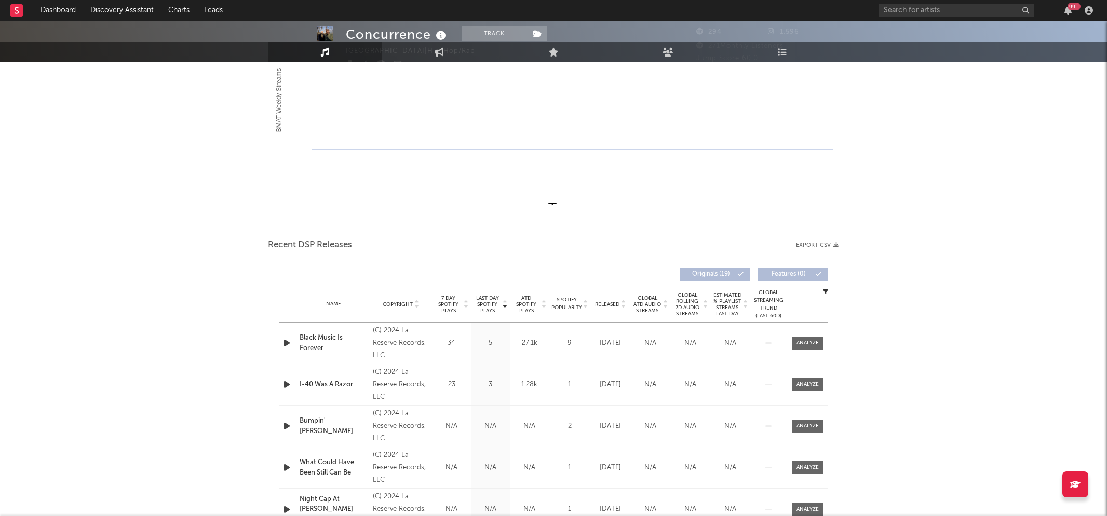
scroll to position [254, 0]
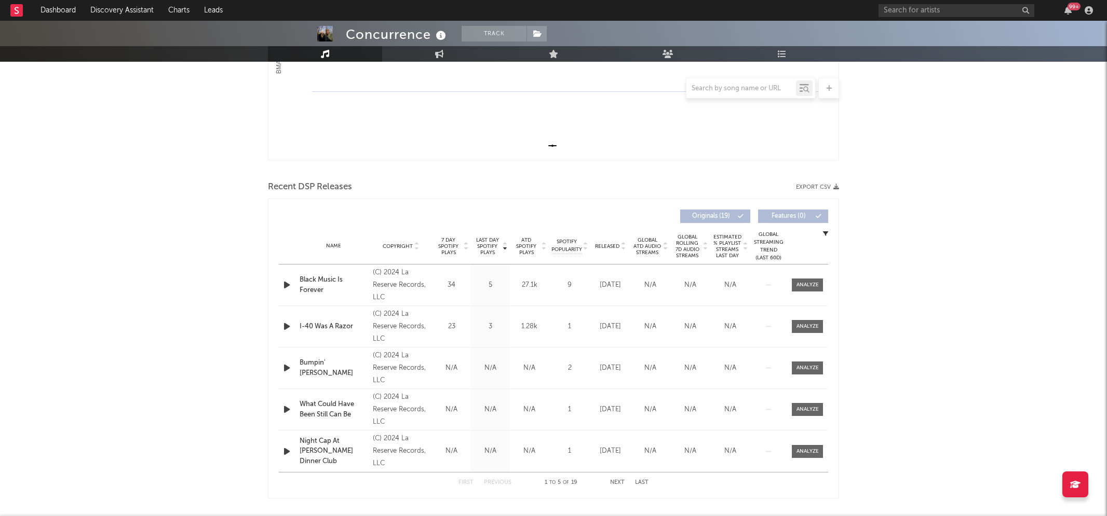
click at [287, 286] on icon "button" at bounding box center [286, 285] width 11 height 13
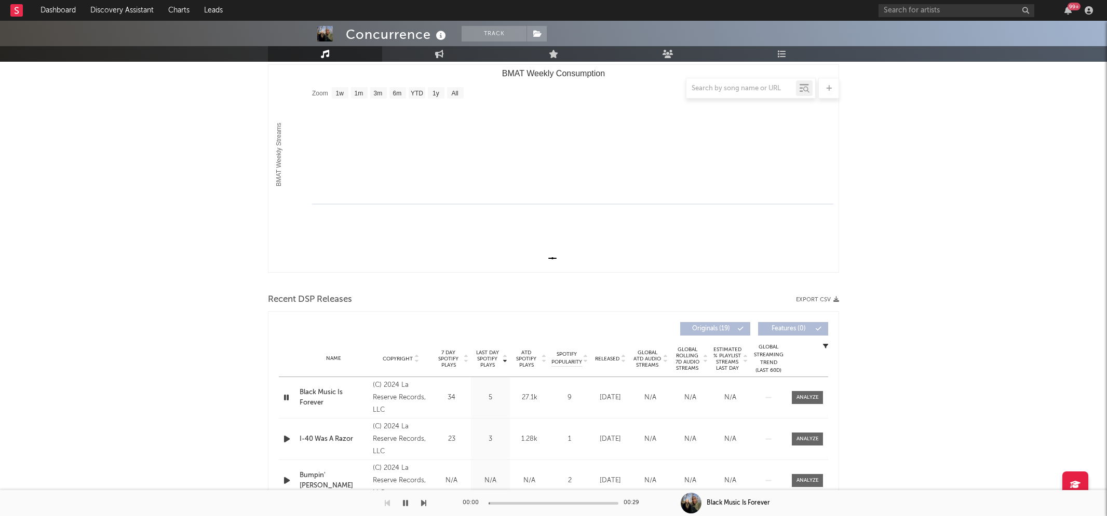
scroll to position [0, 0]
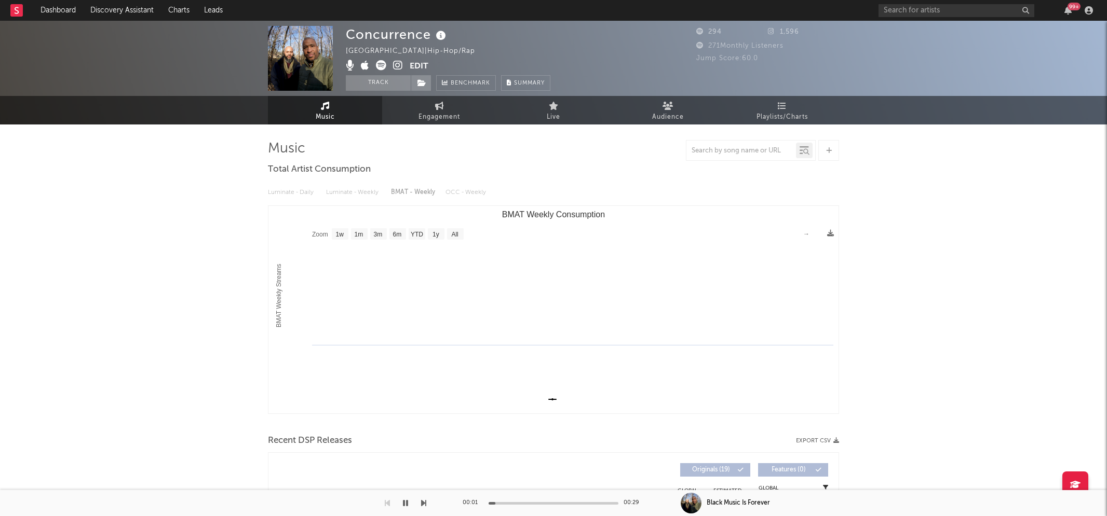
click at [400, 63] on icon at bounding box center [398, 65] width 10 height 10
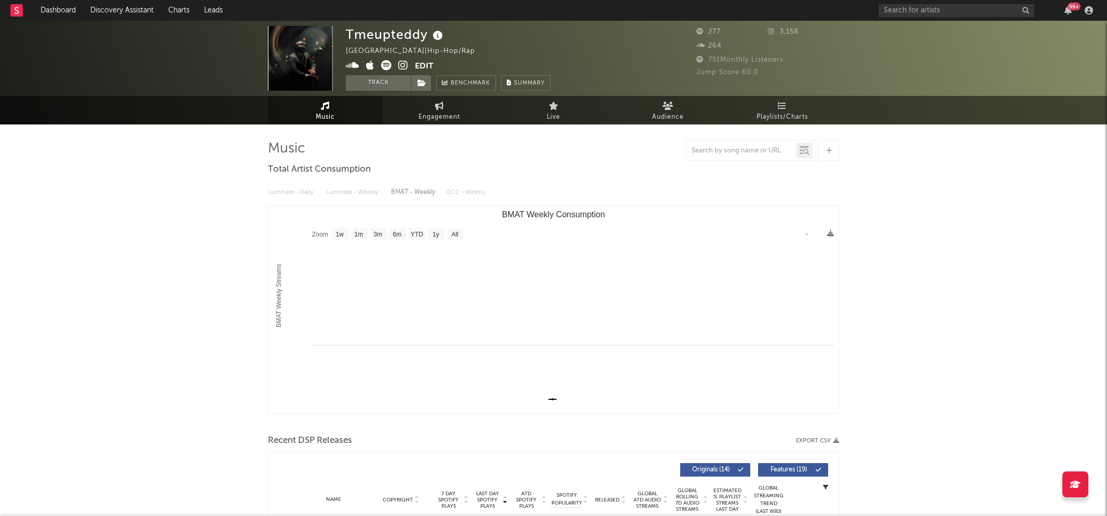
select select "1w"
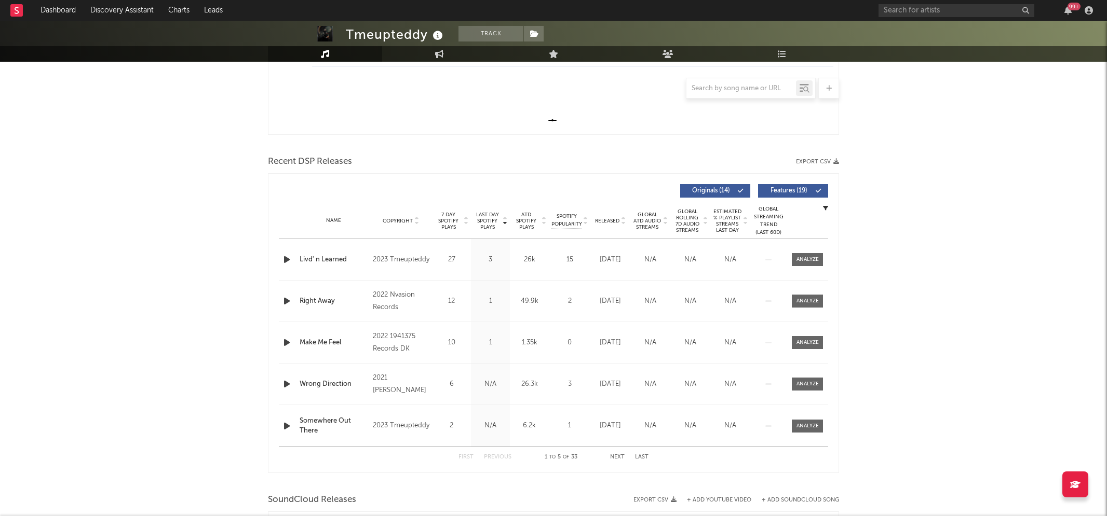
click at [288, 256] on icon "button" at bounding box center [286, 259] width 11 height 13
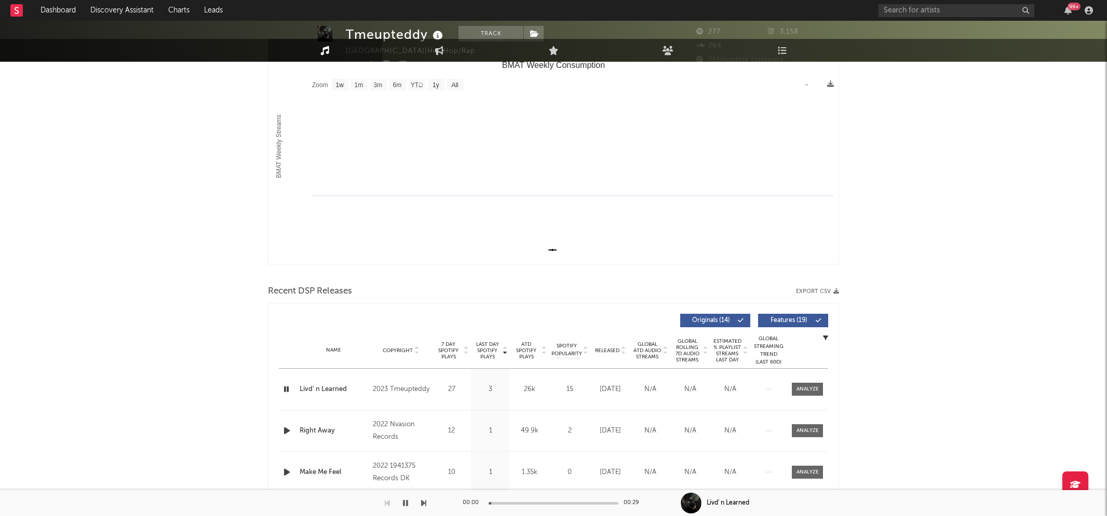
scroll to position [0, 0]
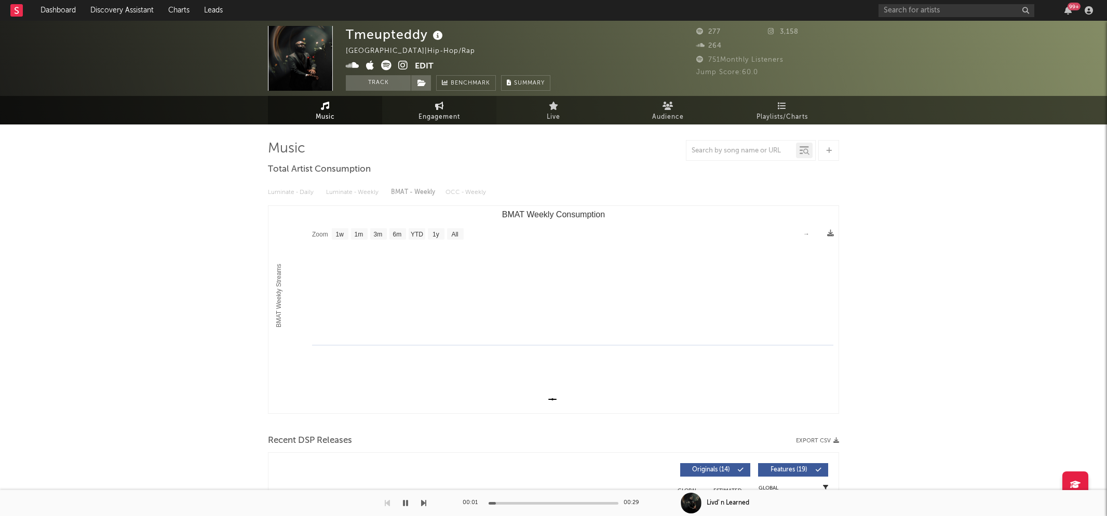
click at [458, 111] on span "Engagement" at bounding box center [439, 117] width 42 height 12
select select "1w"
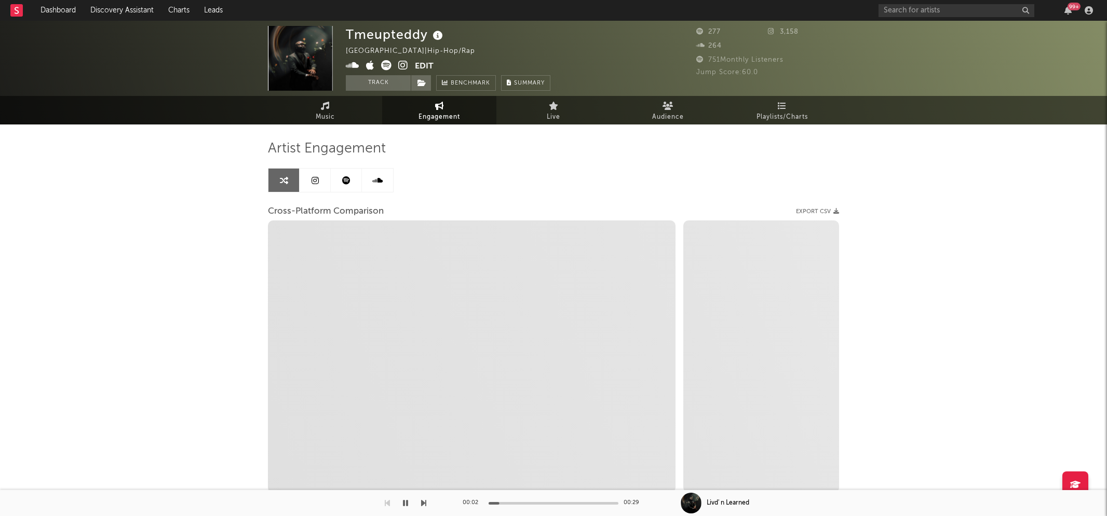
click at [403, 65] on icon at bounding box center [403, 65] width 10 height 10
select select "1m"
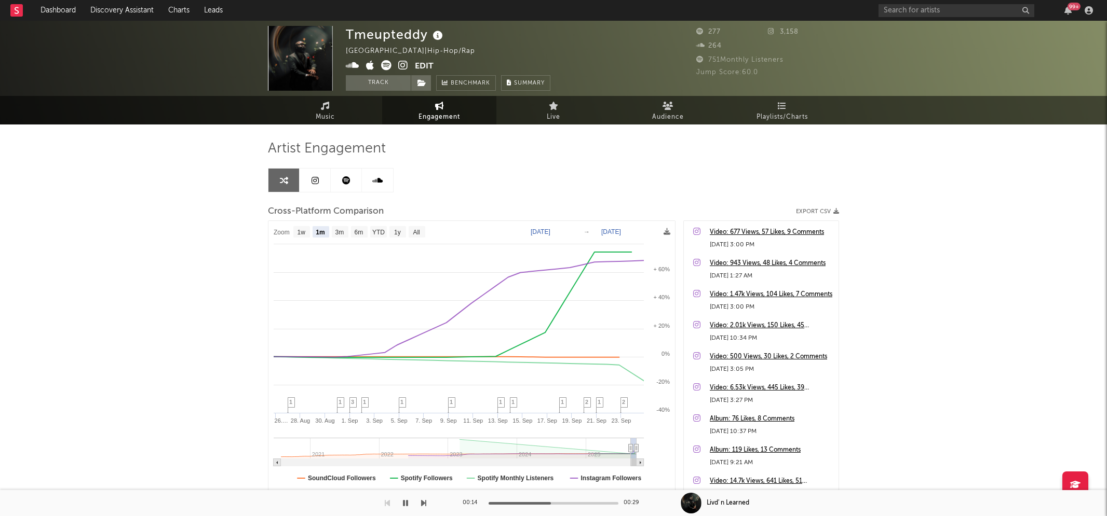
click at [354, 64] on icon at bounding box center [352, 65] width 13 height 10
click at [318, 110] on link "Music" at bounding box center [325, 110] width 114 height 29
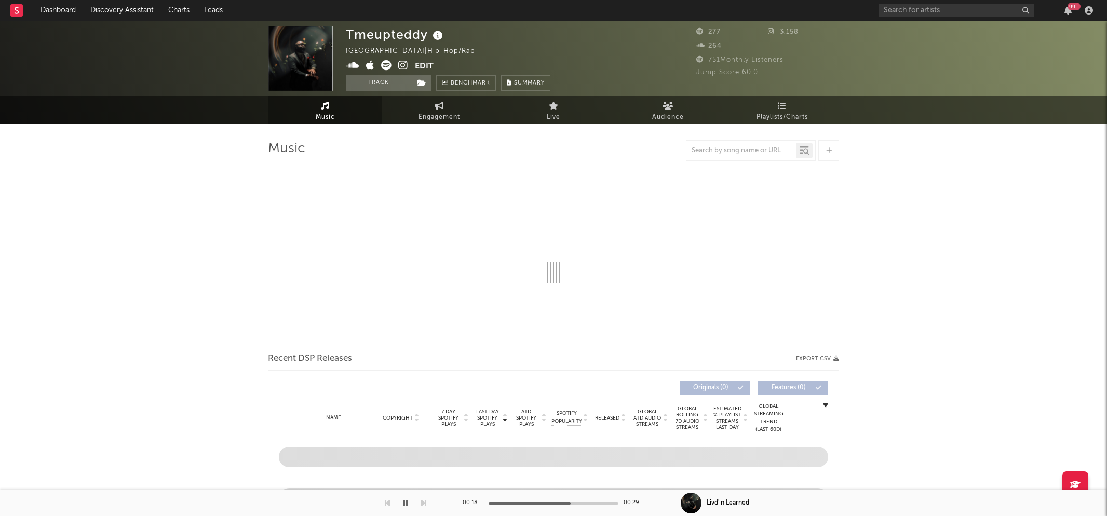
select select "1w"
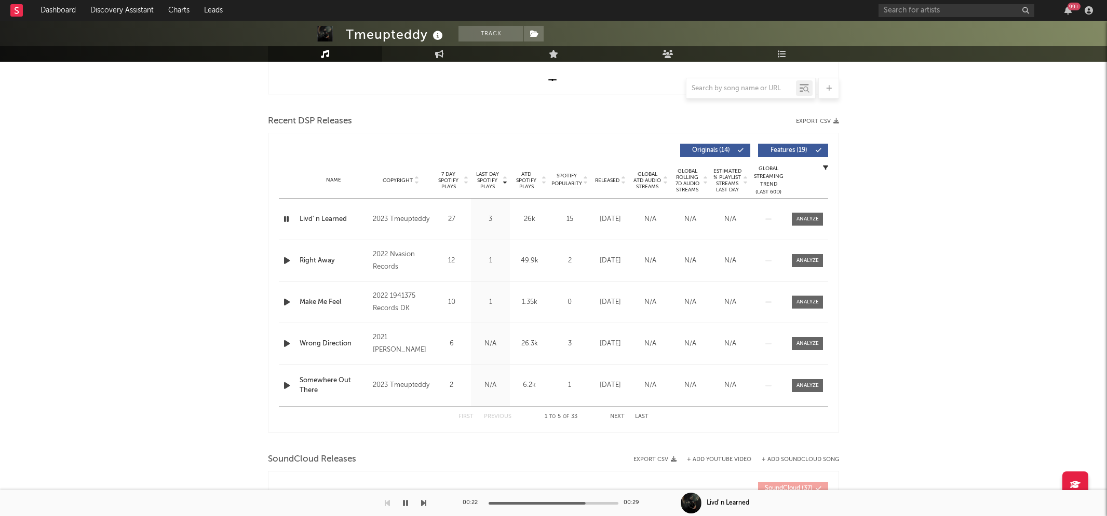
scroll to position [320, 0]
click at [285, 259] on icon "button" at bounding box center [286, 260] width 11 height 13
click at [285, 259] on icon "button" at bounding box center [286, 260] width 10 height 13
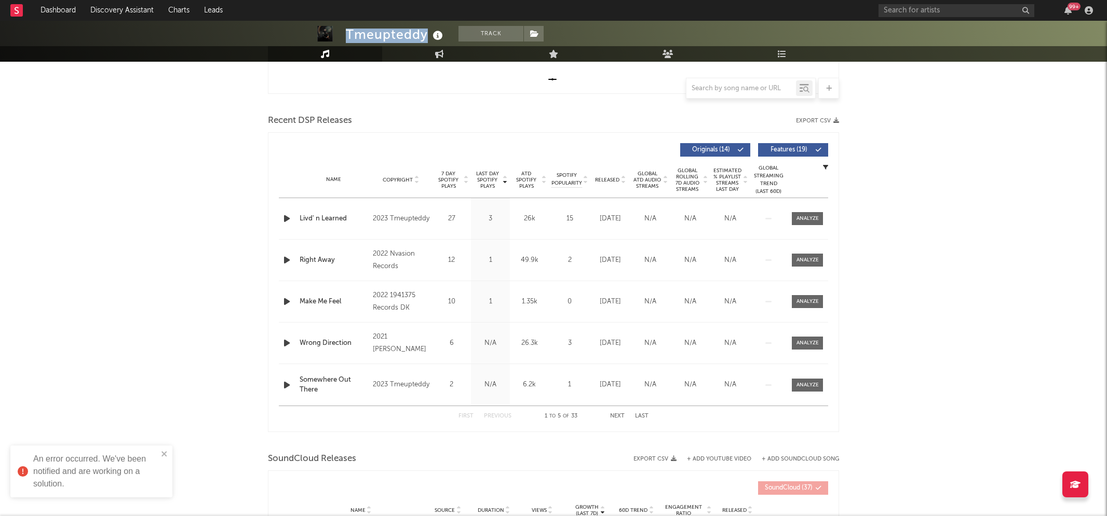
drag, startPoint x: 348, startPoint y: 34, endPoint x: 426, endPoint y: 30, distance: 78.5
click at [426, 30] on div "Tmeupteddy" at bounding box center [396, 34] width 100 height 17
copy div "Tmeupteddy"
click at [351, 29] on div "Tmeupteddy" at bounding box center [396, 34] width 100 height 17
drag, startPoint x: 359, startPoint y: 35, endPoint x: 424, endPoint y: 34, distance: 64.9
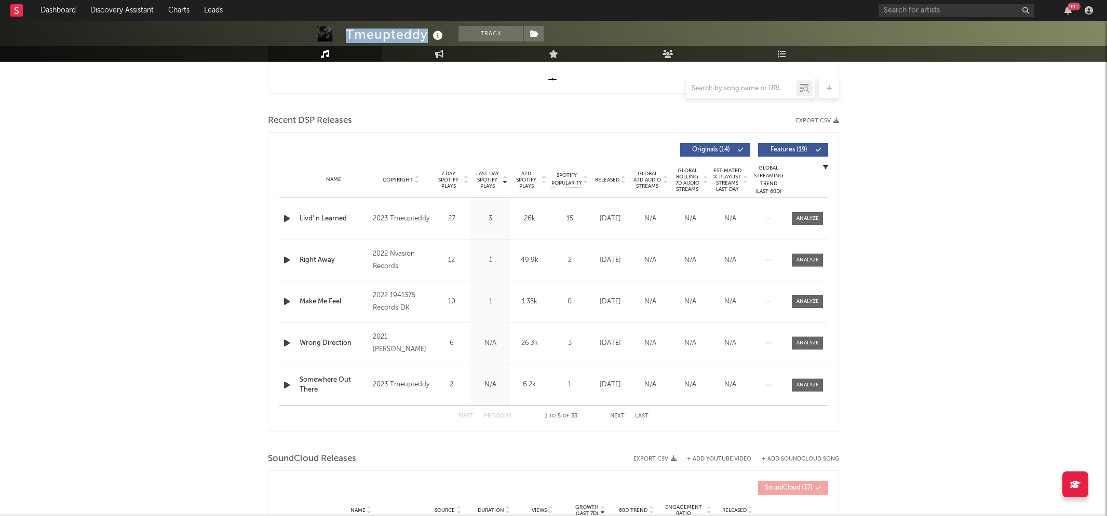
click at [424, 34] on div "Tmeupteddy" at bounding box center [396, 34] width 100 height 17
copy div "Tmeupteddy"
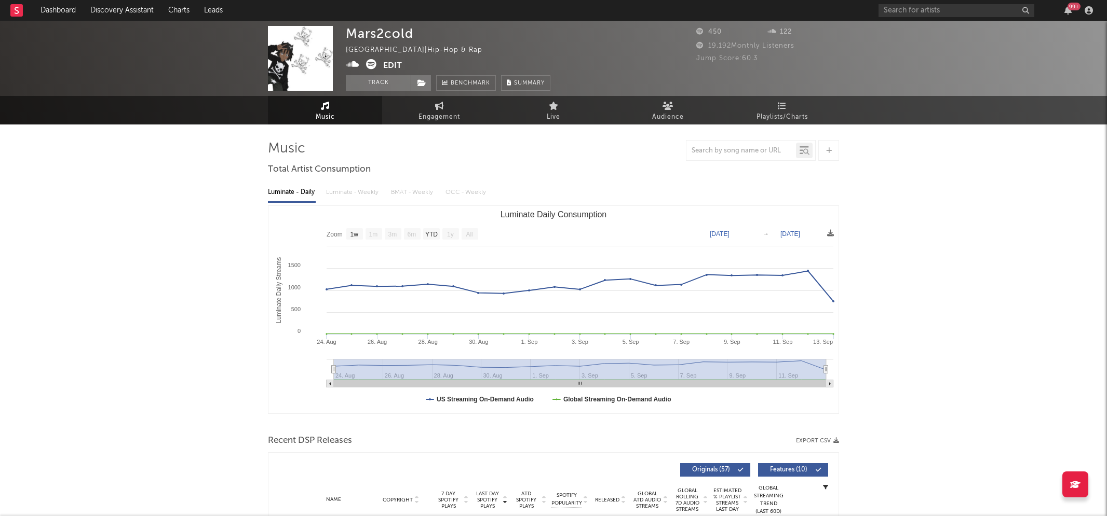
select select "1w"
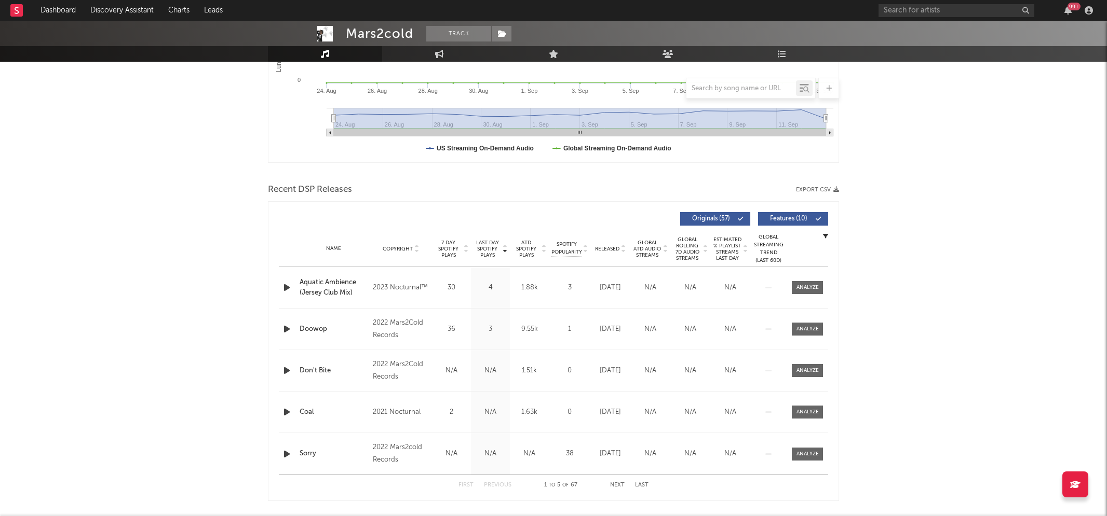
scroll to position [254, 0]
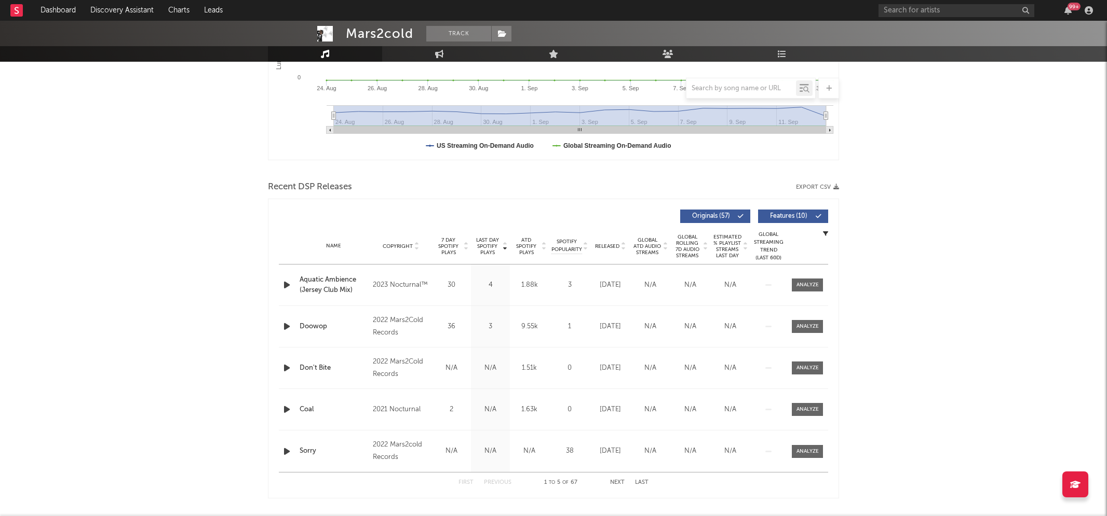
click at [289, 284] on icon "button" at bounding box center [286, 285] width 11 height 13
click at [284, 329] on icon "button" at bounding box center [286, 326] width 11 height 13
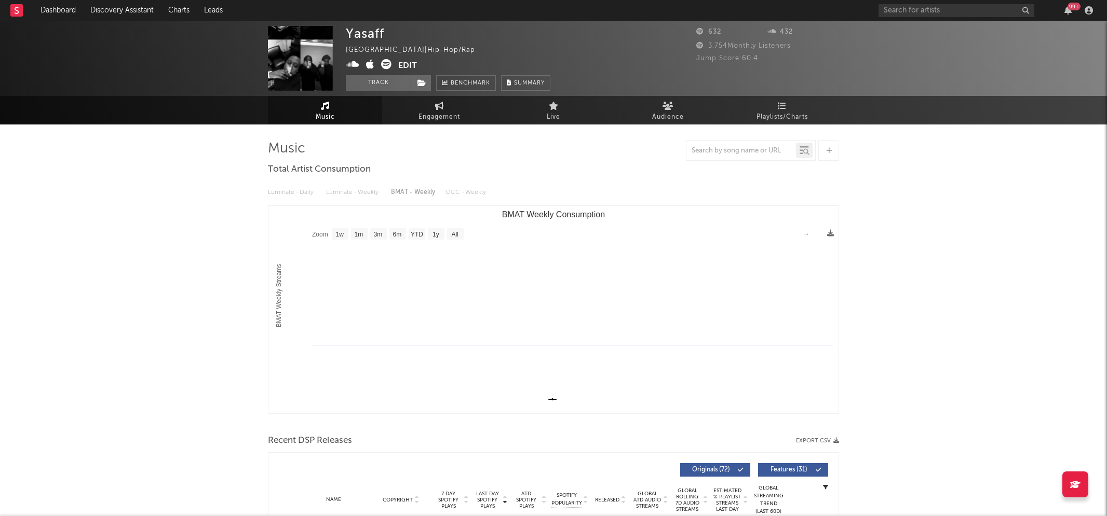
select select "1w"
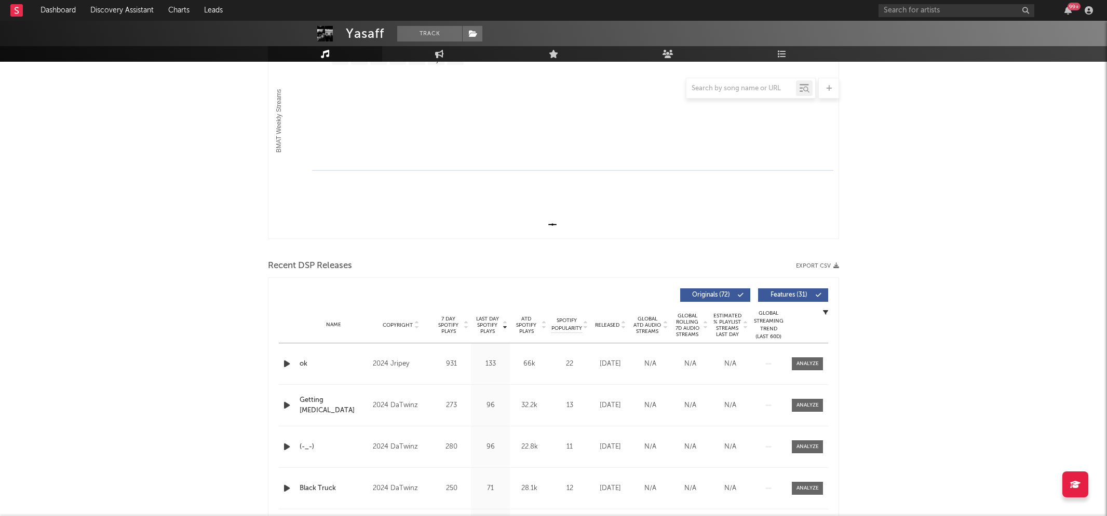
scroll to position [231, 0]
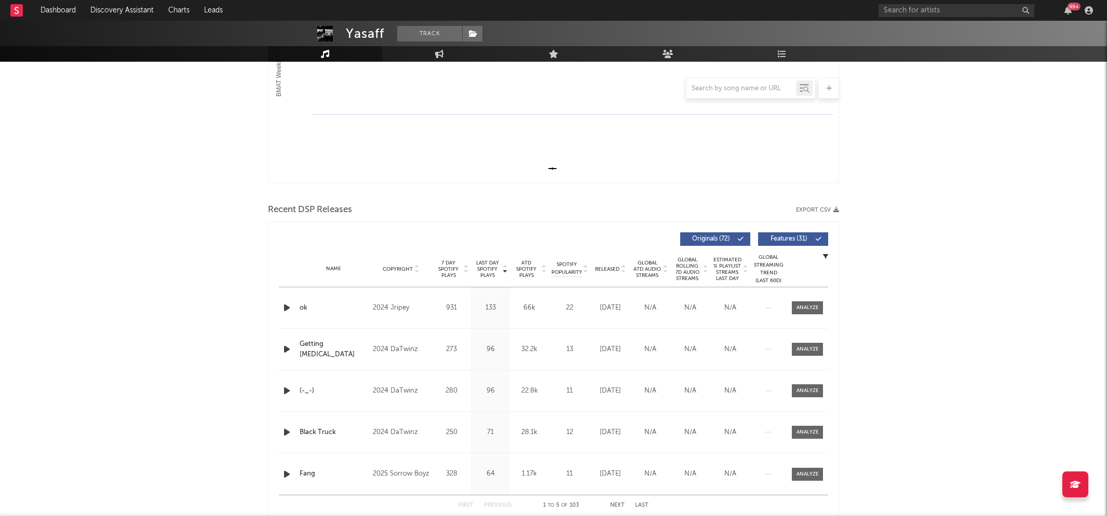
click at [285, 305] on icon "button" at bounding box center [286, 308] width 11 height 13
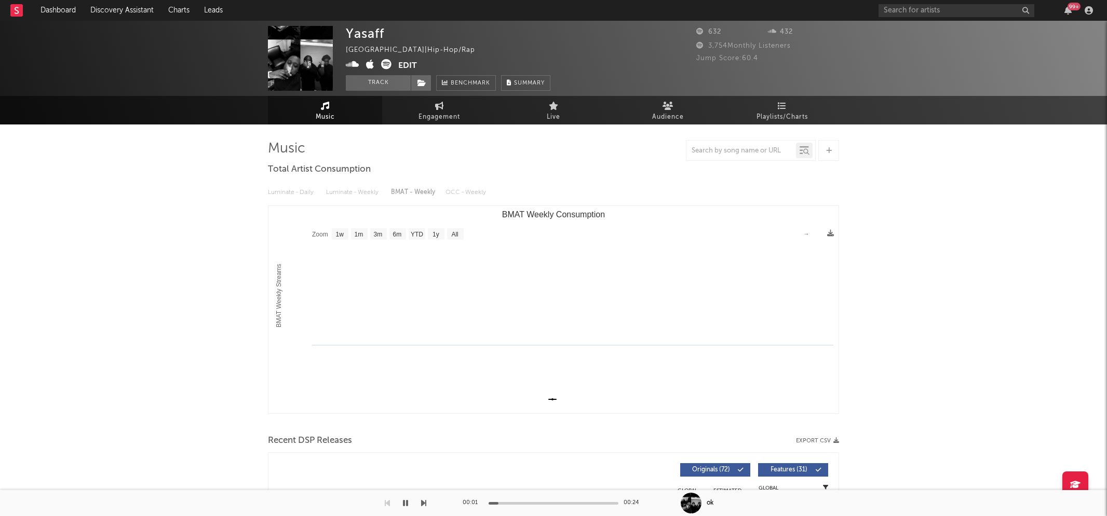
click at [357, 63] on icon at bounding box center [352, 64] width 13 height 10
click at [405, 506] on icon "button" at bounding box center [405, 503] width 5 height 8
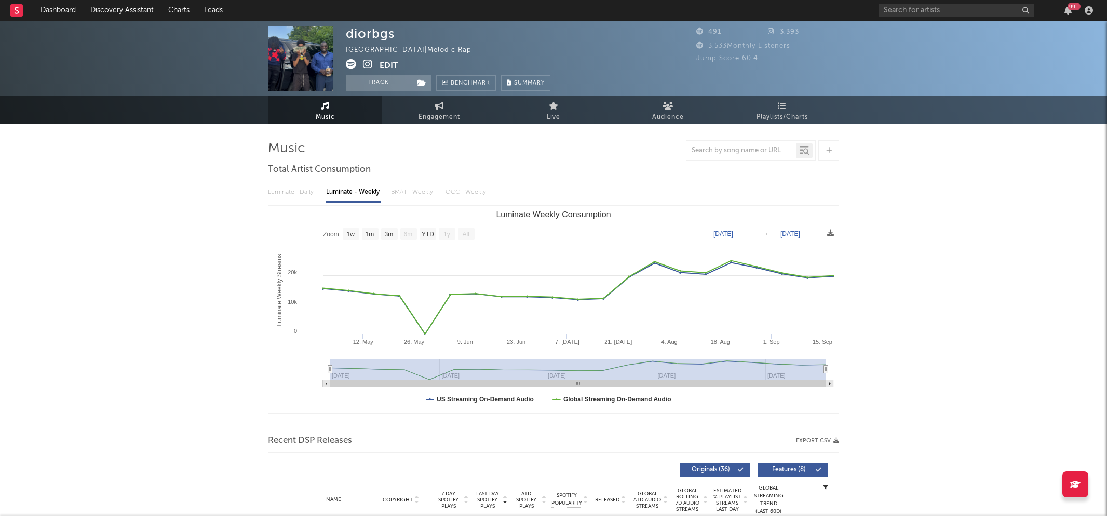
select select "1w"
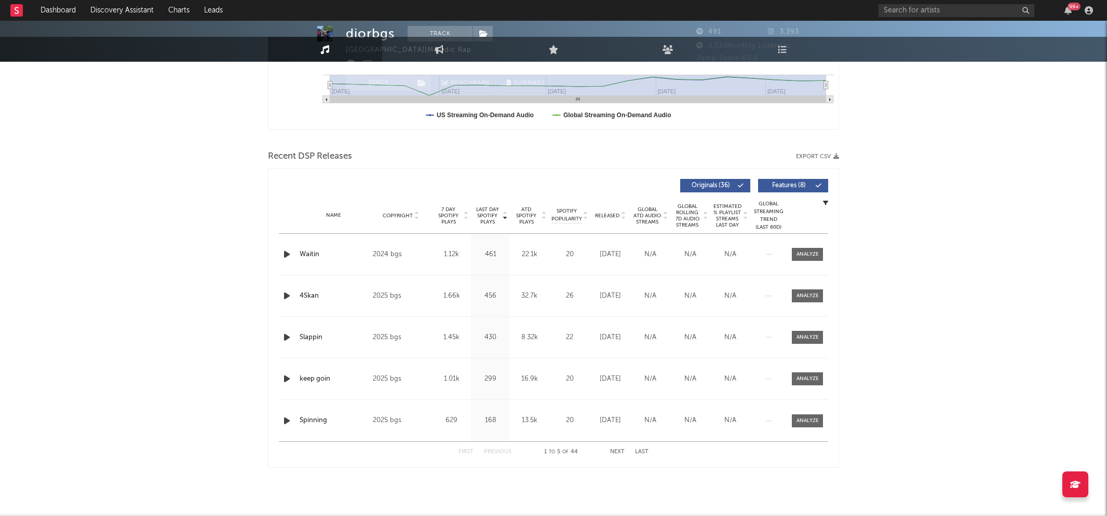
scroll to position [284, 0]
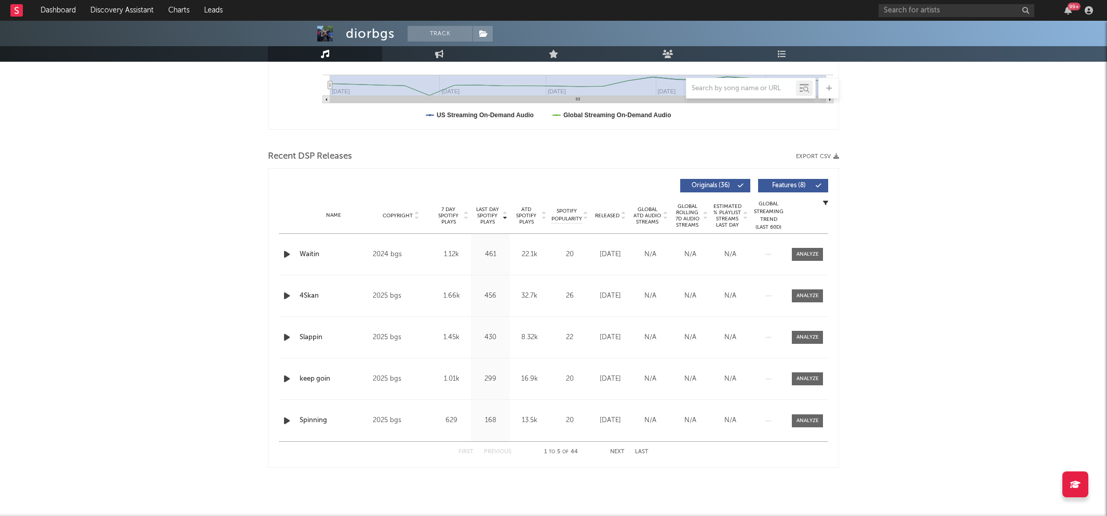
click at [288, 250] on icon "button" at bounding box center [286, 254] width 11 height 13
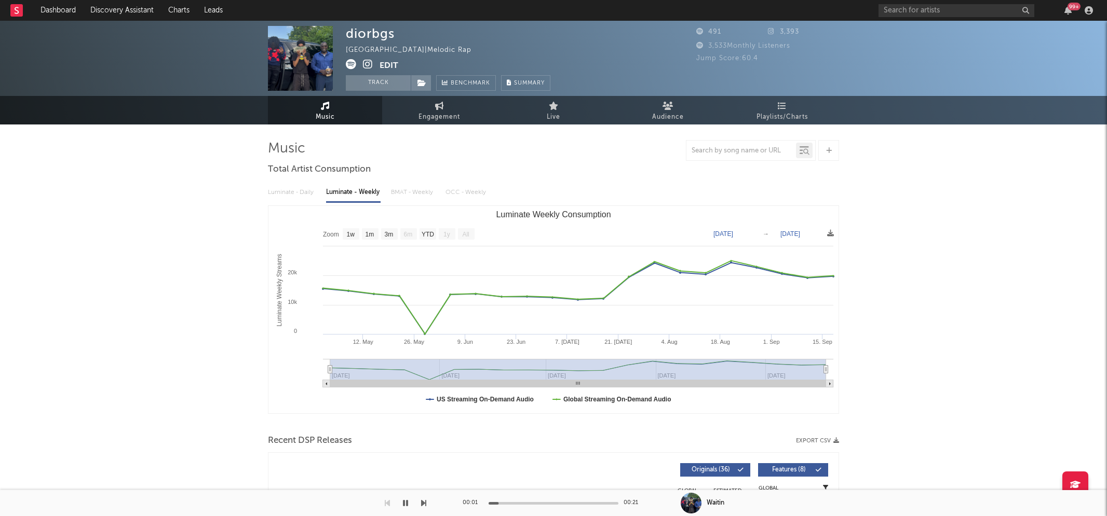
click at [365, 66] on icon at bounding box center [368, 64] width 10 height 10
